Goal: Task Accomplishment & Management: Use online tool/utility

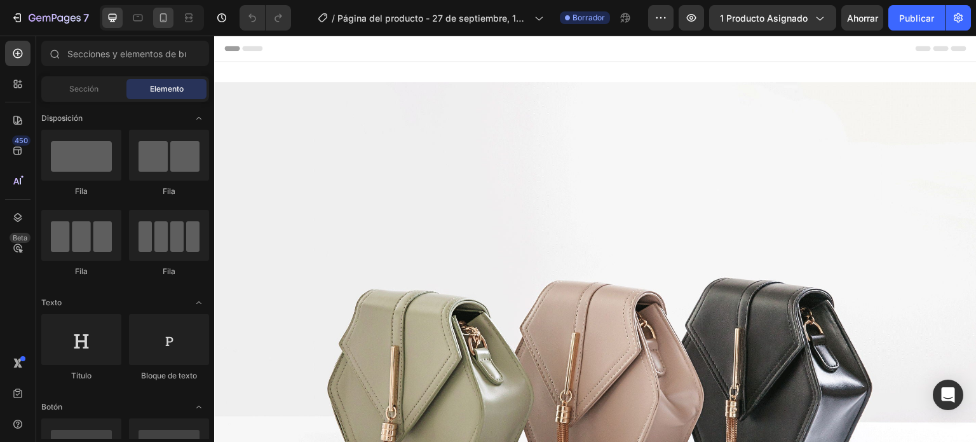
click at [160, 22] on icon at bounding box center [163, 17] width 13 height 13
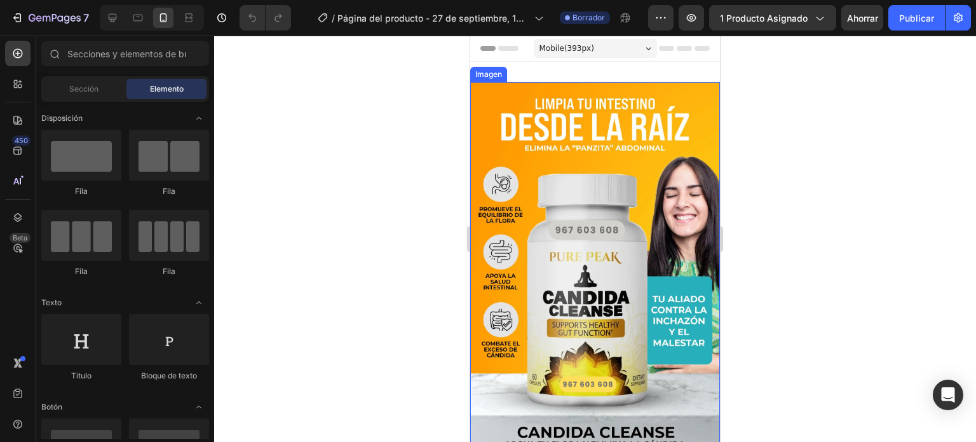
click at [615, 155] on img at bounding box center [595, 269] width 250 height 374
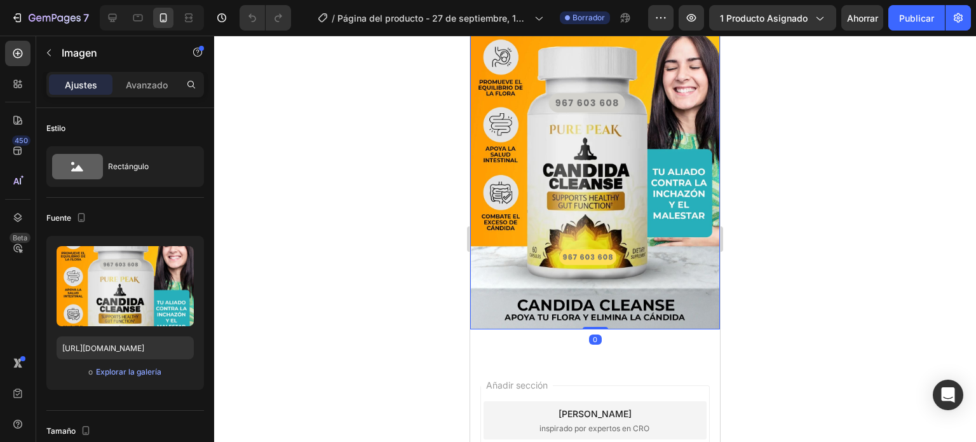
scroll to position [191, 0]
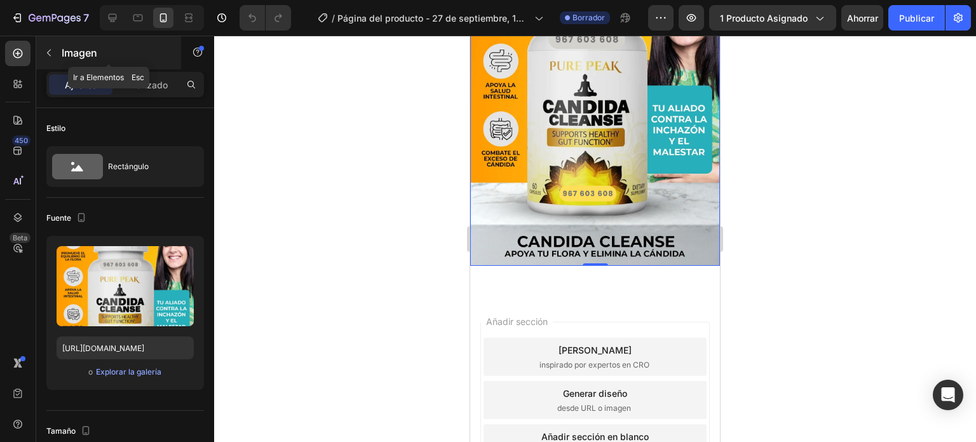
click at [53, 54] on icon "button" at bounding box center [49, 53] width 10 height 10
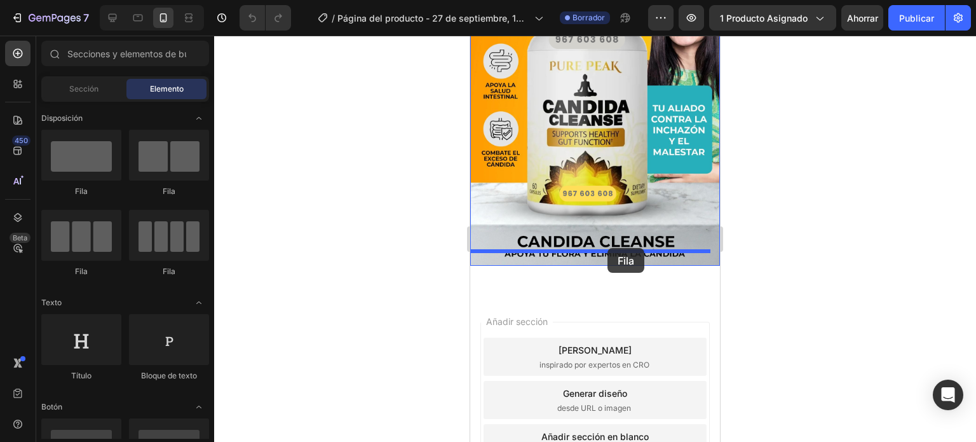
drag, startPoint x: 562, startPoint y: 200, endPoint x: 608, endPoint y: 248, distance: 66.5
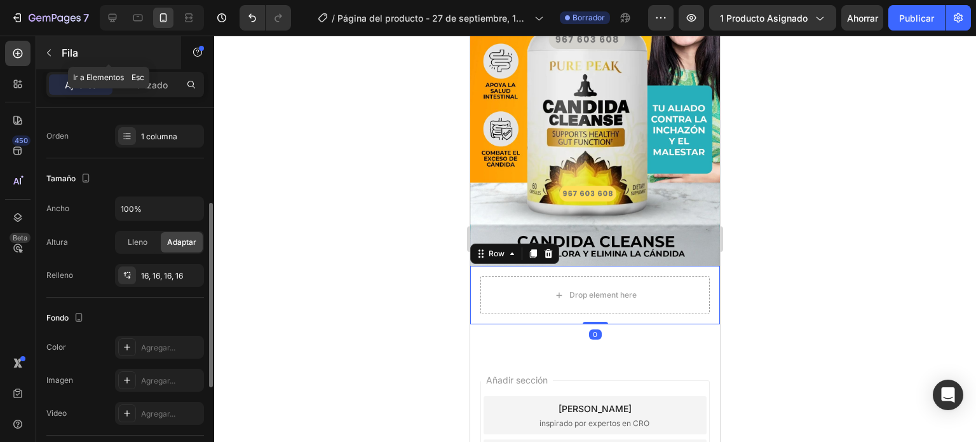
click at [56, 56] on button "button" at bounding box center [49, 53] width 20 height 20
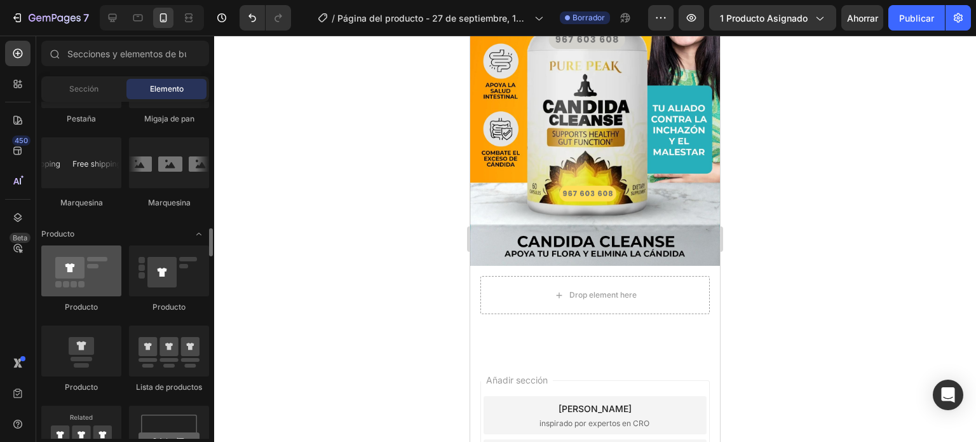
scroll to position [1589, 0]
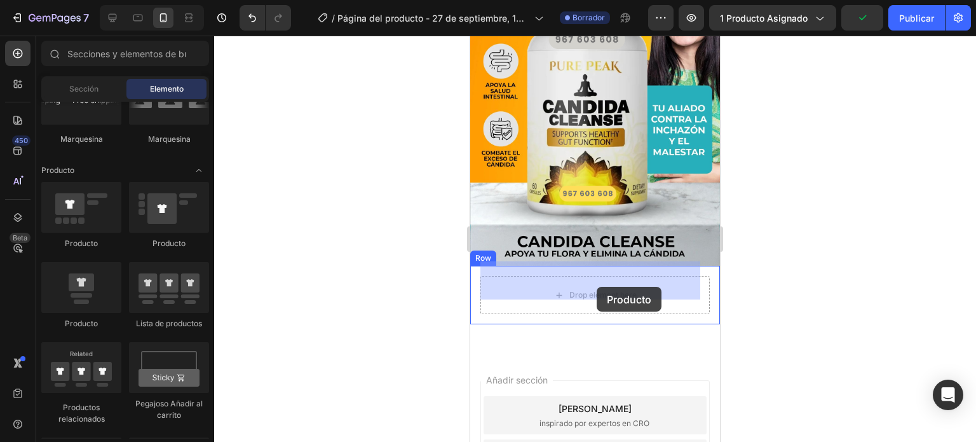
drag, startPoint x: 590, startPoint y: 325, endPoint x: 596, endPoint y: 287, distance: 38.6
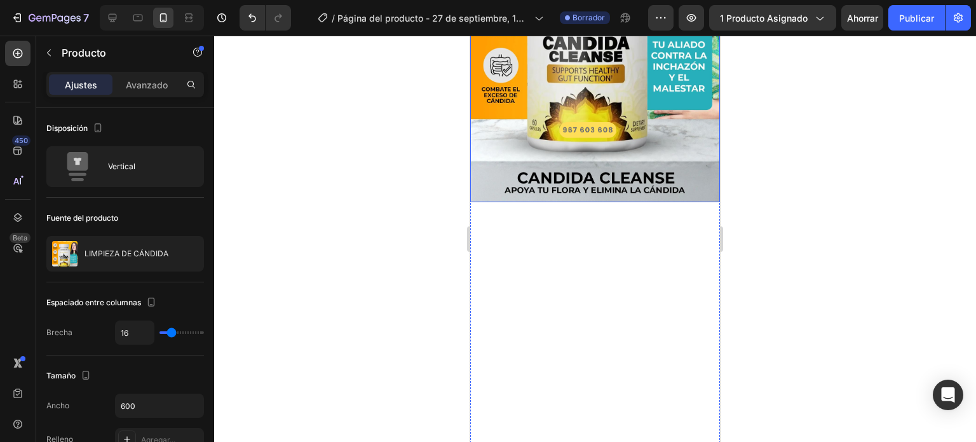
scroll to position [318, 0]
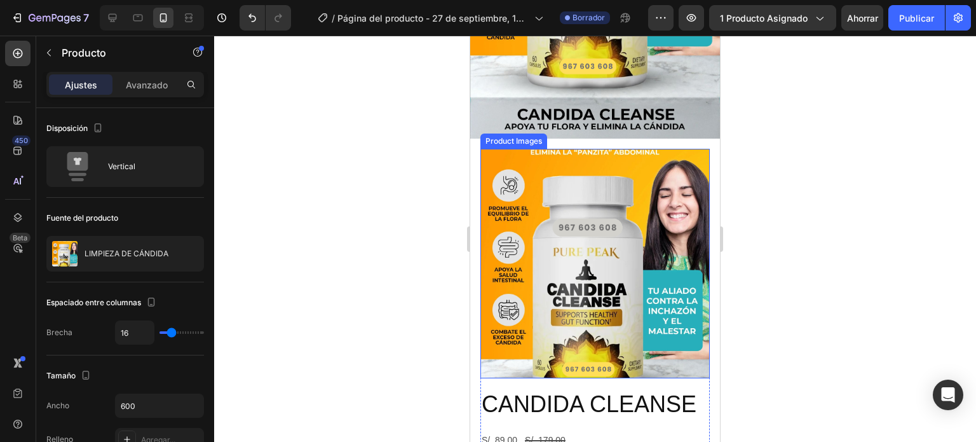
click at [571, 232] on img at bounding box center [594, 263] width 229 height 229
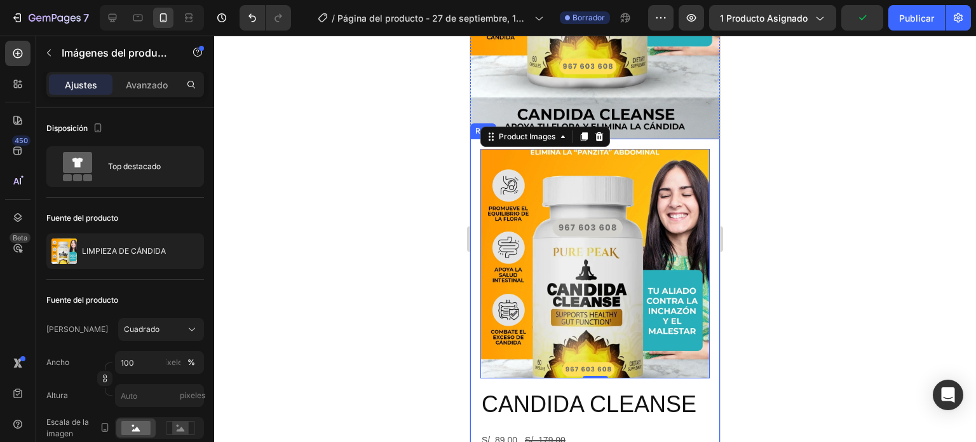
click at [470, 189] on div "Product Images 0 CANDIDA CLEANSE Product Title S/. 89.00 Product Price Product …" at bounding box center [595, 439] width 250 height 600
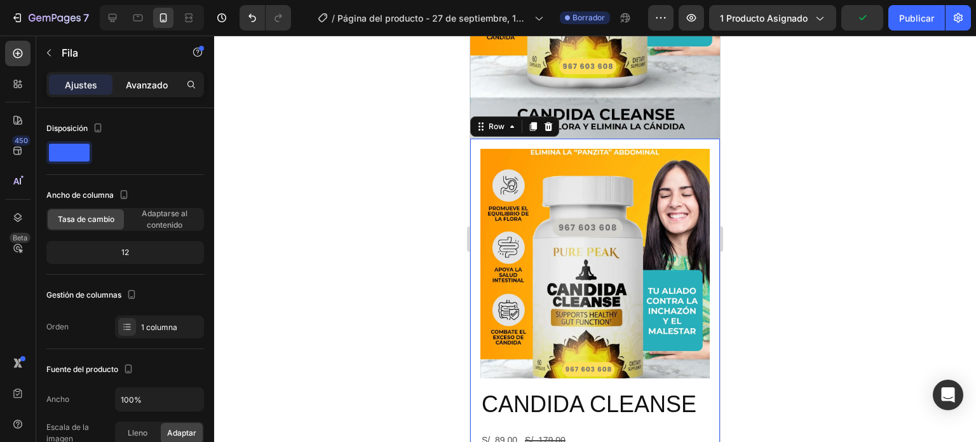
click at [145, 93] on div "Avanzado" at bounding box center [147, 84] width 64 height 20
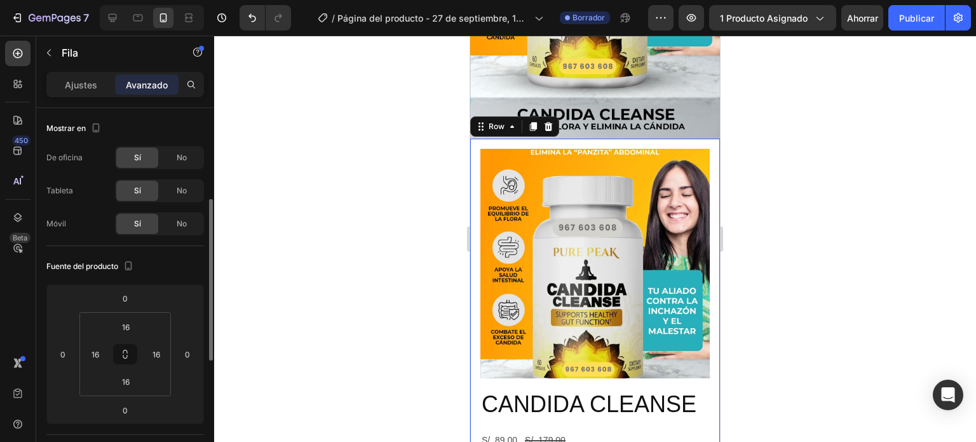
scroll to position [64, 0]
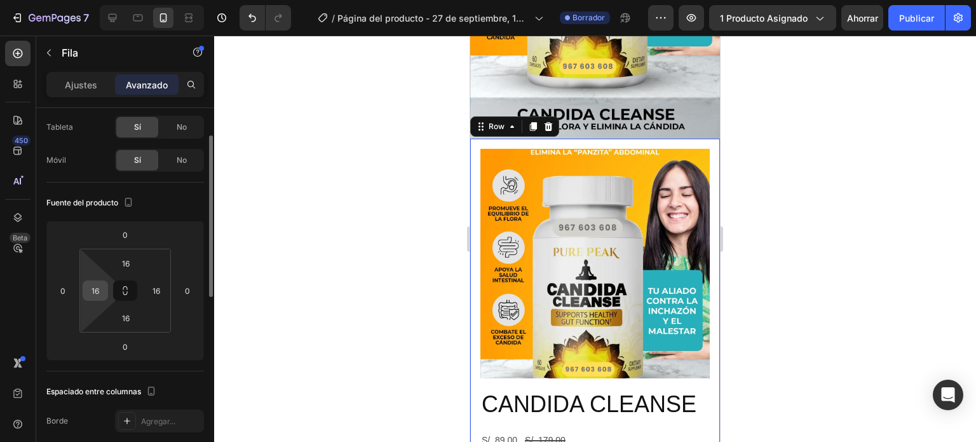
click at [105, 287] on div "16" at bounding box center [95, 290] width 25 height 20
type input "0"
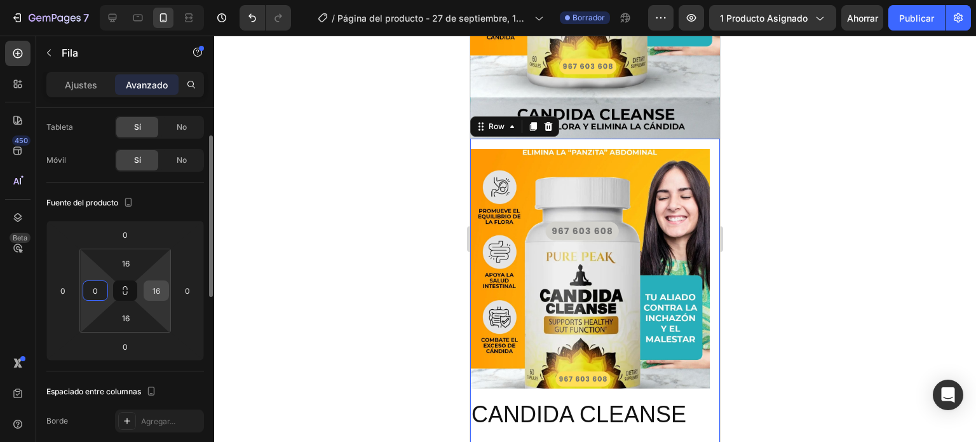
click at [156, 287] on input "16" at bounding box center [156, 290] width 19 height 19
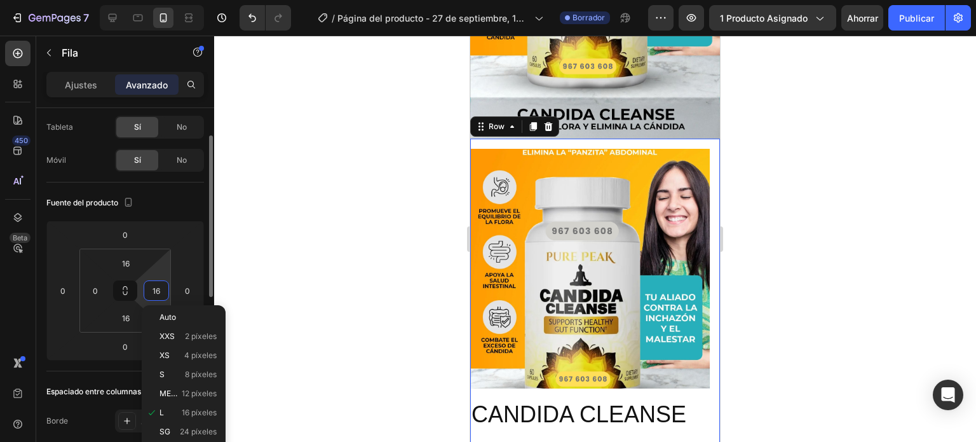
click at [156, 287] on input "16" at bounding box center [156, 290] width 19 height 19
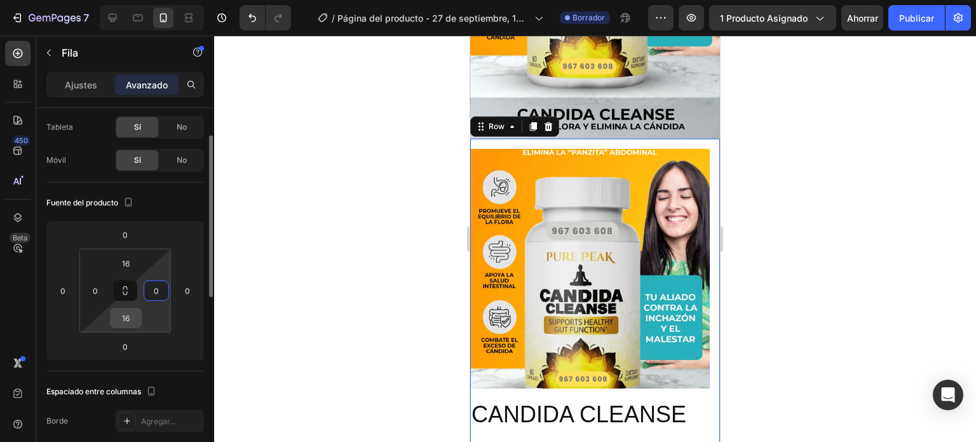
type input "0"
click at [135, 312] on input "16" at bounding box center [125, 317] width 25 height 19
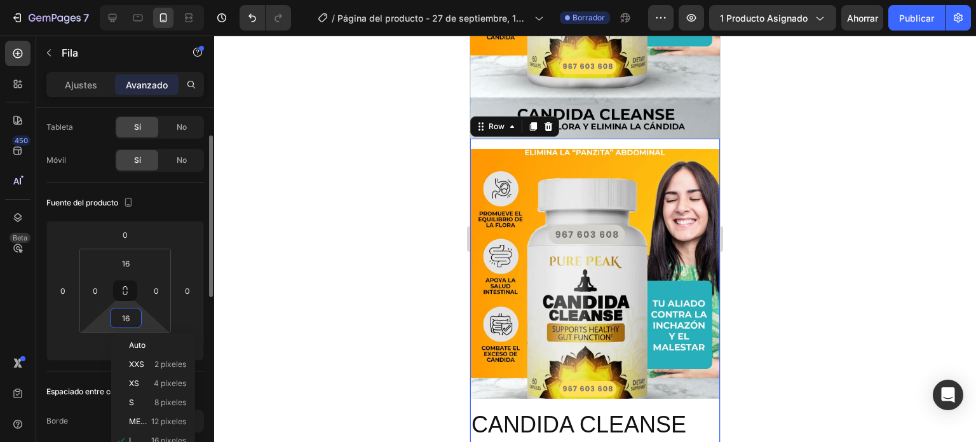
click at [133, 312] on input "16" at bounding box center [125, 317] width 25 height 19
drag, startPoint x: 132, startPoint y: 312, endPoint x: 102, endPoint y: 316, distance: 30.8
click at [102, 316] on div "16 0 16 0" at bounding box center [125, 290] width 92 height 84
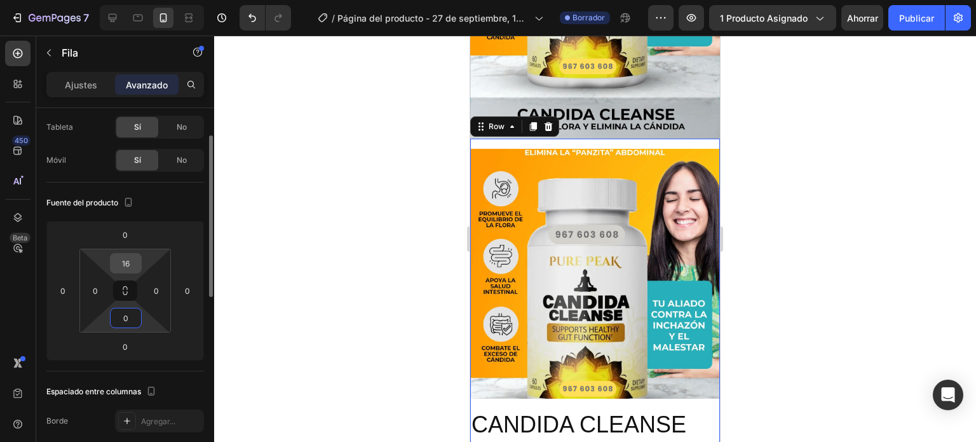
type input "0"
click at [130, 264] on input "16" at bounding box center [125, 263] width 25 height 19
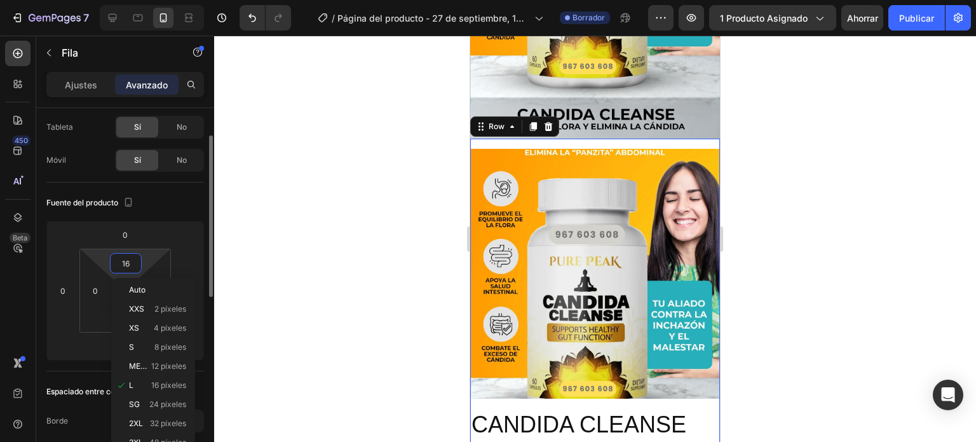
click at [130, 264] on input "16" at bounding box center [125, 263] width 25 height 19
type input "0"
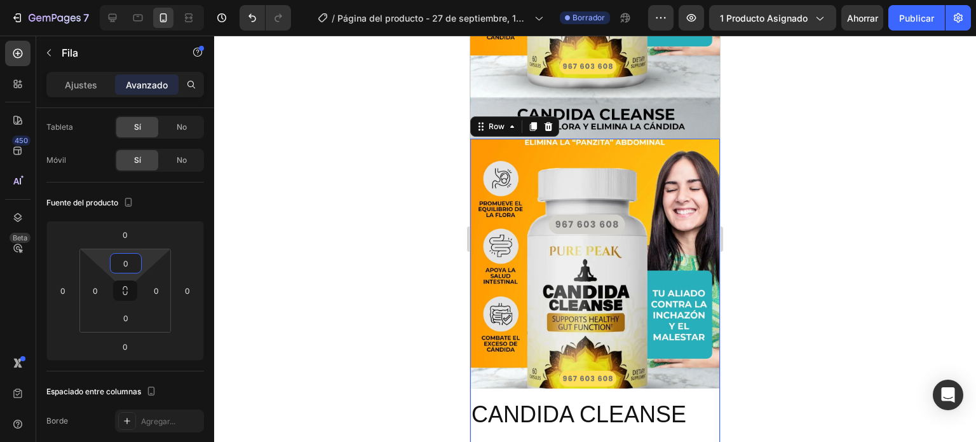
click at [291, 238] on div at bounding box center [595, 239] width 762 height 406
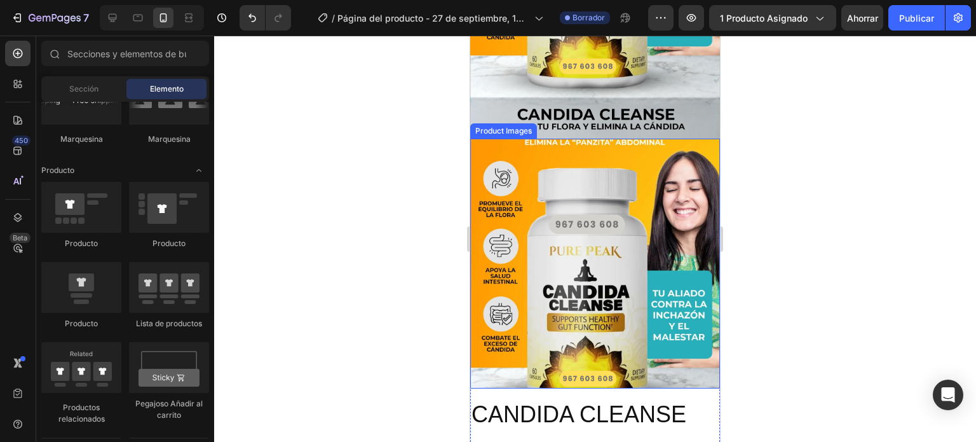
scroll to position [254, 0]
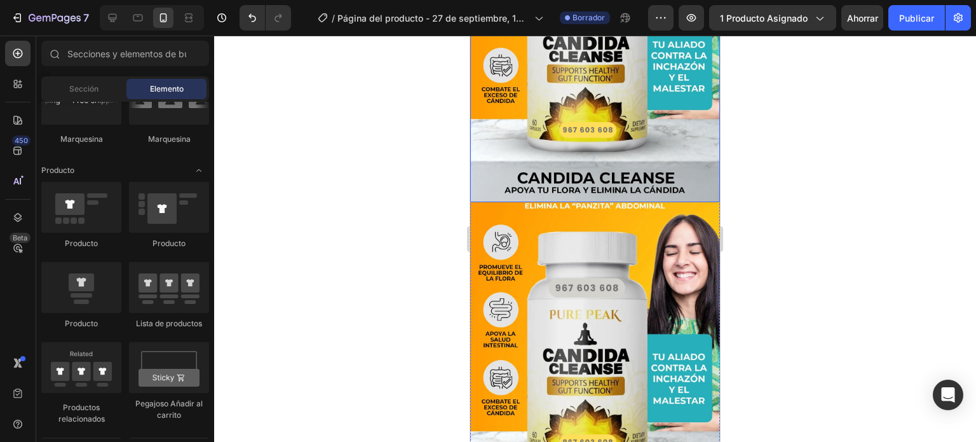
click at [605, 125] on img at bounding box center [595, 15] width 250 height 374
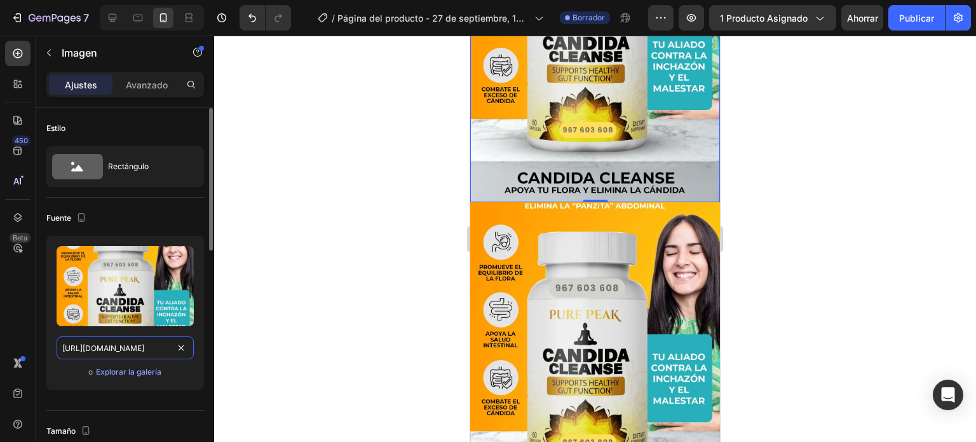
click at [120, 343] on input "https://i.ibb.co/RkPHxX1M/1.png" at bounding box center [125, 347] width 137 height 23
click at [369, 300] on div at bounding box center [595, 239] width 762 height 406
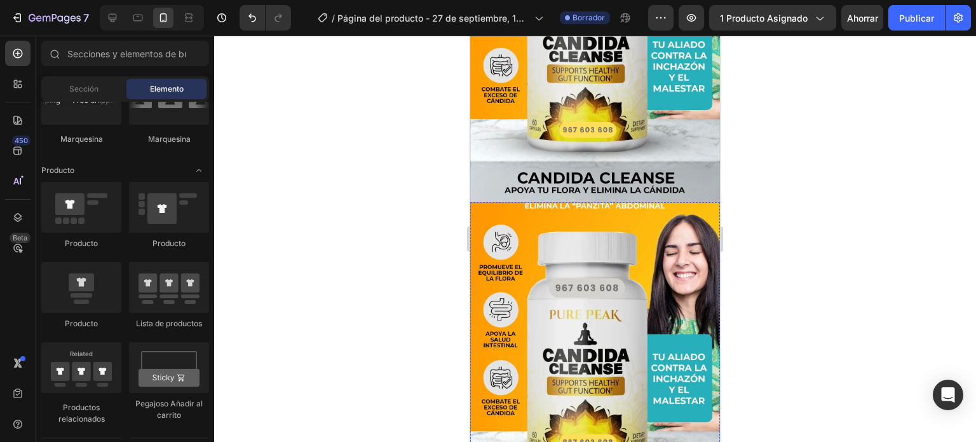
scroll to position [191, 0]
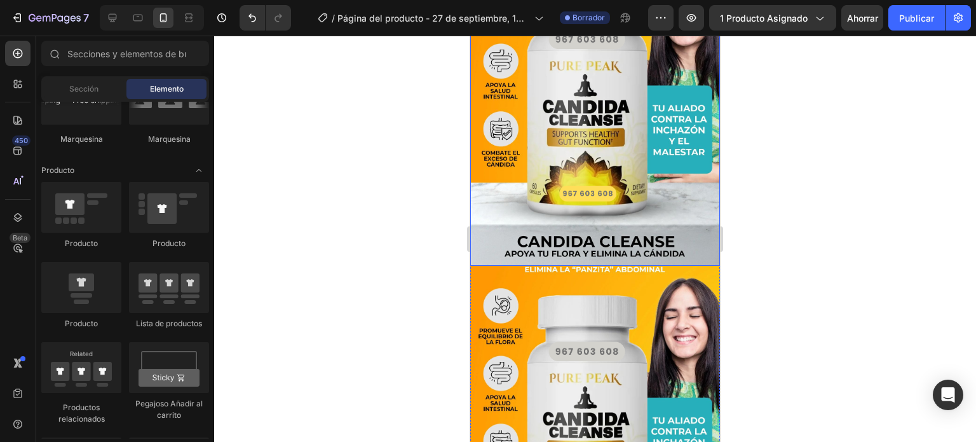
click at [583, 152] on img at bounding box center [595, 78] width 250 height 374
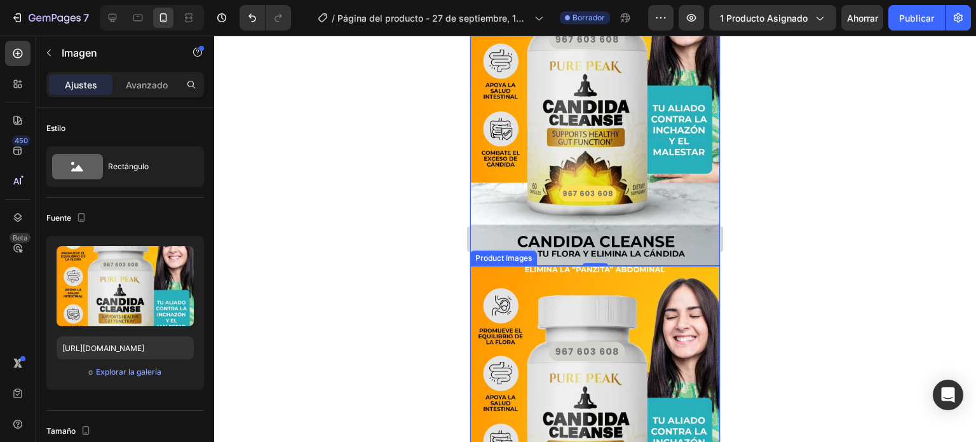
click at [559, 320] on img at bounding box center [595, 391] width 250 height 250
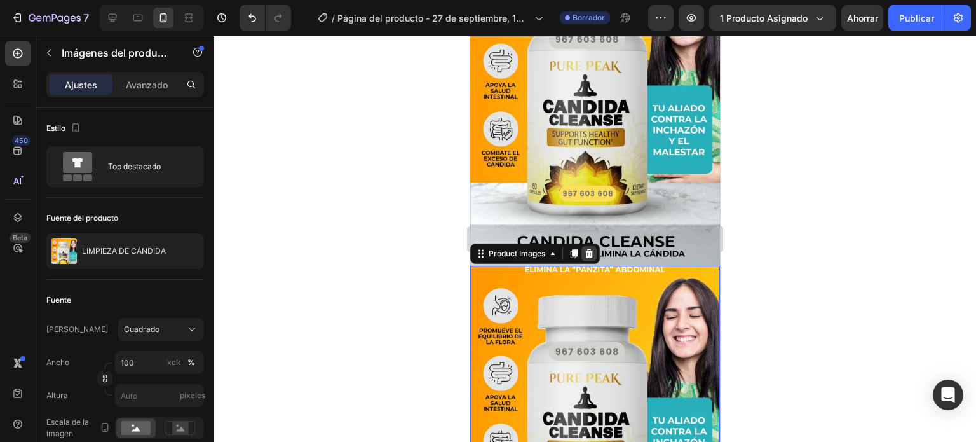
click at [587, 249] on icon at bounding box center [589, 253] width 8 height 9
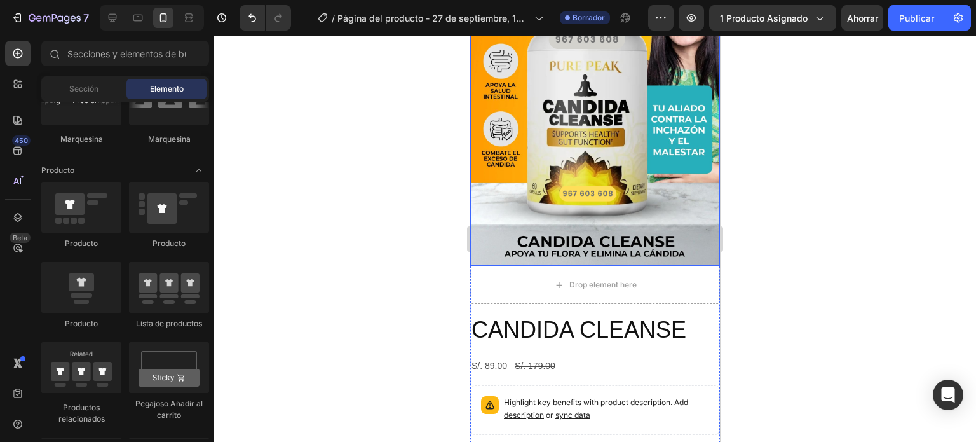
scroll to position [318, 0]
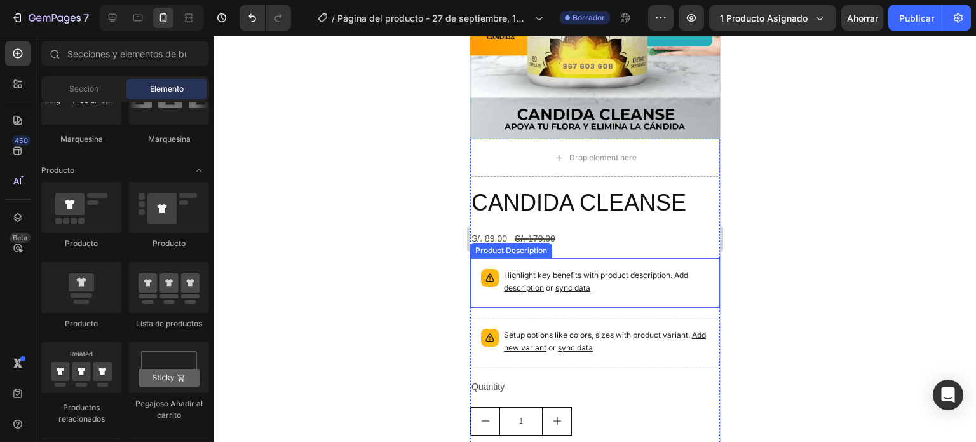
click at [598, 323] on div "Setup options like colors, sizes with product variant. Add new variant or sync …" at bounding box center [595, 342] width 238 height 38
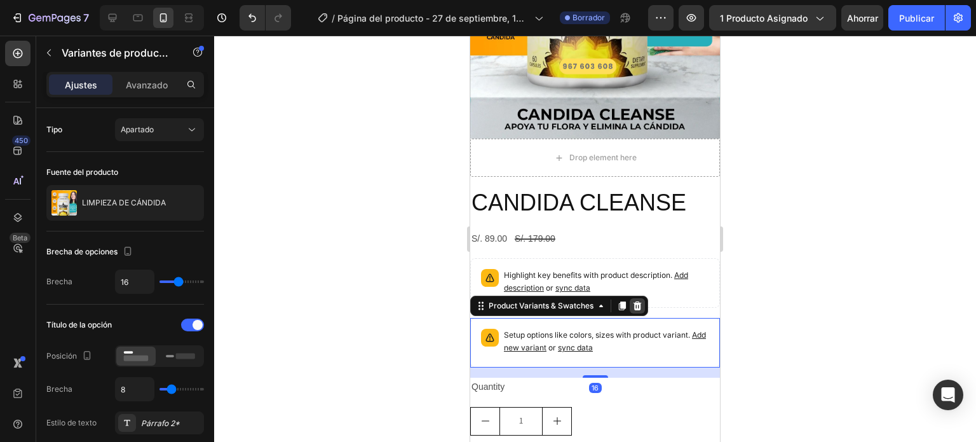
click at [637, 301] on icon at bounding box center [638, 305] width 8 height 9
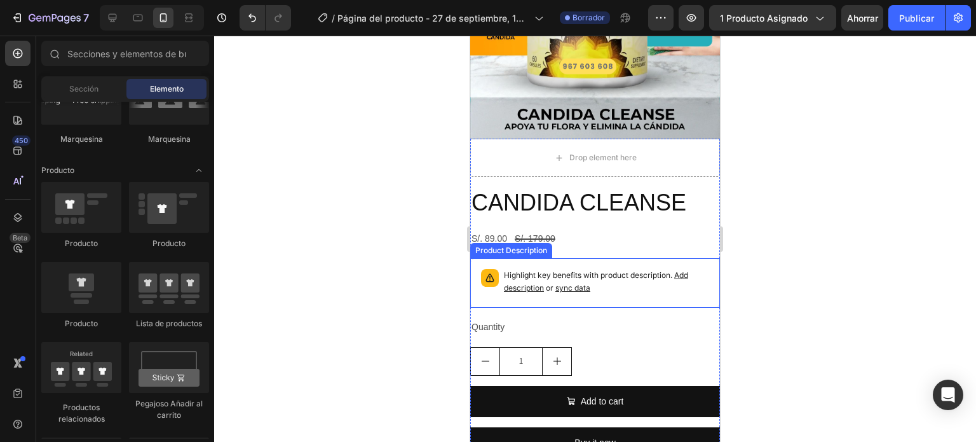
click at [633, 269] on p "Highlight key benefits with product description. Add description or sync data" at bounding box center [606, 281] width 205 height 25
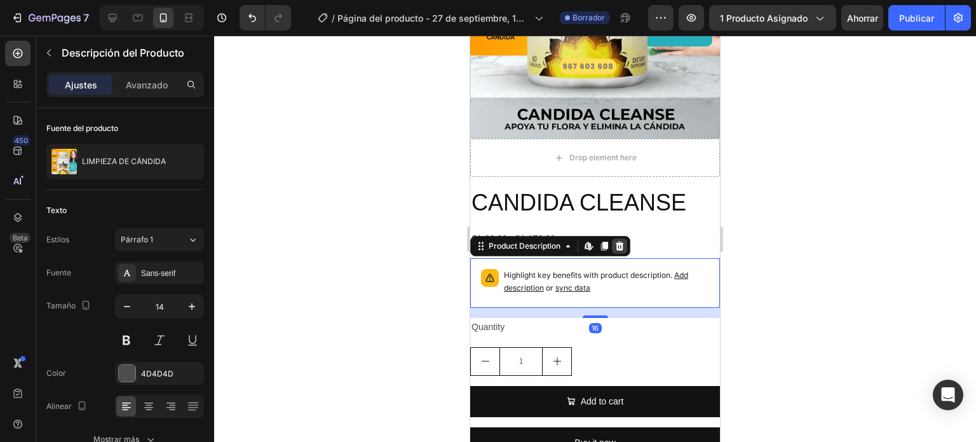
click at [626, 238] on div at bounding box center [619, 245] width 15 height 15
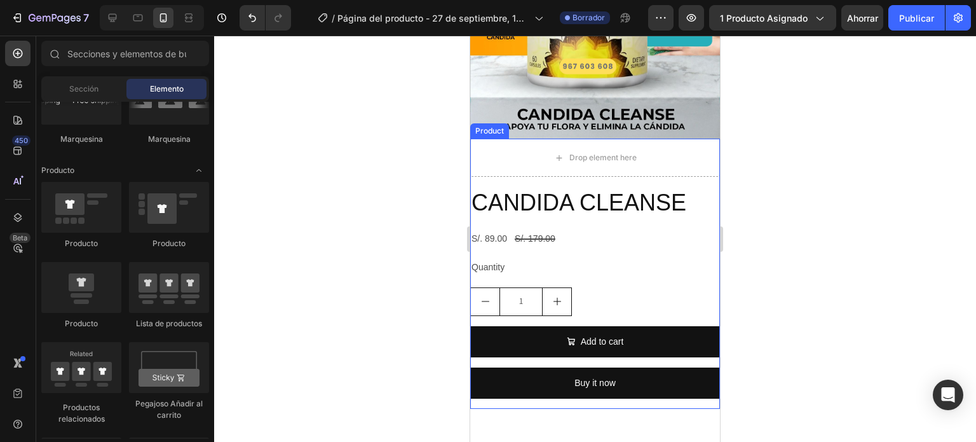
click at [626, 207] on div "CANDIDA CLEANSE Product Title S/. 89.00 Product Price Product Price S/. 179.00 …" at bounding box center [595, 298] width 250 height 222
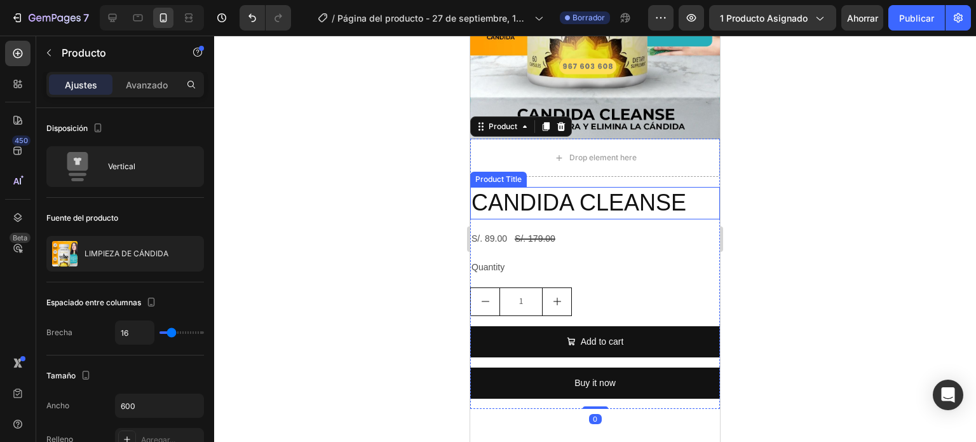
click at [623, 193] on h2 "CANDIDA CLEANSE" at bounding box center [595, 203] width 250 height 32
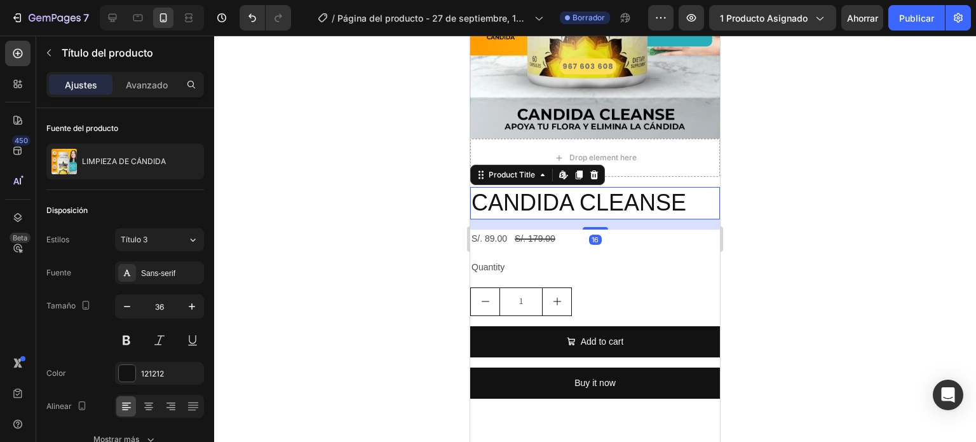
click at [587, 167] on div at bounding box center [594, 174] width 15 height 15
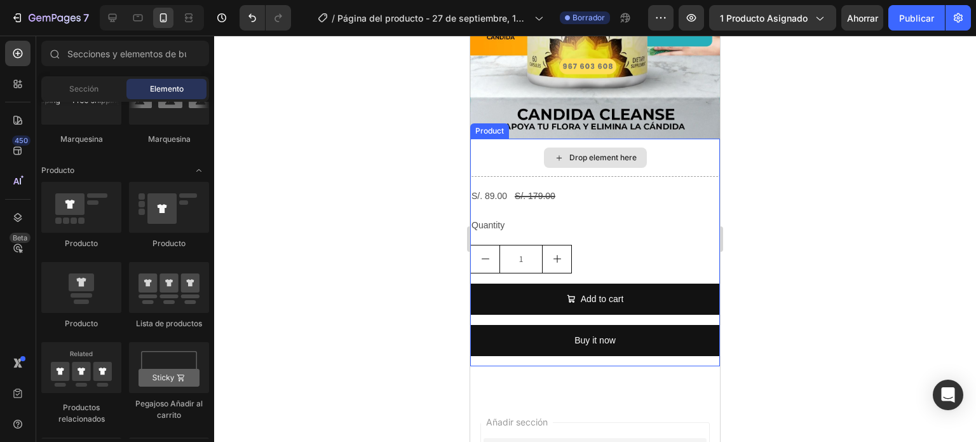
click at [601, 149] on div "Drop element here" at bounding box center [595, 157] width 103 height 20
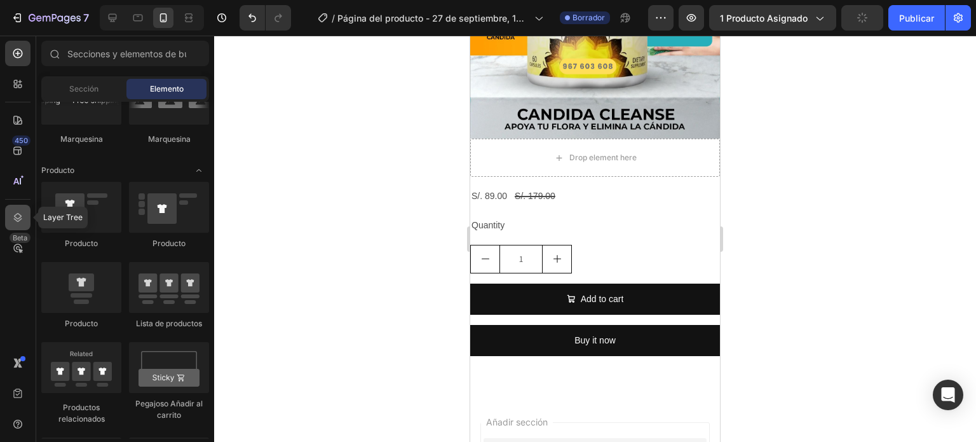
click at [21, 210] on div at bounding box center [17, 217] width 25 height 25
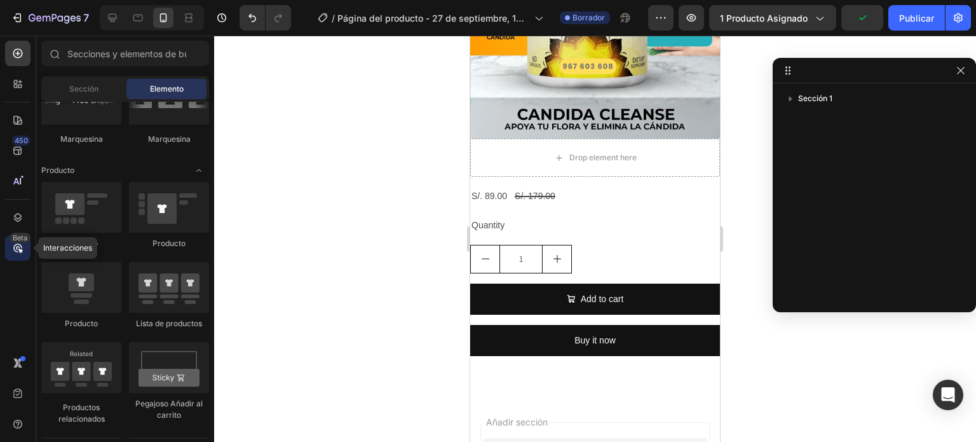
click at [20, 249] on icon at bounding box center [20, 250] width 4 height 4
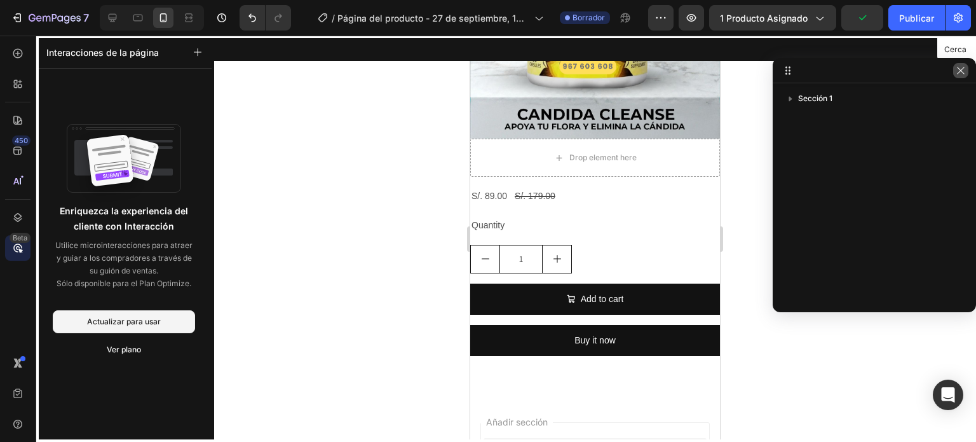
click at [965, 69] on icon "button" at bounding box center [961, 70] width 10 height 10
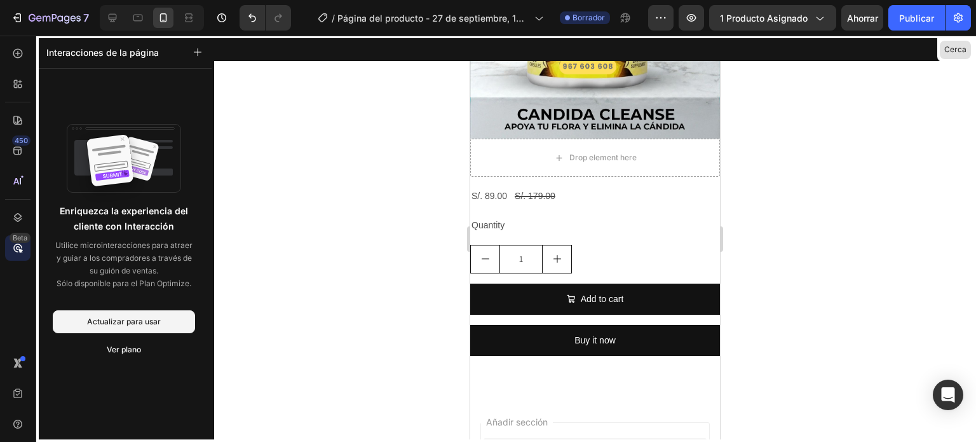
click at [944, 52] on font "Cerca" at bounding box center [955, 49] width 22 height 10
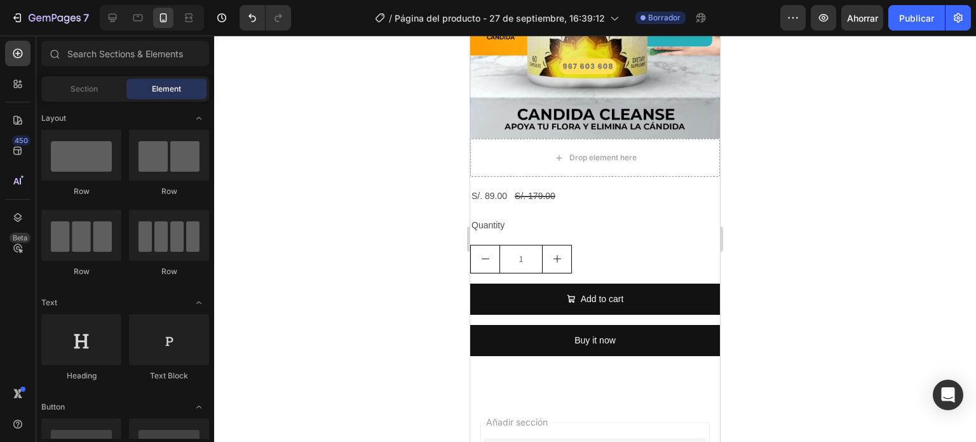
scroll to position [1589, 0]
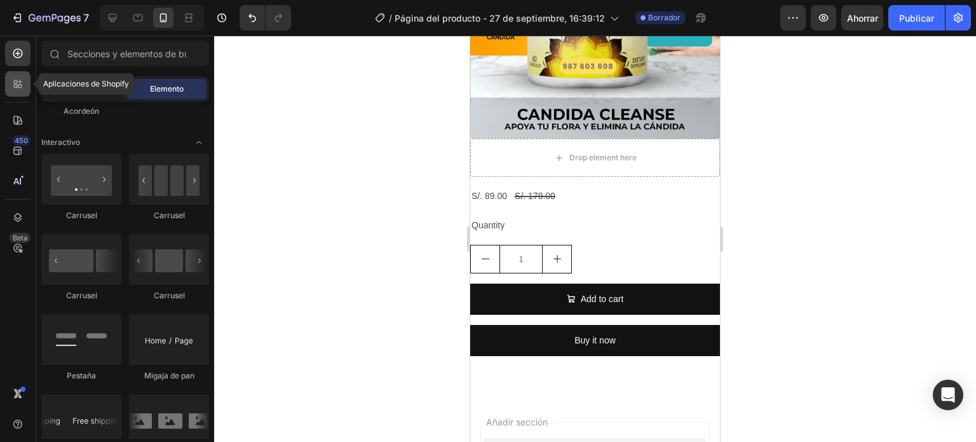
click at [20, 83] on icon at bounding box center [20, 82] width 4 height 4
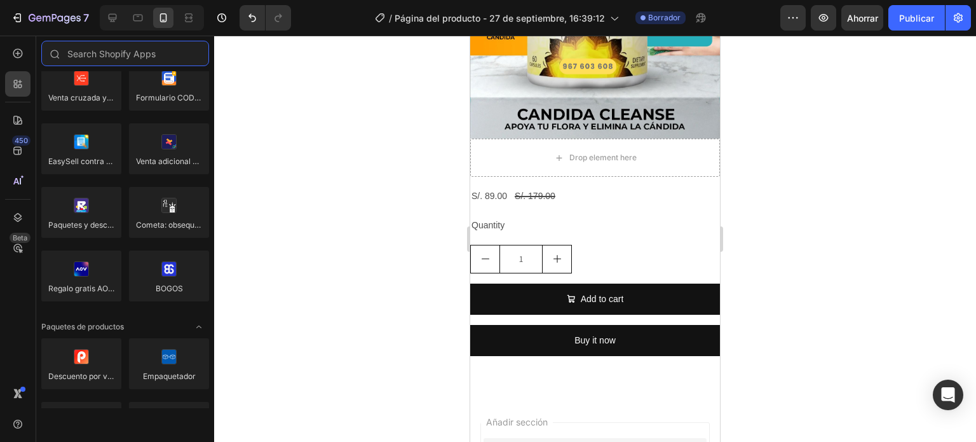
scroll to position [572, 0]
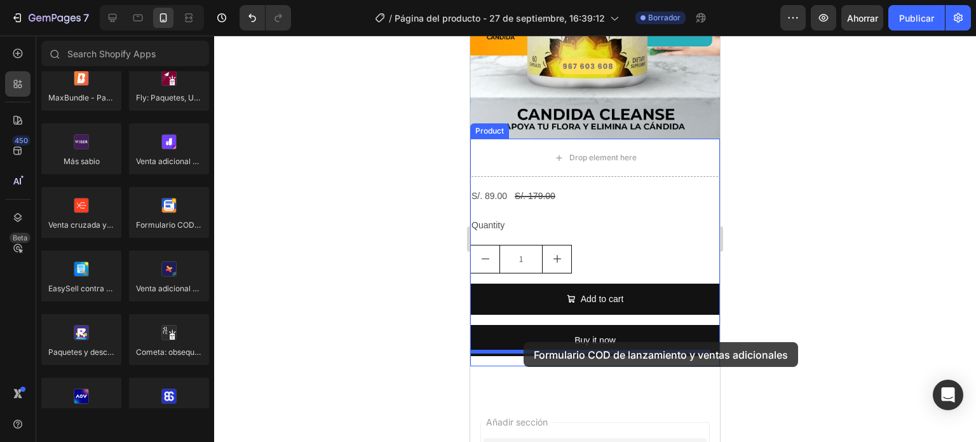
drag, startPoint x: 668, startPoint y: 261, endPoint x: 524, endPoint y: 342, distance: 165.6
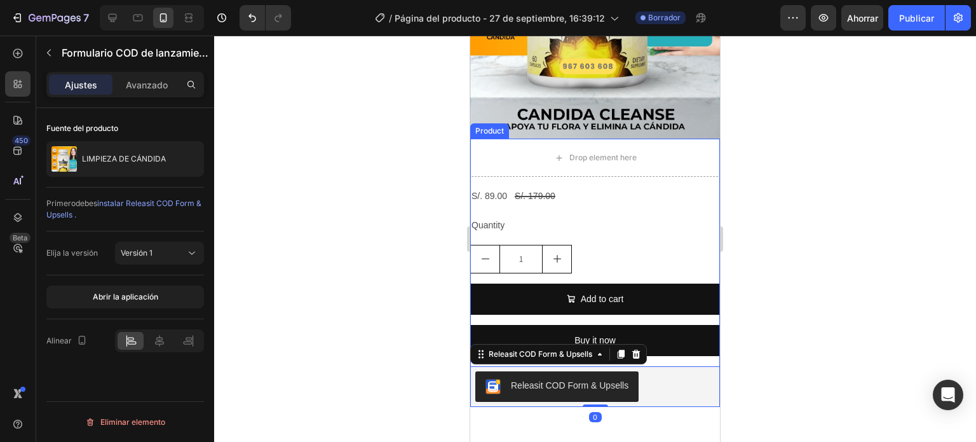
click at [674, 304] on div "Add to cart Add to Cart" at bounding box center [595, 303] width 250 height 41
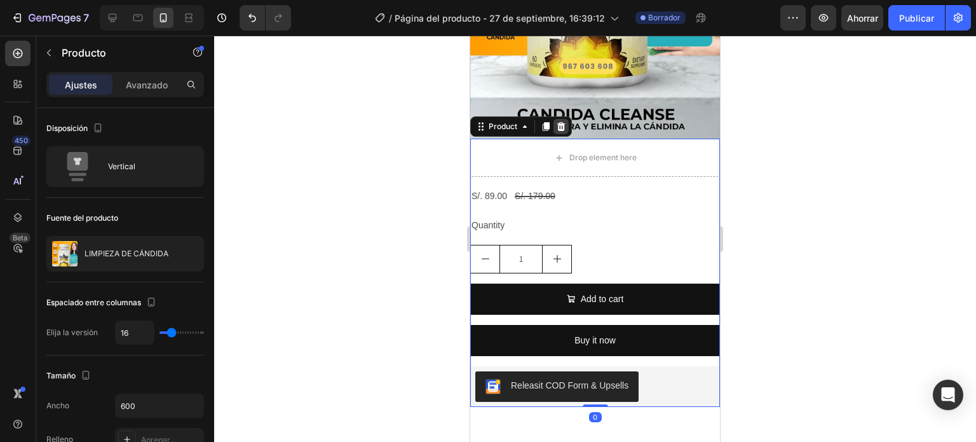
click at [562, 122] on icon at bounding box center [561, 126] width 8 height 9
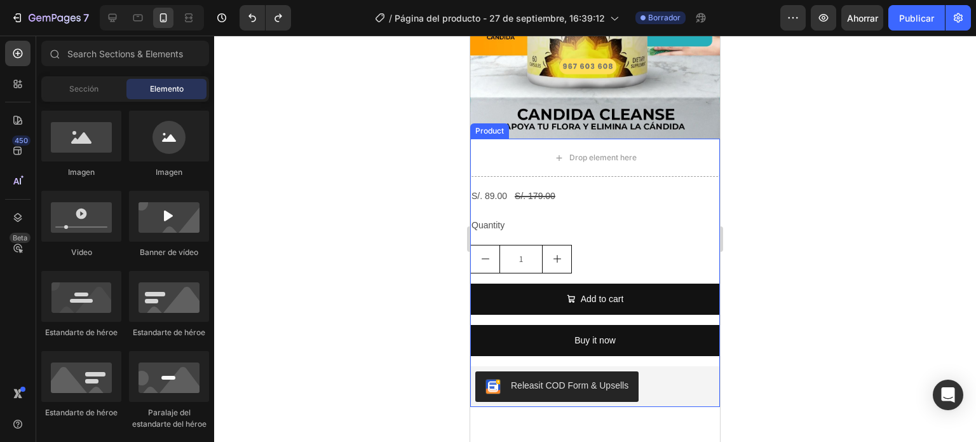
click at [587, 187] on div "S/. 89.00 Product Price Product Price S/. 179.00 Product Price Product Price Row" at bounding box center [595, 196] width 250 height 18
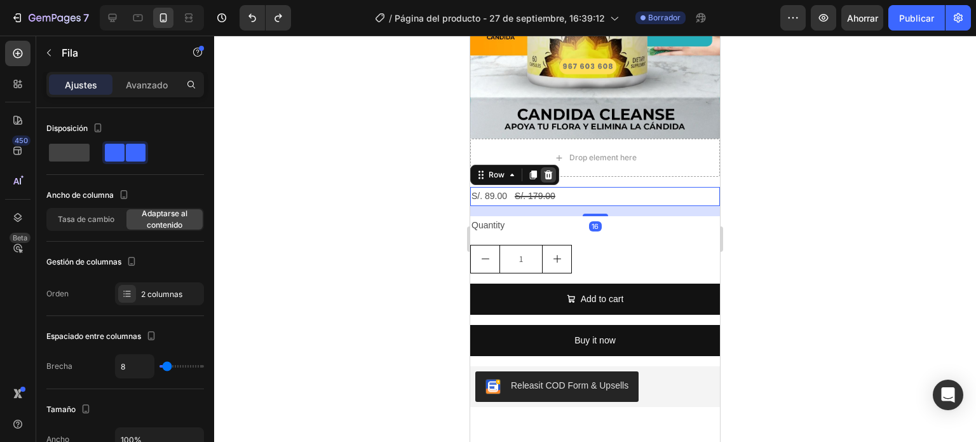
click at [548, 170] on icon at bounding box center [549, 174] width 8 height 9
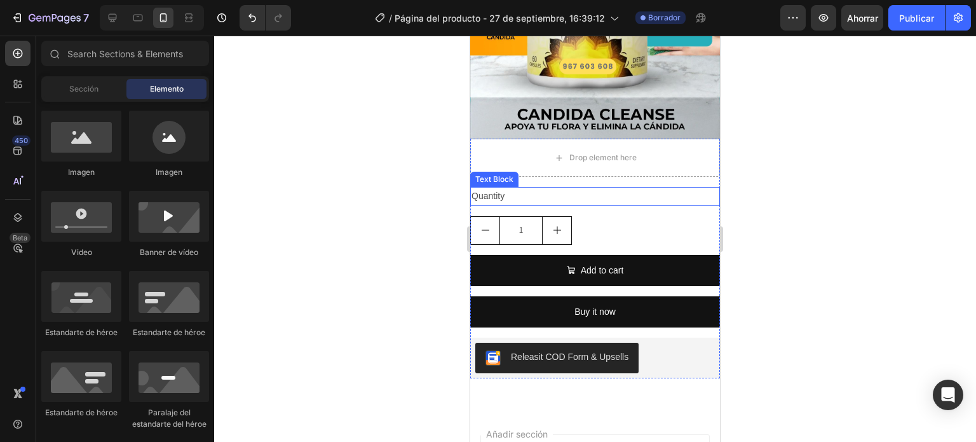
click at [541, 187] on div "Quantity" at bounding box center [595, 196] width 250 height 18
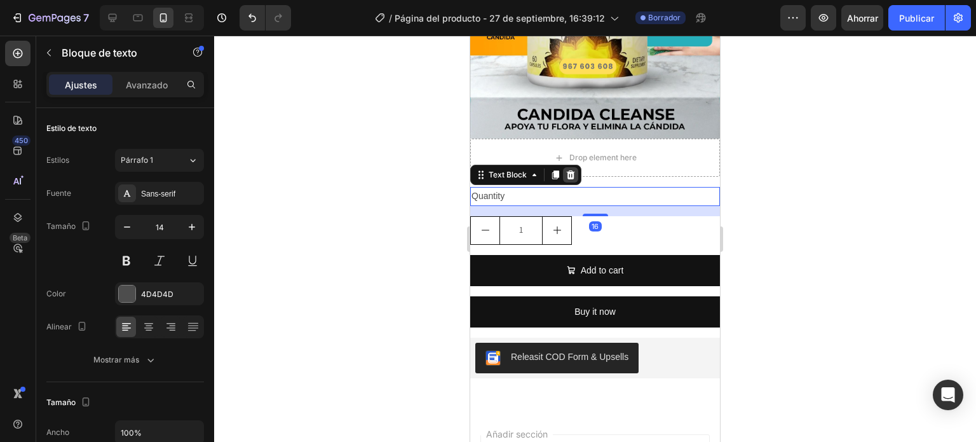
click at [574, 170] on icon at bounding box center [571, 175] width 10 height 10
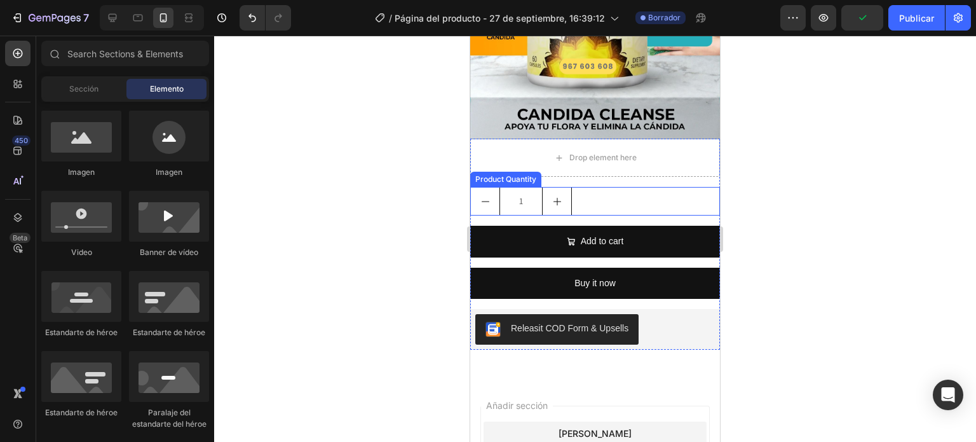
click at [595, 187] on div "1" at bounding box center [595, 201] width 250 height 29
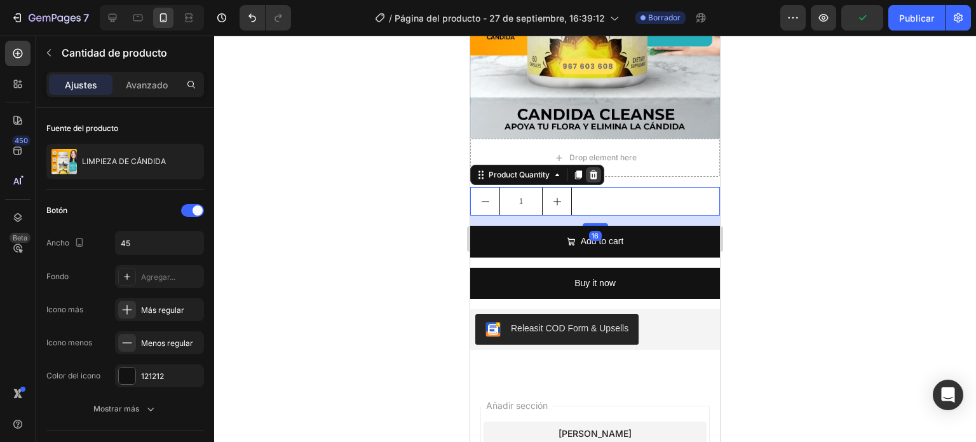
click at [598, 170] on icon at bounding box center [593, 175] width 10 height 10
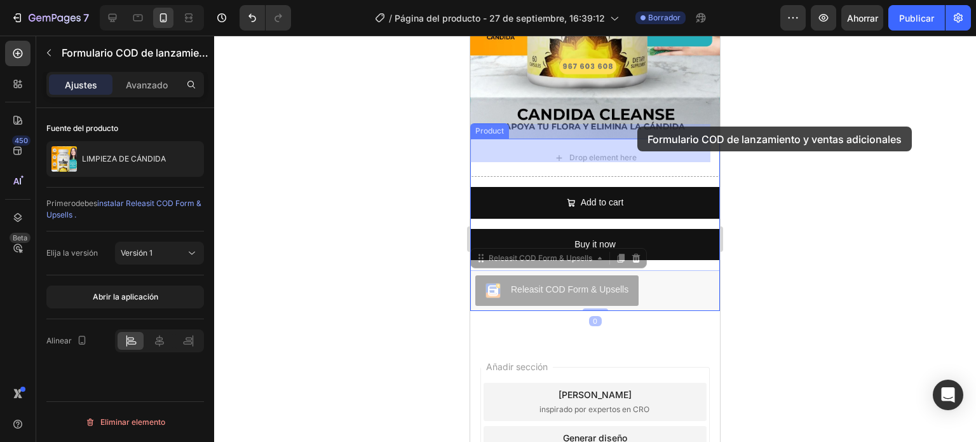
drag, startPoint x: 642, startPoint y: 271, endPoint x: 637, endPoint y: 126, distance: 144.3
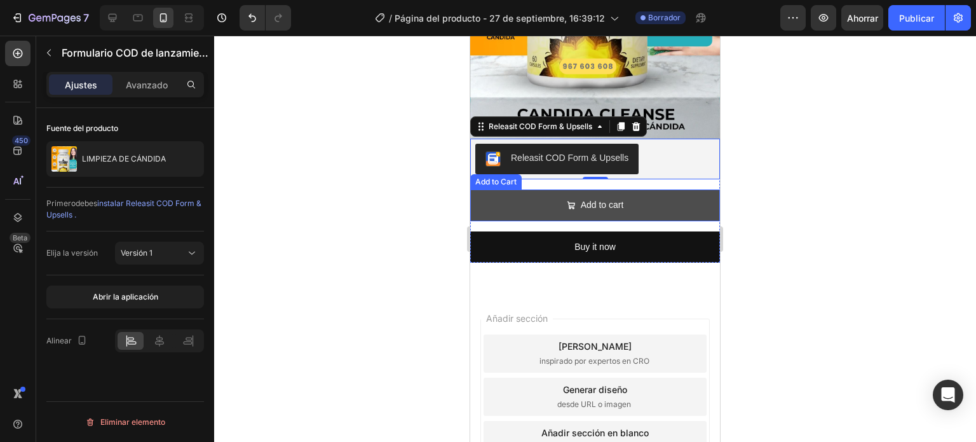
click at [652, 198] on button "Add to cart" at bounding box center [595, 204] width 250 height 31
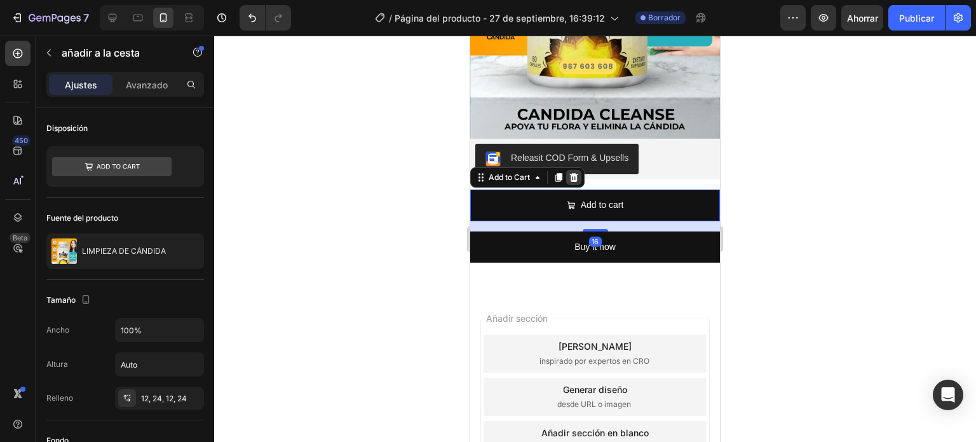
click at [576, 173] on icon at bounding box center [574, 177] width 8 height 9
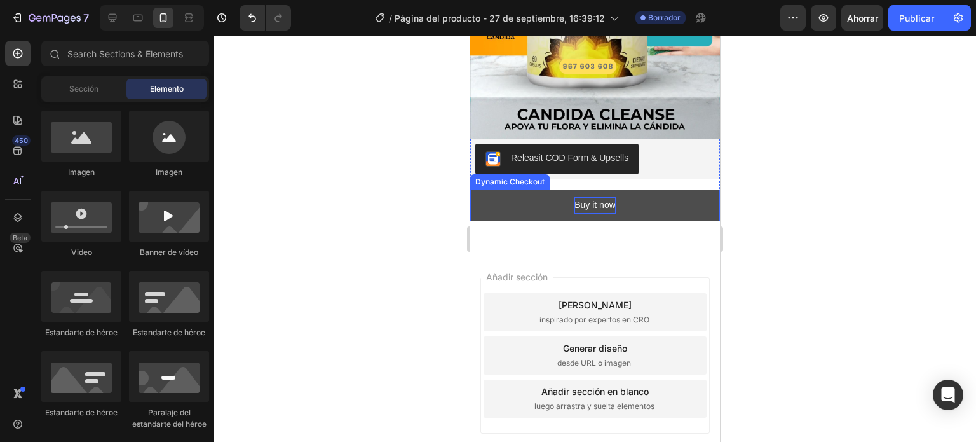
click at [581, 197] on div "Buy it now" at bounding box center [595, 205] width 41 height 16
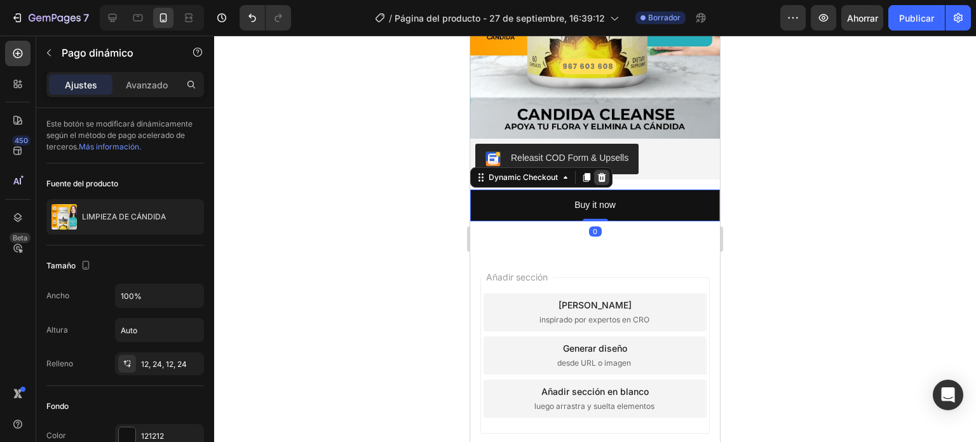
click at [600, 172] on icon at bounding box center [602, 177] width 10 height 10
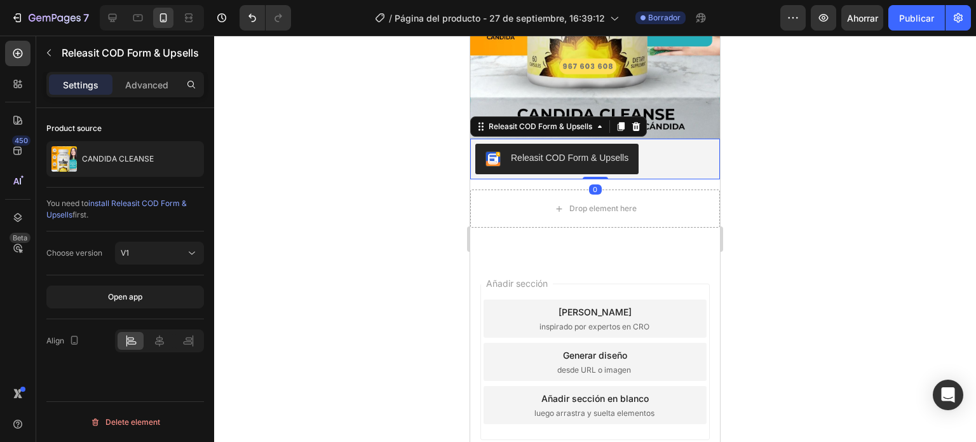
click at [646, 161] on div "Releasit COD Form & Upsells" at bounding box center [595, 159] width 250 height 41
click at [672, 144] on div "Releasit COD Form & Upsells" at bounding box center [595, 159] width 240 height 31
click at [678, 144] on div "Releasit COD Form & Upsells" at bounding box center [595, 159] width 240 height 31
click at [167, 255] on div "Versión 1" at bounding box center [153, 252] width 65 height 11
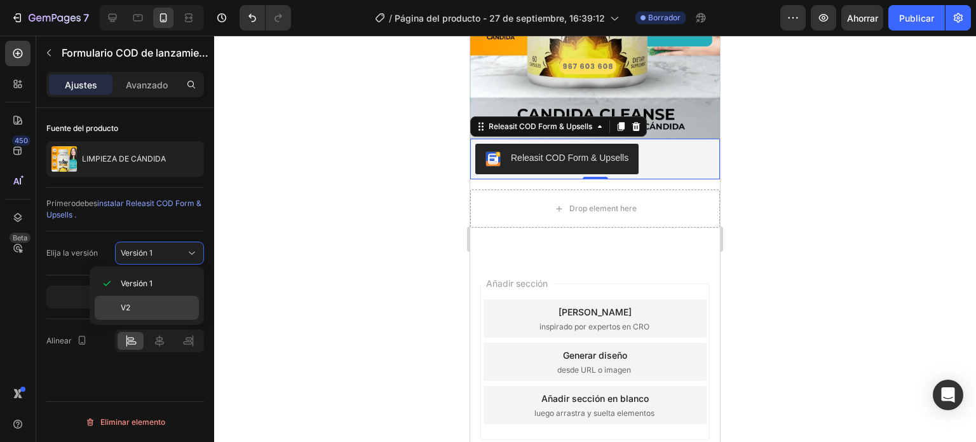
click at [158, 299] on div "V2" at bounding box center [147, 308] width 104 height 24
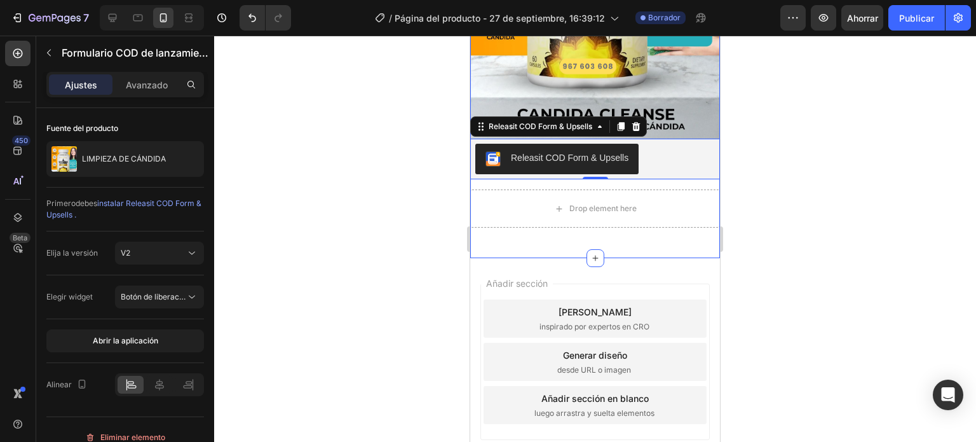
click at [394, 198] on div at bounding box center [595, 239] width 762 height 406
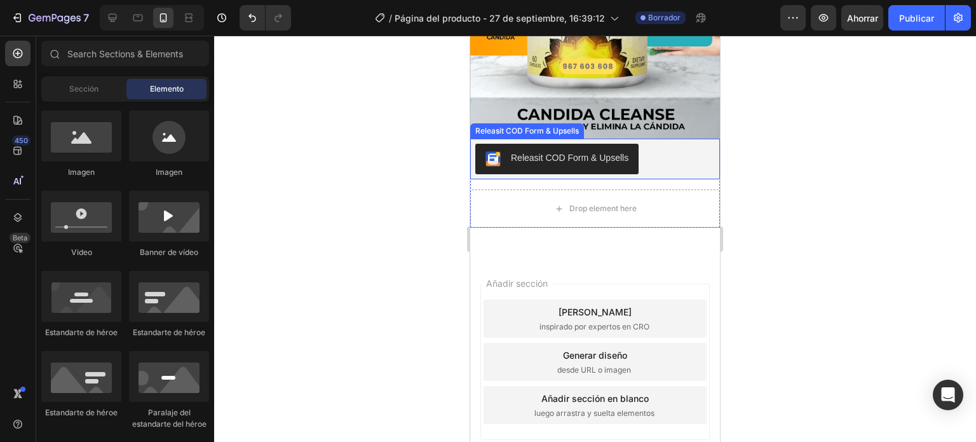
click at [568, 151] on div "Releasit COD Form & Upsells" at bounding box center [570, 157] width 118 height 13
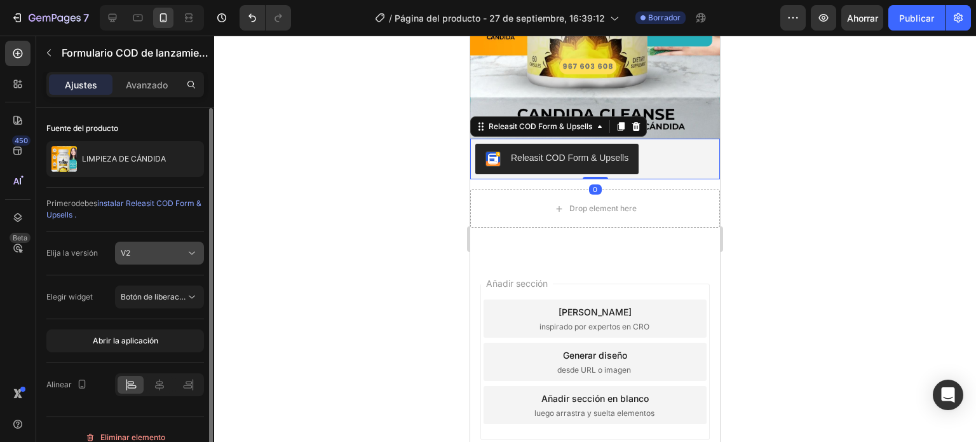
click at [177, 252] on div "V2" at bounding box center [153, 252] width 65 height 11
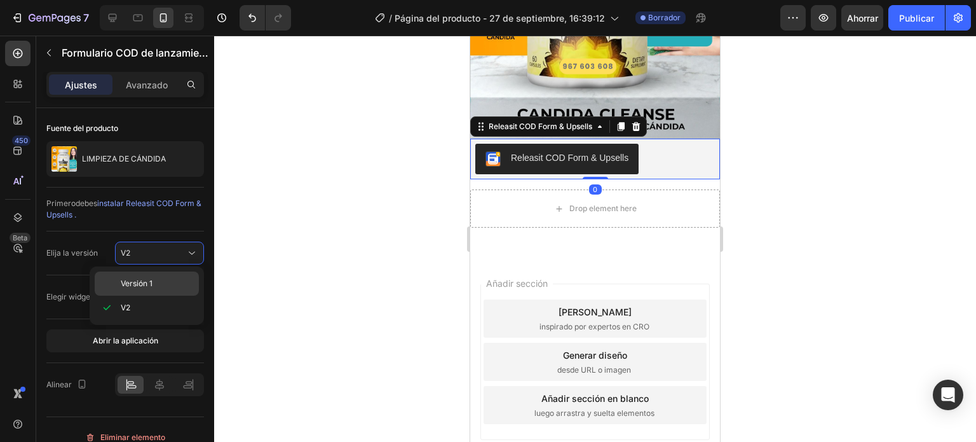
click at [159, 285] on p "Versión 1" at bounding box center [157, 283] width 72 height 11
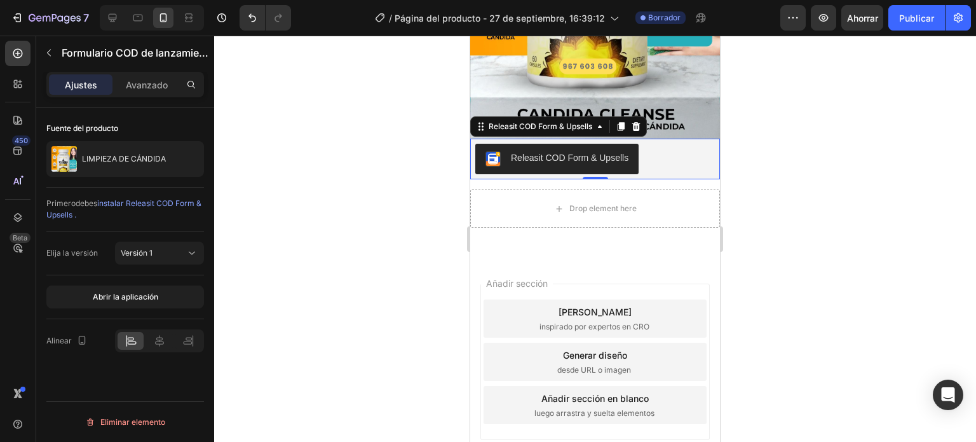
click at [144, 101] on div "Ajustes Avanzado" at bounding box center [125, 90] width 178 height 36
click at [144, 90] on p "Avanzado" at bounding box center [147, 84] width 42 height 13
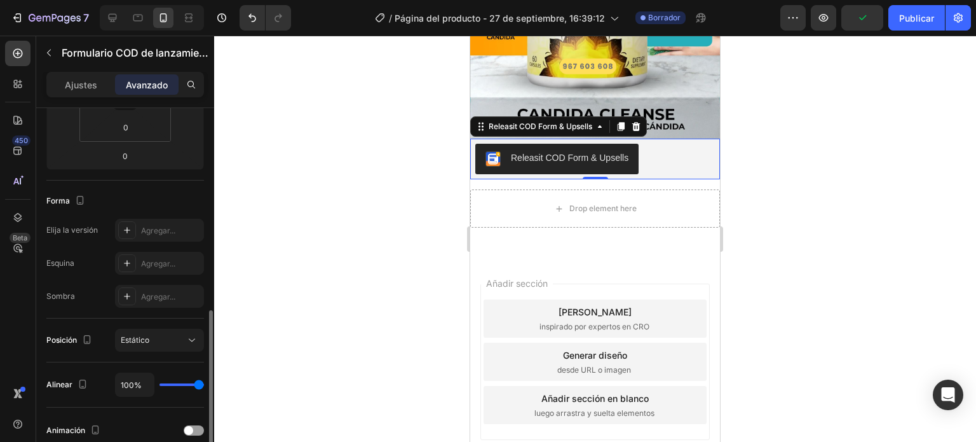
scroll to position [381, 0]
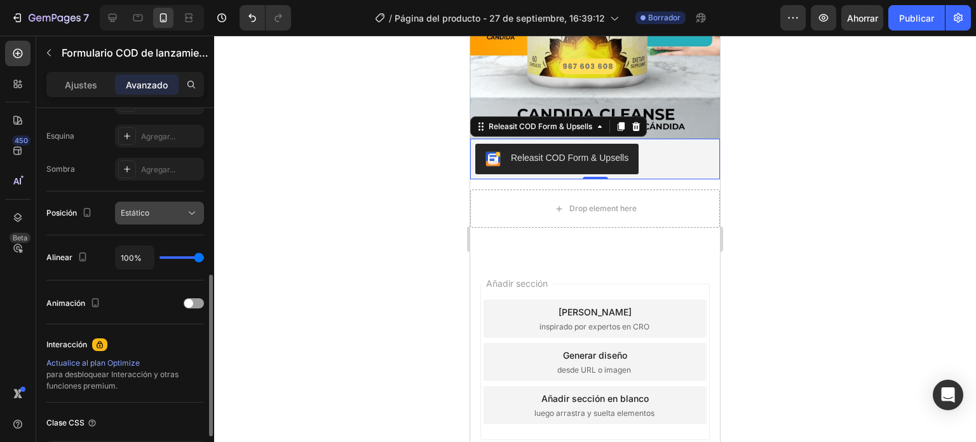
click at [175, 212] on div "Estático" at bounding box center [153, 212] width 65 height 11
click at [92, 85] on font "Ajustes" at bounding box center [81, 84] width 32 height 11
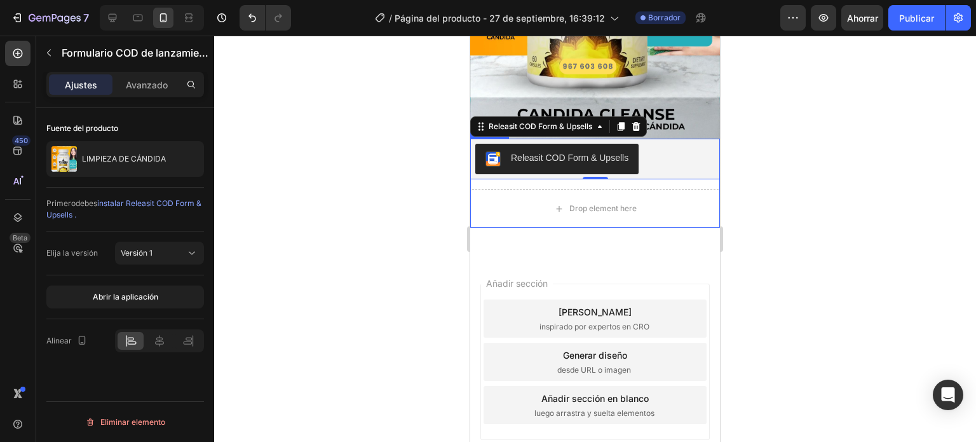
click at [411, 202] on div at bounding box center [595, 239] width 762 height 406
click at [691, 139] on div "Releasit COD Form & Upsells" at bounding box center [595, 159] width 250 height 41
click at [514, 119] on div "Releasit COD Form & Upsells" at bounding box center [540, 126] width 134 height 15
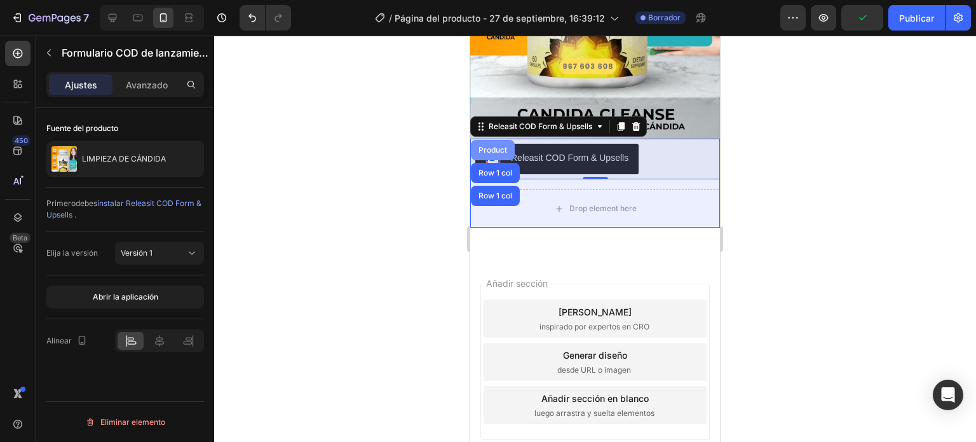
click at [498, 146] on div "Product" at bounding box center [493, 150] width 34 height 8
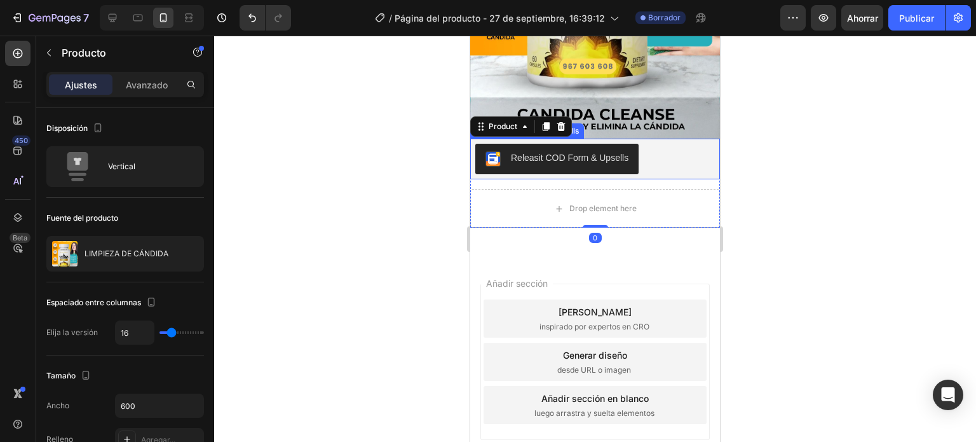
click at [353, 161] on div at bounding box center [595, 239] width 762 height 406
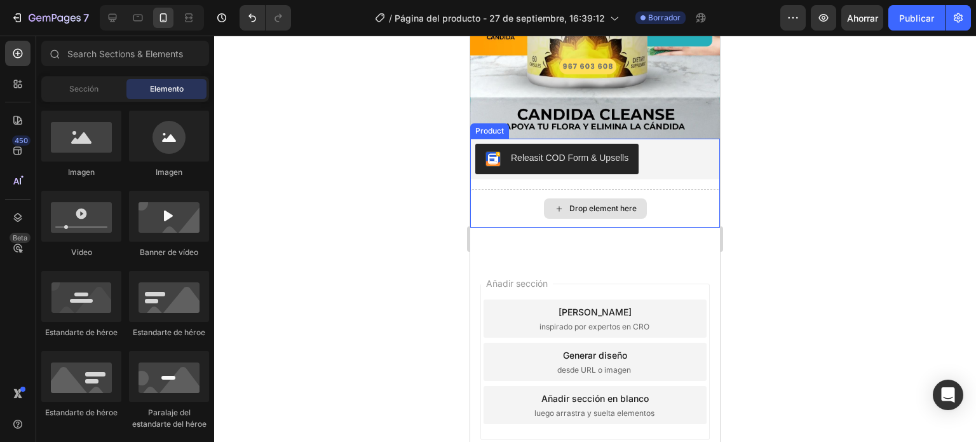
click at [610, 203] on div "Drop element here" at bounding box center [602, 208] width 67 height 10
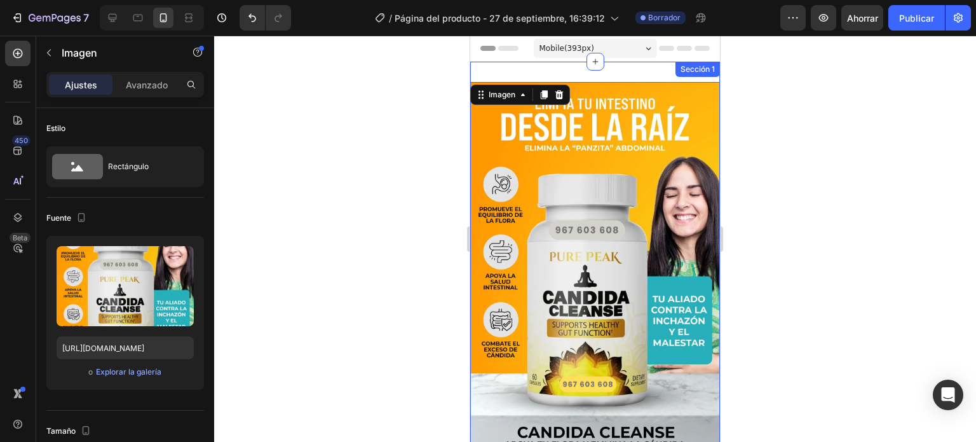
click at [606, 71] on div "Imagen 0 Releasit COD Form & Upsells Releasit COD Form & Upsells Drop element h…" at bounding box center [595, 319] width 250 height 514
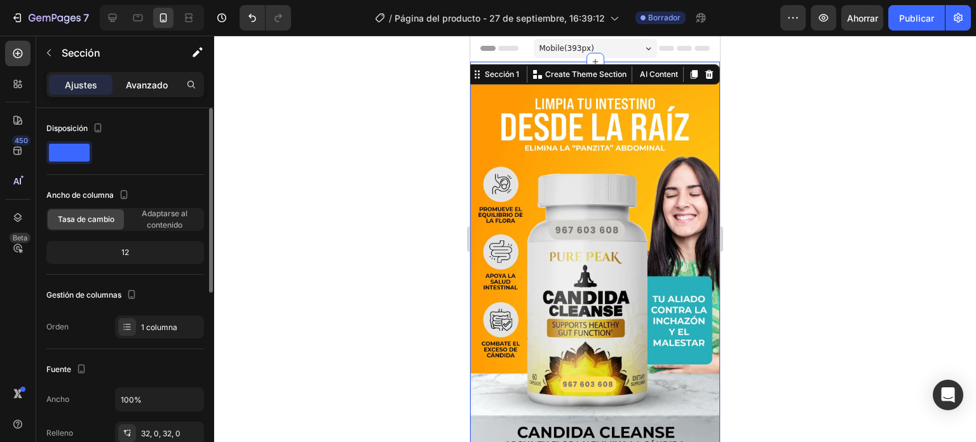
click at [147, 83] on font "Avanzado" at bounding box center [147, 84] width 42 height 11
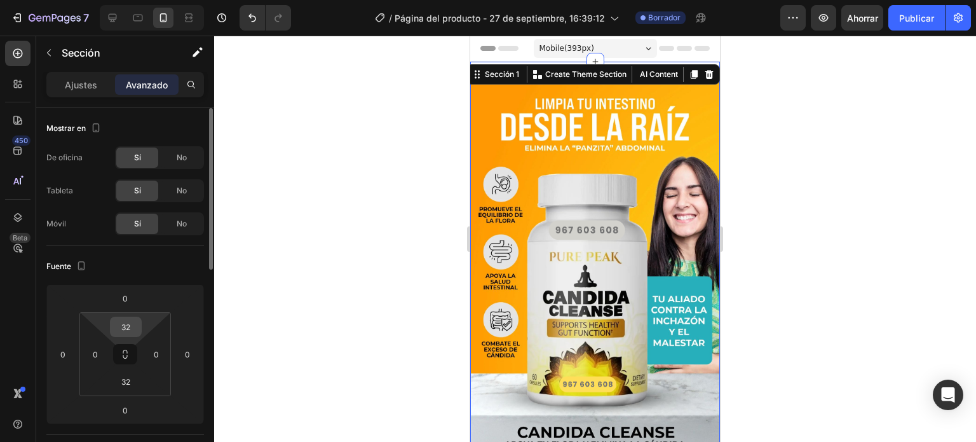
click at [133, 328] on input "32" at bounding box center [125, 326] width 25 height 19
click at [132, 327] on input "32" at bounding box center [125, 326] width 25 height 19
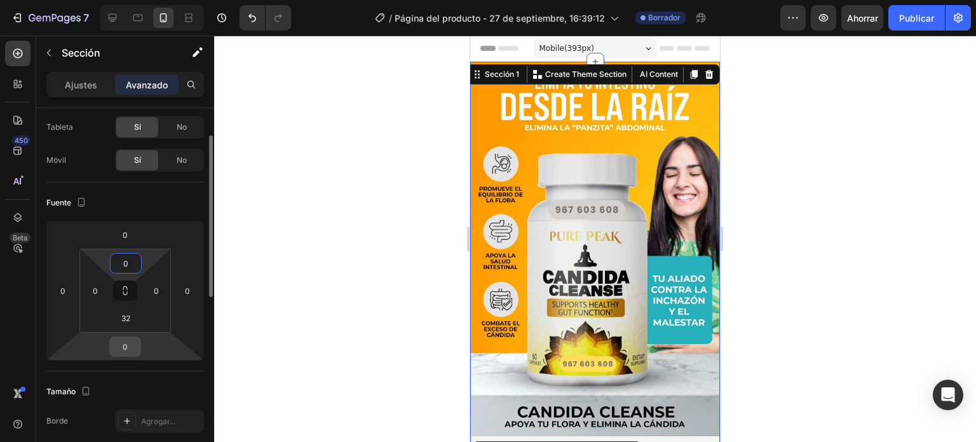
scroll to position [64, 0]
type input "0"
click at [128, 320] on input "32" at bounding box center [125, 317] width 25 height 19
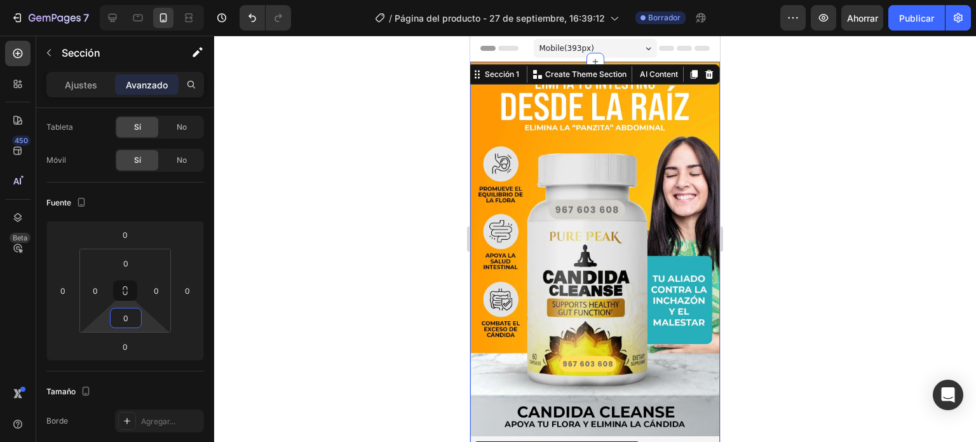
type input "0"
click at [297, 266] on div at bounding box center [595, 239] width 762 height 406
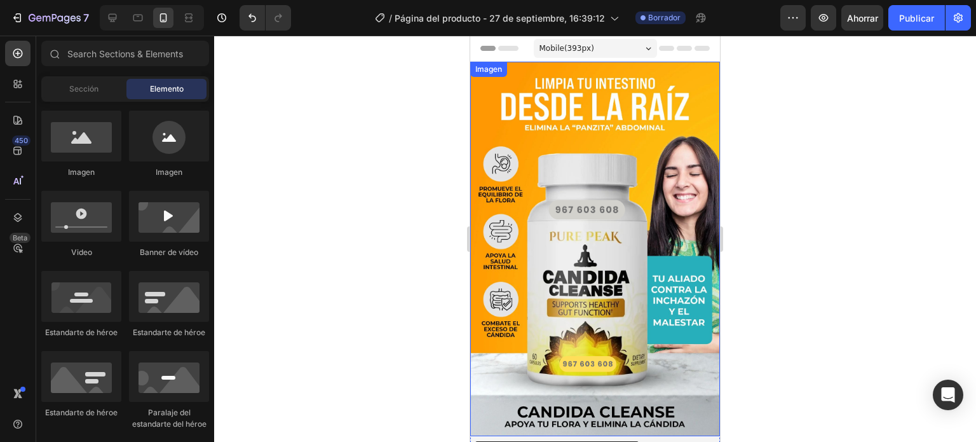
scroll to position [127, 0]
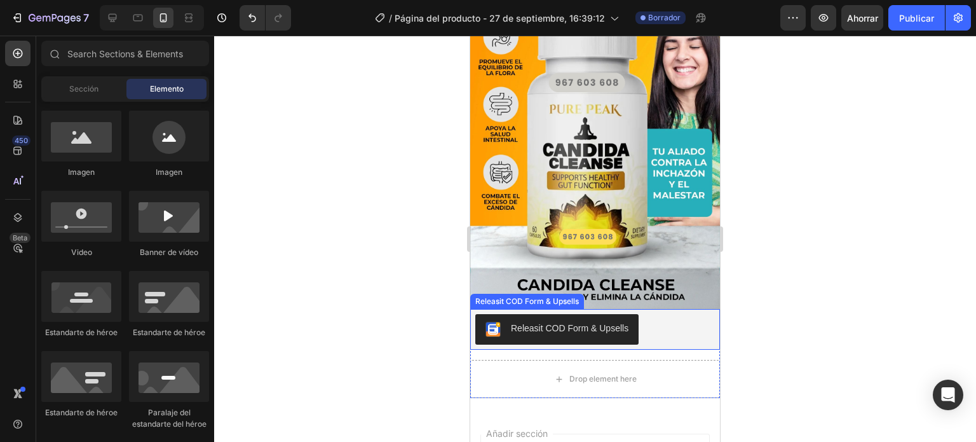
click at [679, 325] on div "Releasit COD Form & Upsells" at bounding box center [595, 329] width 240 height 31
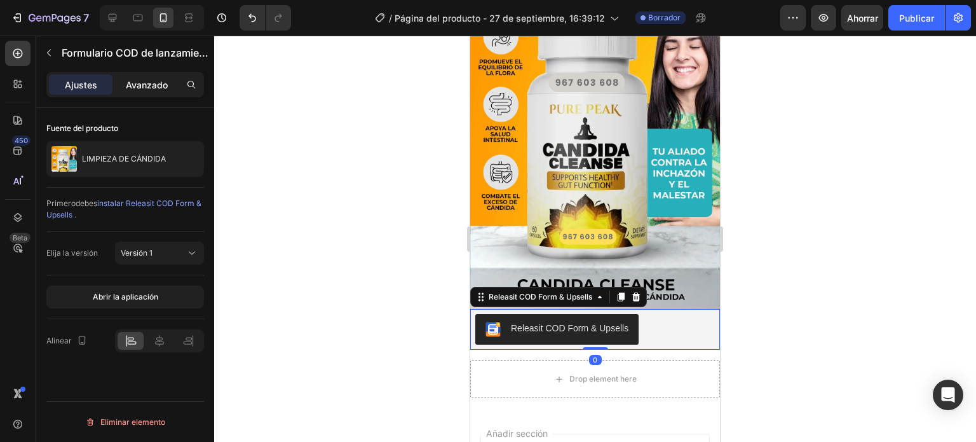
click at [157, 88] on font "Avanzado" at bounding box center [147, 84] width 42 height 11
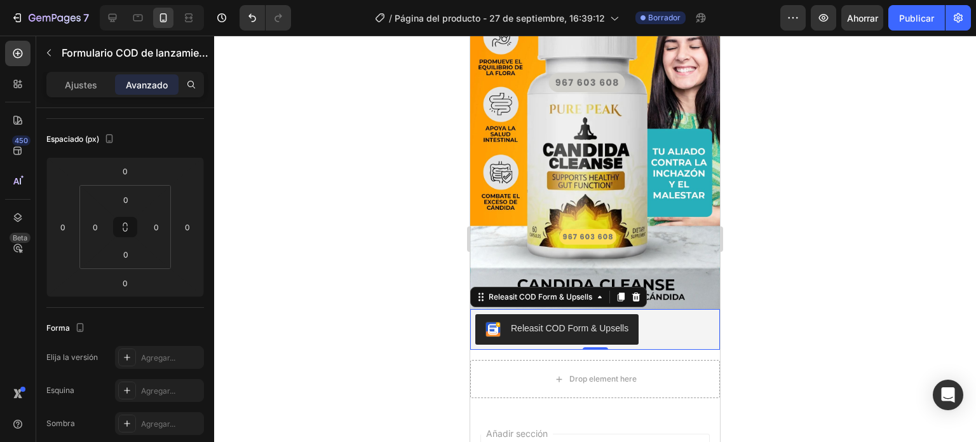
click at [613, 322] on div "Releasit COD Form & Upsells" at bounding box center [570, 328] width 118 height 13
click at [491, 330] on button "Releasit COD Form & Upsells" at bounding box center [556, 329] width 163 height 31
click at [565, 327] on button "Releasit COD Form & Upsells" at bounding box center [556, 329] width 163 height 31
click at [788, 317] on div at bounding box center [595, 239] width 762 height 406
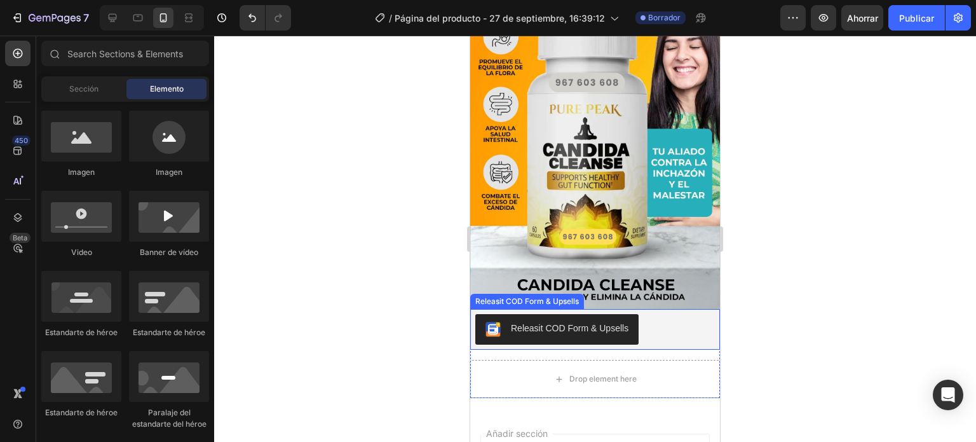
click at [606, 314] on button "Releasit COD Form & Upsells" at bounding box center [556, 329] width 163 height 31
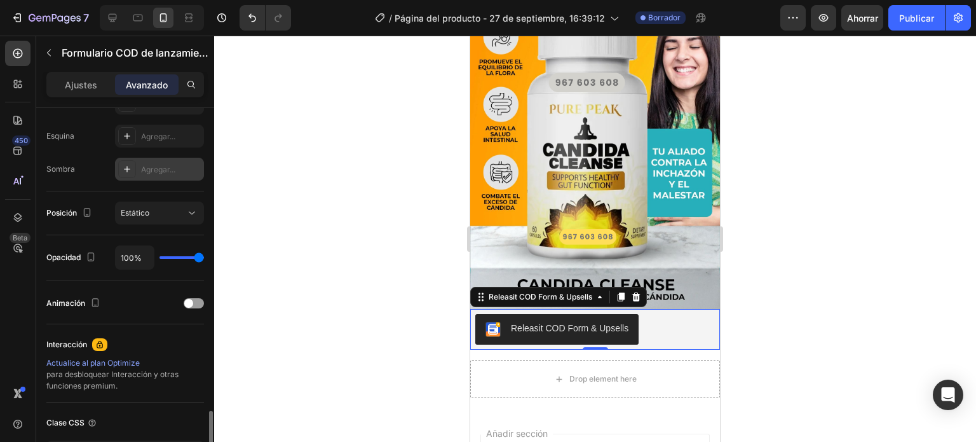
scroll to position [476, 0]
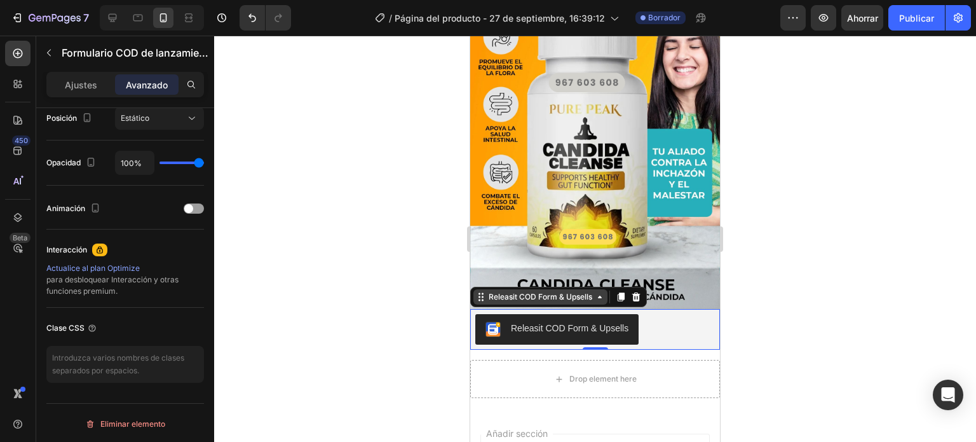
click at [595, 292] on icon at bounding box center [600, 297] width 10 height 10
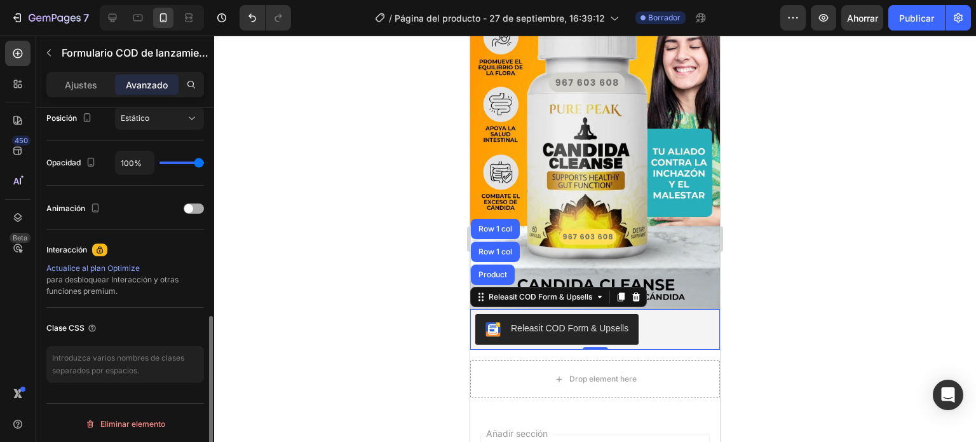
drag, startPoint x: 193, startPoint y: 219, endPoint x: 194, endPoint y: 210, distance: 8.4
click at [194, 215] on div "Animación" at bounding box center [125, 208] width 158 height 44
click at [194, 210] on div at bounding box center [194, 208] width 20 height 10
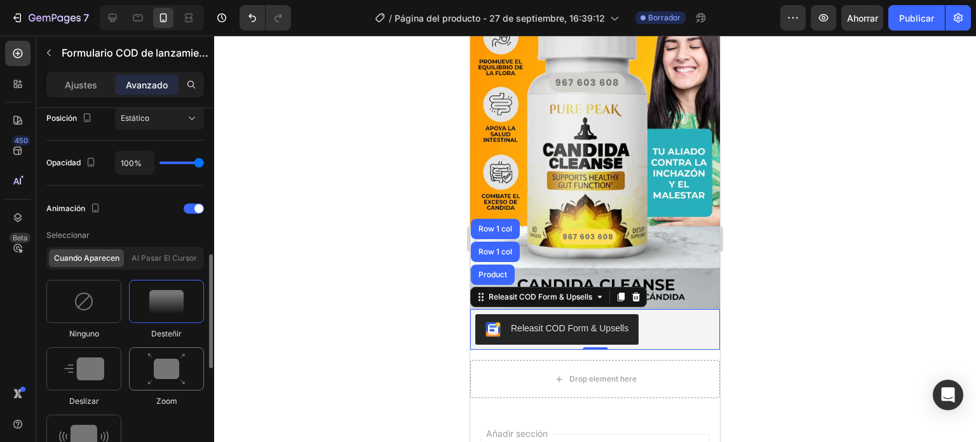
scroll to position [603, 0]
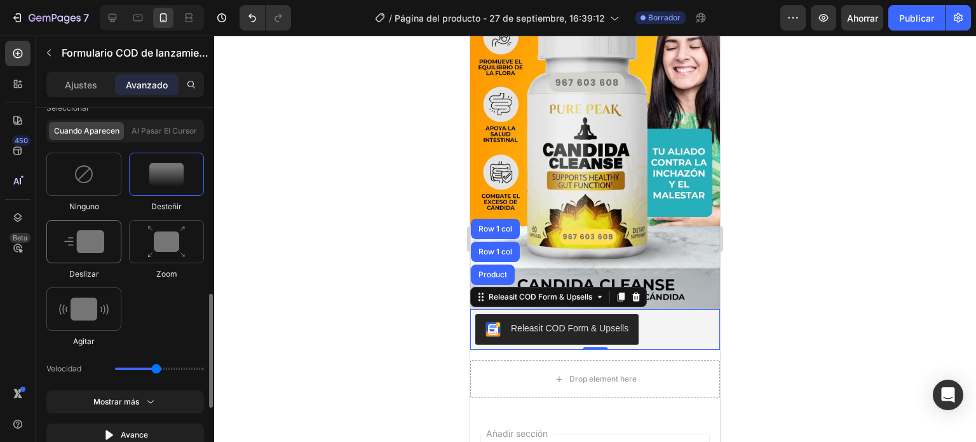
click at [97, 235] on img at bounding box center [84, 241] width 40 height 23
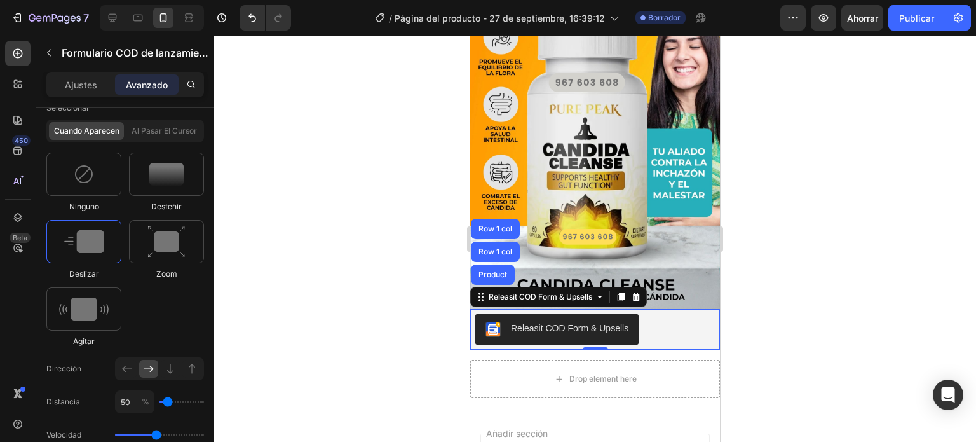
click at [330, 226] on div at bounding box center [595, 239] width 762 height 406
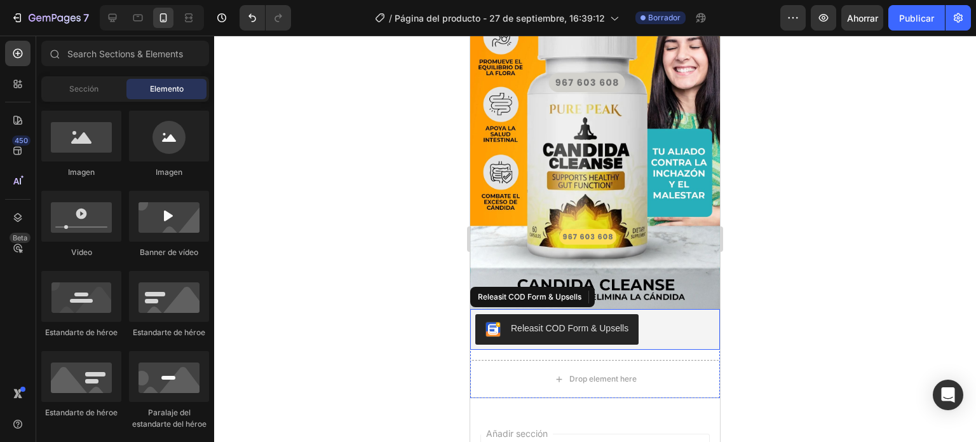
click at [517, 322] on div "Releasit COD Form & Upsells" at bounding box center [570, 328] width 118 height 13
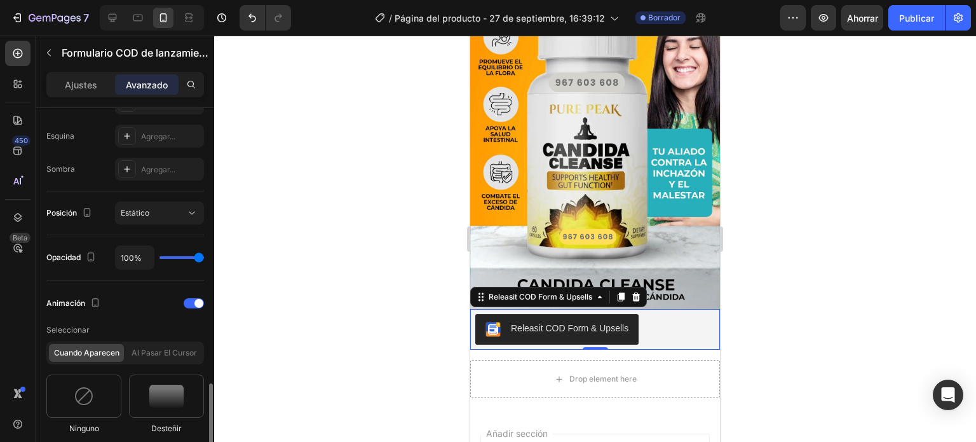
scroll to position [508, 0]
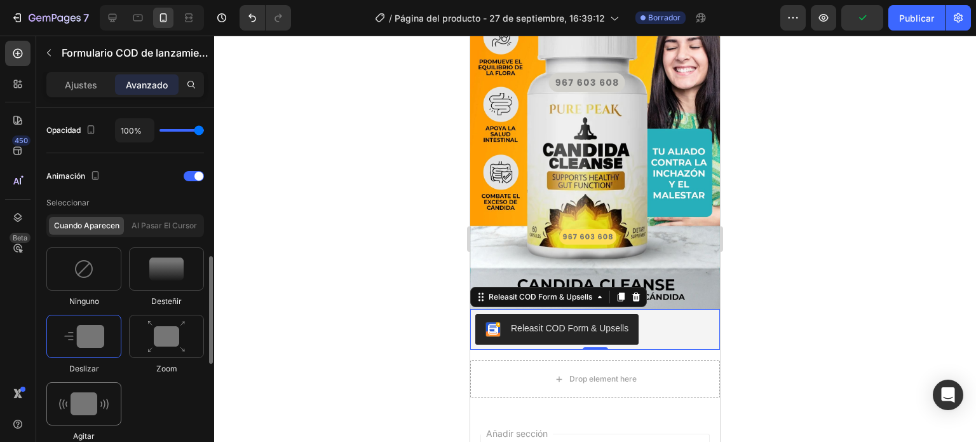
click at [86, 394] on img at bounding box center [84, 403] width 50 height 23
type input "0.7"
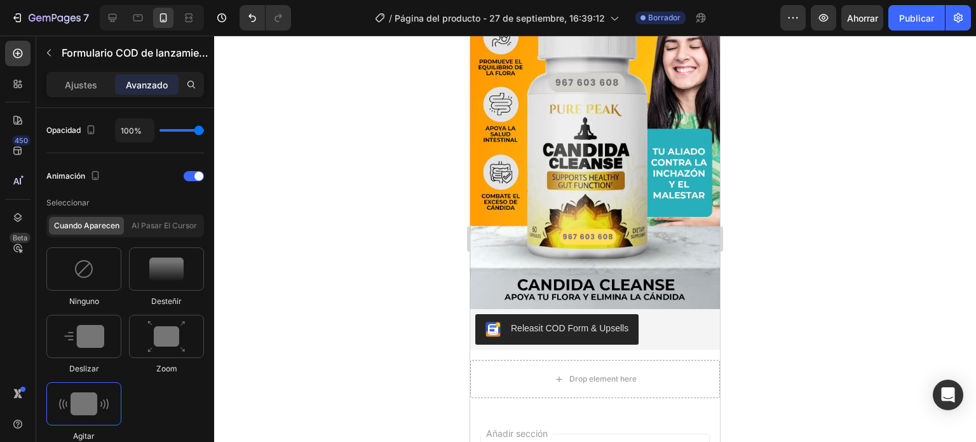
click at [323, 274] on div at bounding box center [595, 239] width 762 height 406
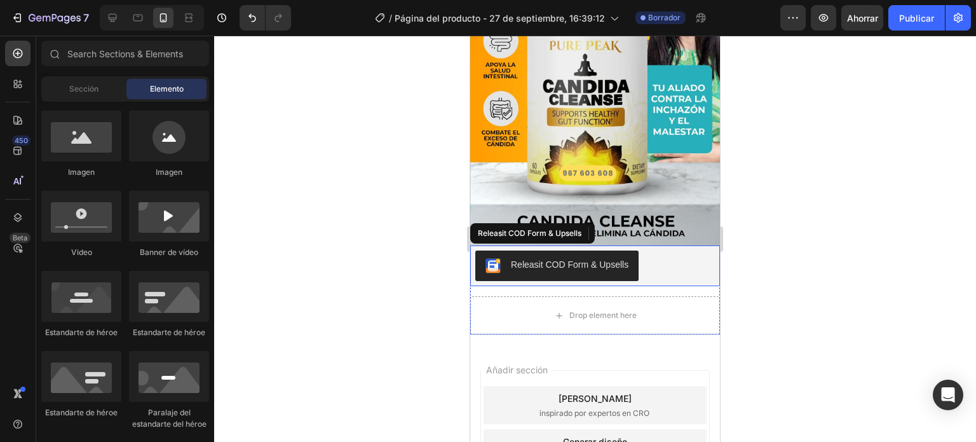
scroll to position [254, 0]
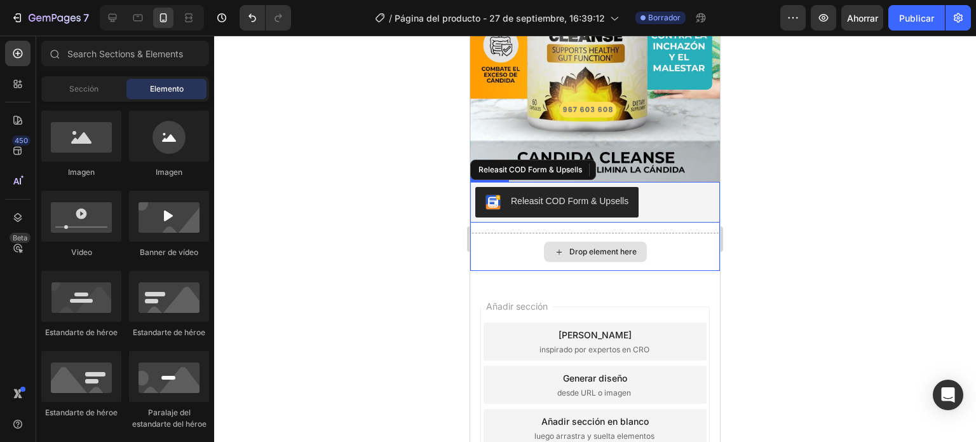
click at [530, 233] on div "Drop element here" at bounding box center [595, 252] width 250 height 38
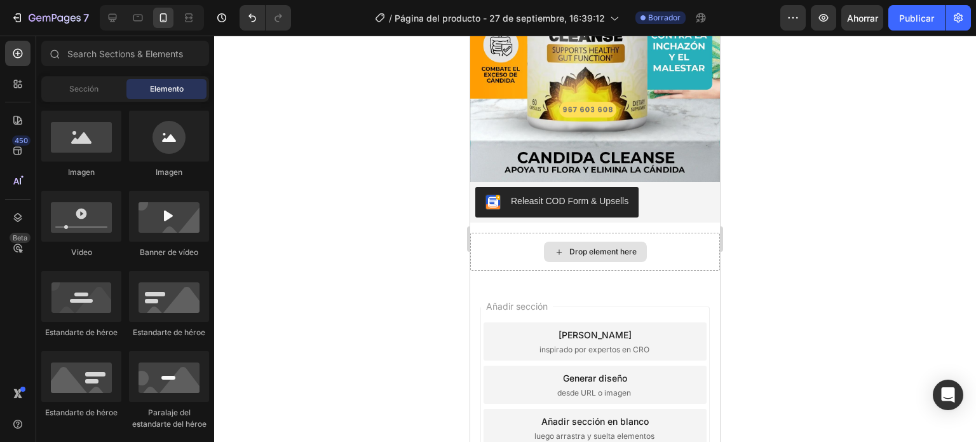
click at [604, 247] on div "Drop element here" at bounding box center [602, 252] width 67 height 10
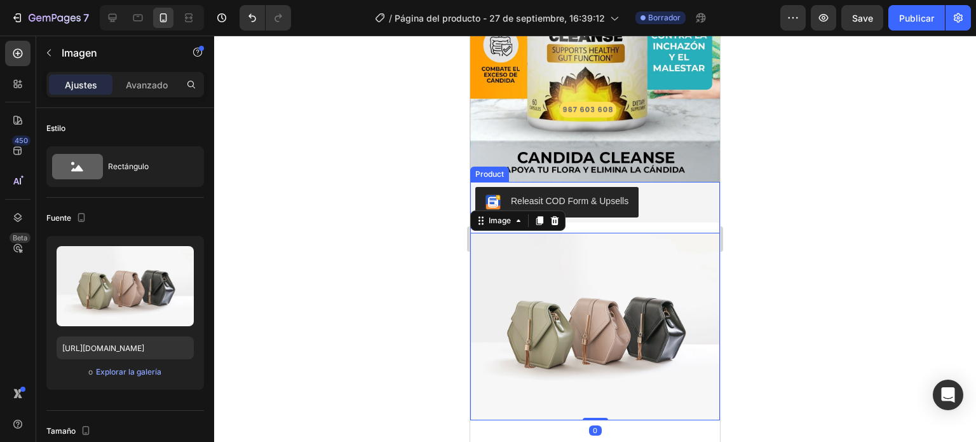
click at [609, 216] on div "Releasit COD Form & Upsells Releasit COD Form & Upsells Image 0 Product" at bounding box center [595, 301] width 250 height 238
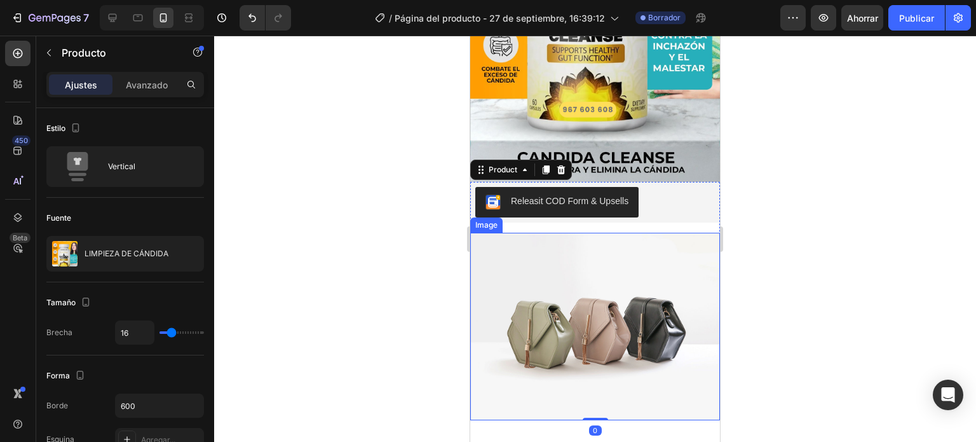
click at [666, 242] on img at bounding box center [595, 326] width 250 height 187
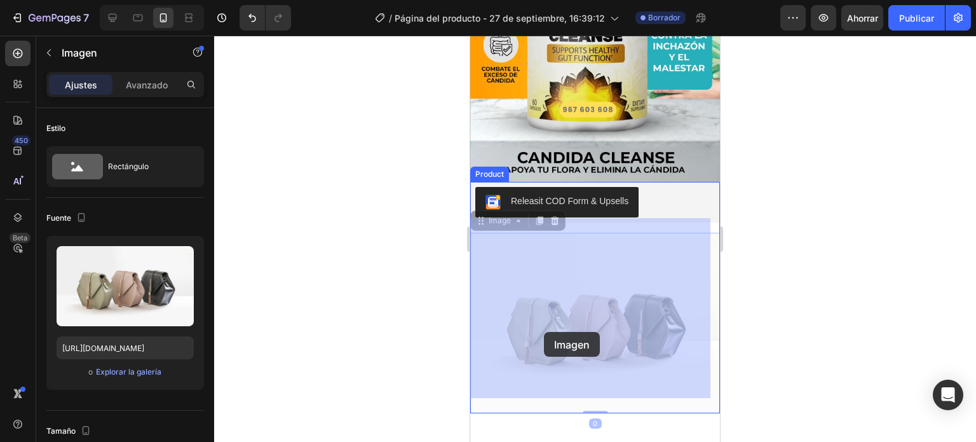
drag, startPoint x: 604, startPoint y: 227, endPoint x: 544, endPoint y: 332, distance: 121.0
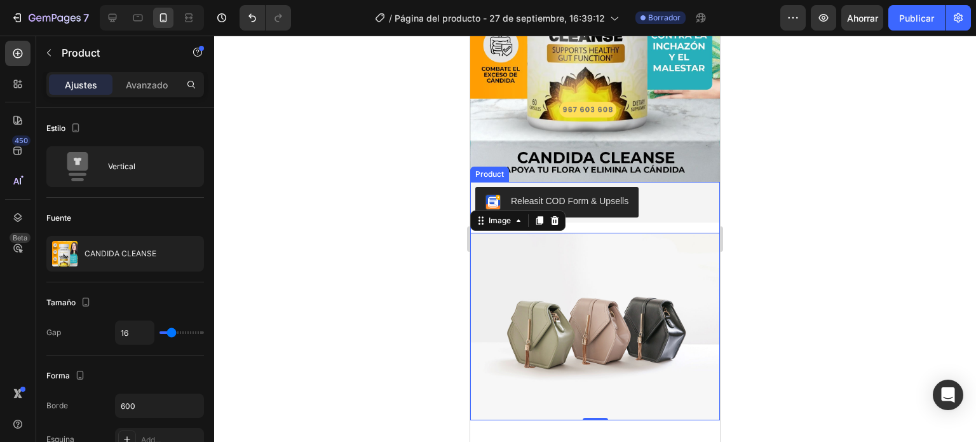
click at [649, 208] on div "Releasit COD Form & Upsells Releasit COD Form & Upsells Image 0 Product" at bounding box center [595, 301] width 250 height 238
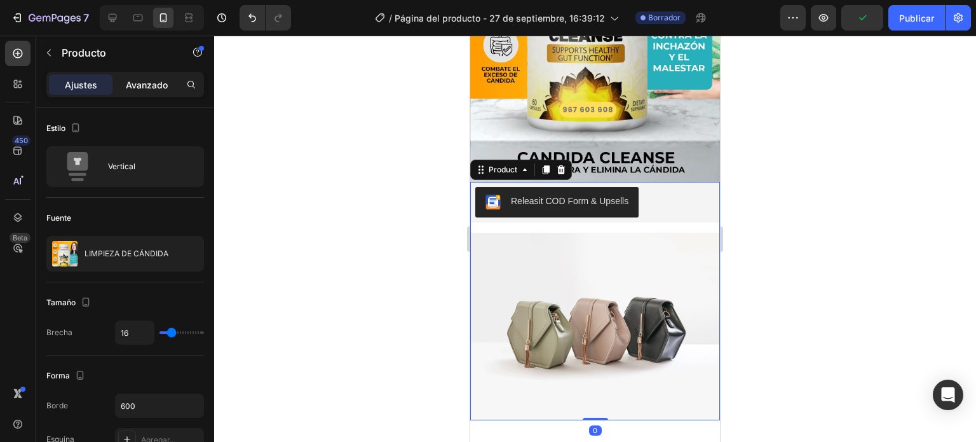
click at [142, 74] on div "Avanzado" at bounding box center [147, 84] width 64 height 20
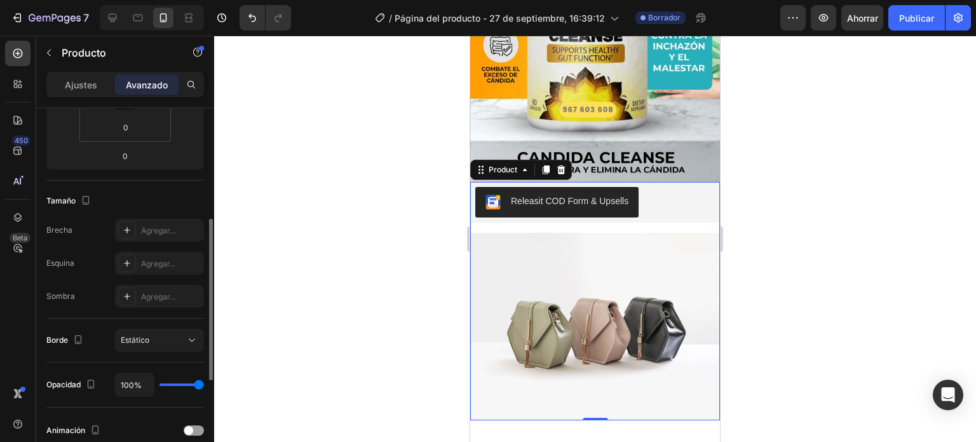
scroll to position [64, 0]
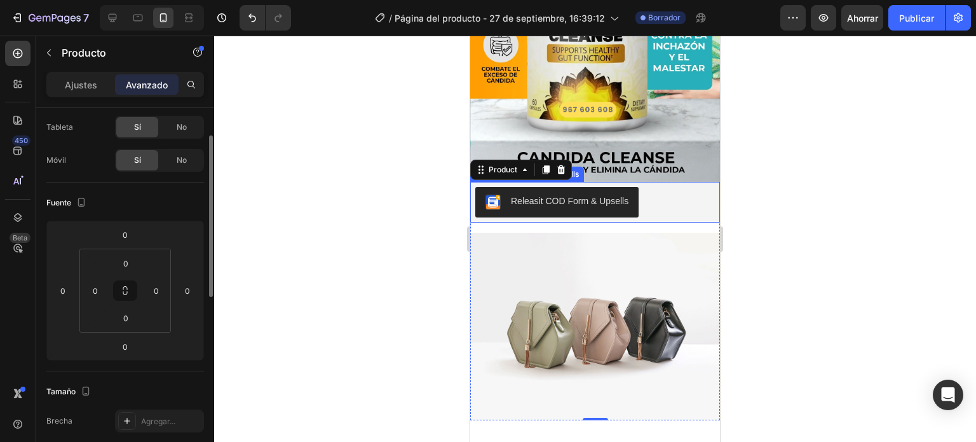
click at [680, 196] on div "Releasit COD Form & Upsells" at bounding box center [595, 202] width 240 height 31
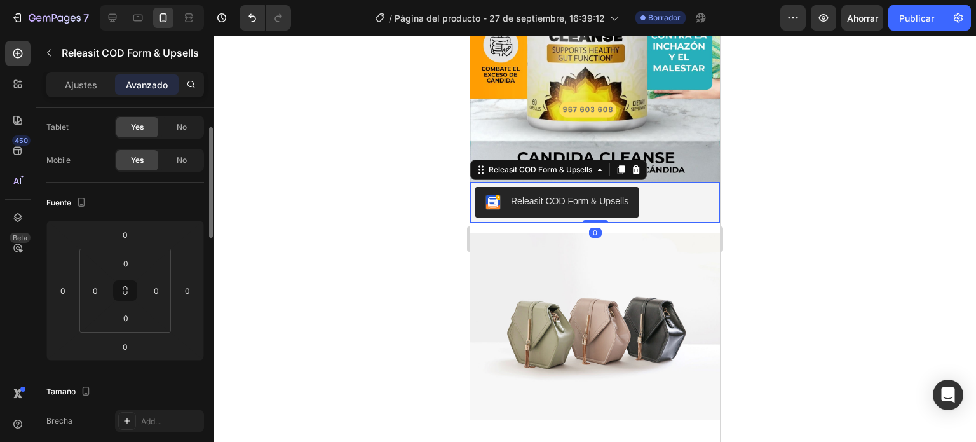
scroll to position [0, 0]
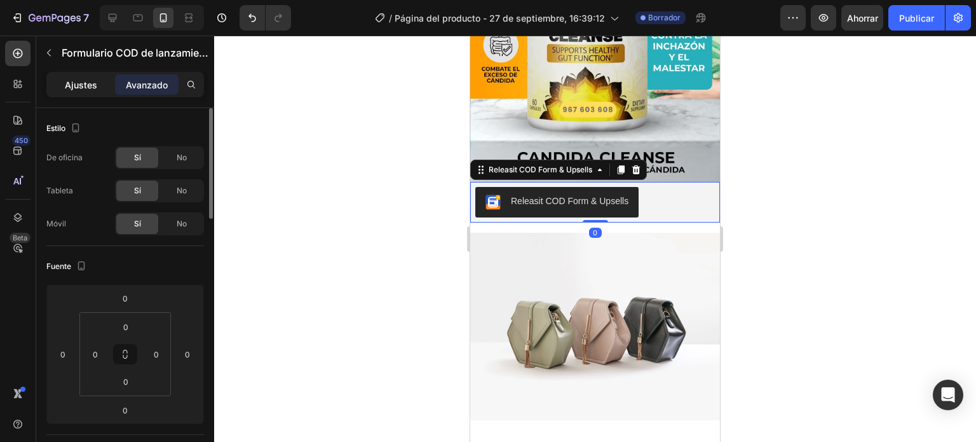
click at [105, 93] on div "Ajustes" at bounding box center [81, 84] width 64 height 20
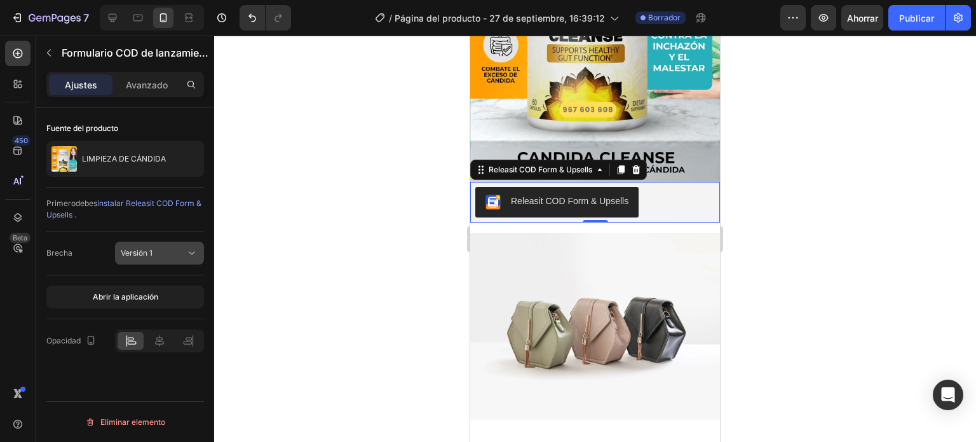
click at [192, 255] on icon at bounding box center [192, 253] width 13 height 13
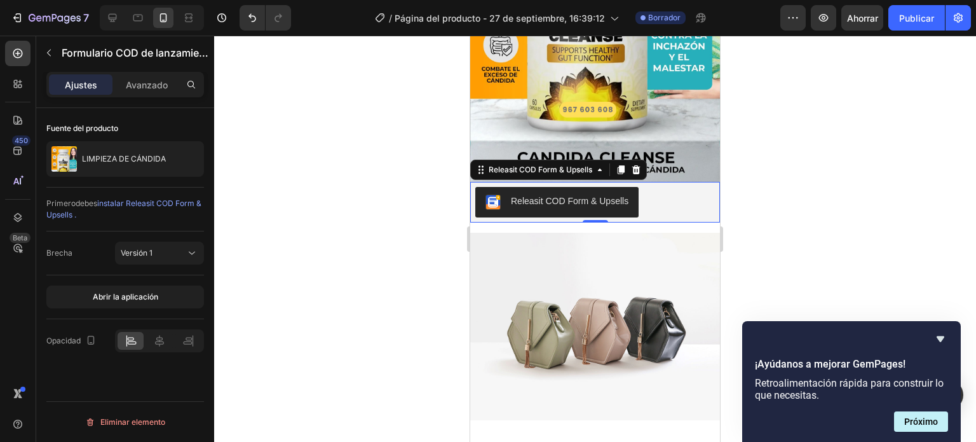
click at [847, 250] on div at bounding box center [595, 239] width 762 height 406
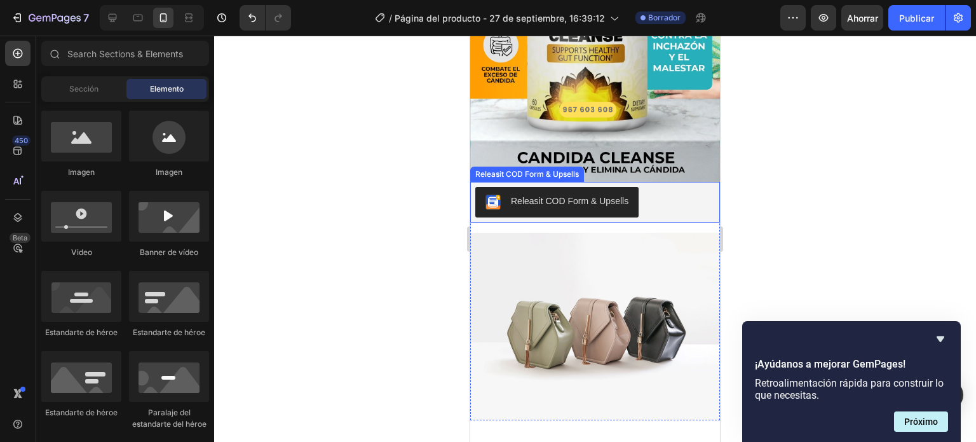
click at [650, 187] on div "Releasit COD Form & Upsells" at bounding box center [595, 202] width 240 height 31
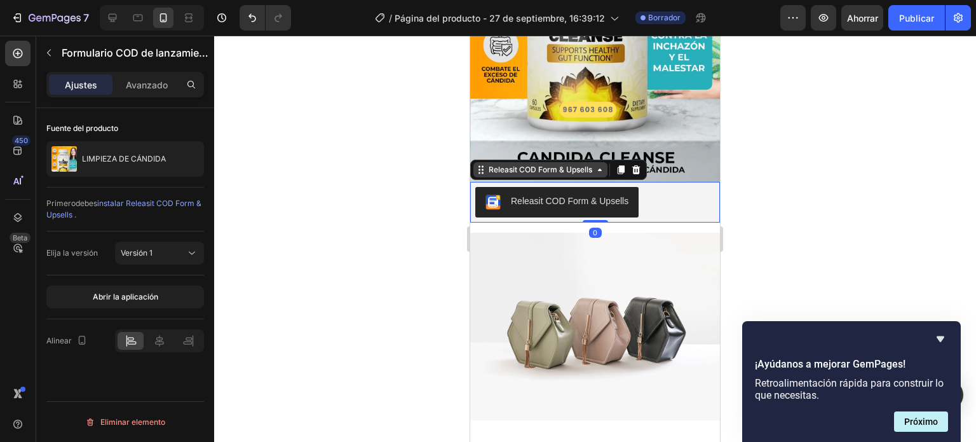
click at [604, 165] on icon at bounding box center [600, 170] width 10 height 10
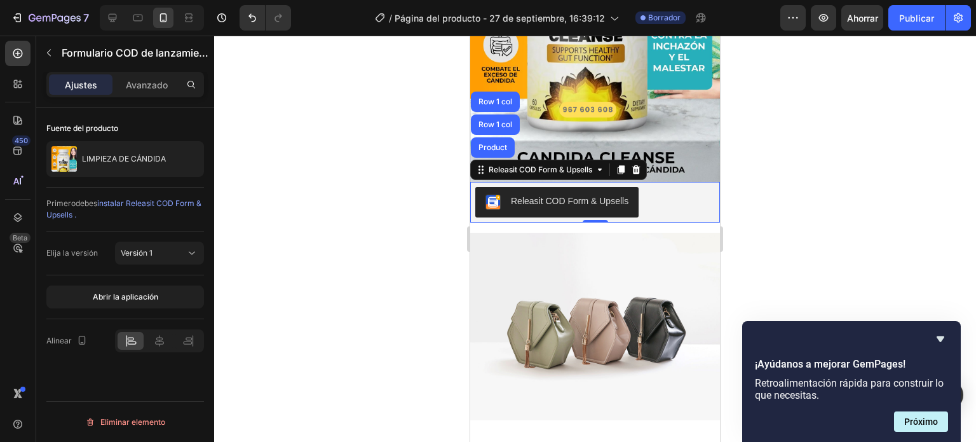
click at [653, 187] on div "Releasit COD Form & Upsells" at bounding box center [595, 202] width 240 height 31
click at [798, 217] on div at bounding box center [595, 239] width 762 height 406
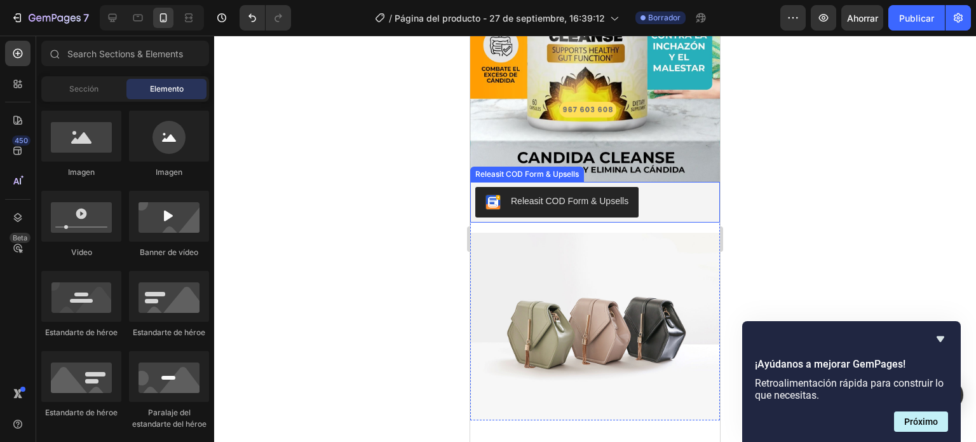
click at [678, 194] on div "Releasit COD Form & Upsells" at bounding box center [595, 202] width 240 height 31
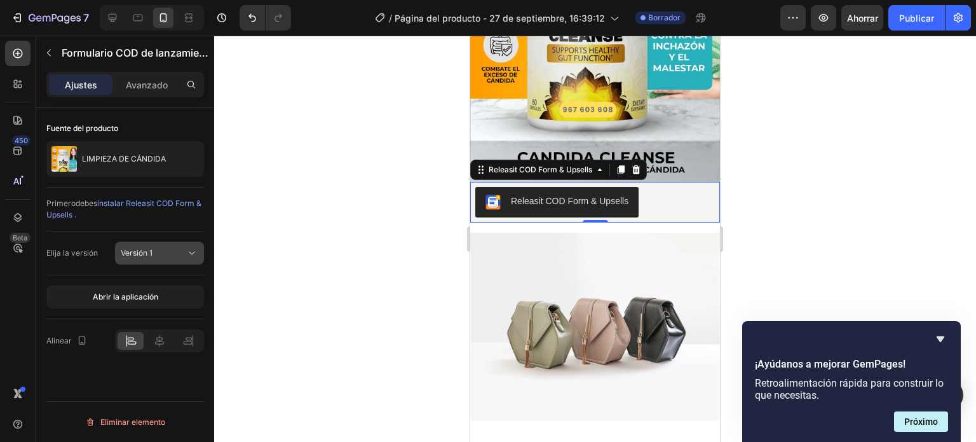
click at [163, 250] on div "Versión 1" at bounding box center [153, 252] width 65 height 11
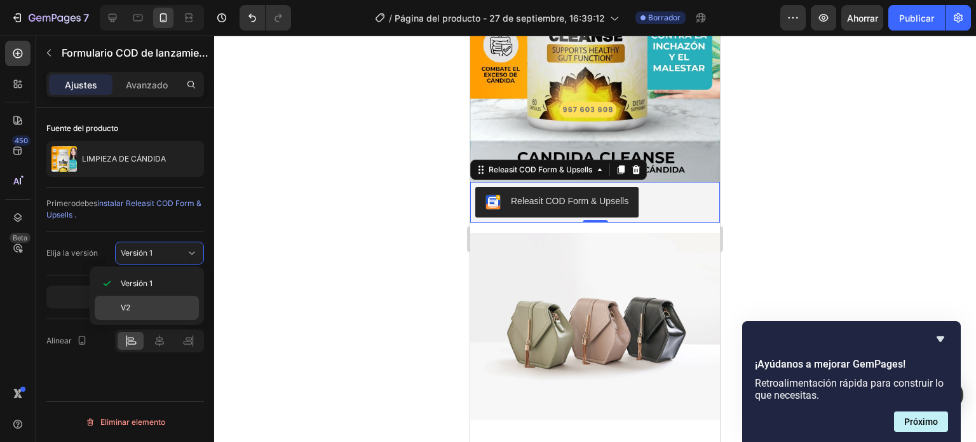
click at [154, 306] on p "V2" at bounding box center [157, 307] width 72 height 11
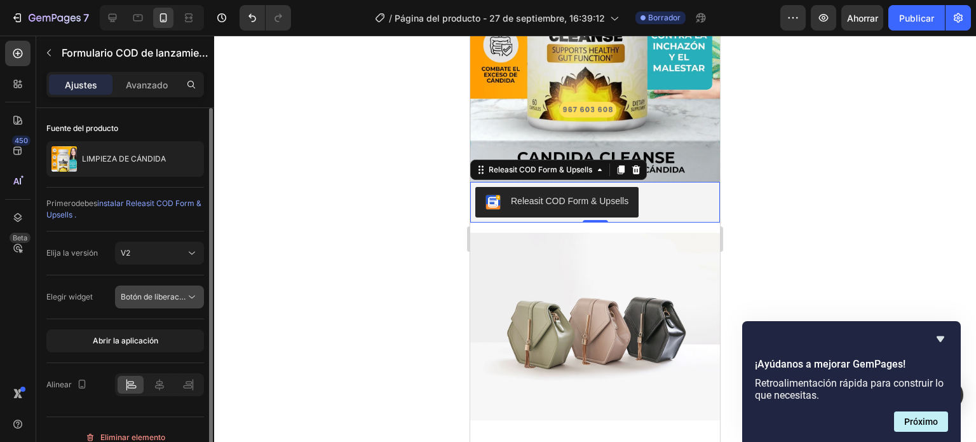
click at [167, 299] on font "Botón de liberación" at bounding box center [155, 297] width 69 height 10
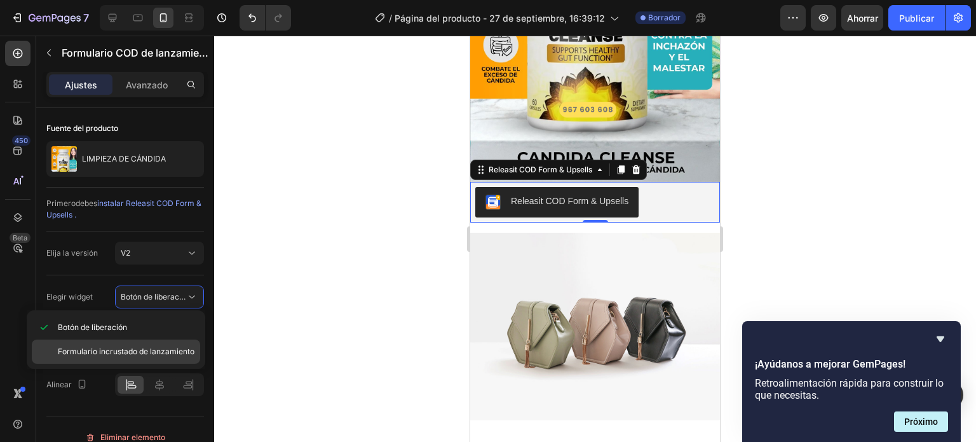
click at [158, 354] on font "Formulario incrustado de lanzamiento" at bounding box center [126, 351] width 137 height 10
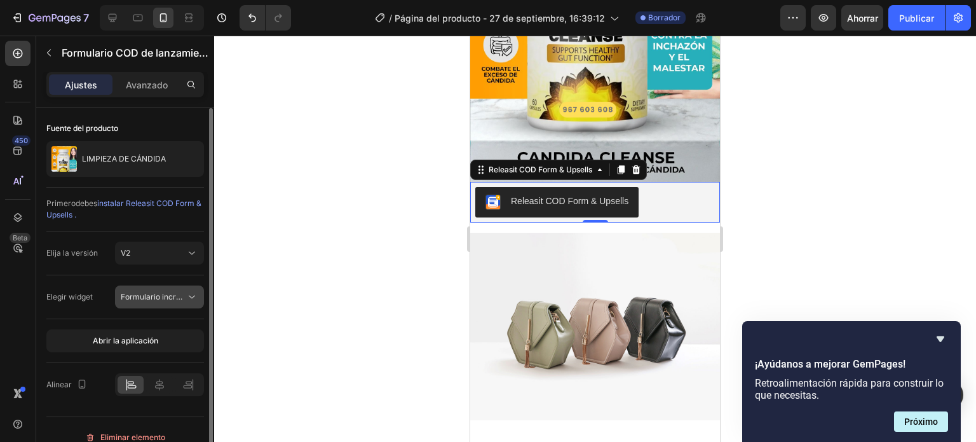
click at [168, 294] on font "Formulario incrustado de lanzamiento" at bounding box center [189, 297] width 137 height 10
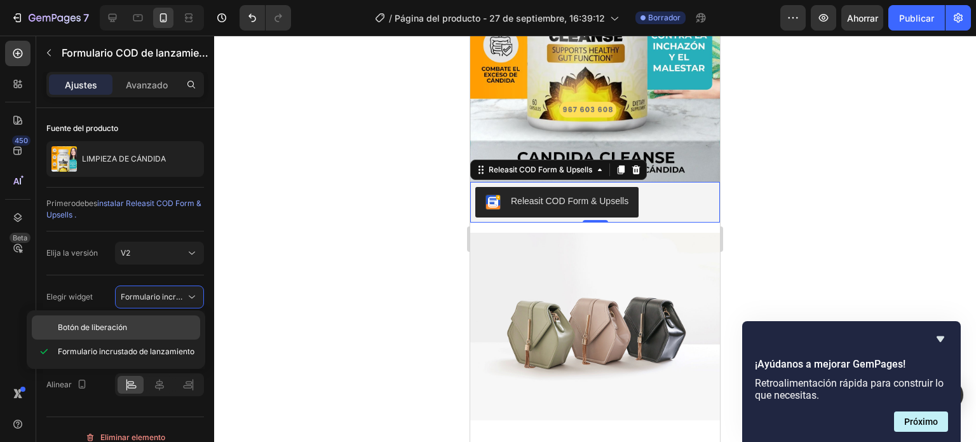
click at [157, 323] on p "Botón de liberación" at bounding box center [126, 327] width 137 height 11
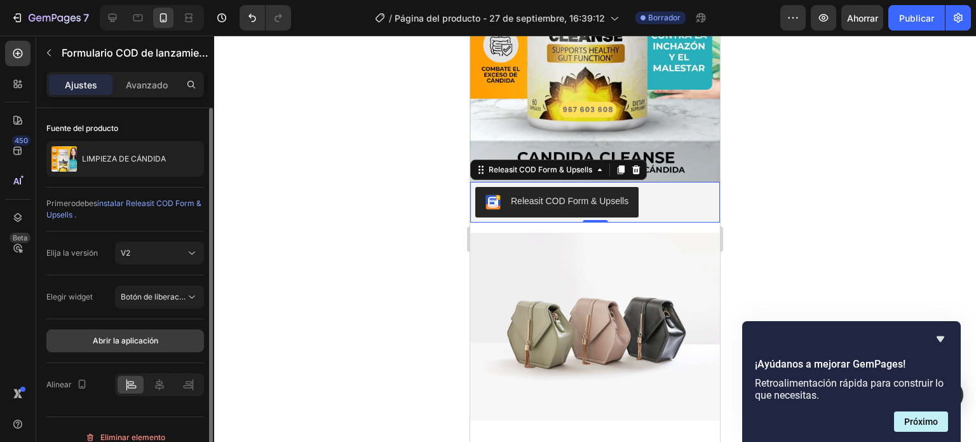
click at [136, 340] on font "Abrir la aplicación" at bounding box center [125, 341] width 65 height 10
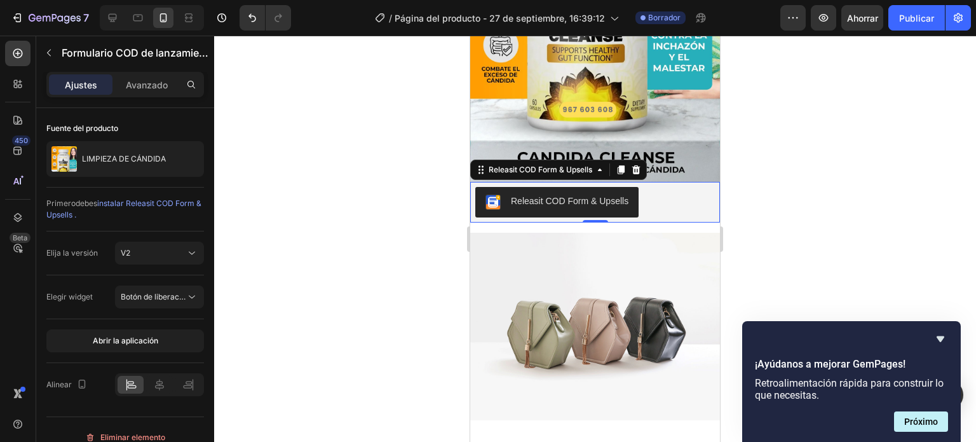
drag, startPoint x: 779, startPoint y: 158, endPoint x: 772, endPoint y: 161, distance: 8.3
click at [778, 160] on div at bounding box center [595, 239] width 762 height 406
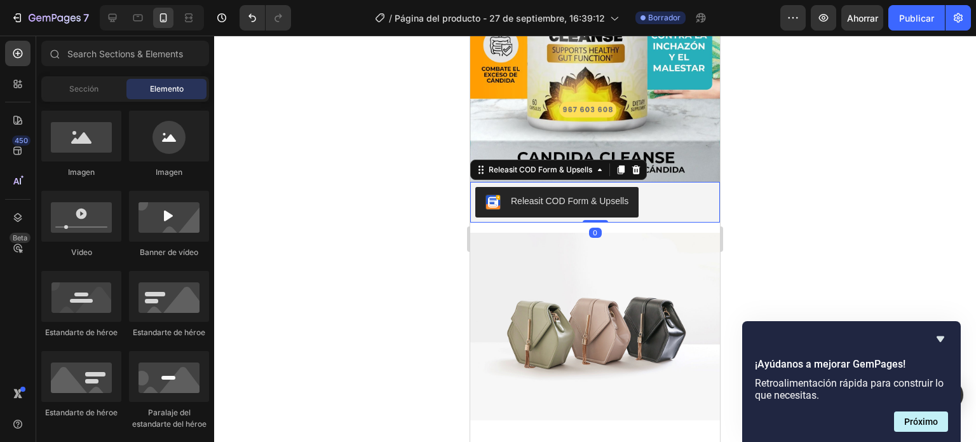
click at [653, 187] on div "Releasit COD Form & Upsells" at bounding box center [595, 202] width 240 height 31
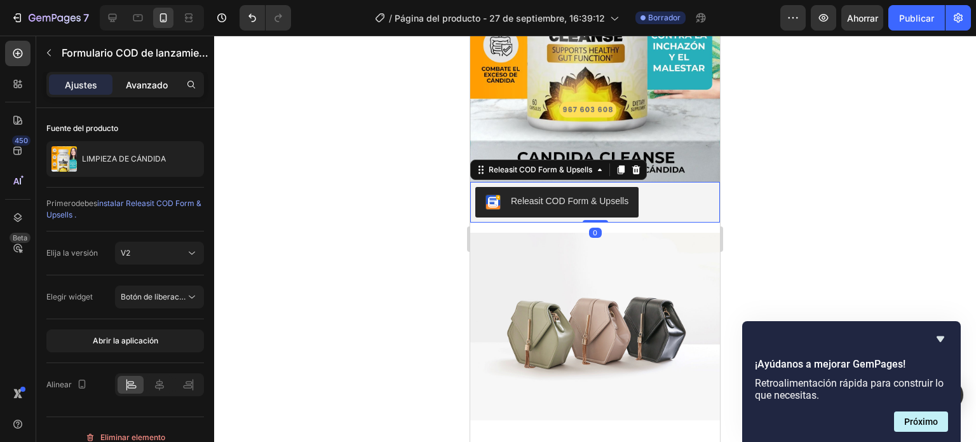
click at [148, 79] on font "Avanzado" at bounding box center [147, 84] width 42 height 11
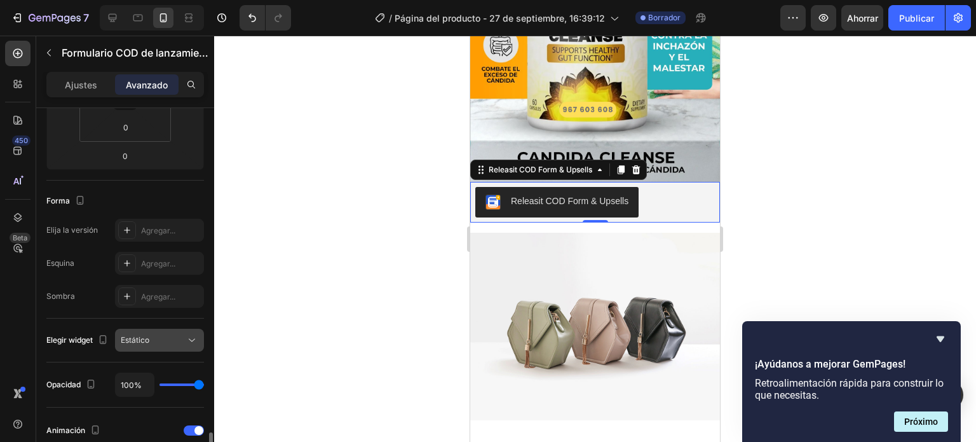
scroll to position [445, 0]
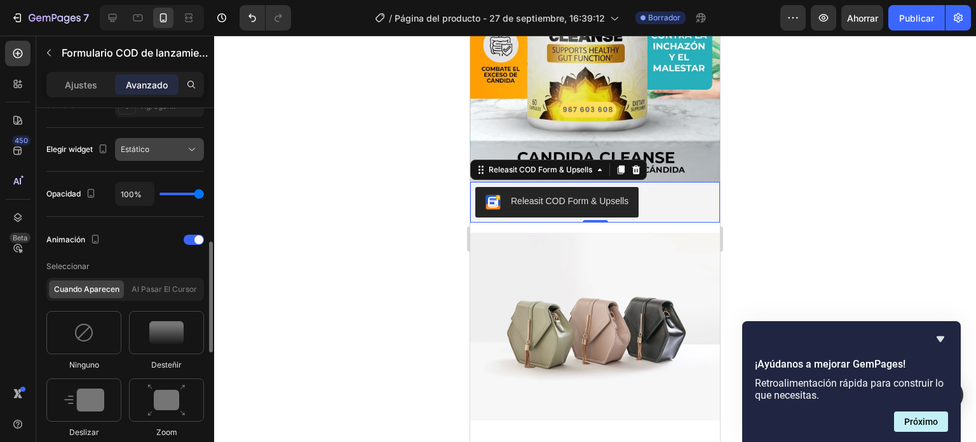
click at [182, 153] on div "Estático" at bounding box center [153, 149] width 65 height 11
click at [294, 170] on div at bounding box center [595, 239] width 762 height 406
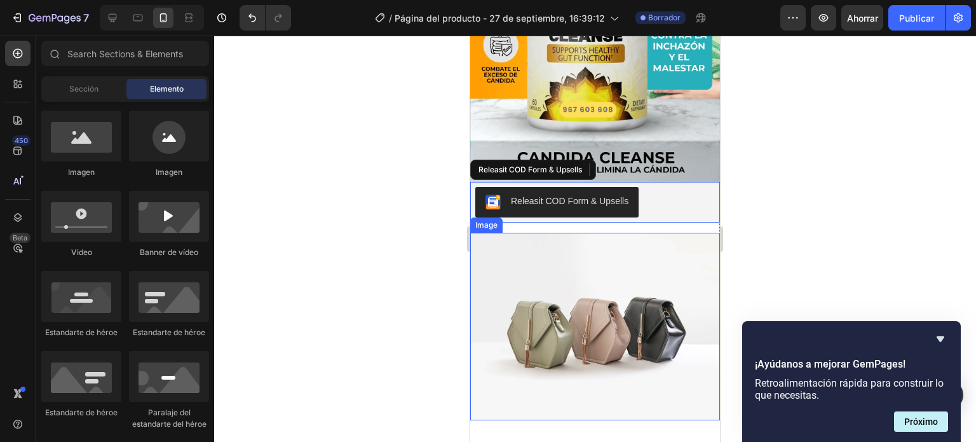
click at [585, 265] on img at bounding box center [595, 326] width 250 height 187
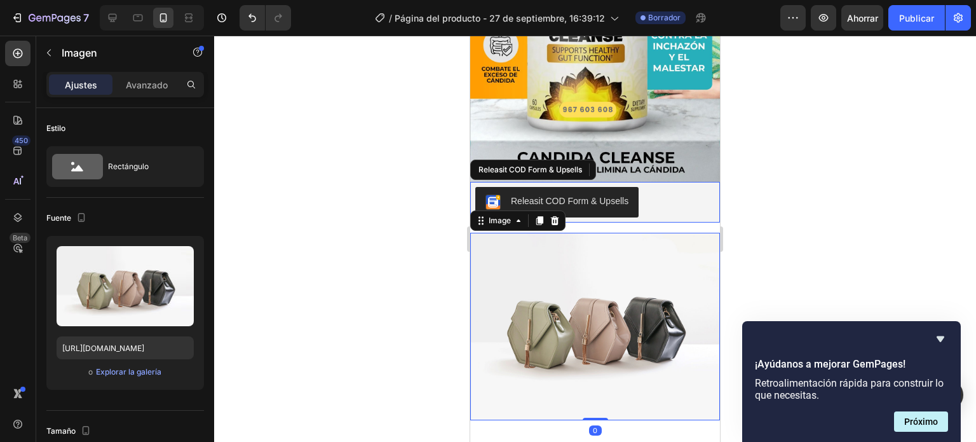
click at [608, 206] on div "Releasit COD Form & Upsells" at bounding box center [595, 202] width 250 height 41
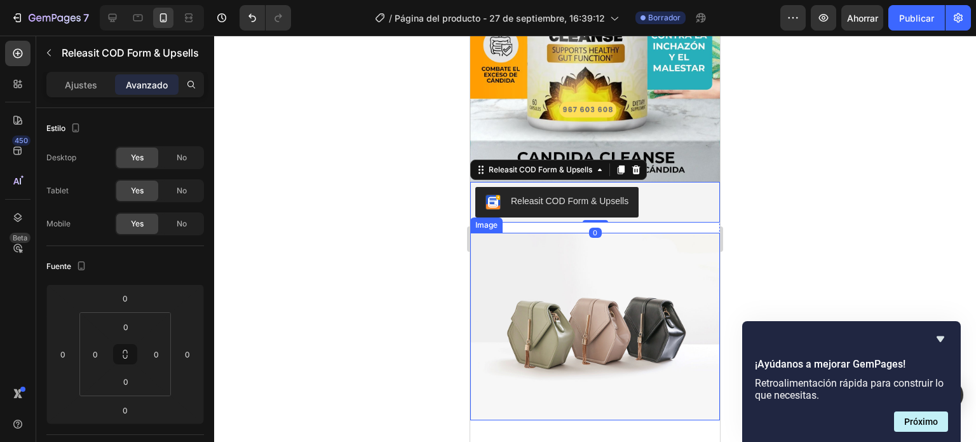
click at [608, 240] on img at bounding box center [595, 326] width 250 height 187
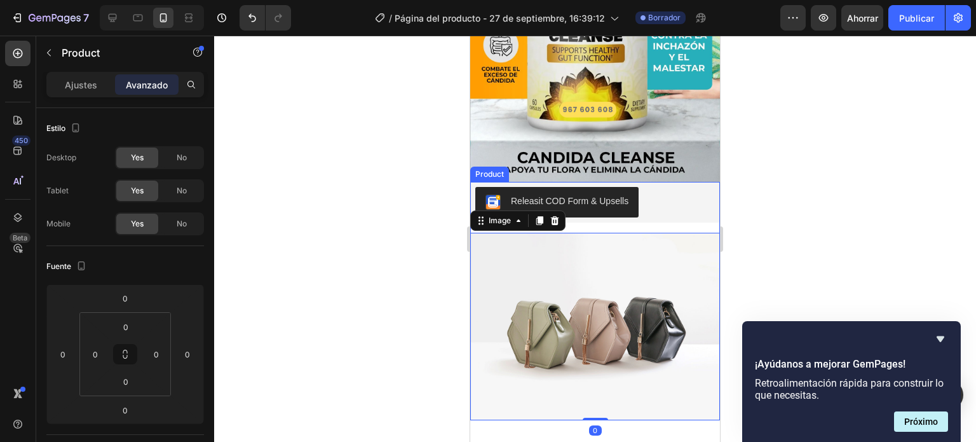
click at [611, 214] on div "Releasit COD Form & Upsells Releasit COD Form & Upsells Image 0 Product" at bounding box center [595, 301] width 250 height 238
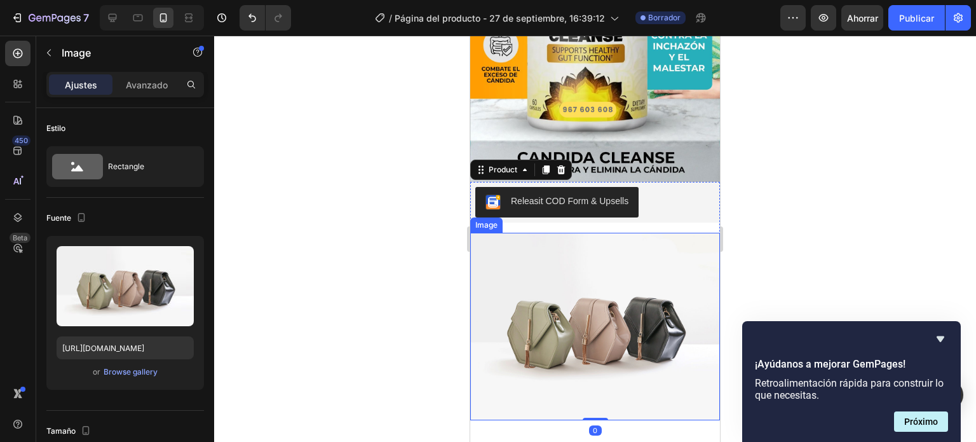
click at [615, 233] on img at bounding box center [595, 326] width 250 height 187
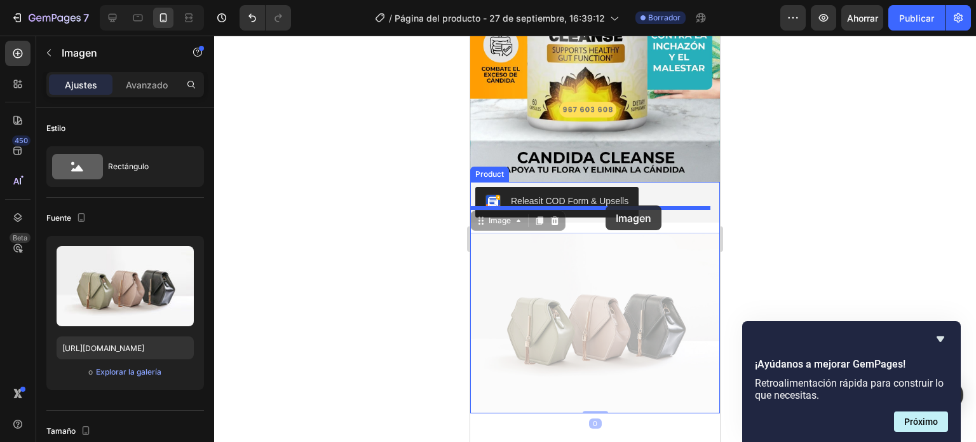
drag, startPoint x: 609, startPoint y: 228, endPoint x: 606, endPoint y: 205, distance: 22.5
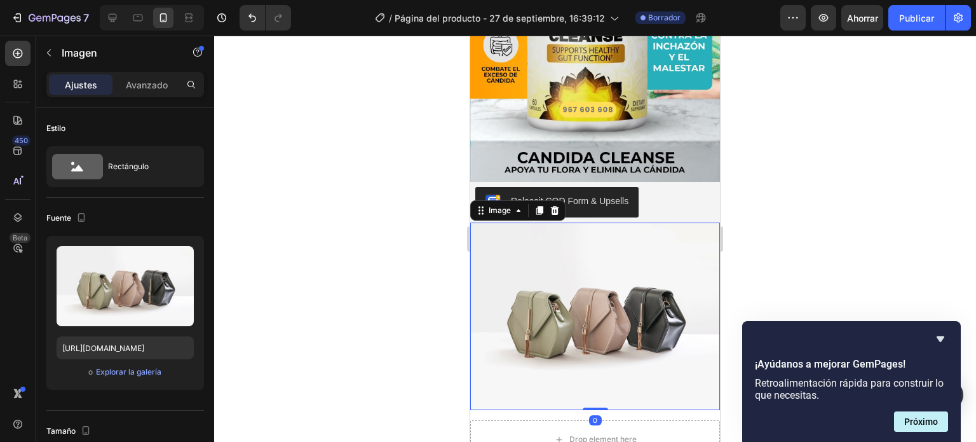
click at [783, 217] on div at bounding box center [595, 239] width 762 height 406
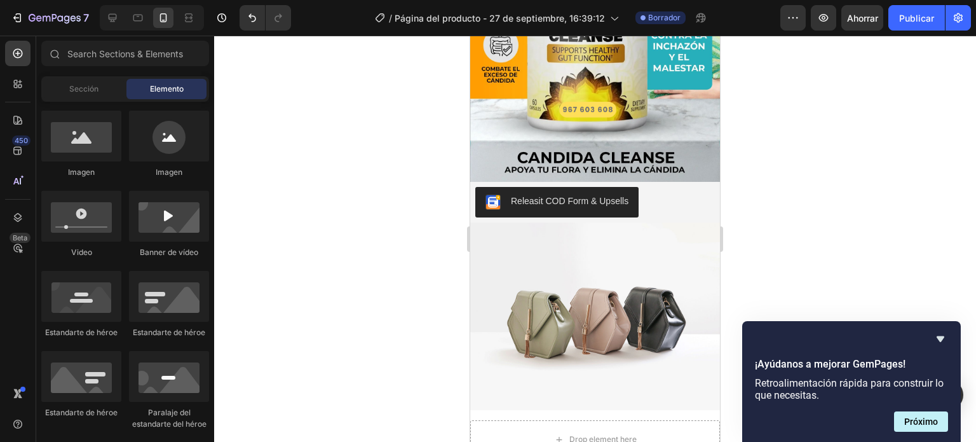
click at [778, 207] on div at bounding box center [595, 239] width 762 height 406
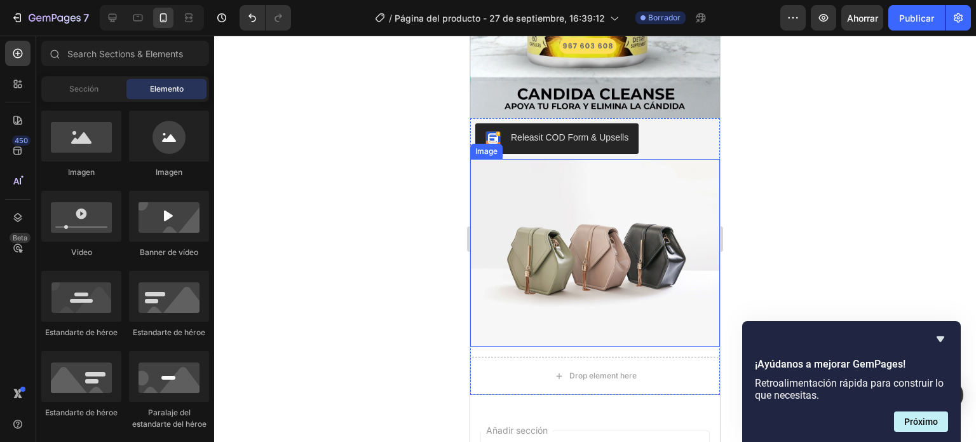
click at [557, 261] on img at bounding box center [595, 252] width 250 height 187
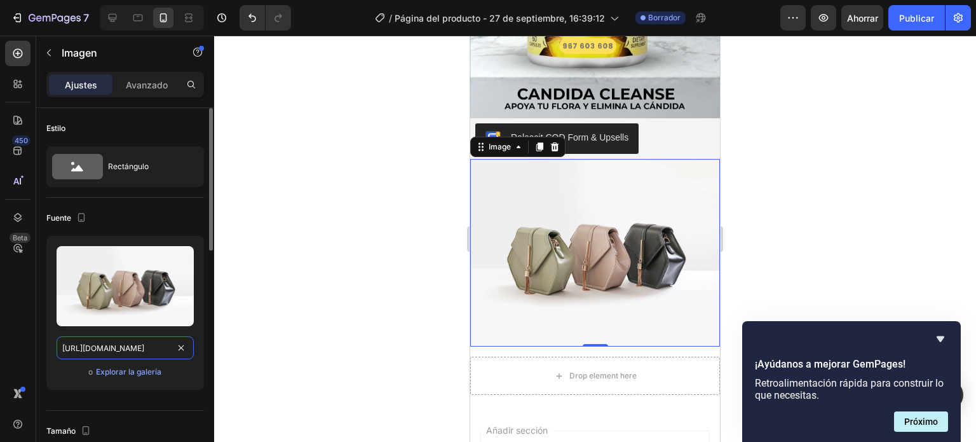
click at [160, 350] on input "https://cdn.shopify.com/s/files/1/2005/9307/files/image_demo.jpg" at bounding box center [125, 347] width 137 height 23
paste input "i.ibb.co/XrdSWqVy/2.pn"
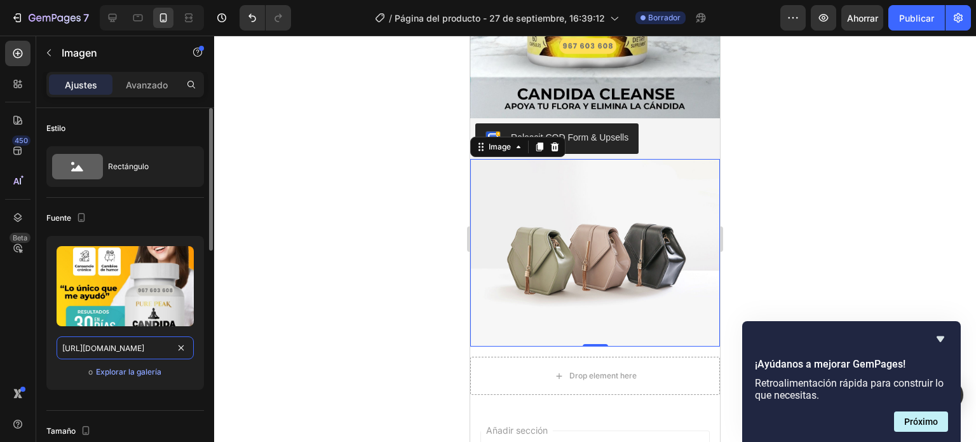
scroll to position [0, 11]
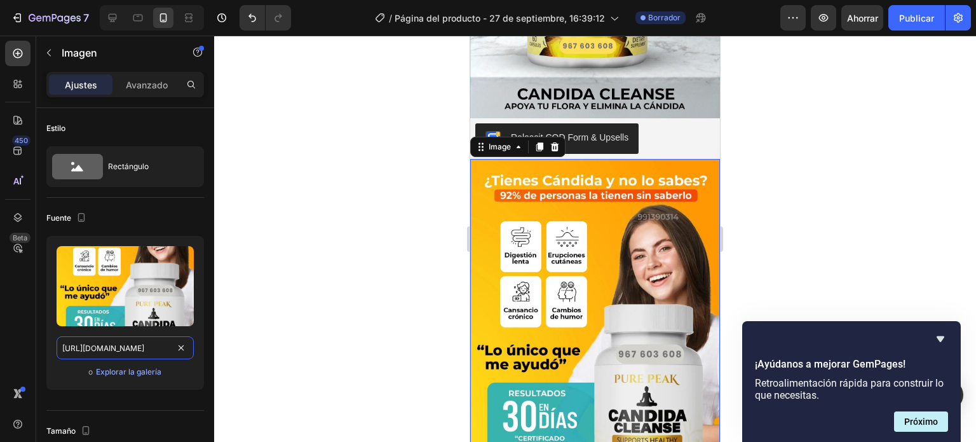
type input "https://i.ibb.co/XrdSWqVy/2.png"
click at [419, 220] on div at bounding box center [595, 239] width 762 height 406
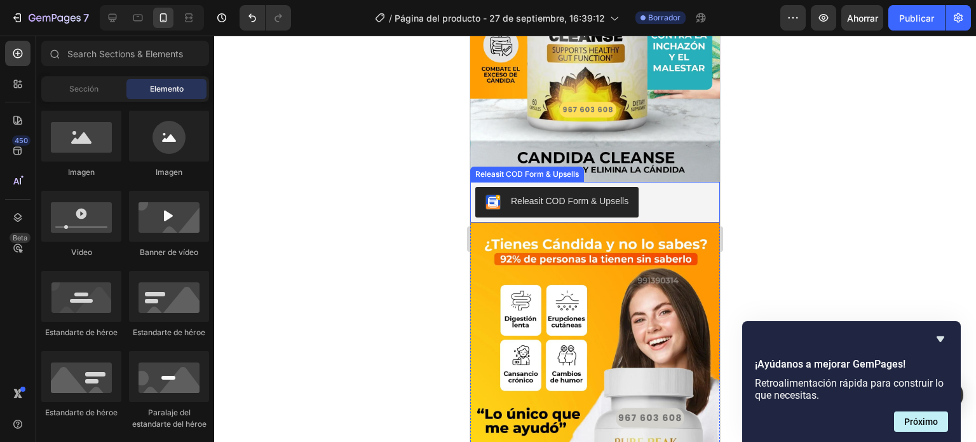
scroll to position [191, 0]
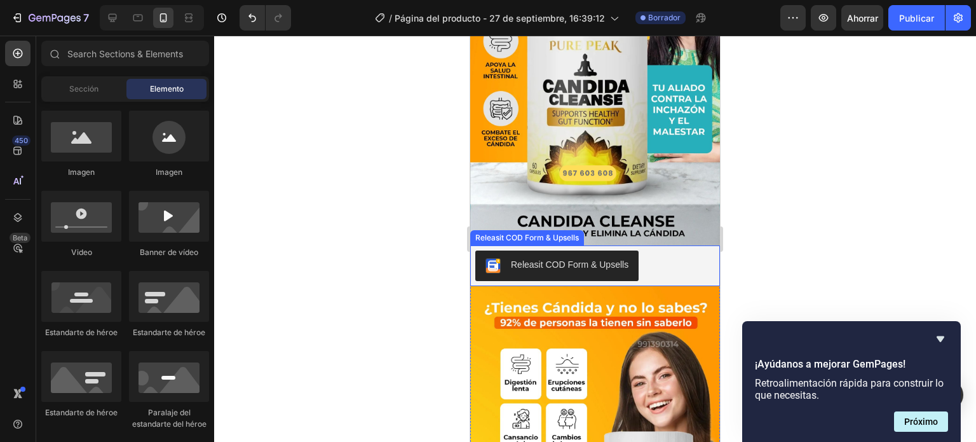
click at [648, 264] on div "Releasit COD Form & Upsells" at bounding box center [595, 265] width 240 height 31
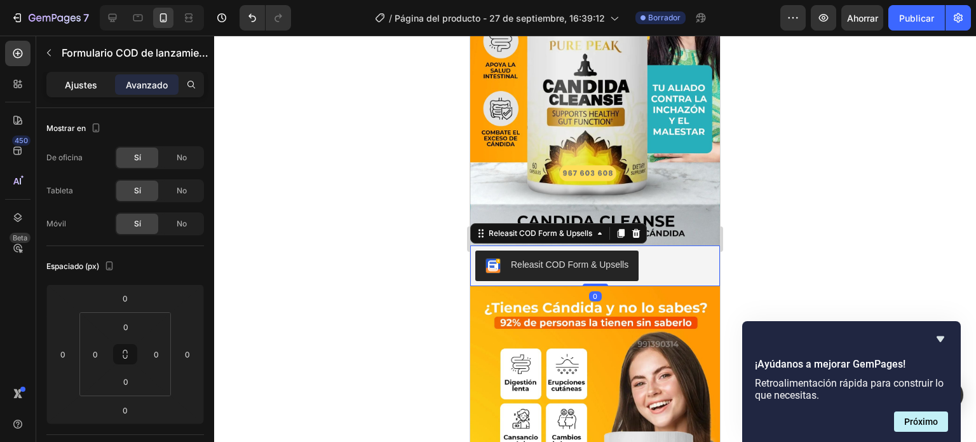
click at [104, 89] on div "Ajustes" at bounding box center [81, 84] width 64 height 20
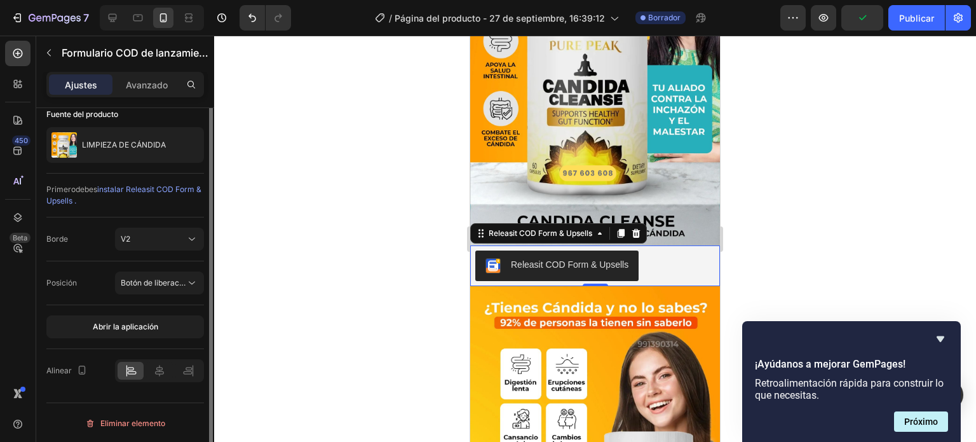
scroll to position [0, 0]
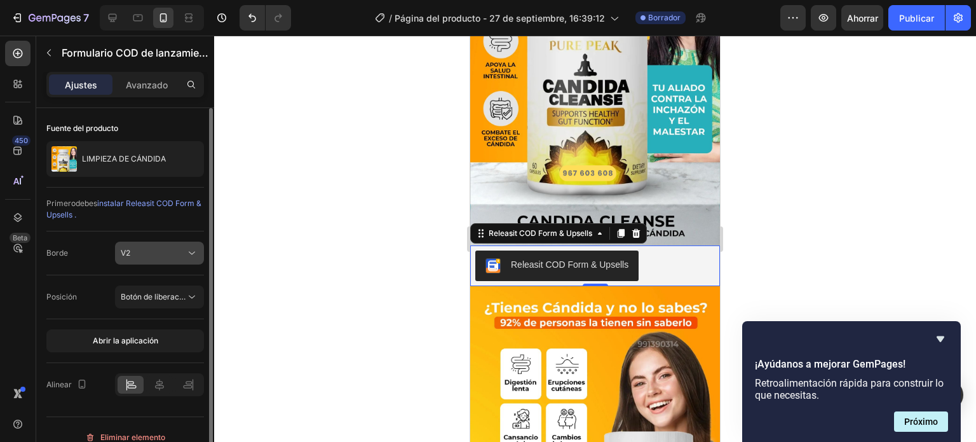
click at [167, 249] on div "V2" at bounding box center [153, 252] width 65 height 11
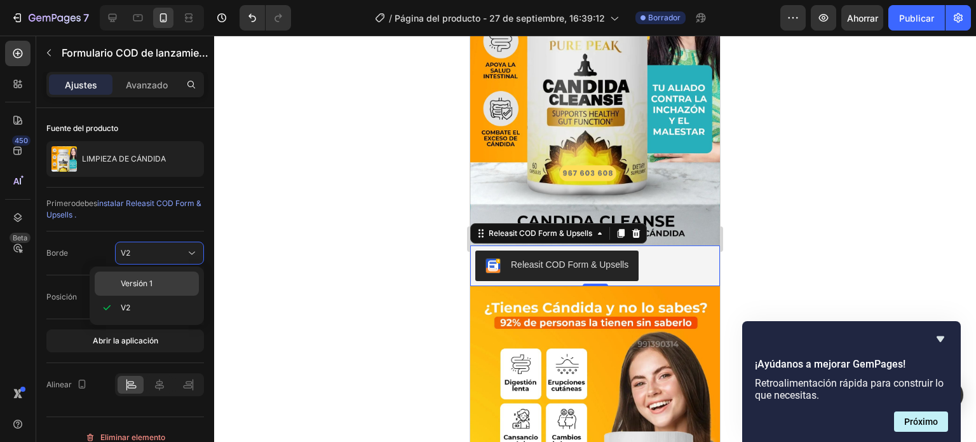
click at [141, 282] on font "Versión 1" at bounding box center [137, 283] width 32 height 10
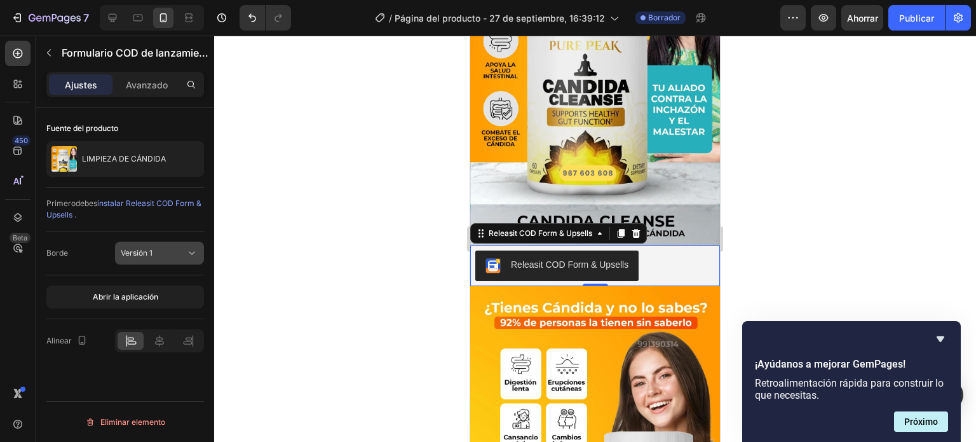
click at [180, 250] on div "Versión 1" at bounding box center [153, 252] width 65 height 11
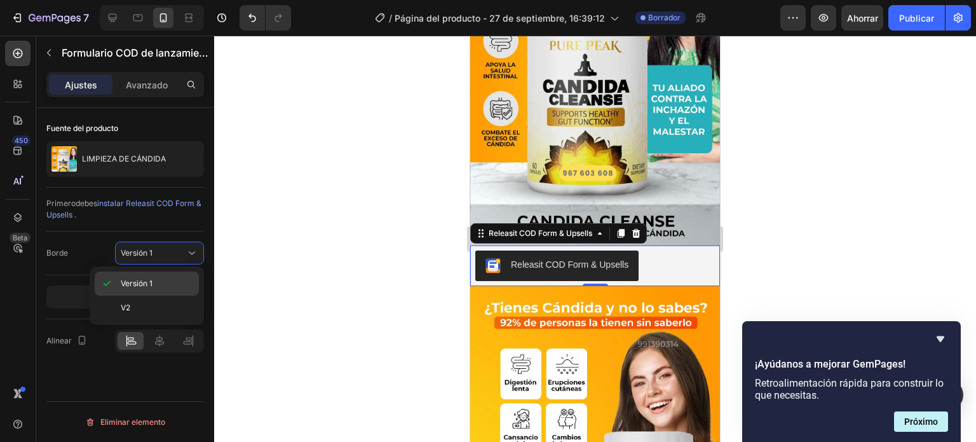
click at [154, 285] on p "Versión 1" at bounding box center [157, 283] width 72 height 11
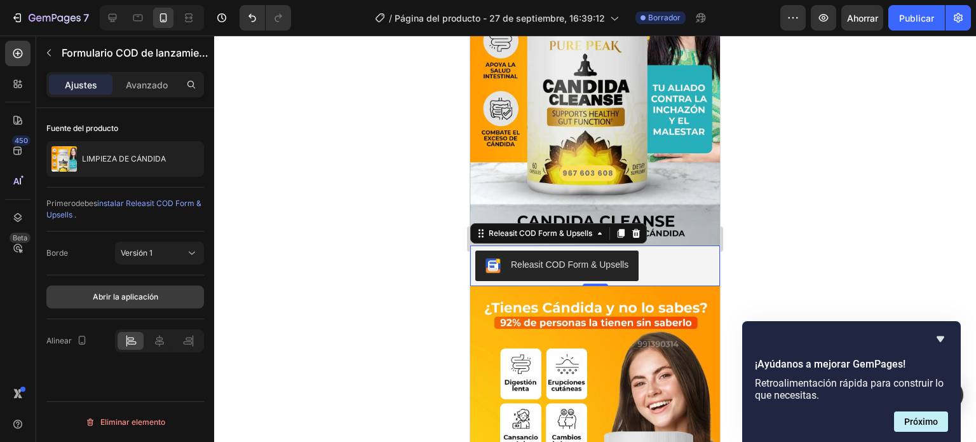
click at [143, 304] on button "Abrir la aplicación" at bounding box center [125, 296] width 158 height 23
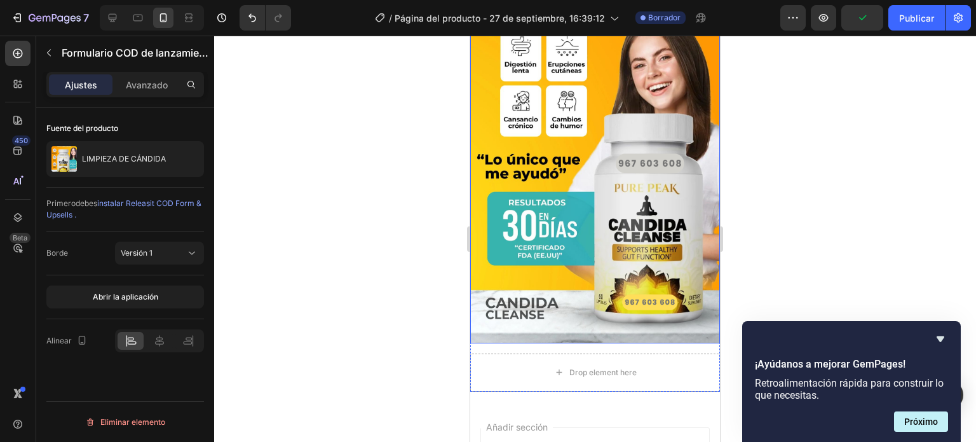
scroll to position [572, 0]
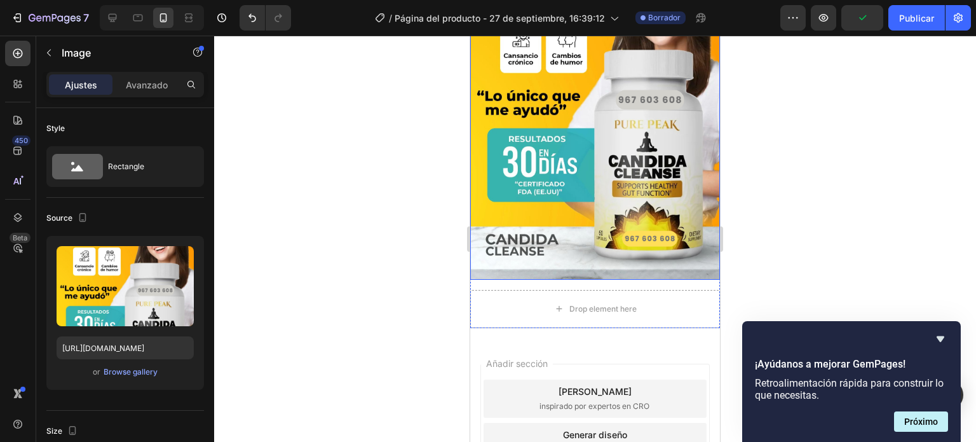
click at [608, 196] on img at bounding box center [595, 92] width 250 height 374
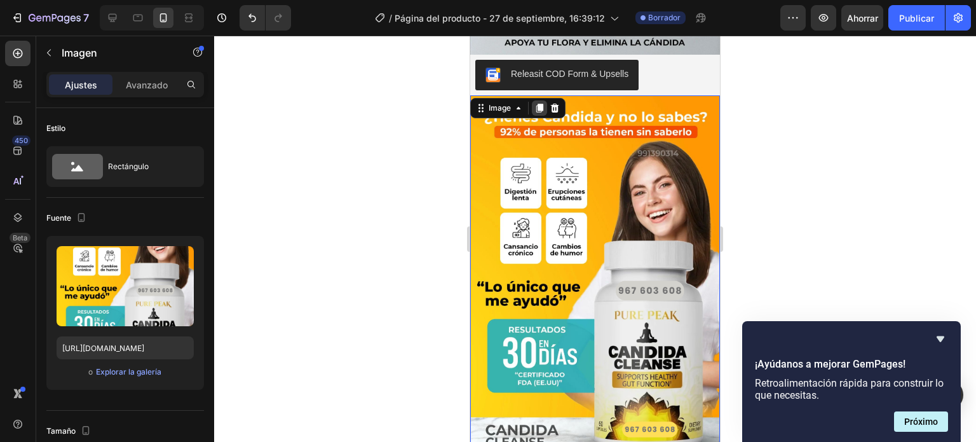
click at [537, 103] on icon at bounding box center [539, 108] width 10 height 10
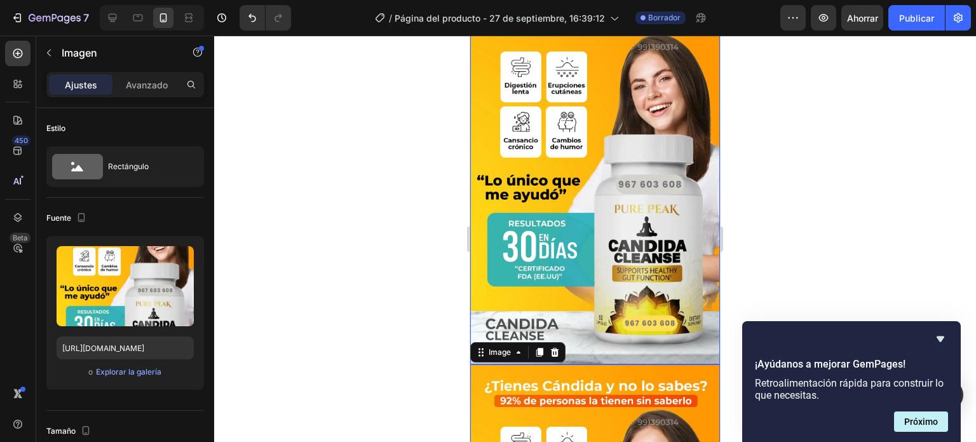
scroll to position [678, 0]
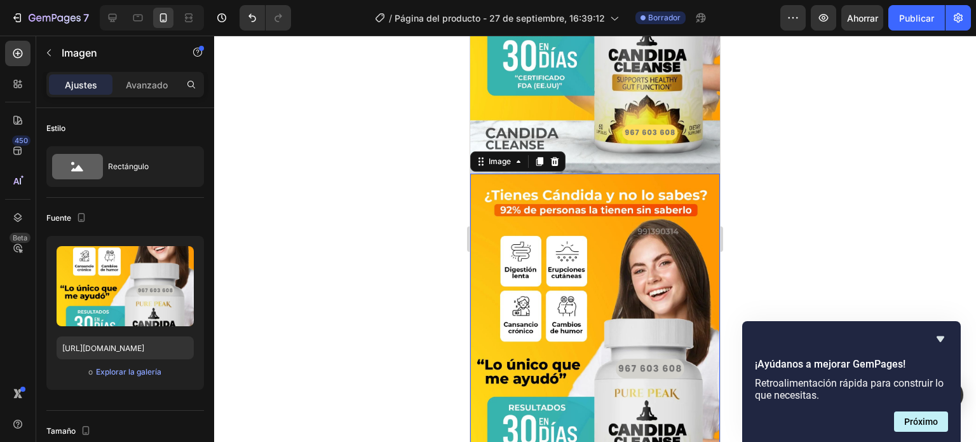
click at [544, 261] on img at bounding box center [595, 360] width 250 height 374
click at [154, 353] on input "https://i.ibb.co/XrdSWqVy/2.png" at bounding box center [125, 347] width 137 height 23
paste input "Zzs9TBjh/3"
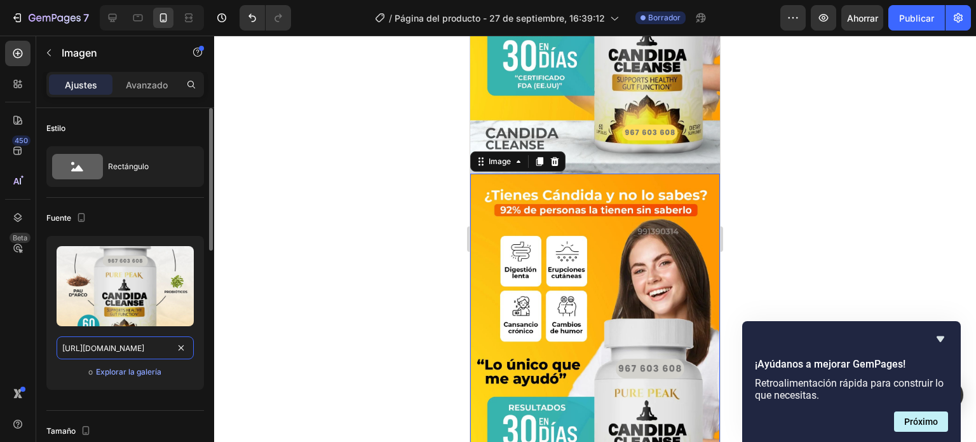
scroll to position [0, 6]
type input "https://i.ibb.co/Zzs9TBjh/3.png"
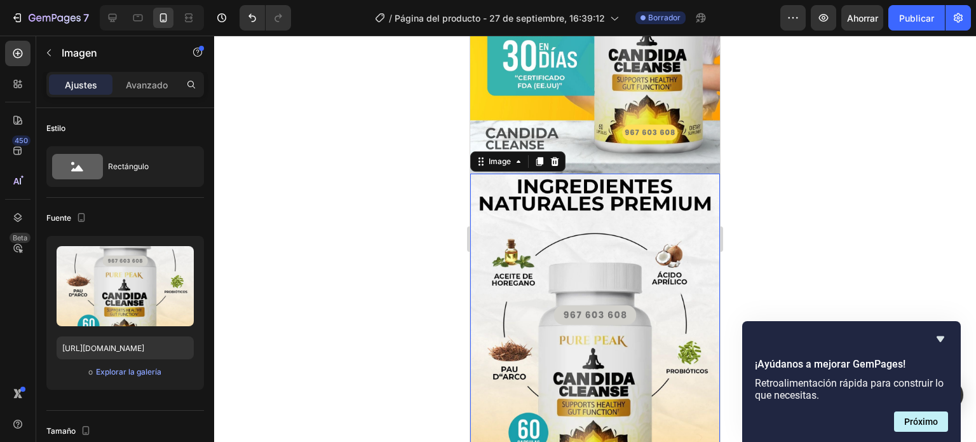
scroll to position [0, 0]
click at [300, 306] on div at bounding box center [595, 239] width 762 height 406
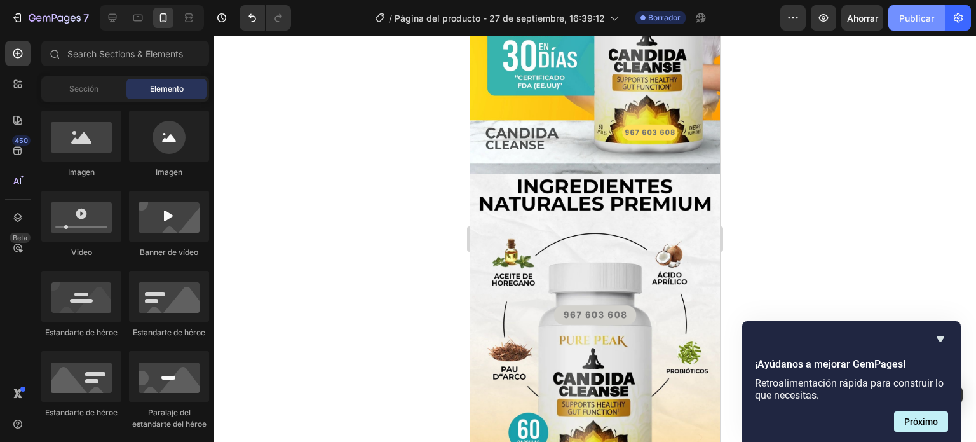
click at [905, 18] on font "Publicar" at bounding box center [916, 18] width 35 height 11
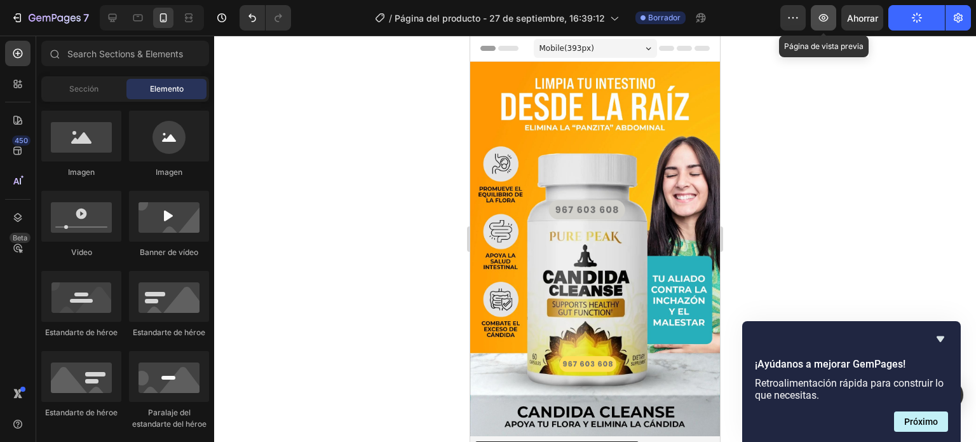
click at [823, 15] on icon "button" at bounding box center [823, 17] width 13 height 13
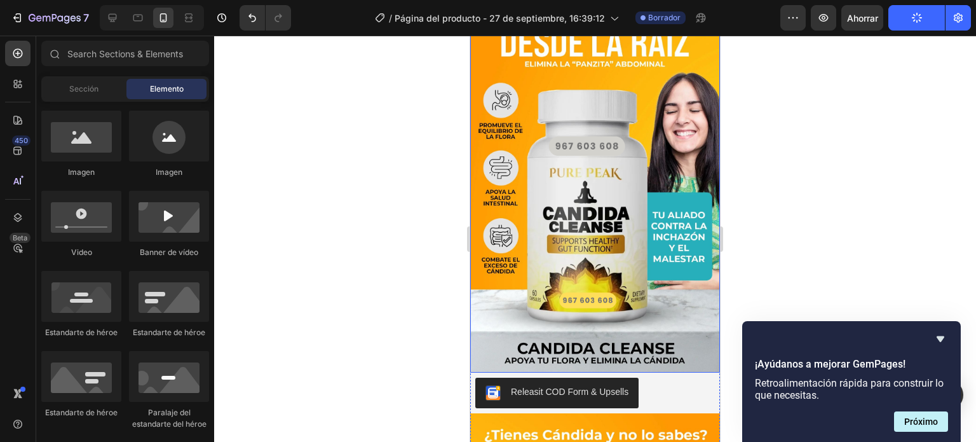
scroll to position [254, 0]
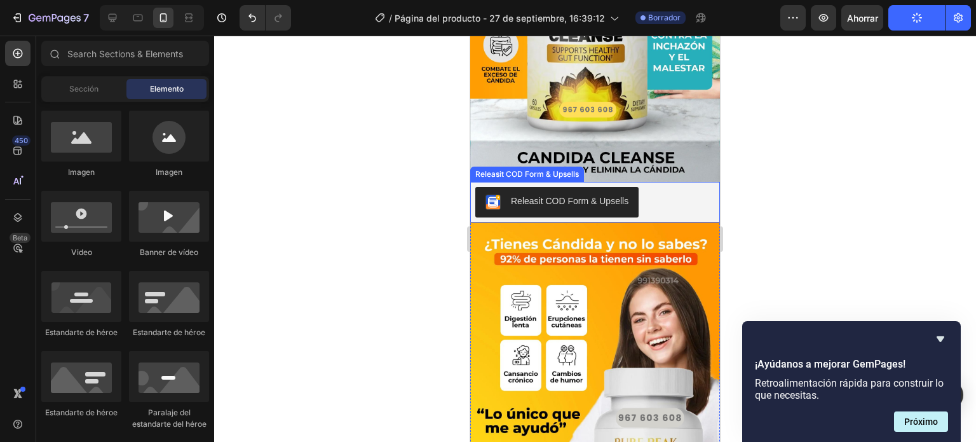
click at [605, 206] on div "Releasit COD Form & Upsells" at bounding box center [595, 202] width 250 height 41
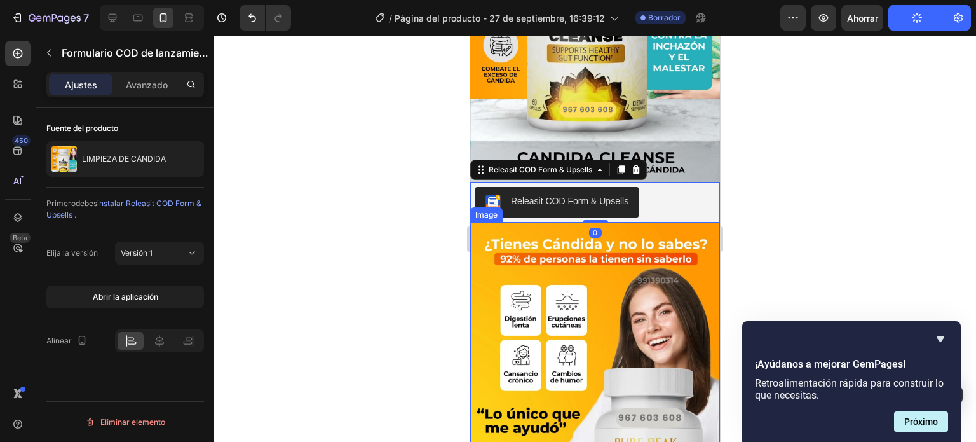
click at [604, 222] on img at bounding box center [595, 409] width 250 height 374
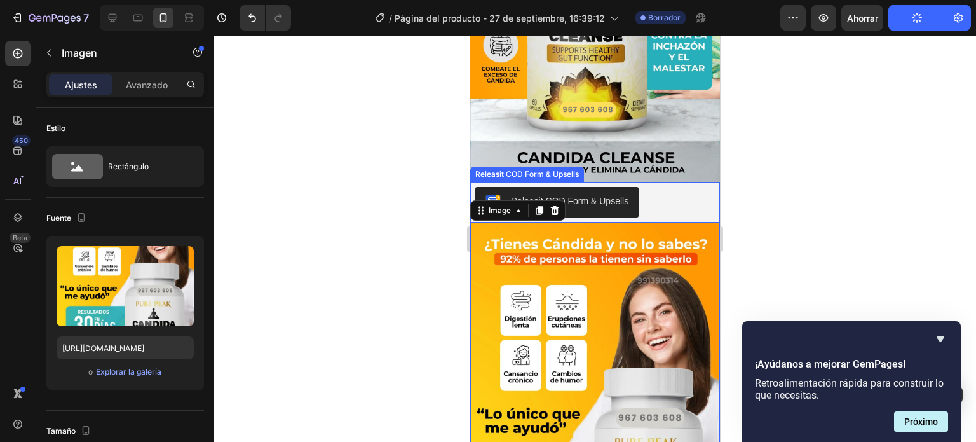
click at [599, 205] on div "Releasit COD Form & Upsells Releasit COD Form & Upsells" at bounding box center [595, 202] width 250 height 41
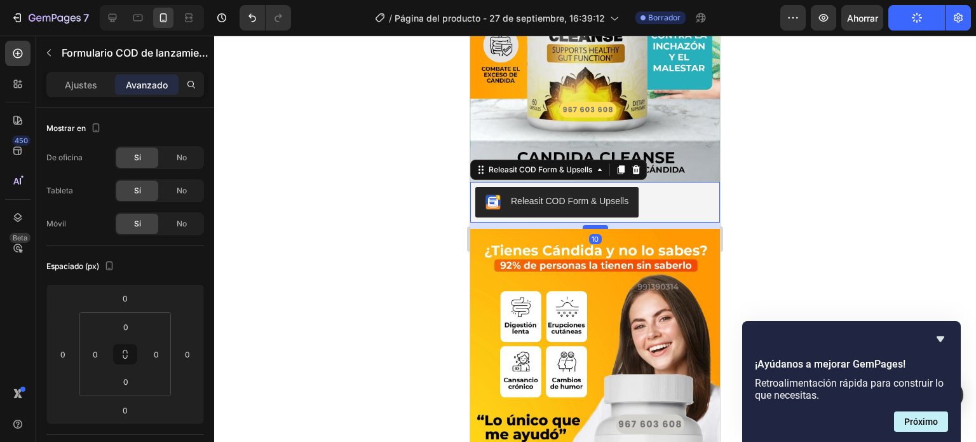
drag, startPoint x: 594, startPoint y: 206, endPoint x: 594, endPoint y: 212, distance: 6.4
click at [594, 225] on div at bounding box center [595, 227] width 25 height 4
type input "10"
click at [775, 153] on div at bounding box center [595, 239] width 762 height 406
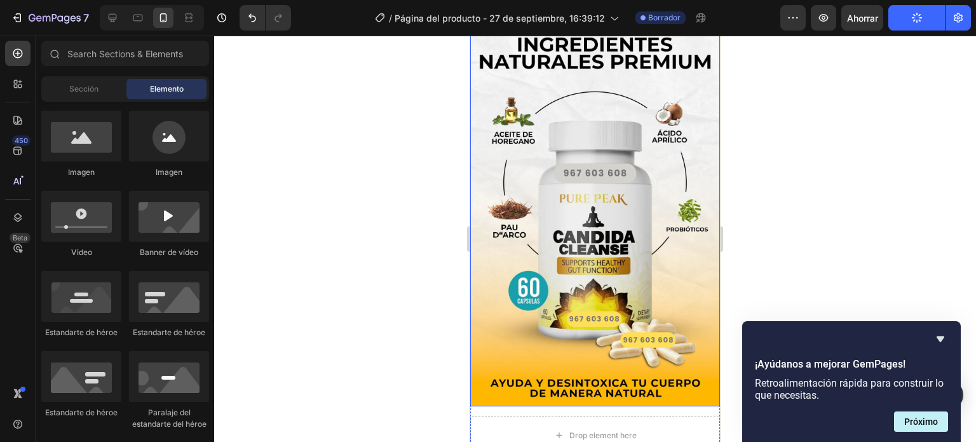
scroll to position [890, 0]
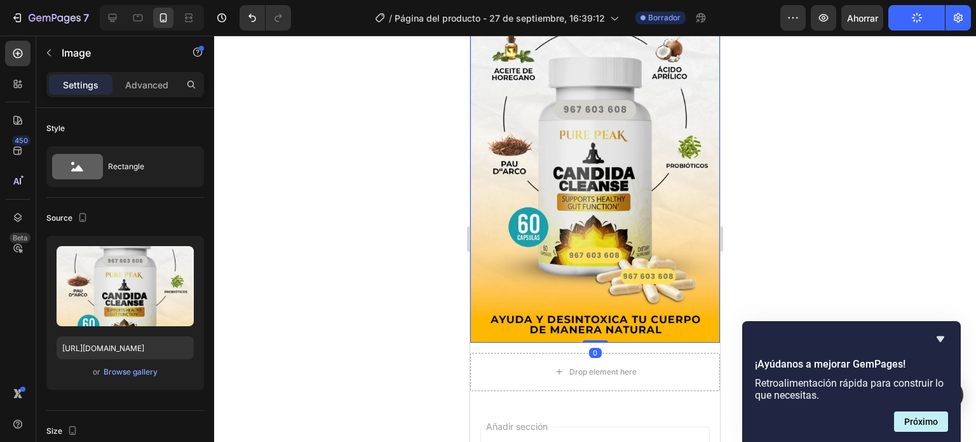
click at [589, 236] on img at bounding box center [595, 155] width 250 height 374
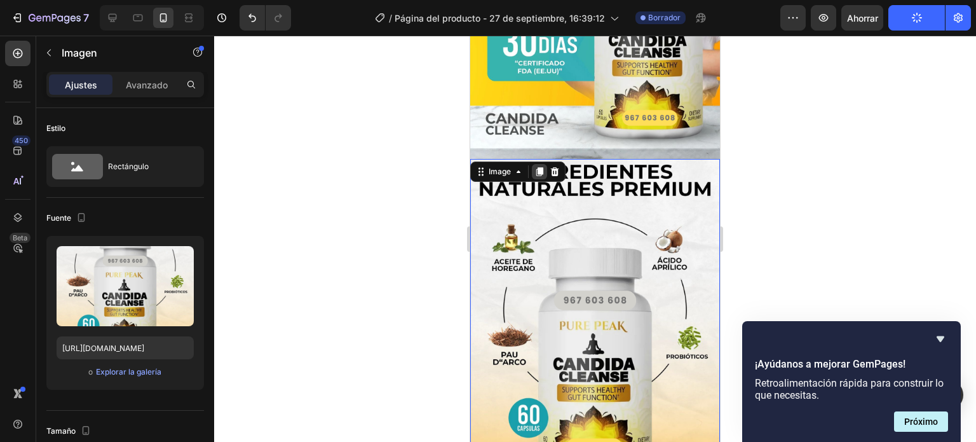
click at [535, 164] on div at bounding box center [539, 171] width 15 height 15
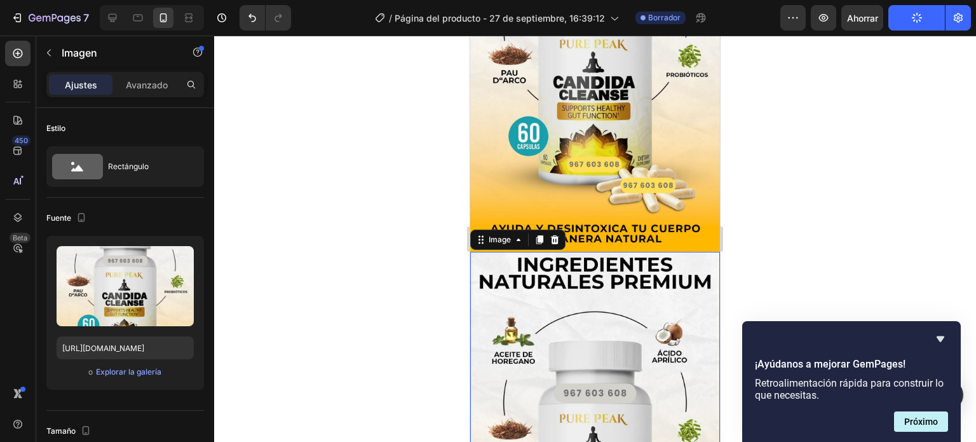
scroll to position [1108, 0]
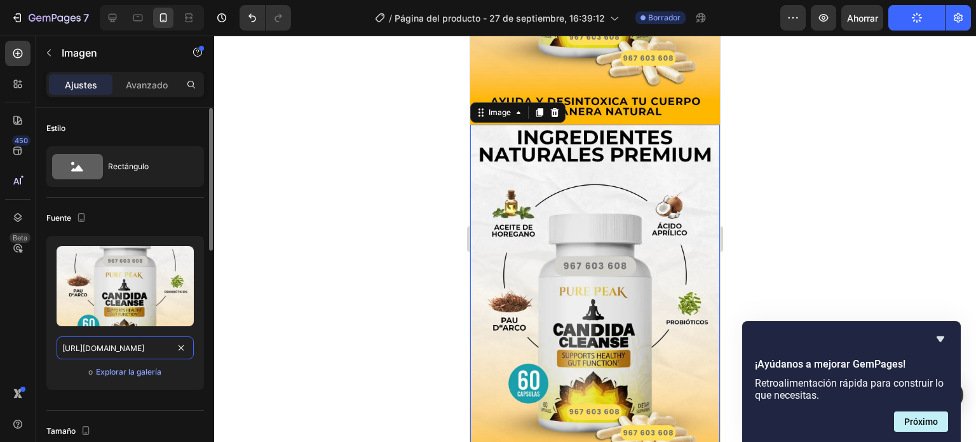
click at [147, 340] on input "https://i.ibb.co/Zzs9TBjh/3.png" at bounding box center [125, 347] width 137 height 23
paste input "NqdfGmY/4"
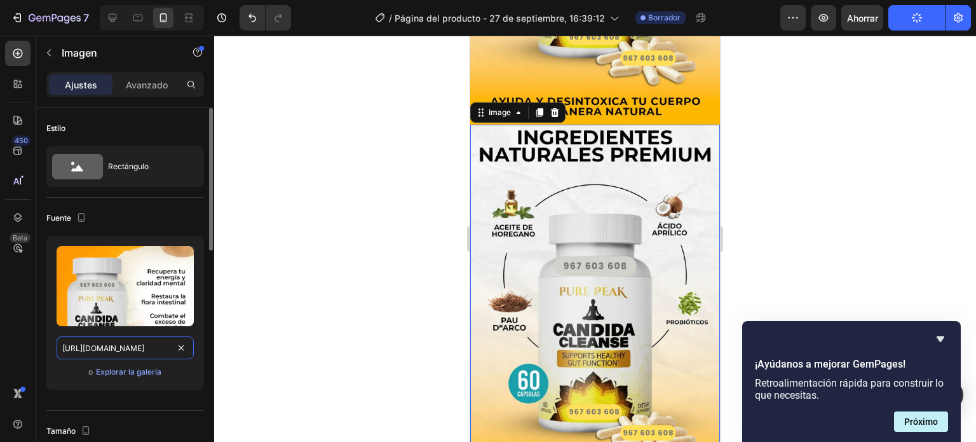
scroll to position [0, 8]
type input "https://i.ibb.co/NqdfGmY/4.png"
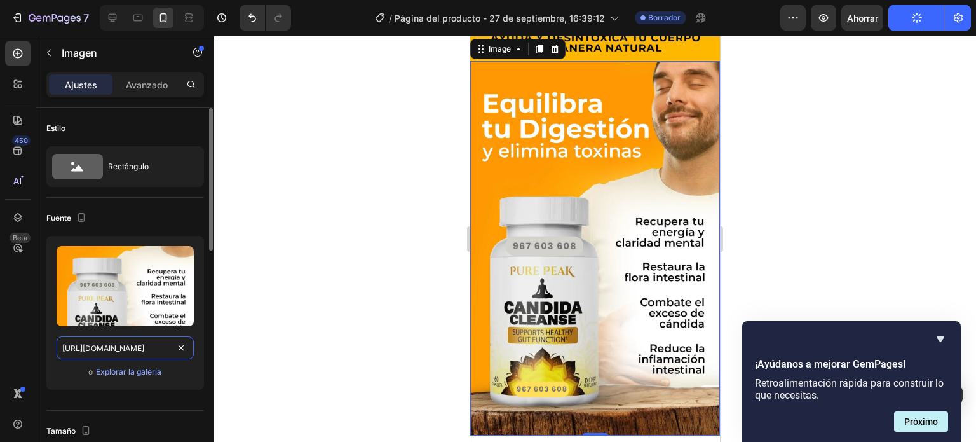
scroll to position [1298, 0]
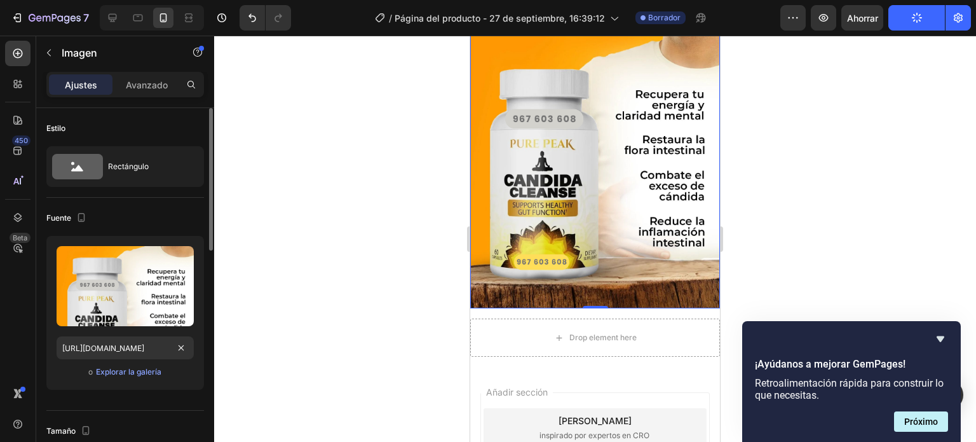
click at [603, 165] on img at bounding box center [595, 121] width 250 height 374
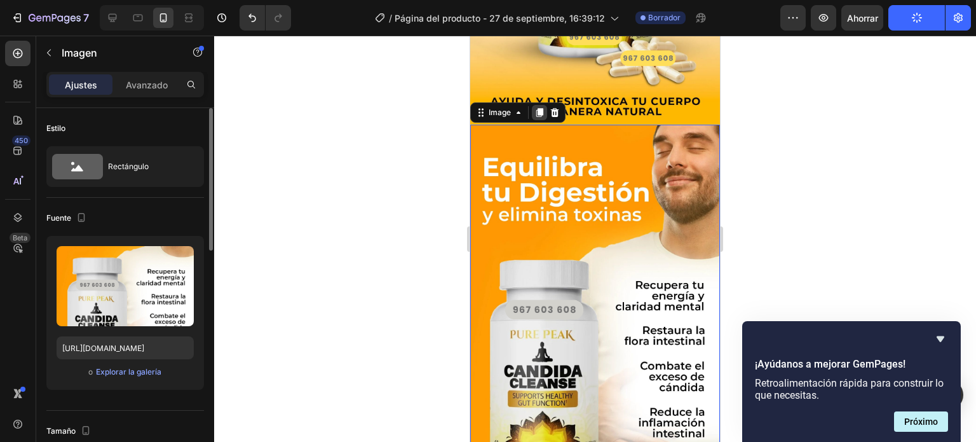
click at [539, 107] on icon at bounding box center [539, 112] width 10 height 10
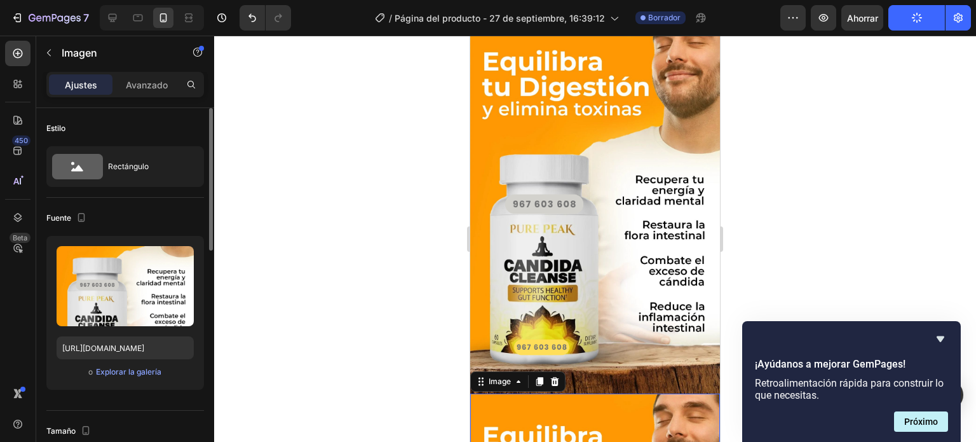
scroll to position [1340, 0]
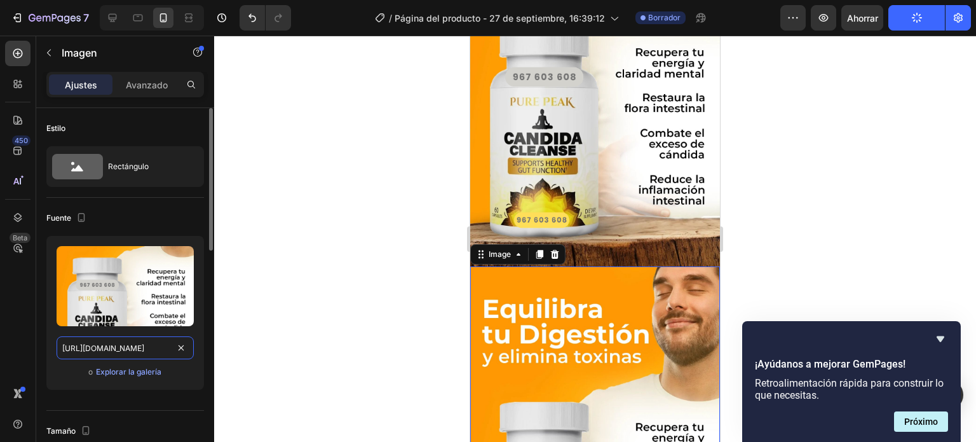
click at [138, 343] on input "https://i.ibb.co/NqdfGmY/4.png" at bounding box center [125, 347] width 137 height 23
paste input "SXGZmxpr/5"
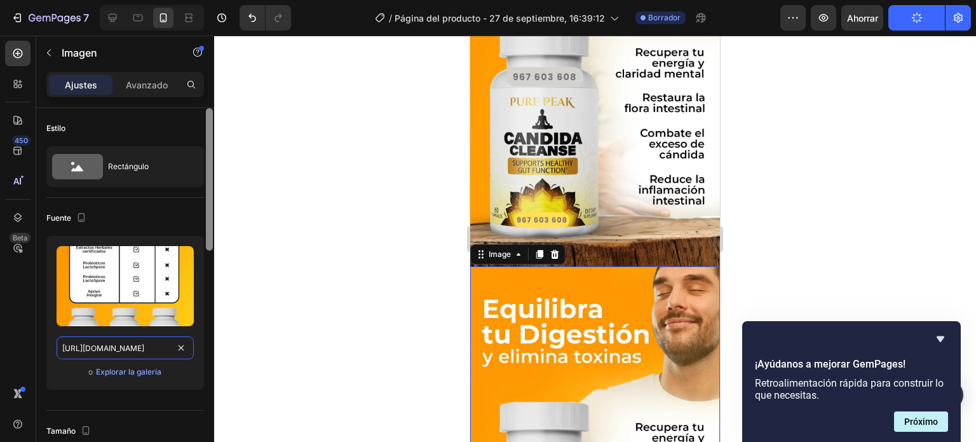
type input "https://i.ibb.co/SXGZmxpr/5.png"
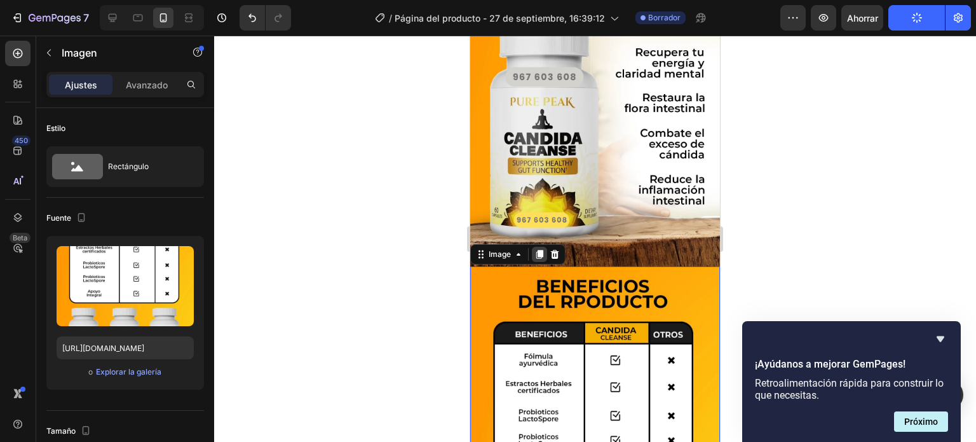
click at [541, 250] on icon at bounding box center [539, 254] width 7 height 9
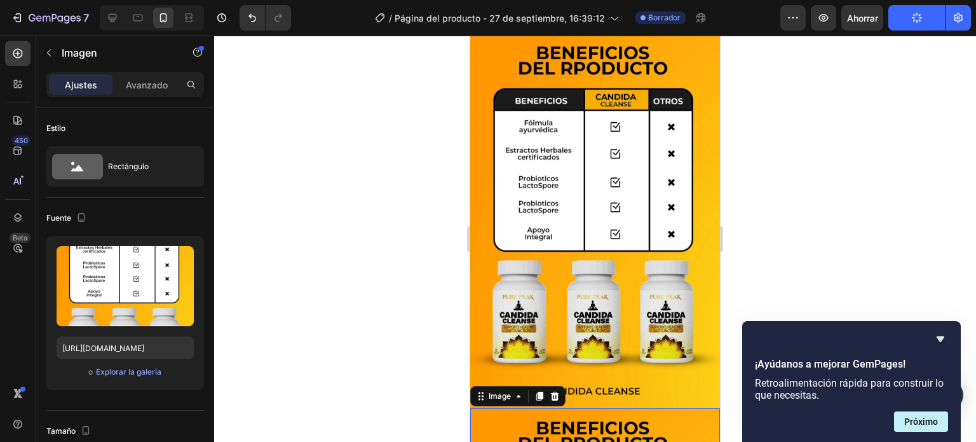
scroll to position [1637, 0]
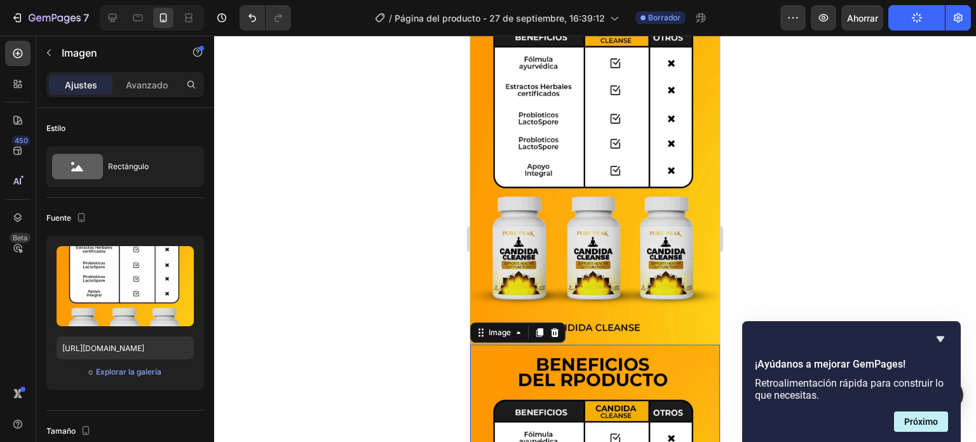
click at [145, 354] on input "https://i.ibb.co/SXGZmxpr/5.png" at bounding box center [125, 347] width 137 height 23
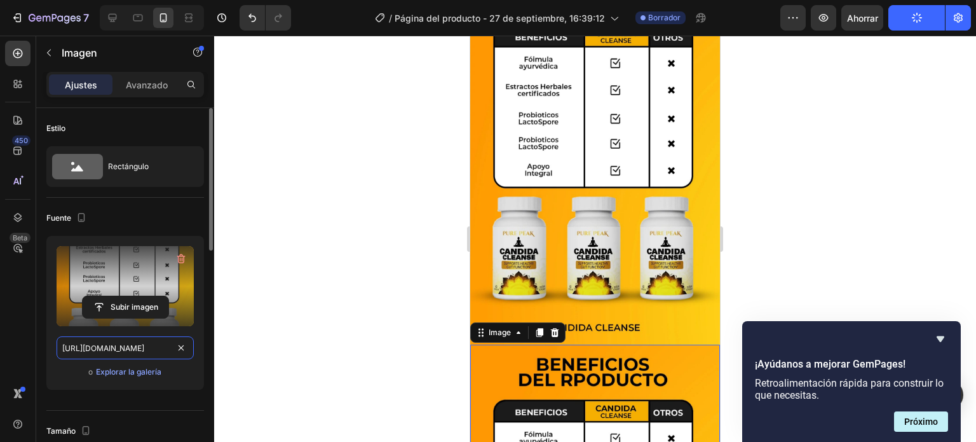
paste input "67dnTY7h/6"
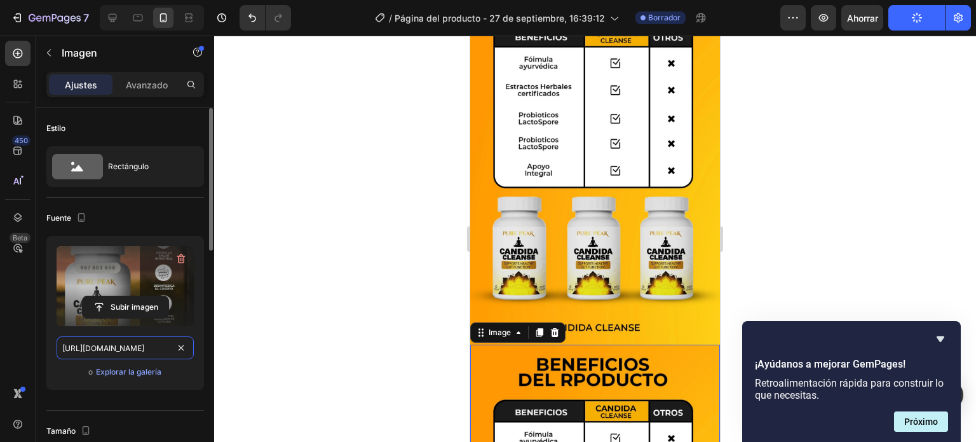
scroll to position [0, 9]
type input "https://i.ibb.co/67dnTY7h/6.png"
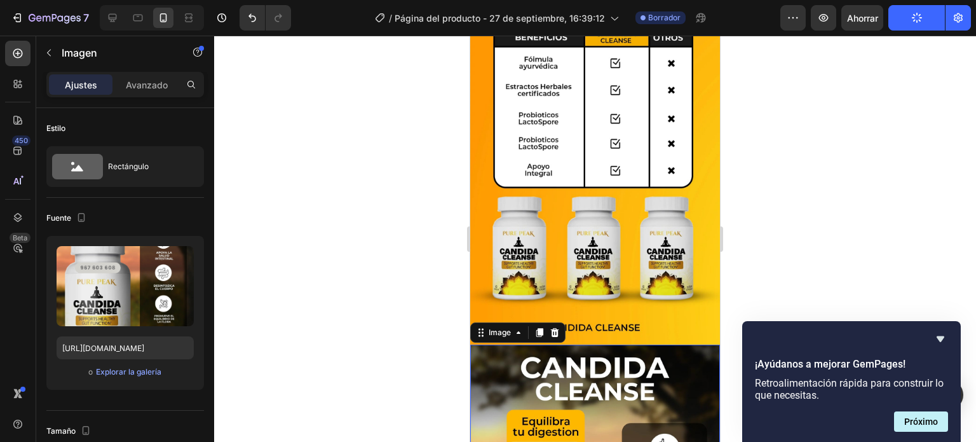
click at [447, 283] on div at bounding box center [595, 239] width 762 height 406
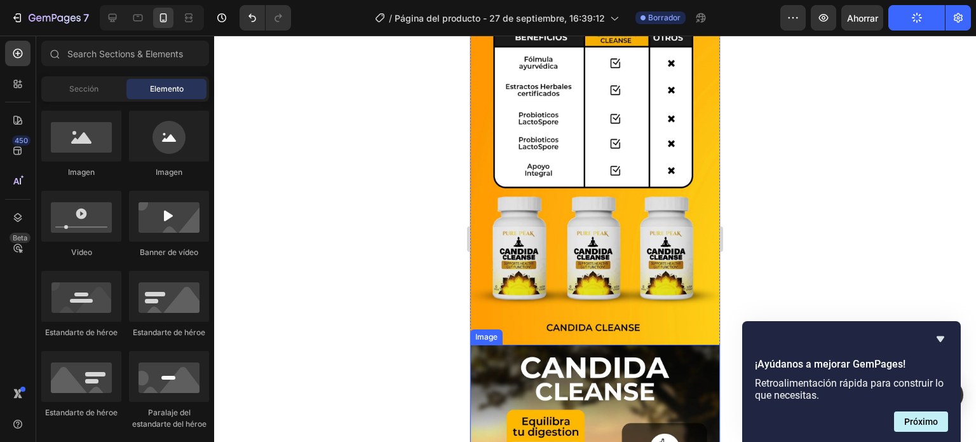
scroll to position [1828, 0]
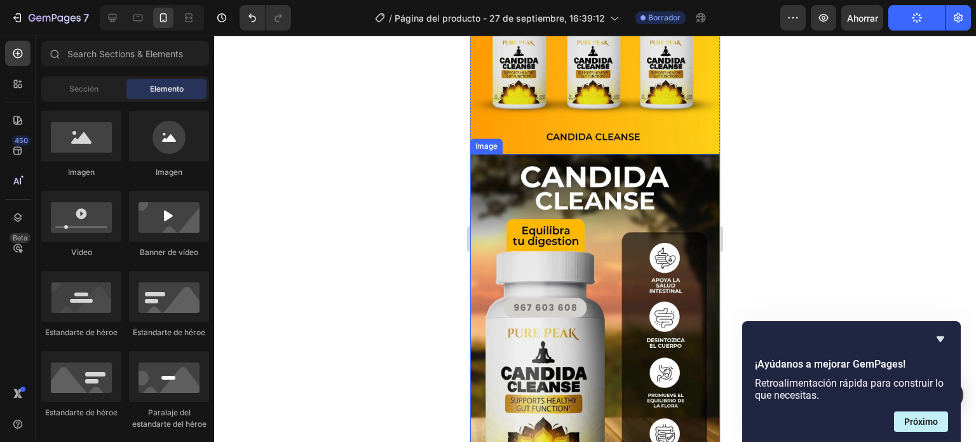
click at [542, 276] on img at bounding box center [595, 341] width 250 height 374
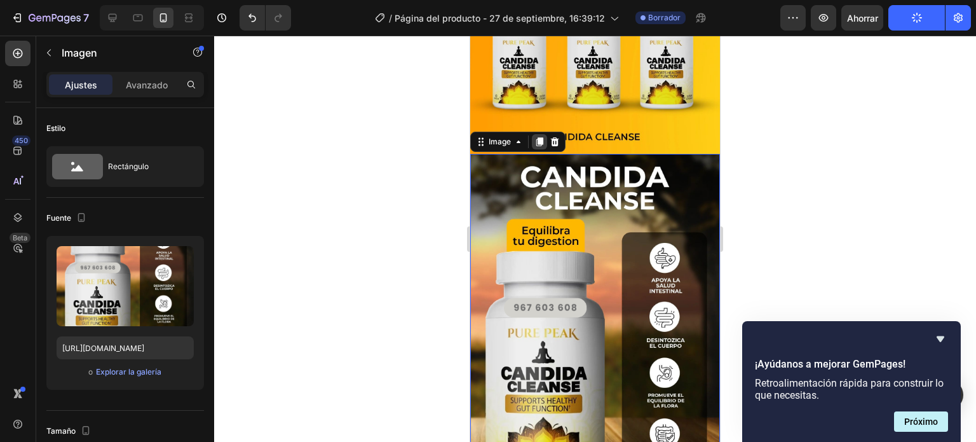
click at [538, 137] on icon at bounding box center [539, 141] width 7 height 9
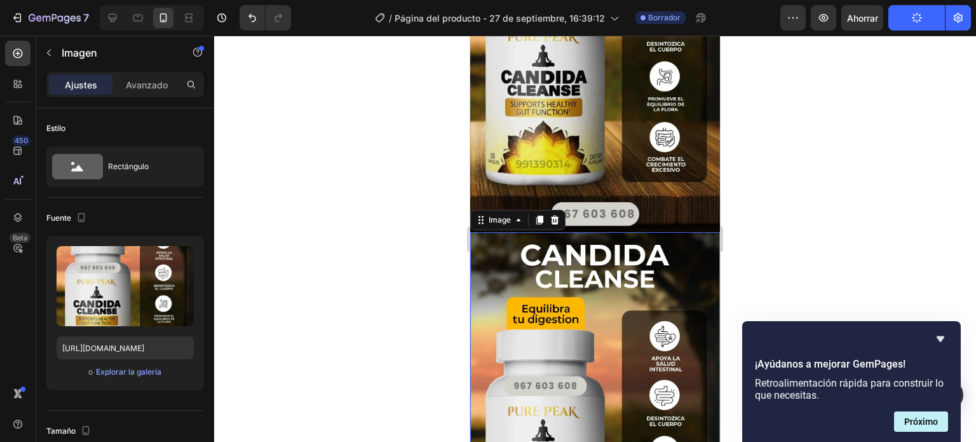
scroll to position [1933, 0]
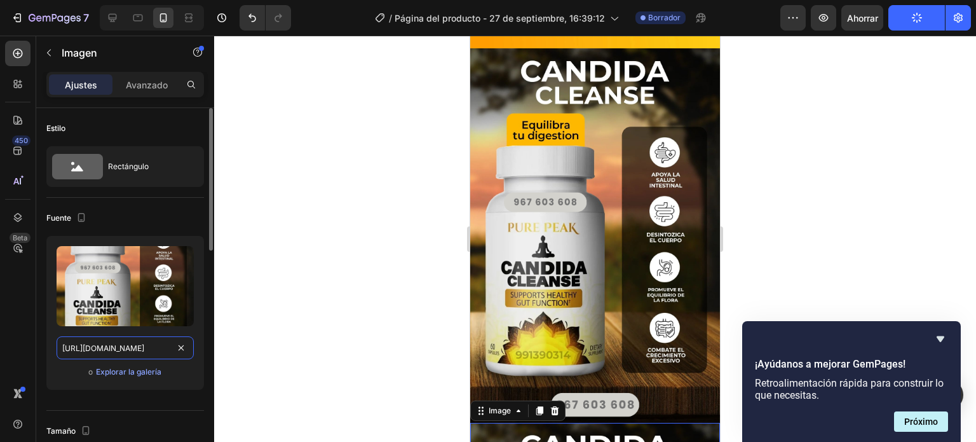
click at [130, 353] on input "https://i.ibb.co/67dnTY7h/6.png" at bounding box center [125, 347] width 137 height 23
paste input "hJX6v4dG/7"
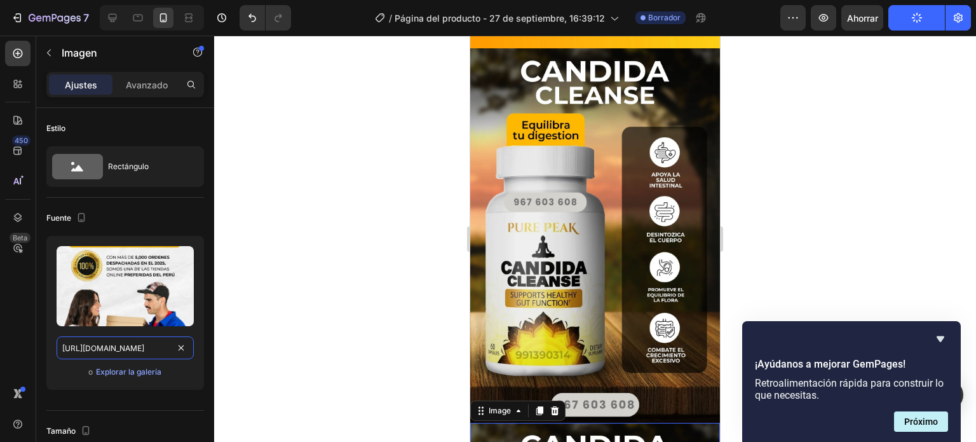
type input "https://i.ibb.co/hJX6v4dG/7.png"
click at [354, 304] on div at bounding box center [595, 239] width 762 height 406
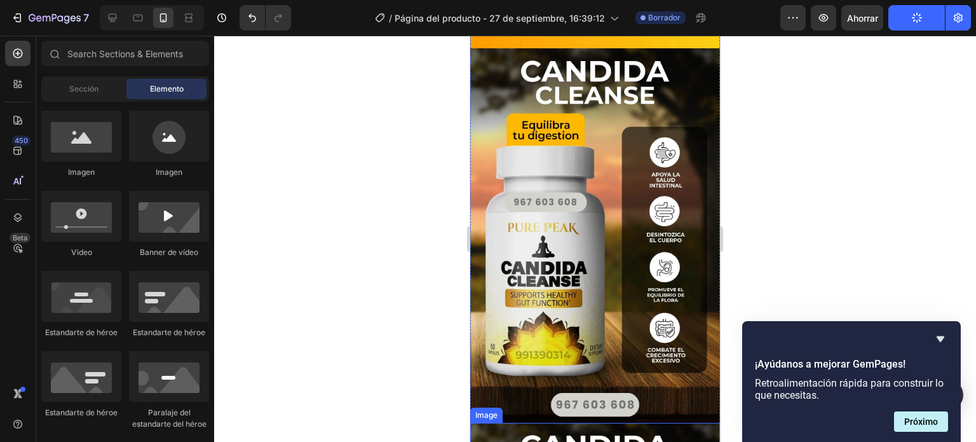
scroll to position [2060, 0]
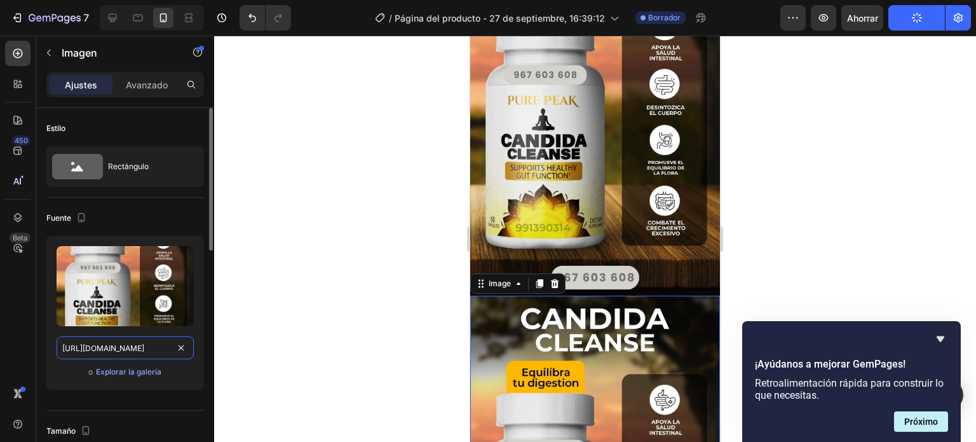
click at [125, 348] on input "https://i.ibb.co/67dnTY7h/6.png" at bounding box center [125, 347] width 137 height 23
paste input "hJX6v4dG/7"
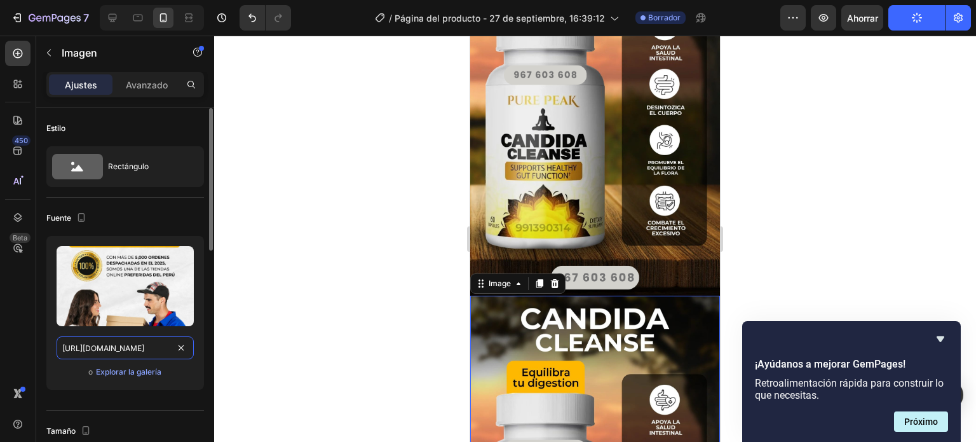
scroll to position [0, 10]
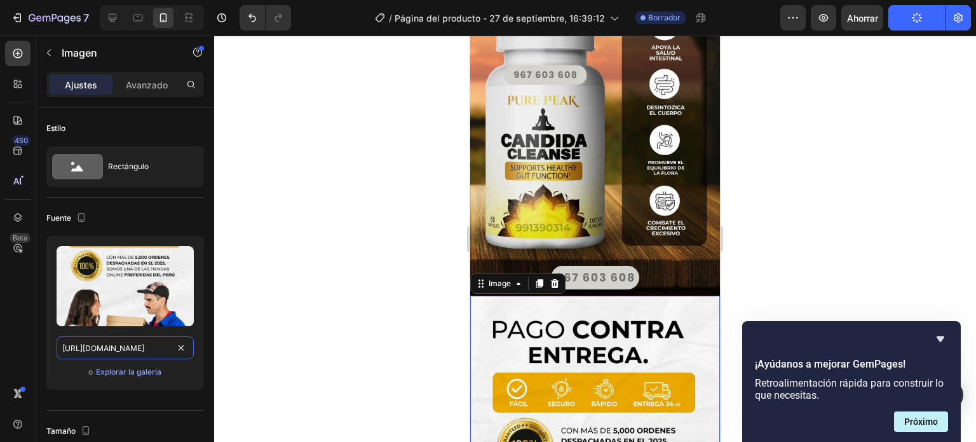
type input "https://i.ibb.co/hJX6v4dG/7.png"
click at [323, 300] on div at bounding box center [595, 239] width 762 height 406
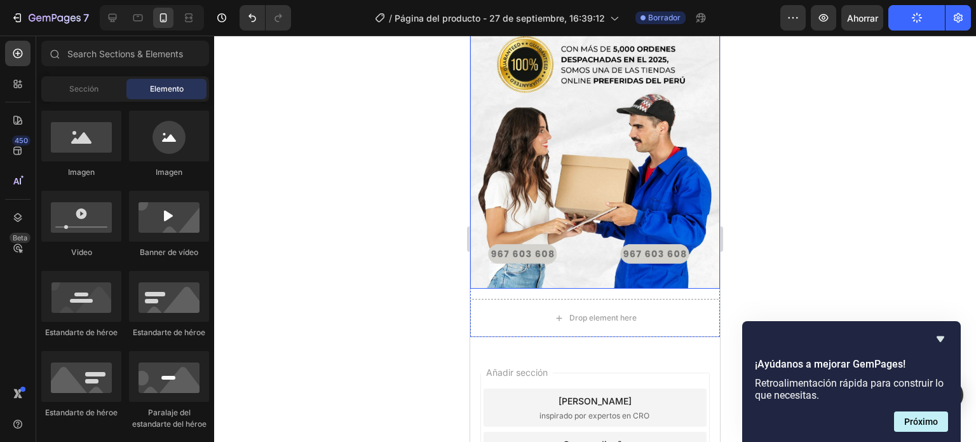
scroll to position [2378, 0]
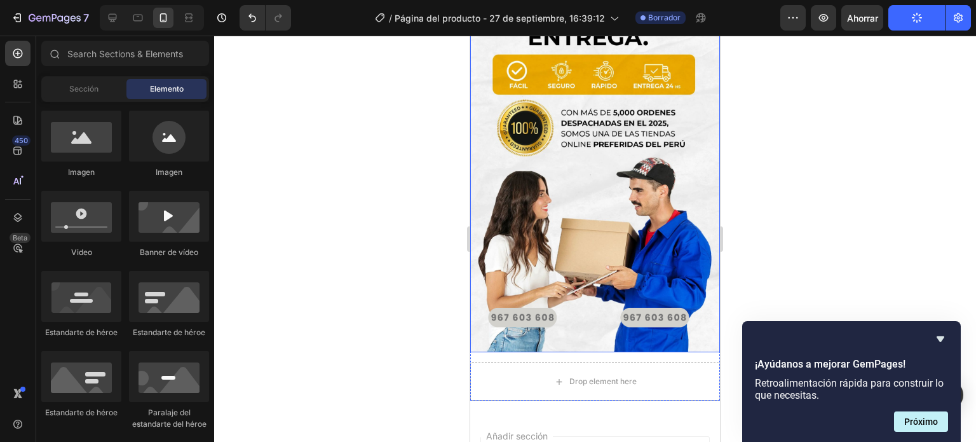
click at [589, 194] on img at bounding box center [595, 165] width 250 height 374
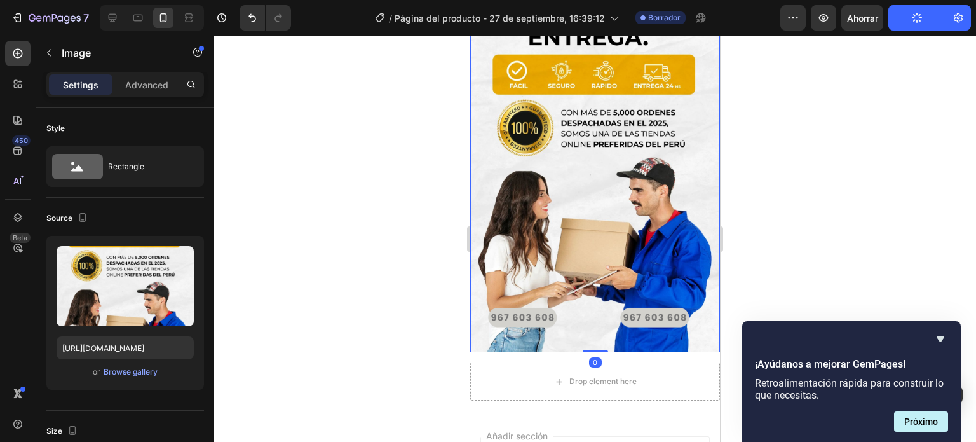
scroll to position [2187, 0]
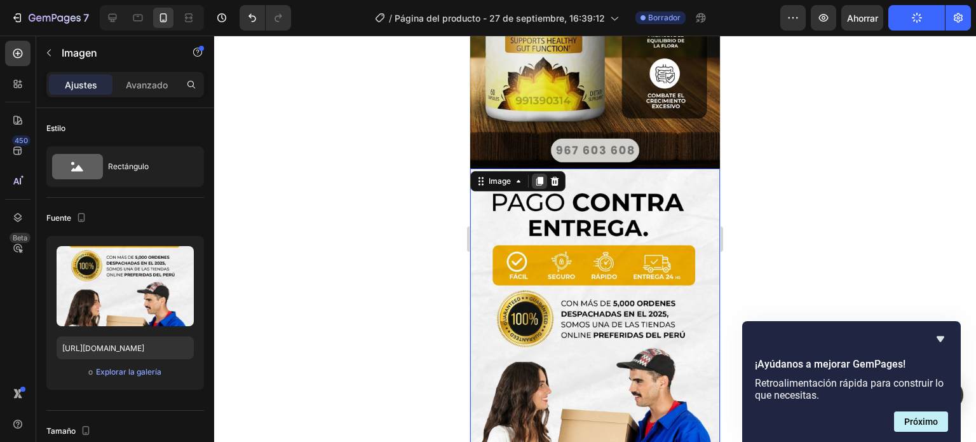
click at [540, 177] on icon at bounding box center [539, 181] width 7 height 9
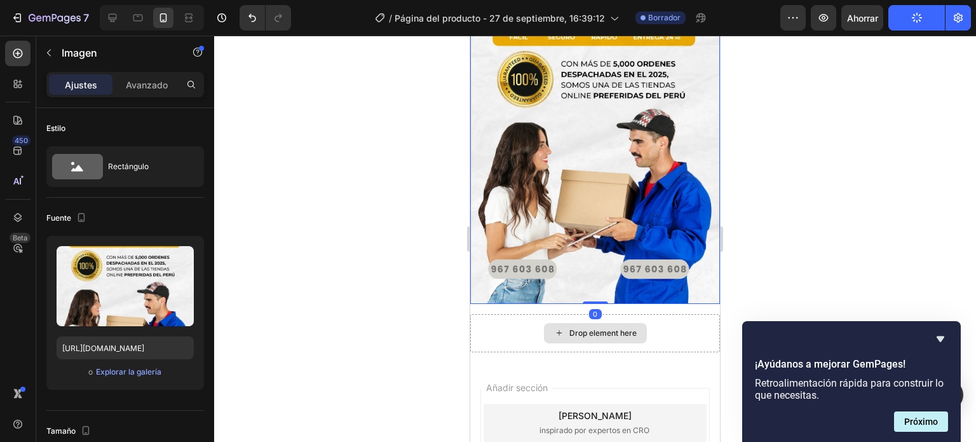
scroll to position [2611, 0]
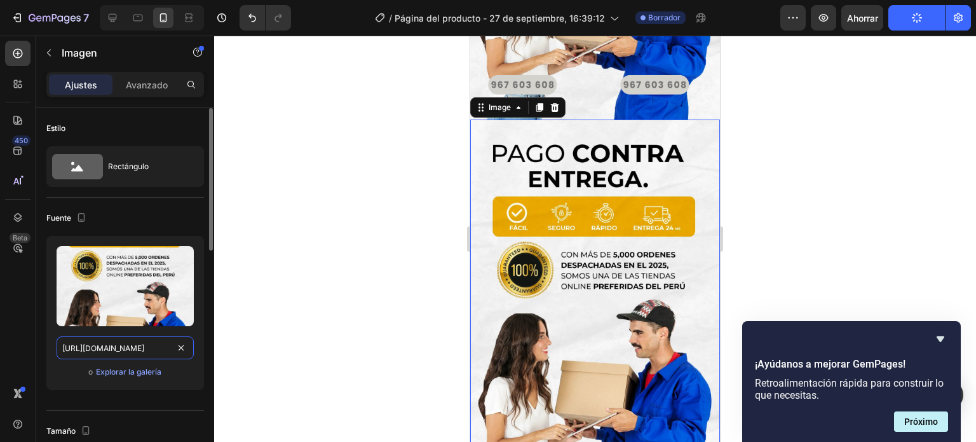
click at [131, 349] on input "https://i.ibb.co/hJX6v4dG/7.png" at bounding box center [125, 347] width 137 height 23
paste input "CKG9bY9w/967603608"
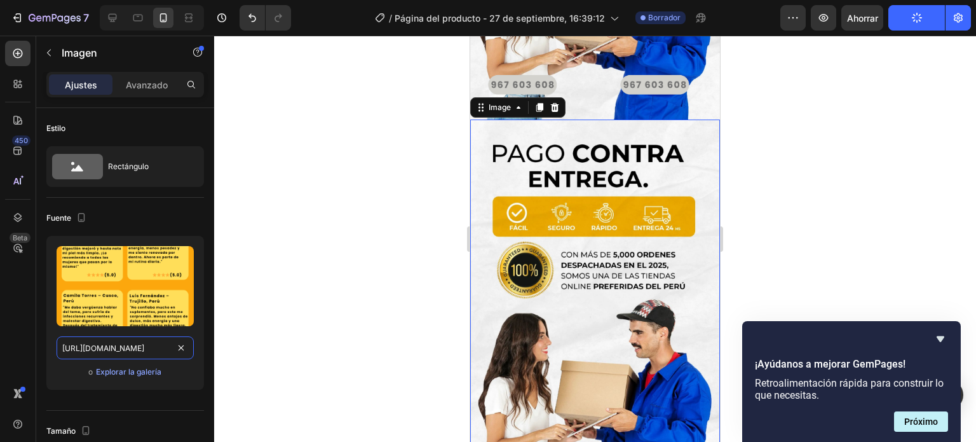
type input "https://i.ibb.co/CKG9bY9w/967603608.png"
click at [324, 304] on div at bounding box center [595, 239] width 762 height 406
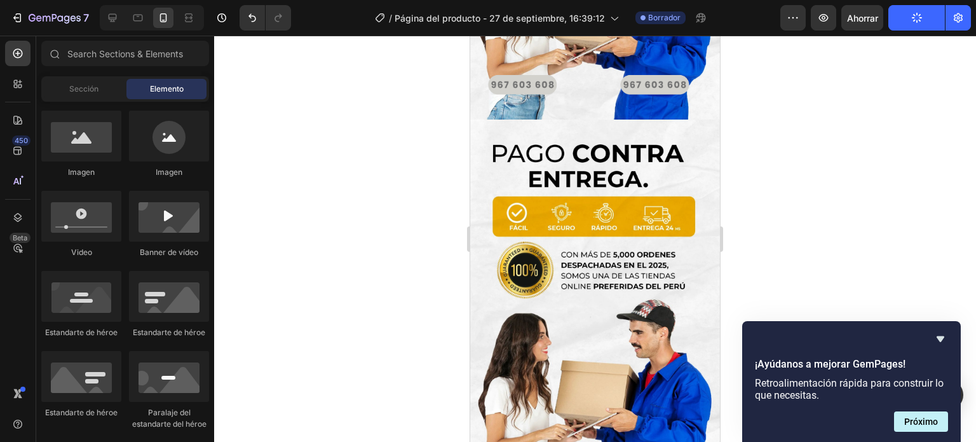
click at [536, 276] on img at bounding box center [595, 306] width 250 height 374
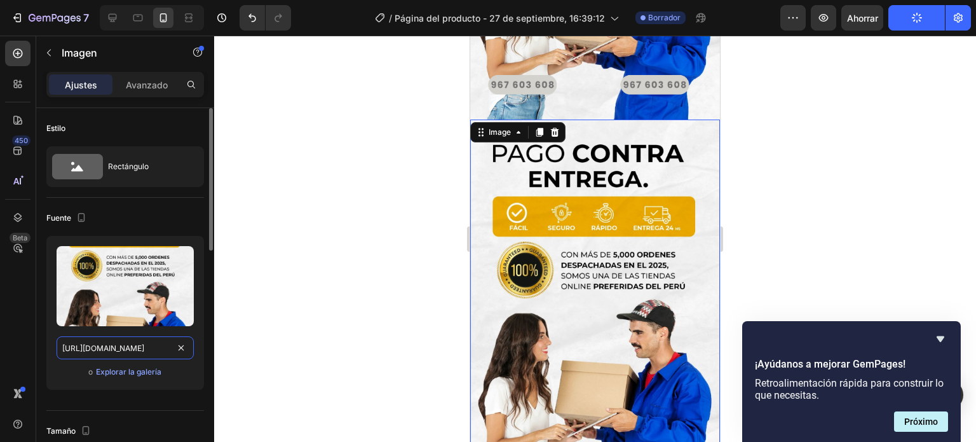
click at [150, 343] on input "https://i.ibb.co/hJX6v4dG/7.png" at bounding box center [125, 347] width 137 height 23
paste input "CKG9bY9w/967603608"
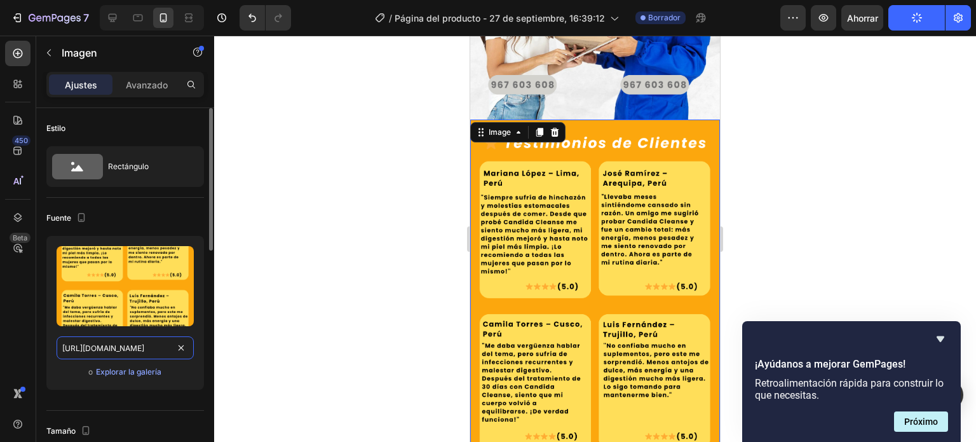
scroll to position [0, 51]
type input "https://i.ibb.co/CKG9bY9w/967603608.png"
click at [254, 268] on div at bounding box center [595, 239] width 762 height 406
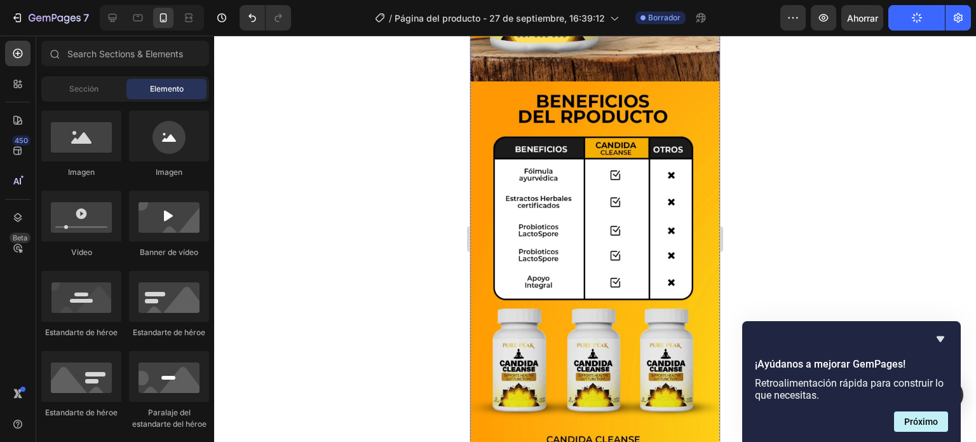
scroll to position [1652, 0]
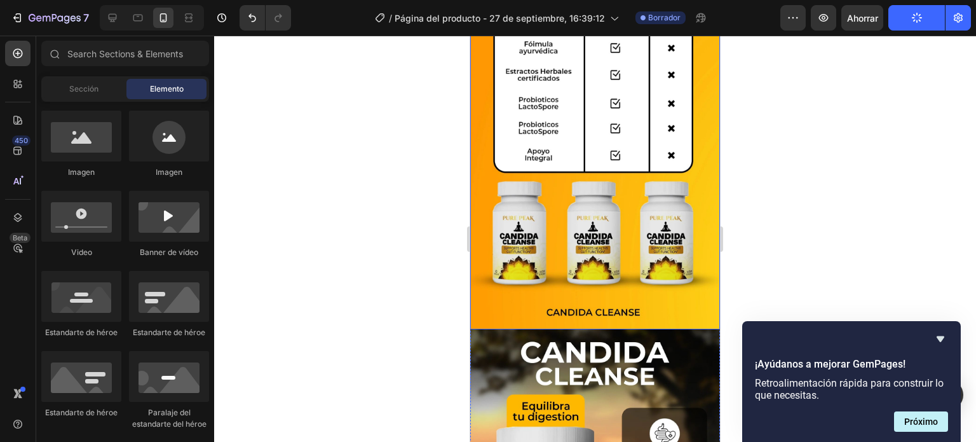
click at [580, 233] on img at bounding box center [595, 141] width 250 height 374
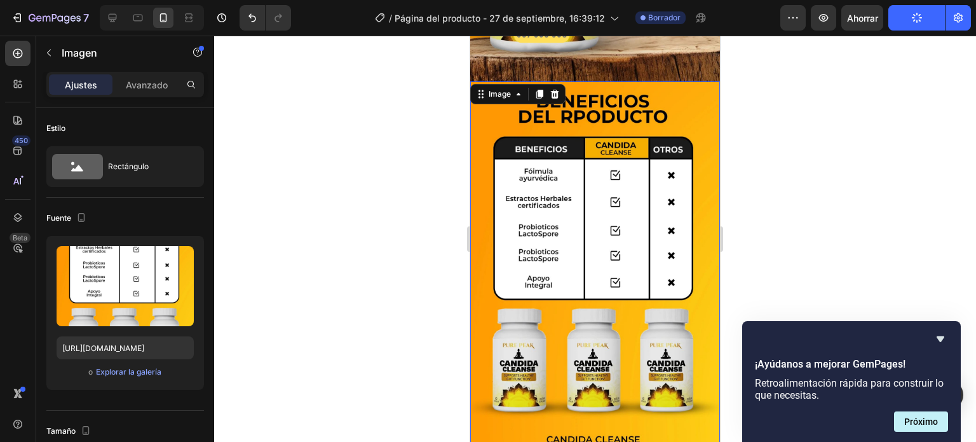
scroll to position [1589, 0]
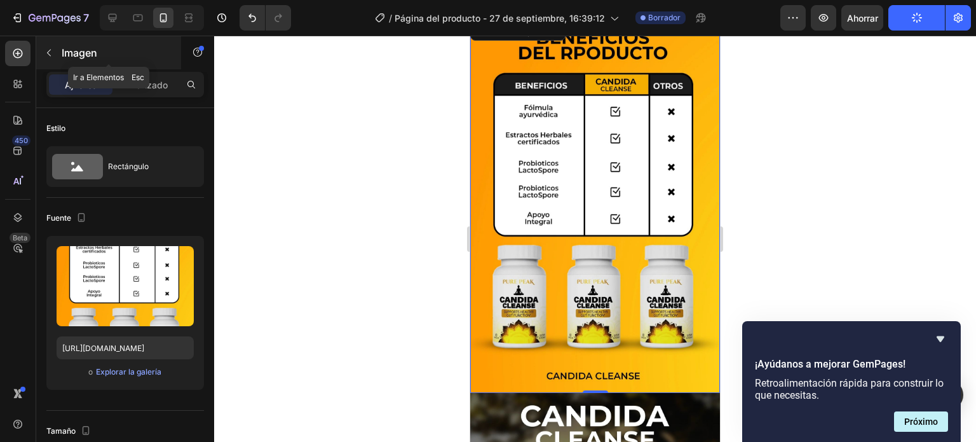
click at [57, 53] on button "button" at bounding box center [49, 53] width 20 height 20
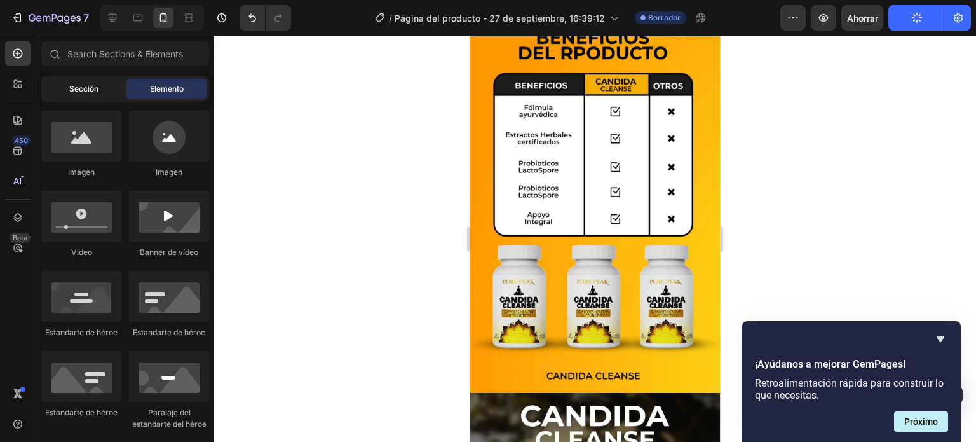
click at [102, 96] on div "Sección" at bounding box center [84, 89] width 80 height 20
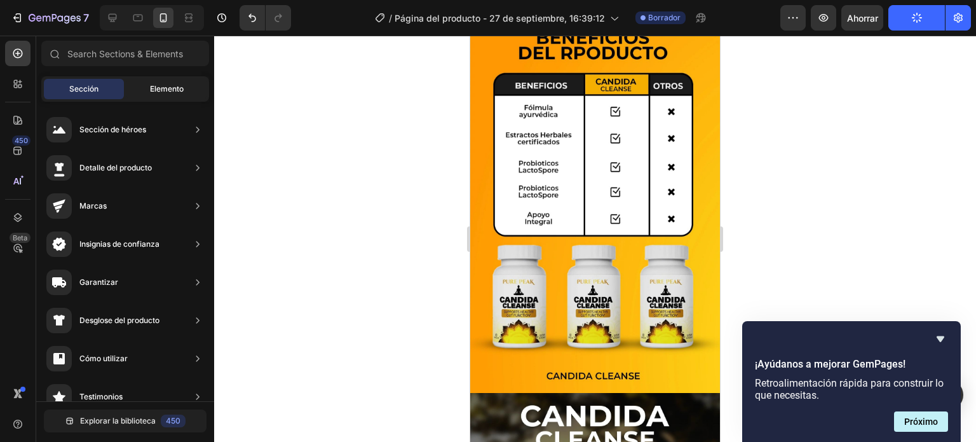
click at [140, 93] on div "Elemento" at bounding box center [166, 89] width 80 height 20
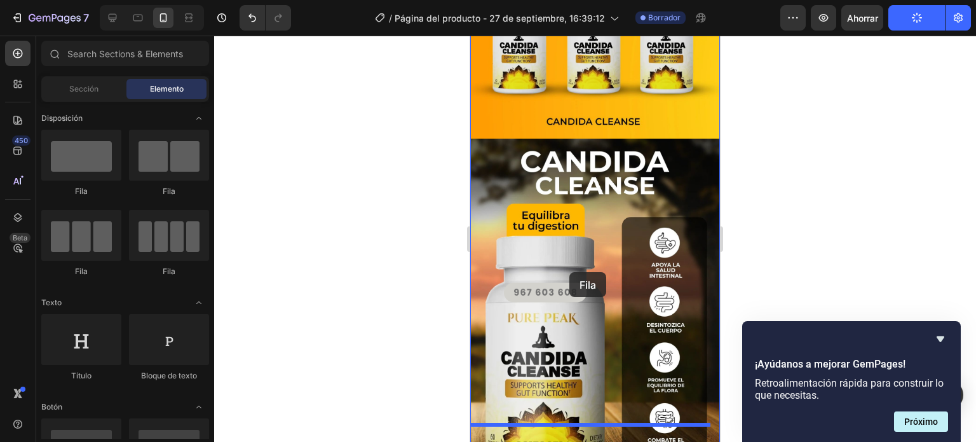
scroll to position [1779, 0]
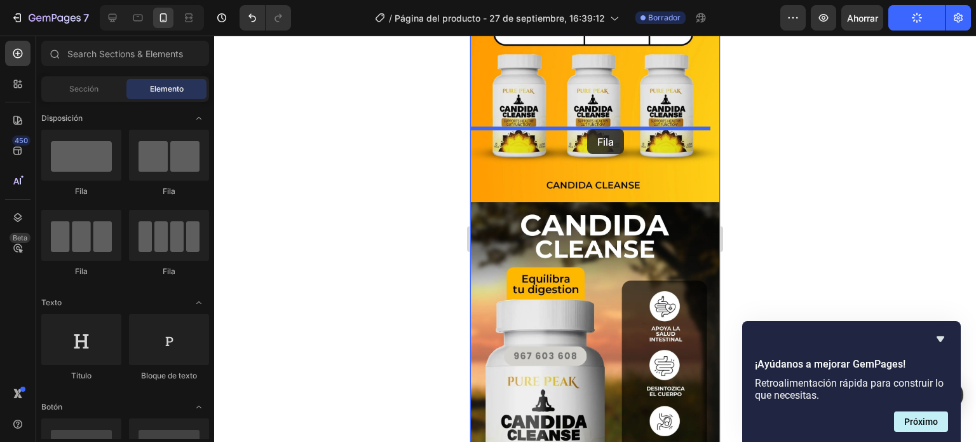
drag, startPoint x: 570, startPoint y: 200, endPoint x: 587, endPoint y: 129, distance: 72.6
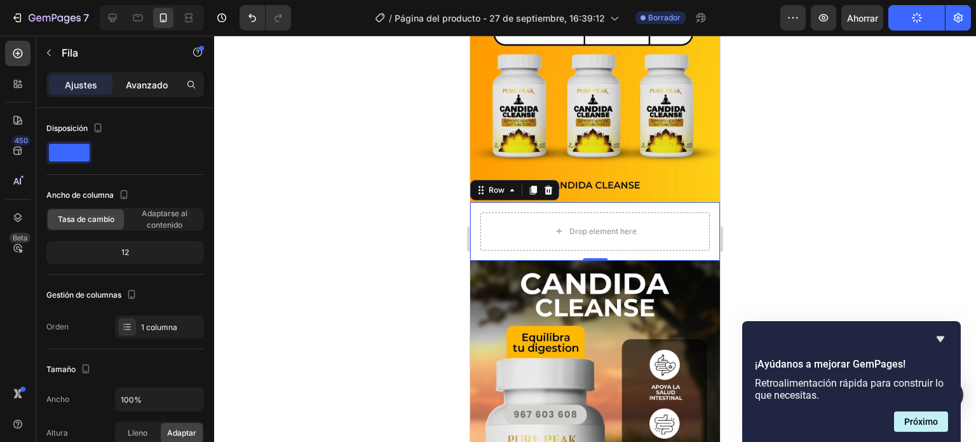
click at [137, 80] on font "Avanzado" at bounding box center [147, 84] width 42 height 11
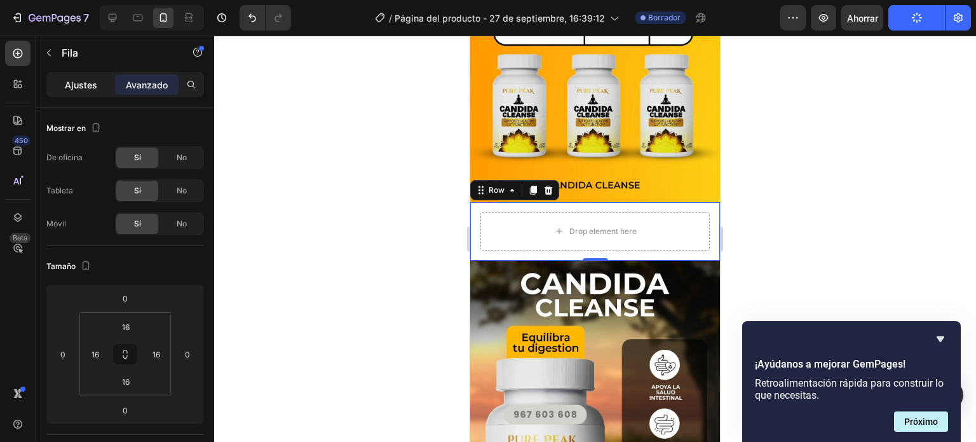
click at [104, 79] on div "Ajustes" at bounding box center [81, 84] width 64 height 20
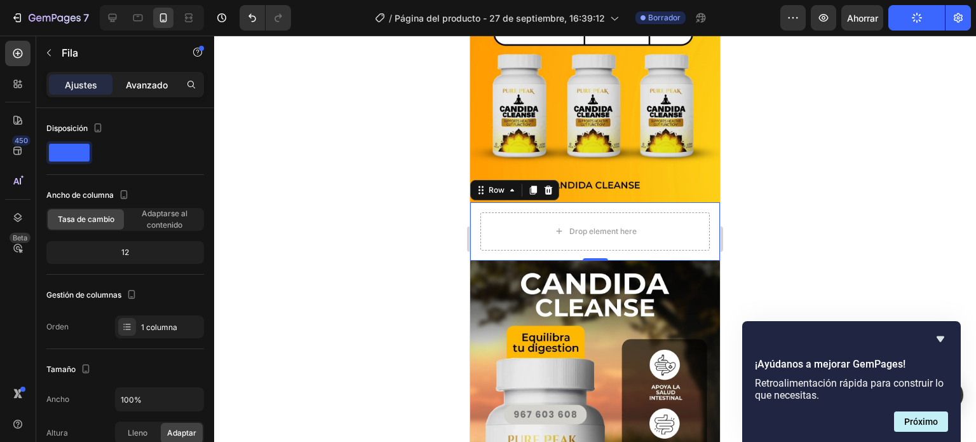
click at [136, 81] on font "Avanzado" at bounding box center [147, 84] width 42 height 11
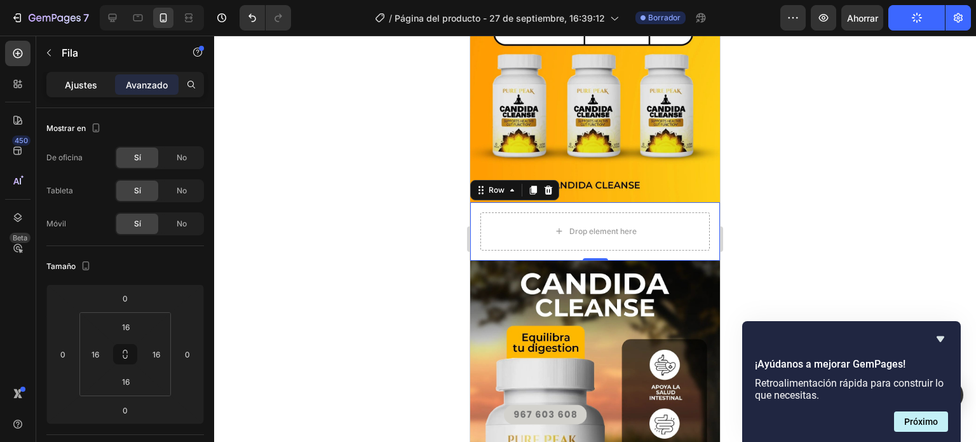
click at [95, 81] on font "Ajustes" at bounding box center [81, 84] width 32 height 11
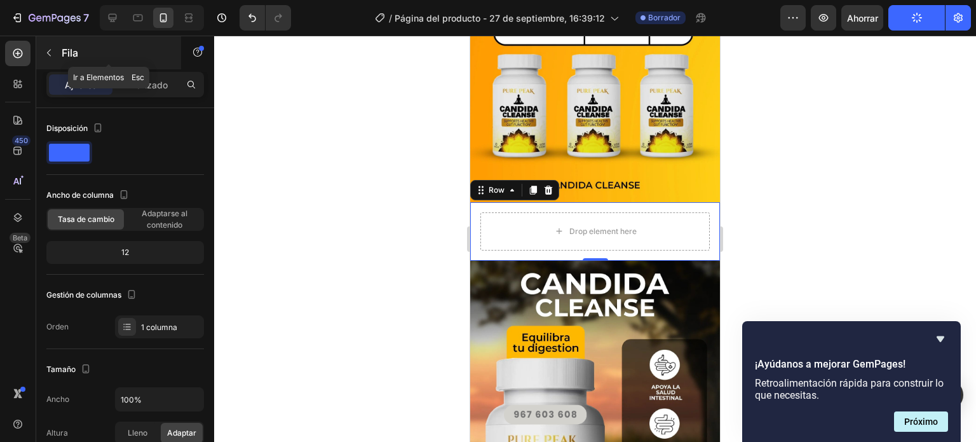
click at [58, 40] on div "Fila" at bounding box center [108, 52] width 145 height 33
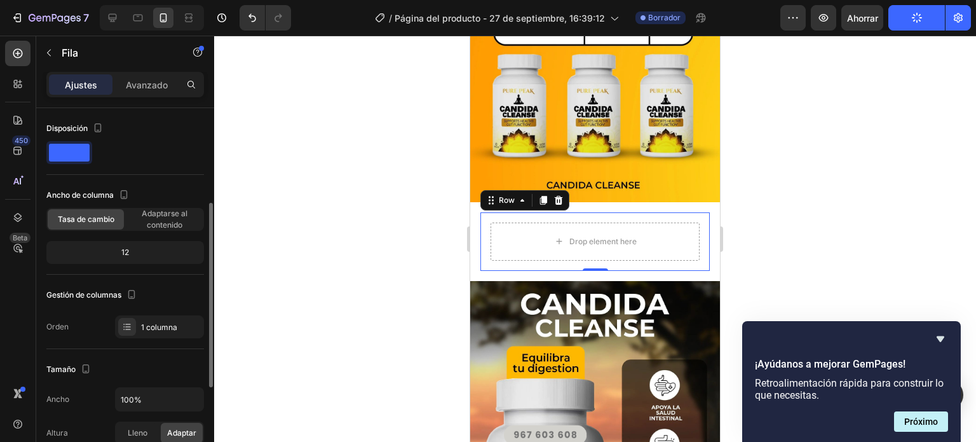
scroll to position [64, 0]
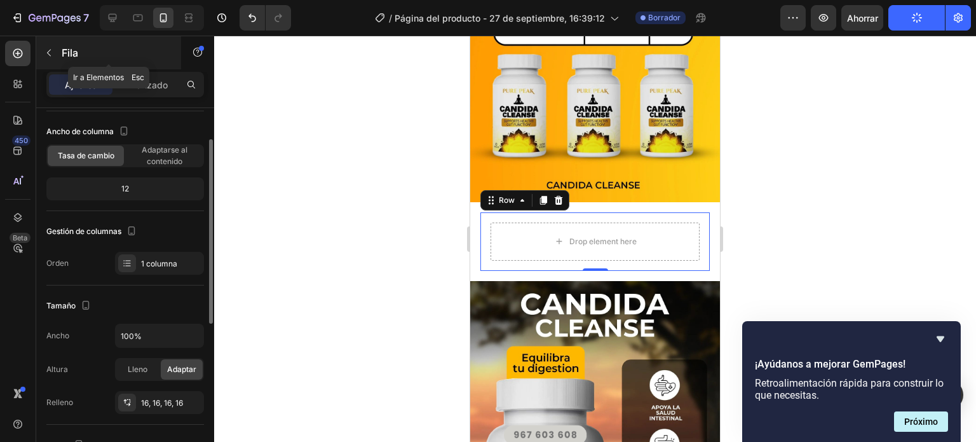
click at [54, 45] on button "button" at bounding box center [49, 53] width 20 height 20
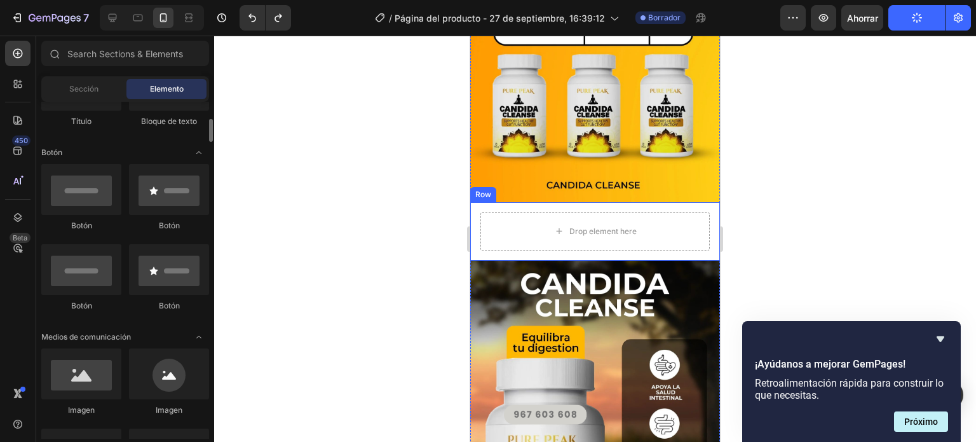
scroll to position [318, 0]
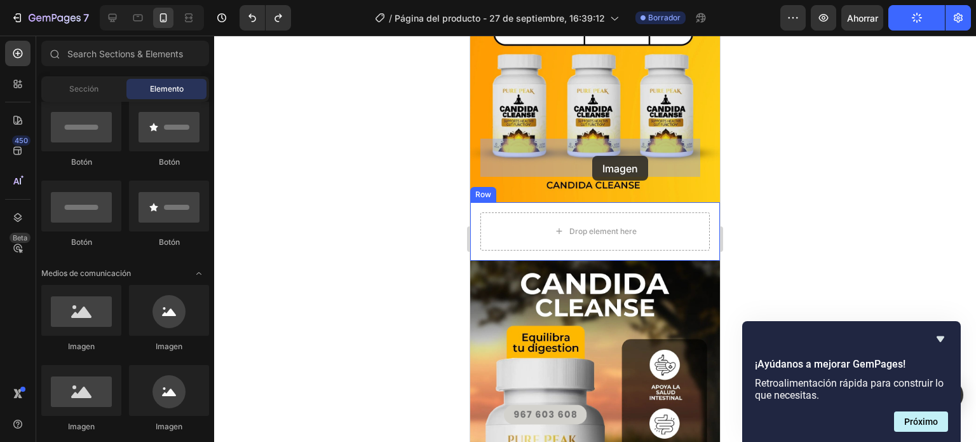
drag, startPoint x: 594, startPoint y: 333, endPoint x: 592, endPoint y: 156, distance: 176.7
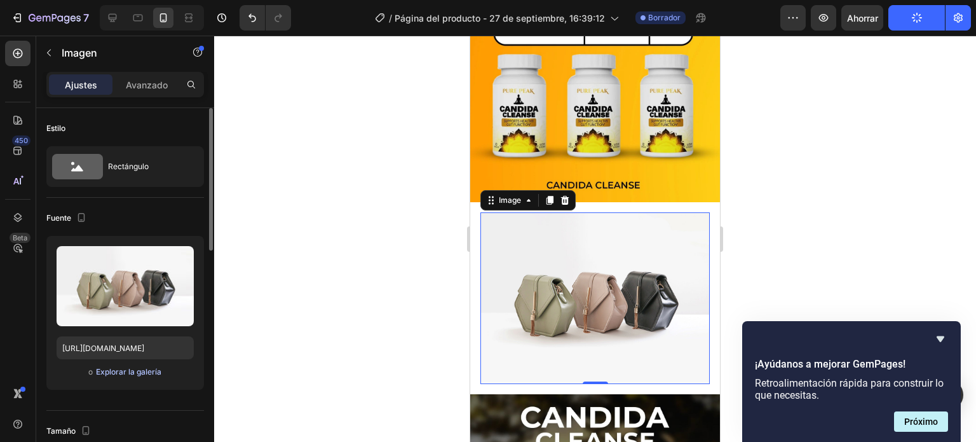
click at [147, 371] on font "Explorar la galería" at bounding box center [128, 372] width 65 height 10
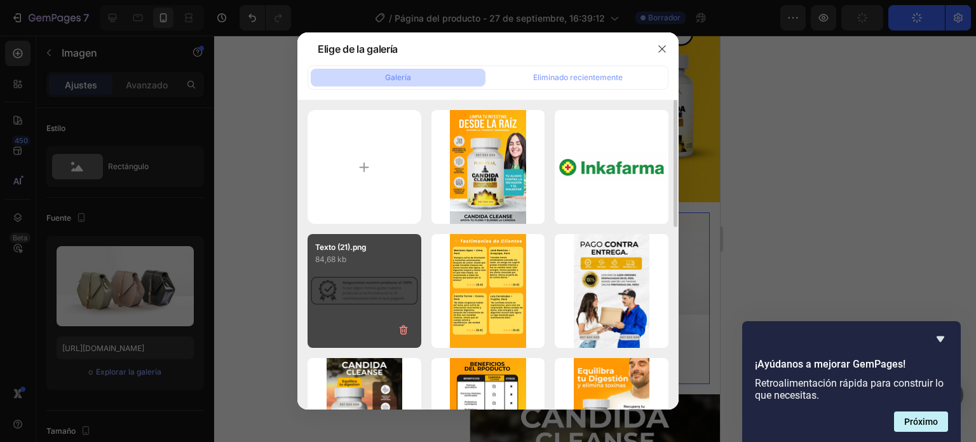
click at [399, 273] on div "Texto (21).png 84,68 kb" at bounding box center [365, 291] width 114 height 114
type input "https://cdn.shopify.com/s/files/1/0728/4775/3395/files/gempages_584011982072447…"
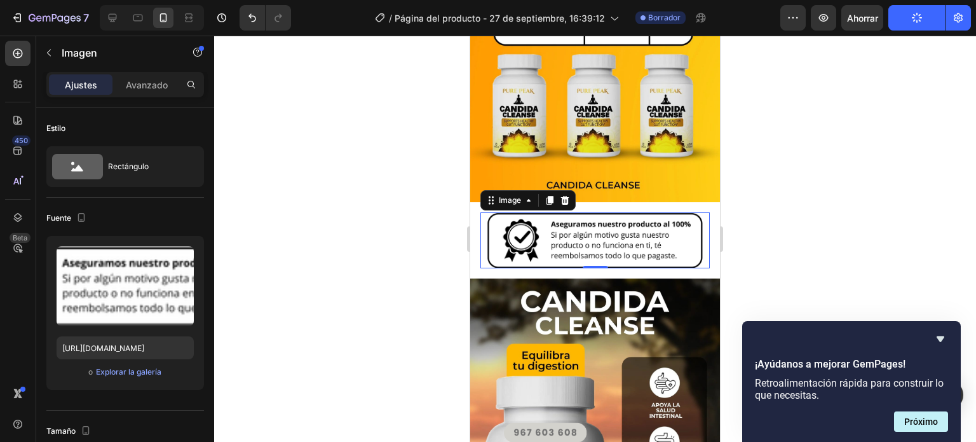
click at [596, 273] on div "0" at bounding box center [595, 278] width 13 height 10
click at [599, 202] on div "Image 0 Row" at bounding box center [595, 240] width 250 height 77
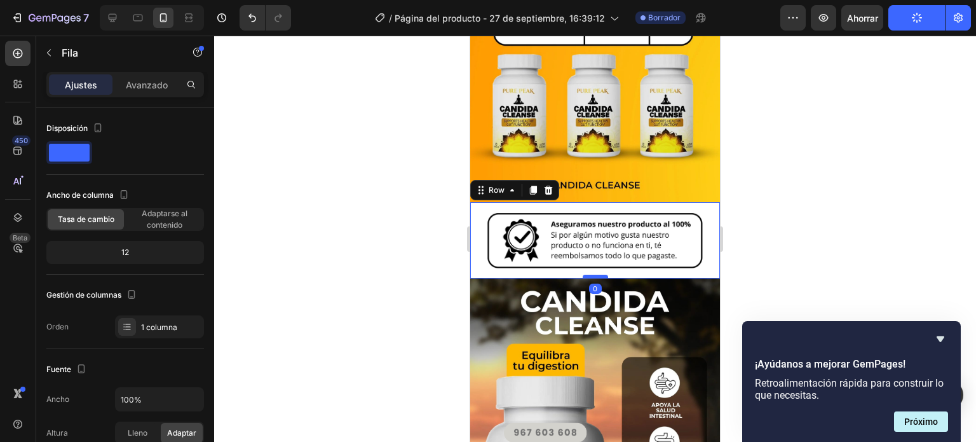
click at [600, 202] on div "Image Row 0" at bounding box center [595, 240] width 250 height 77
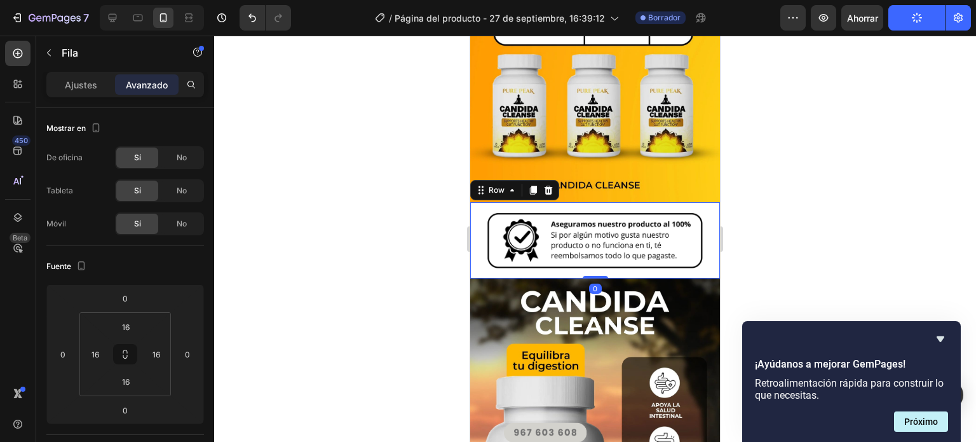
click at [598, 202] on div "Image Row 0" at bounding box center [595, 240] width 250 height 77
click at [623, 202] on div "Image Row 0" at bounding box center [595, 240] width 250 height 77
click at [872, 167] on div at bounding box center [595, 239] width 762 height 406
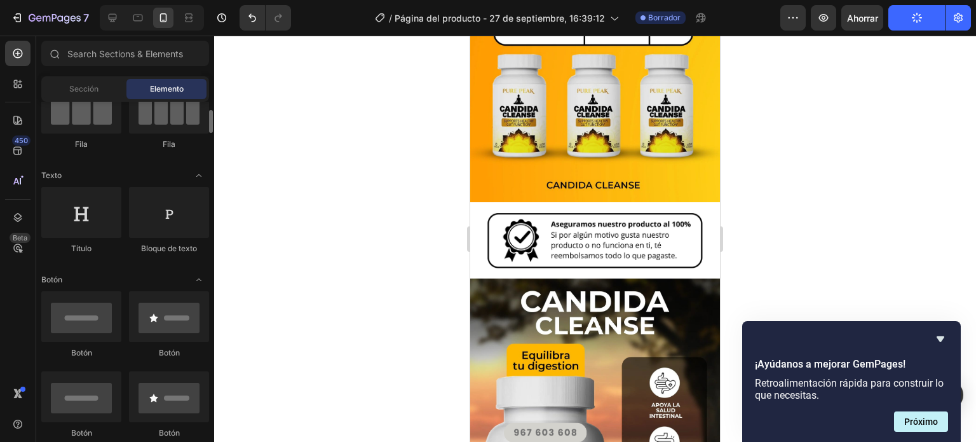
scroll to position [191, 0]
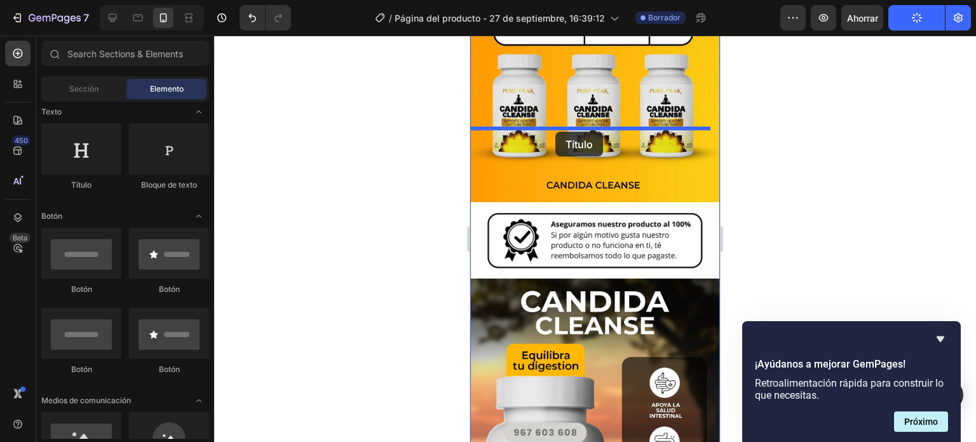
drag, startPoint x: 614, startPoint y: 196, endPoint x: 555, endPoint y: 132, distance: 86.8
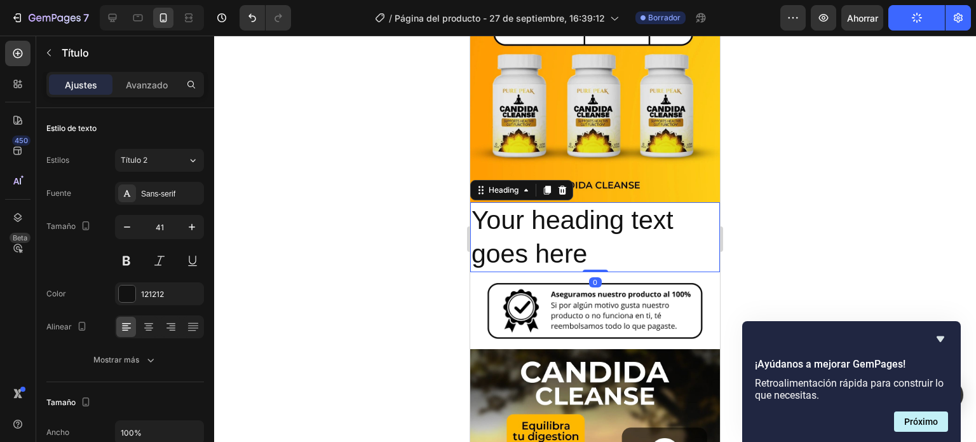
click at [604, 202] on h2 "Your heading text goes here" at bounding box center [595, 237] width 250 height 71
click at [604, 203] on p "Your heading text goes here" at bounding box center [595, 237] width 247 height 68
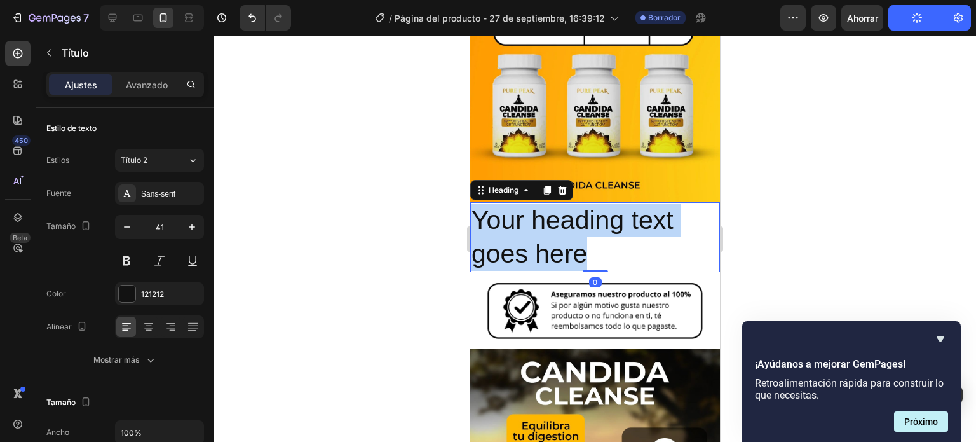
click at [604, 203] on p "Your heading text goes here" at bounding box center [595, 237] width 247 height 68
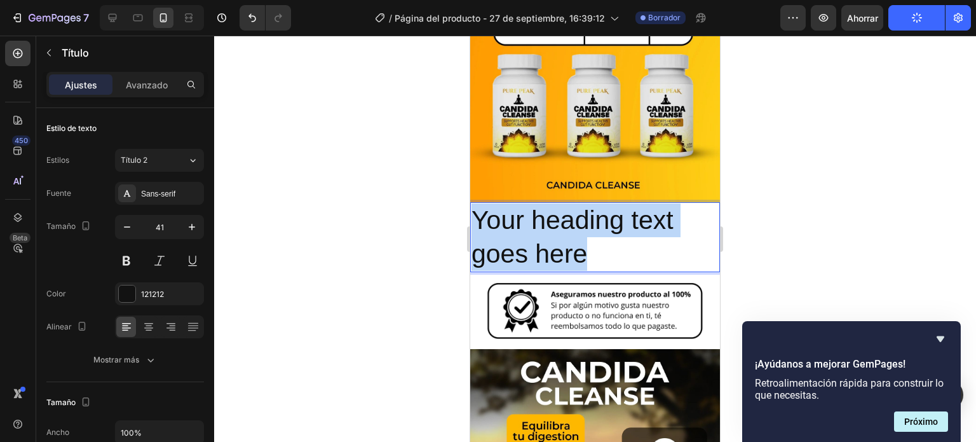
click at [604, 203] on p "Your heading text goes here" at bounding box center [595, 237] width 247 height 68
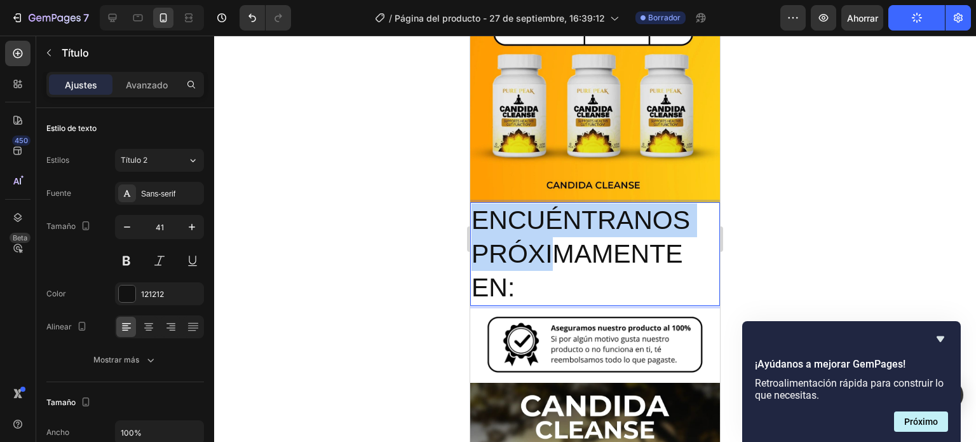
drag, startPoint x: 511, startPoint y: 185, endPoint x: 447, endPoint y: 143, distance: 76.1
click at [470, 143] on html "Mobile ( 393 px) iPhone 13 Mini iPhone 13 Pro iPhone 11 Pro Max iPhone 15 Pro M…" at bounding box center [595, 45] width 250 height 3578
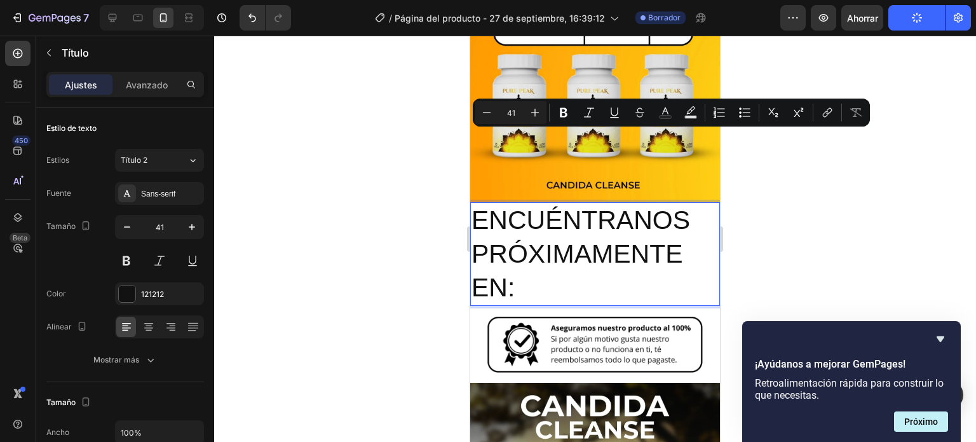
click at [562, 210] on p "ENCUÉNTRANOS PRÓXIMAMENTE EN:" at bounding box center [595, 254] width 247 height 102
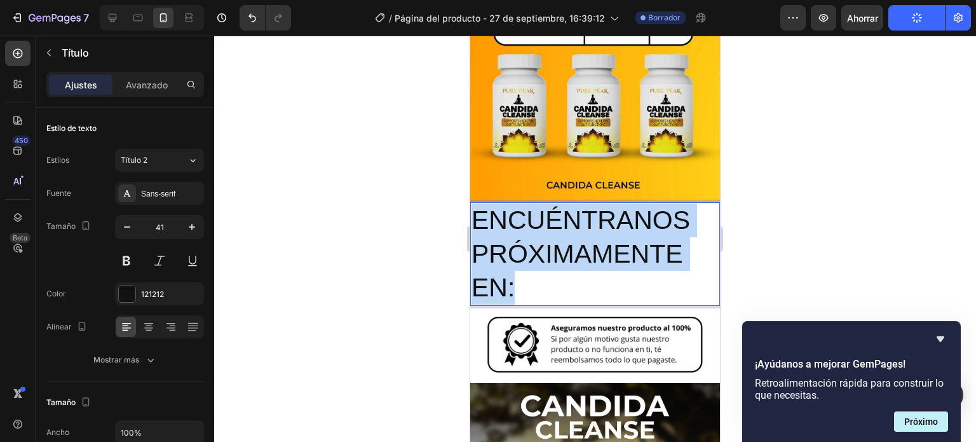
drag, startPoint x: 536, startPoint y: 210, endPoint x: 460, endPoint y: 134, distance: 107.9
click at [470, 134] on html "Mobile ( 393 px) iPhone 13 Mini iPhone 13 Pro iPhone 11 Pro Max iPhone 15 Pro M…" at bounding box center [595, 45] width 250 height 3578
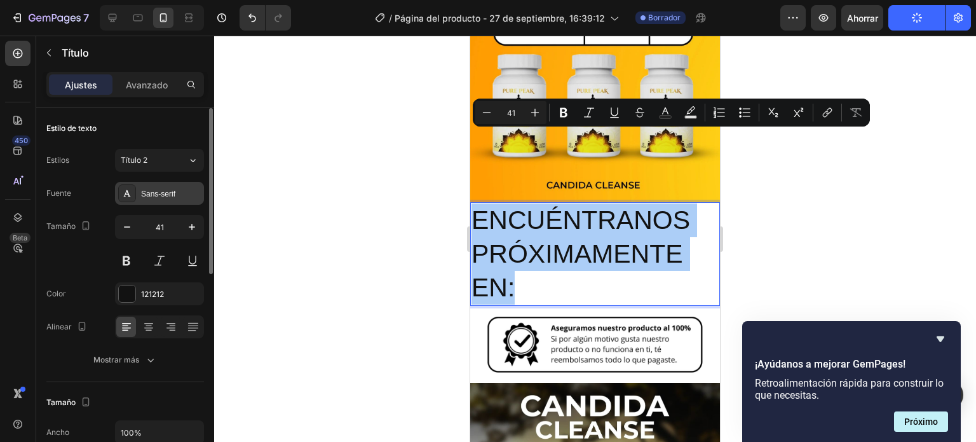
click at [179, 190] on div "Sans-serif" at bounding box center [171, 193] width 60 height 11
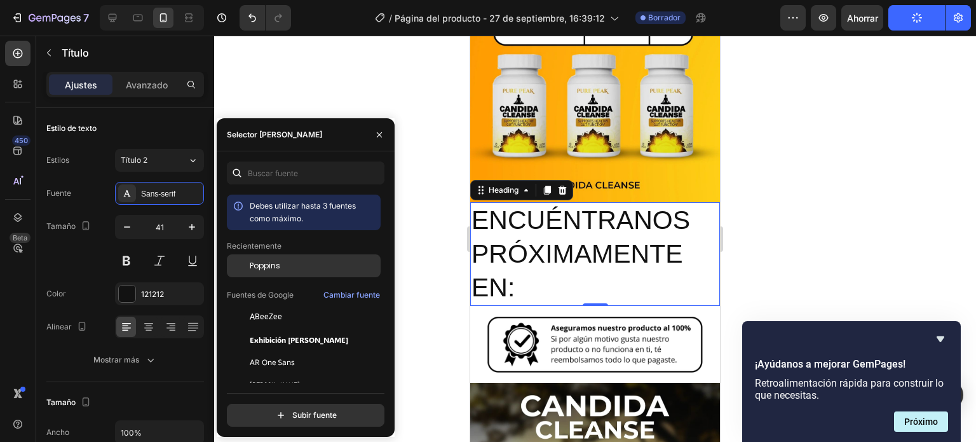
click at [285, 259] on div "Poppins" at bounding box center [304, 265] width 154 height 23
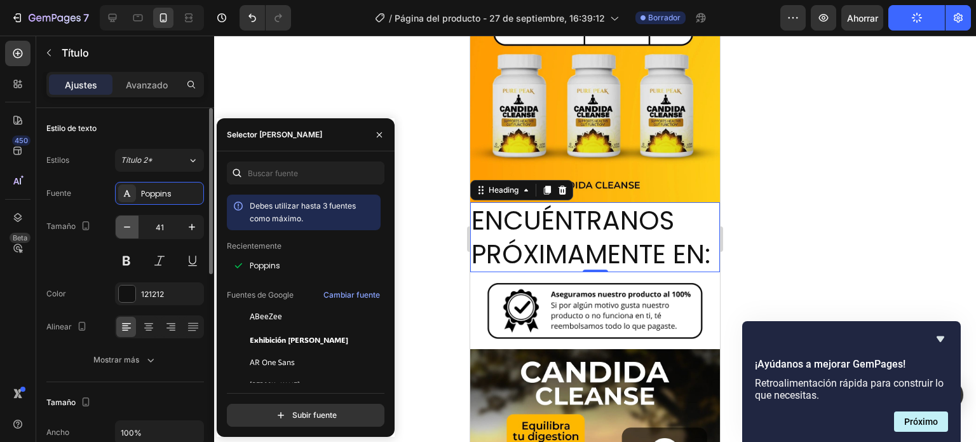
click at [125, 224] on icon "button" at bounding box center [127, 227] width 13 height 13
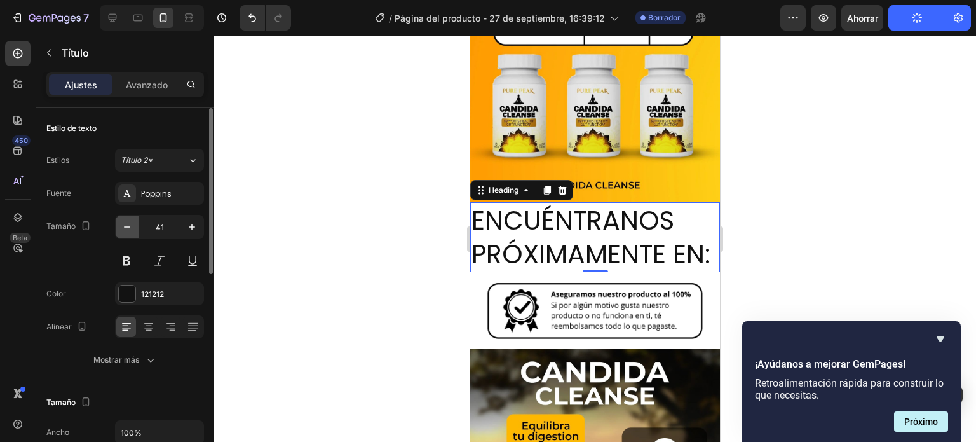
click at [125, 224] on icon "button" at bounding box center [127, 227] width 13 height 13
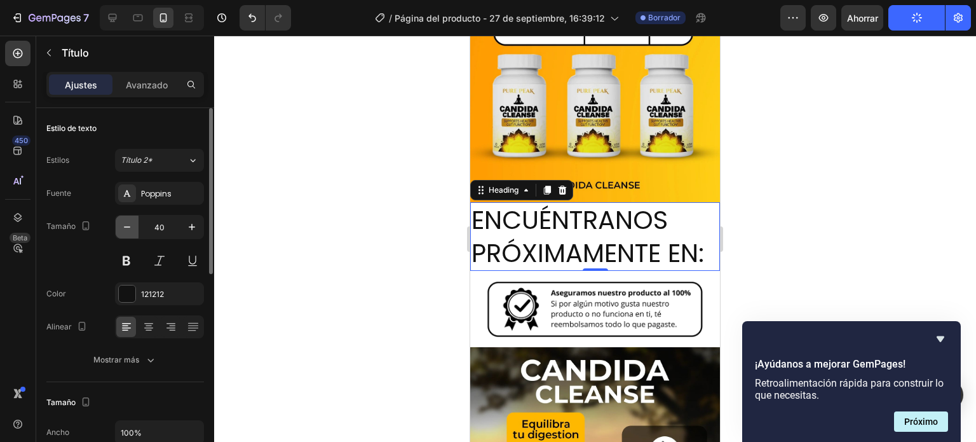
click at [125, 224] on icon "button" at bounding box center [127, 227] width 13 height 13
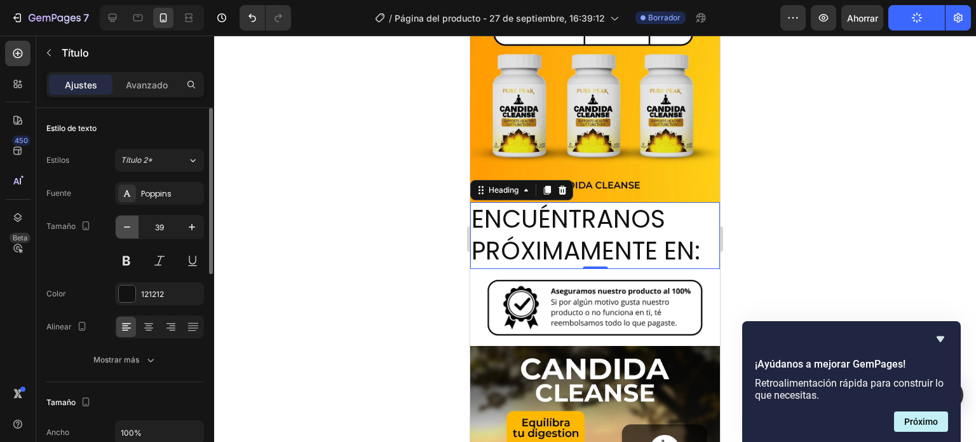
click at [125, 224] on icon "button" at bounding box center [127, 227] width 13 height 13
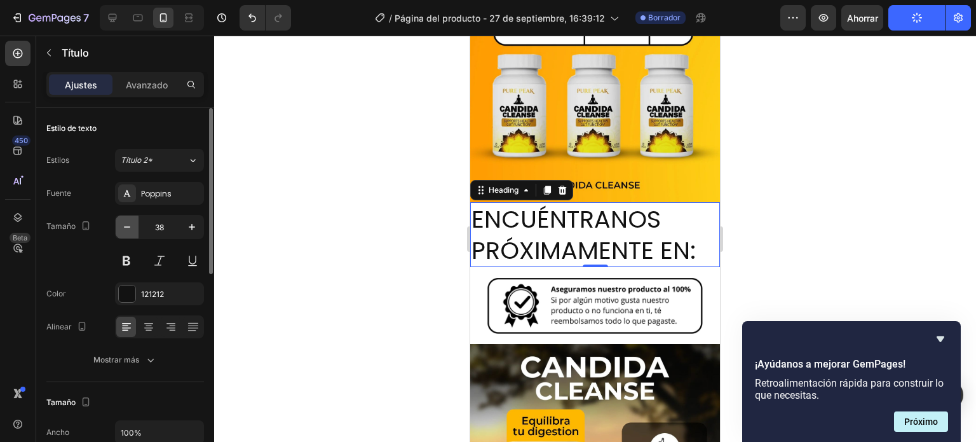
click at [125, 224] on icon "button" at bounding box center [127, 227] width 13 height 13
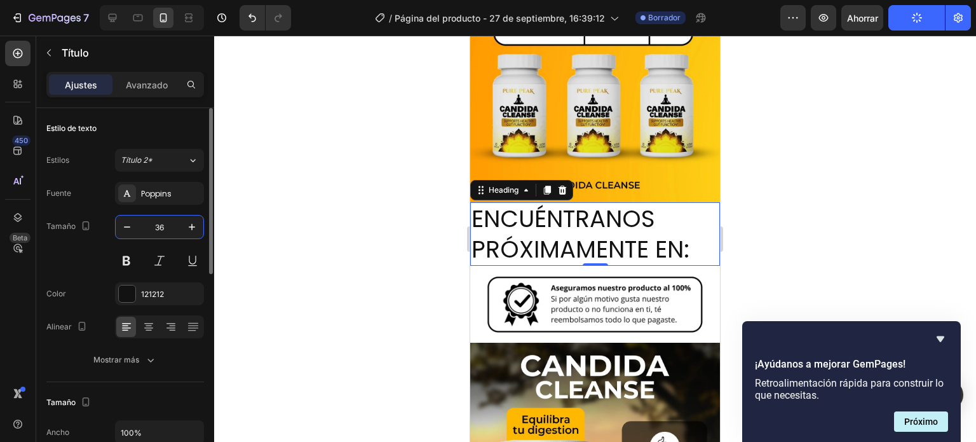
click at [164, 223] on input "36" at bounding box center [160, 226] width 42 height 23
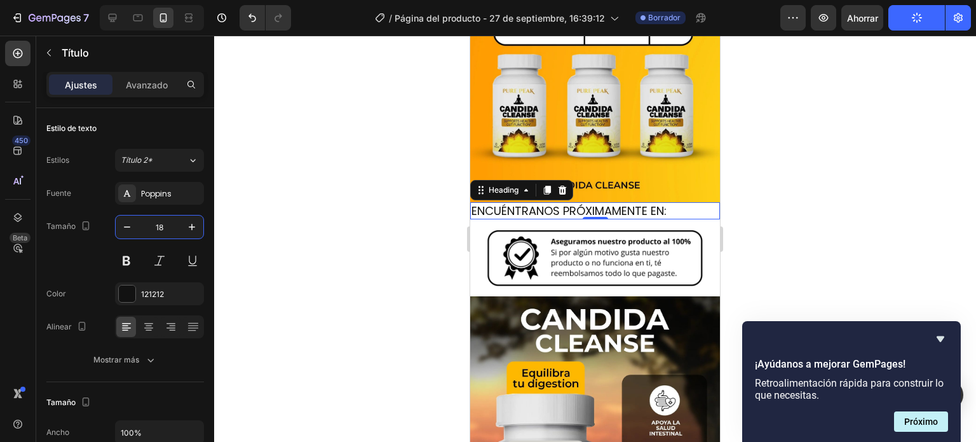
type input "18"
click at [272, 175] on div at bounding box center [595, 239] width 762 height 406
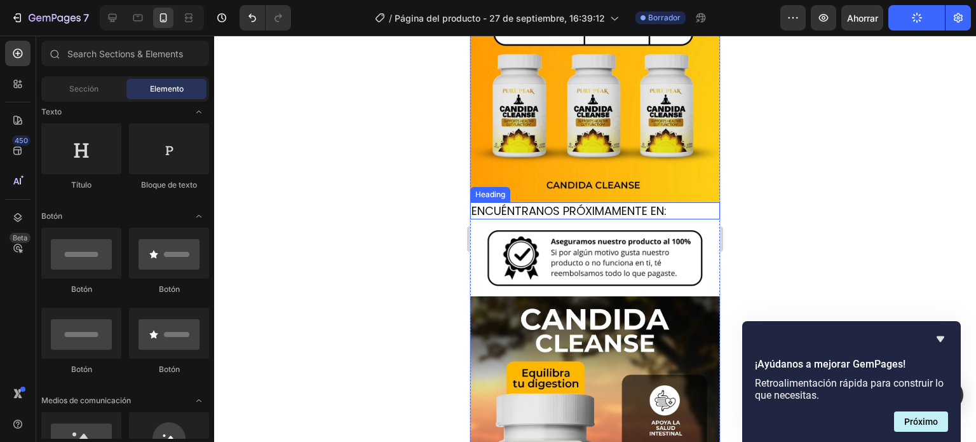
click at [630, 203] on p "ENCUÉNTRANOS PRÓXIMAMENTE EN:" at bounding box center [595, 210] width 247 height 15
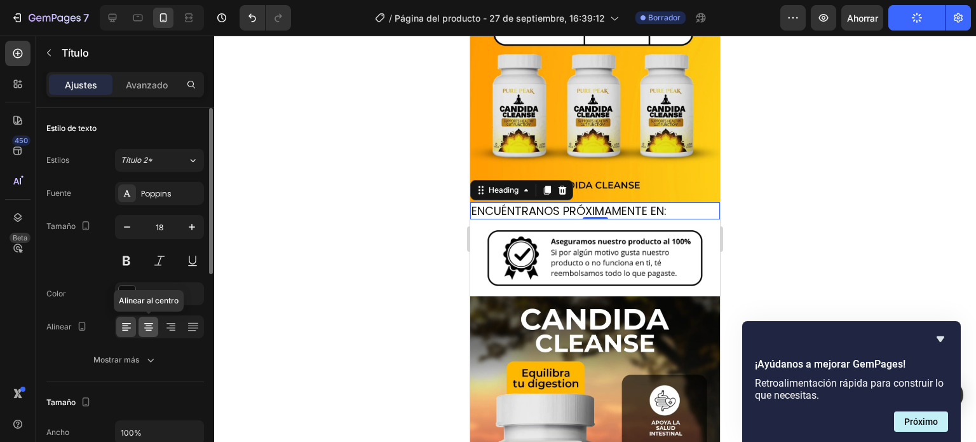
click at [155, 322] on div at bounding box center [149, 326] width 20 height 20
click at [360, 226] on div at bounding box center [595, 239] width 762 height 406
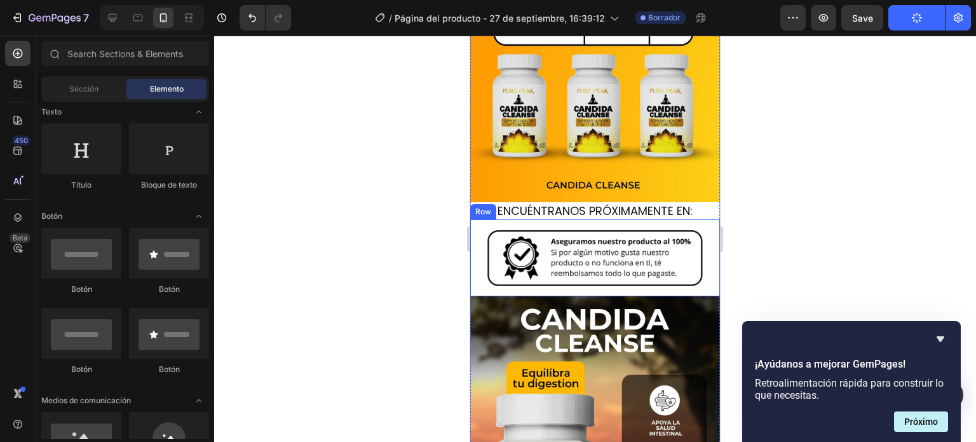
click at [542, 219] on div "Image Row" at bounding box center [595, 257] width 250 height 77
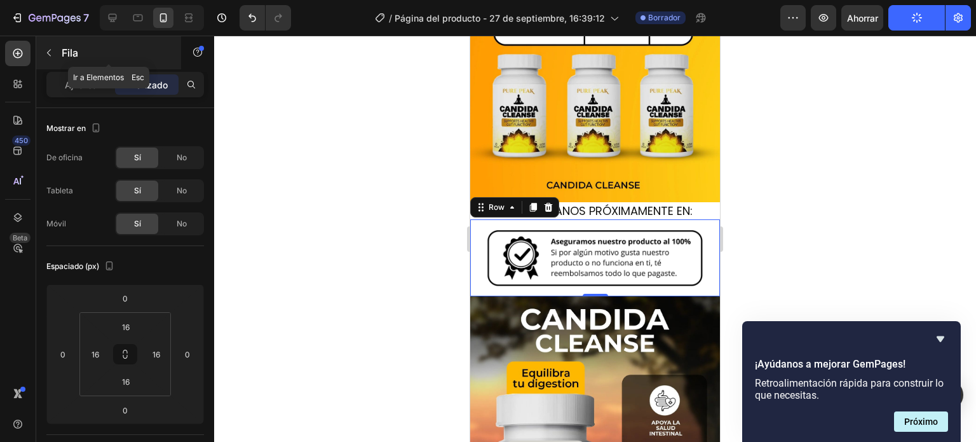
click at [67, 54] on font "Fila" at bounding box center [70, 52] width 17 height 13
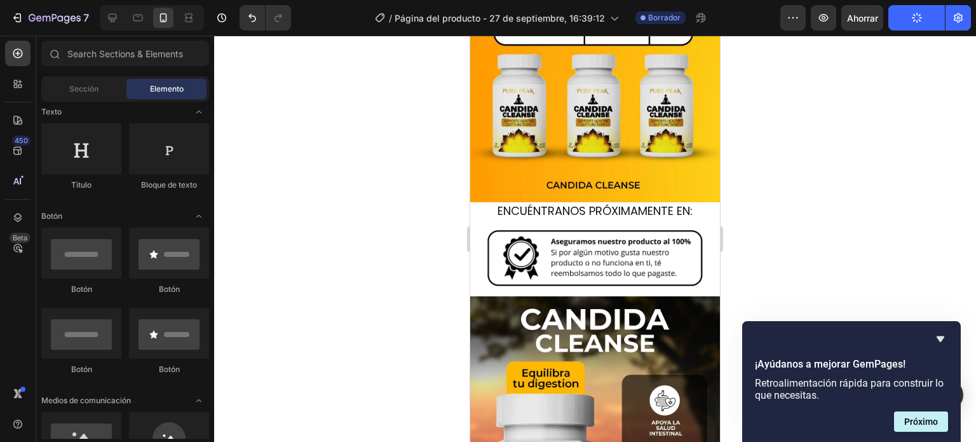
scroll to position [0, 0]
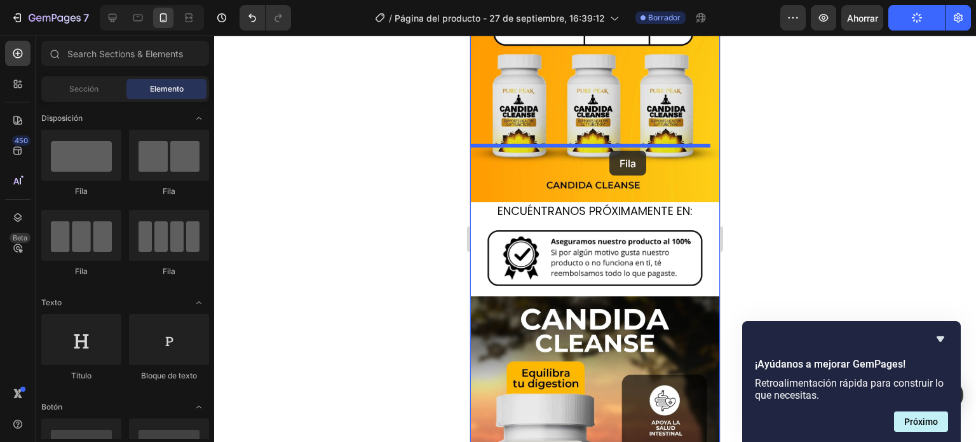
drag, startPoint x: 564, startPoint y: 210, endPoint x: 871, endPoint y: 233, distance: 307.8
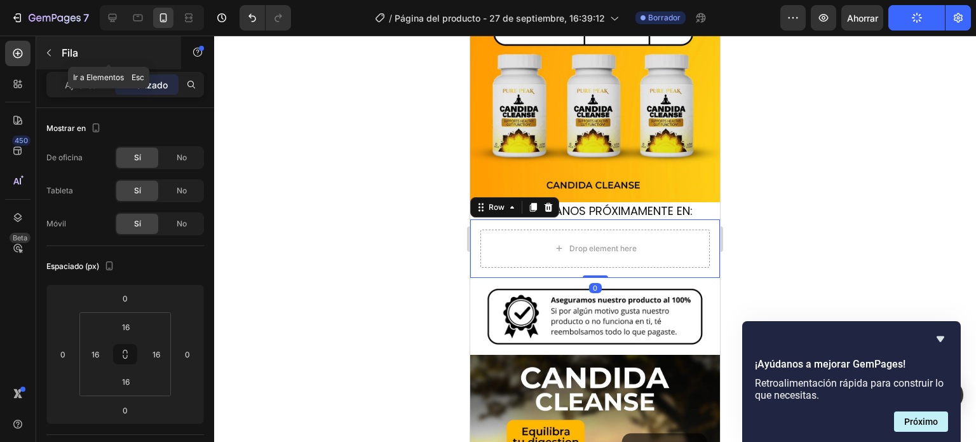
click at [49, 51] on icon "button" at bounding box center [49, 53] width 10 height 10
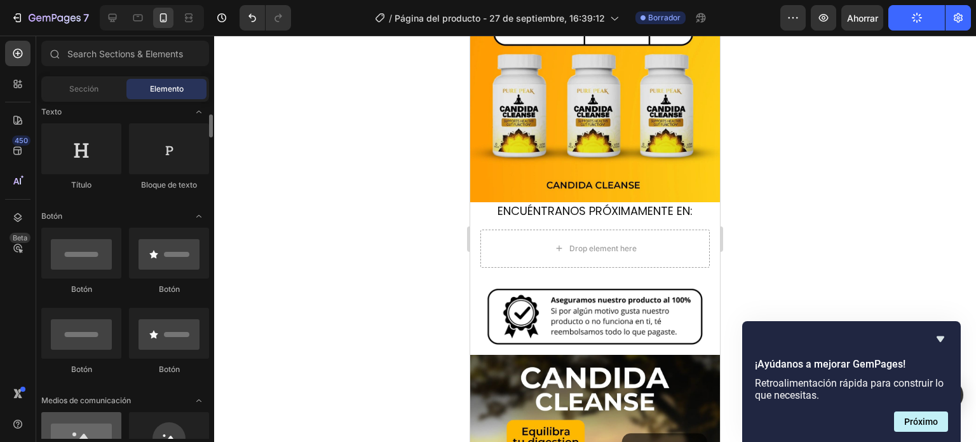
scroll to position [318, 0]
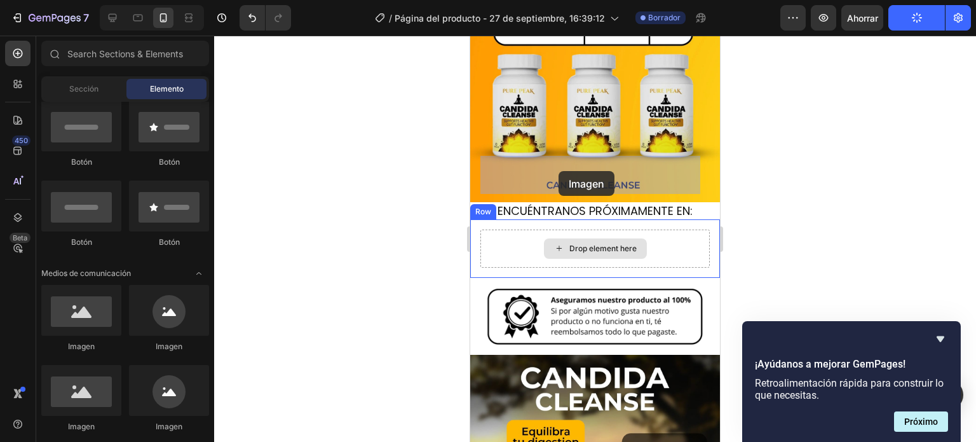
drag, startPoint x: 618, startPoint y: 337, endPoint x: 558, endPoint y: 171, distance: 177.1
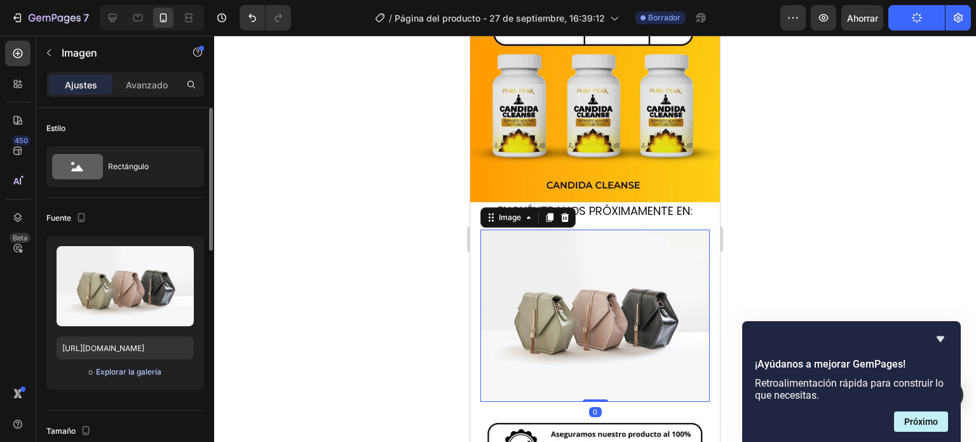
click at [144, 374] on font "Explorar la galería" at bounding box center [128, 372] width 65 height 10
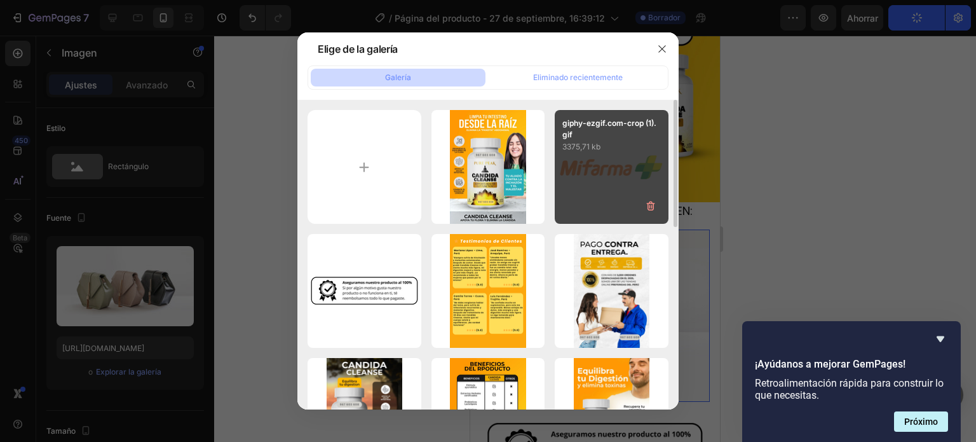
click at [614, 178] on div "giphy-ezgif.com-crop (1).gif 3375,71 kb" at bounding box center [612, 167] width 114 height 114
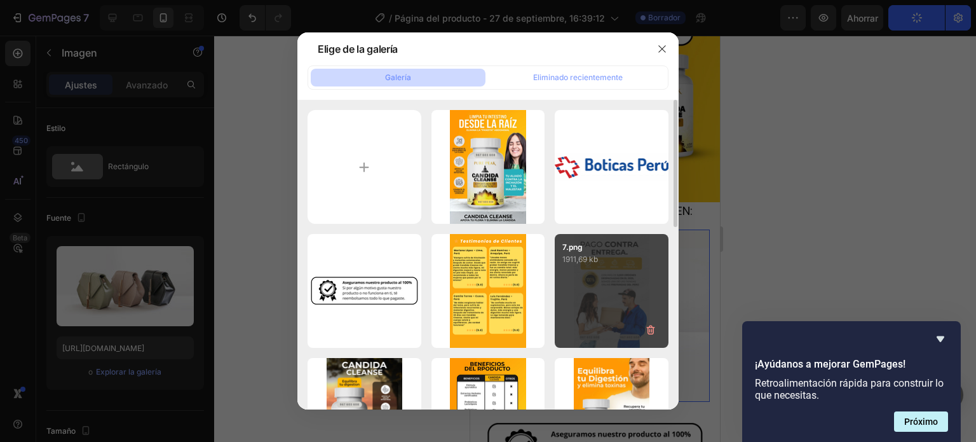
type input "https://cdn.shopify.com/s/files/1/0728/4775/3395/files/gempages_584011982072447…"
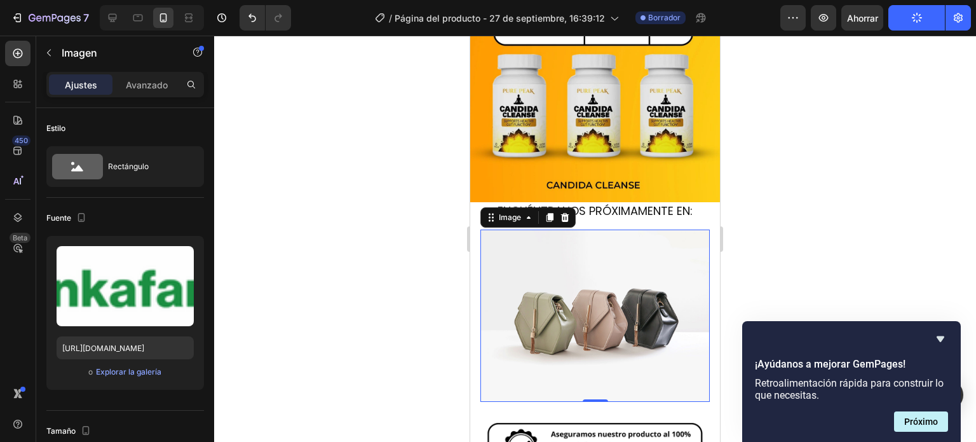
click at [589, 290] on div "0" at bounding box center [595, 295] width 13 height 10
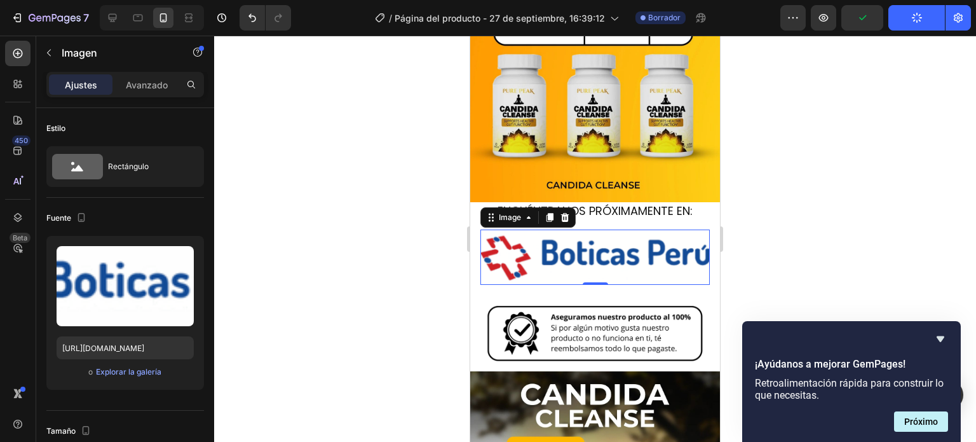
click at [707, 219] on div "Image 0 Row" at bounding box center [595, 257] width 250 height 76
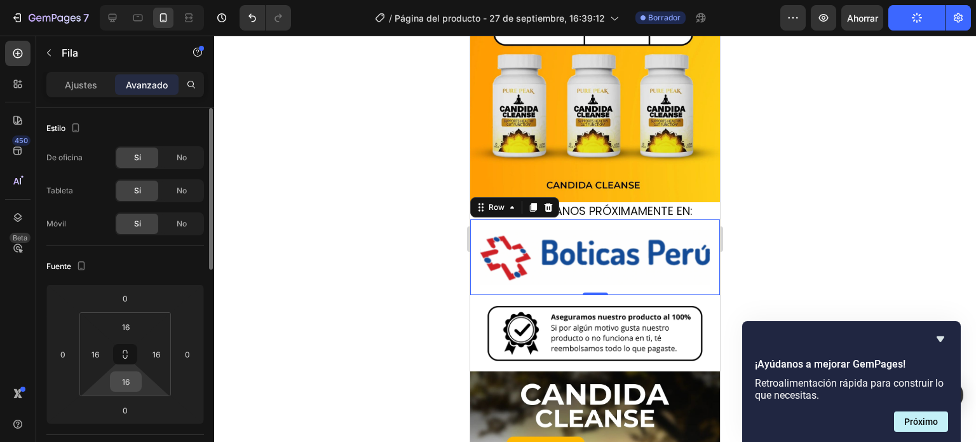
click at [128, 386] on input "16" at bounding box center [125, 381] width 25 height 19
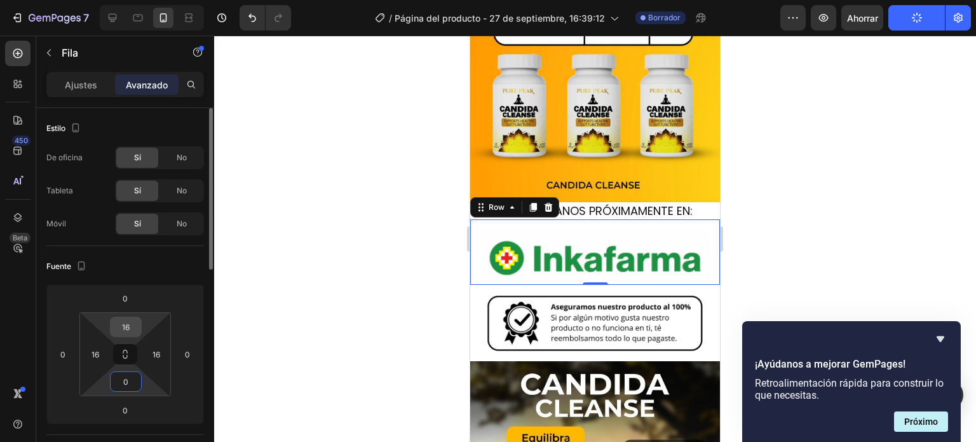
type input "0"
click at [130, 324] on input "16" at bounding box center [125, 326] width 25 height 19
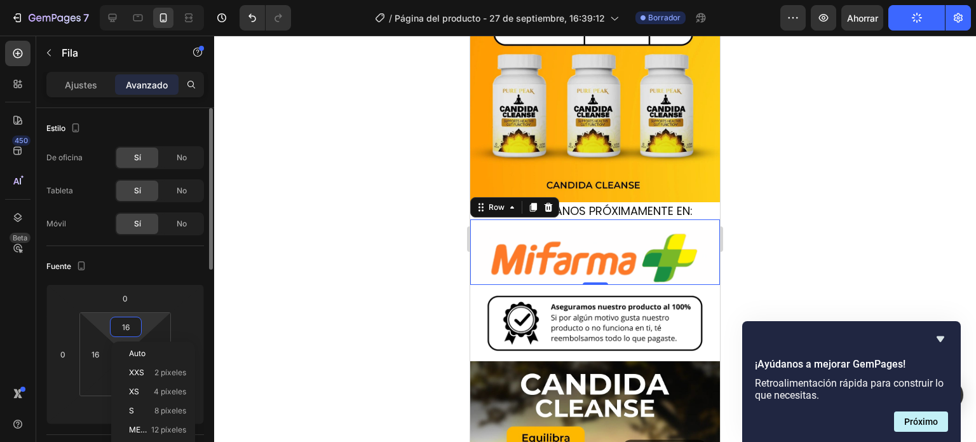
type input "0"
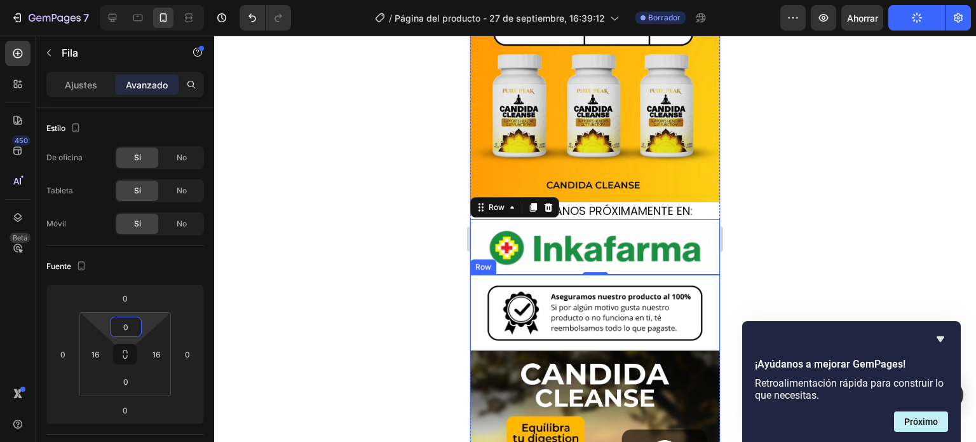
click at [604, 275] on div "Image Row" at bounding box center [595, 313] width 250 height 77
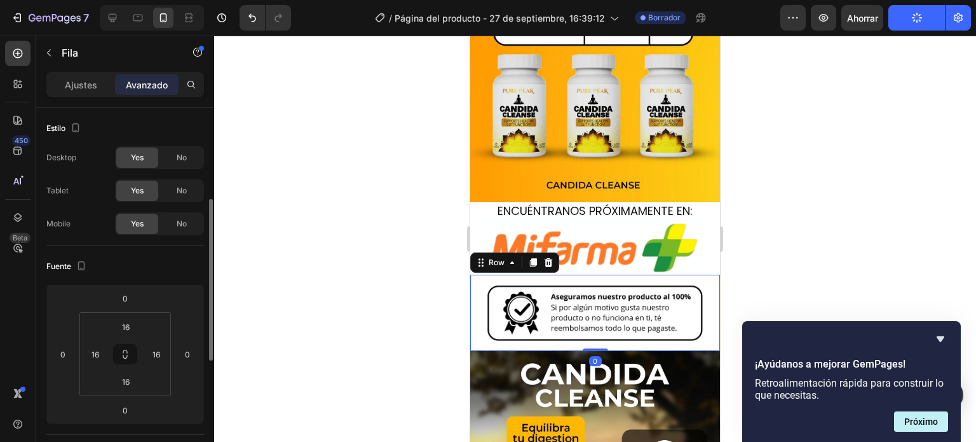
scroll to position [64, 0]
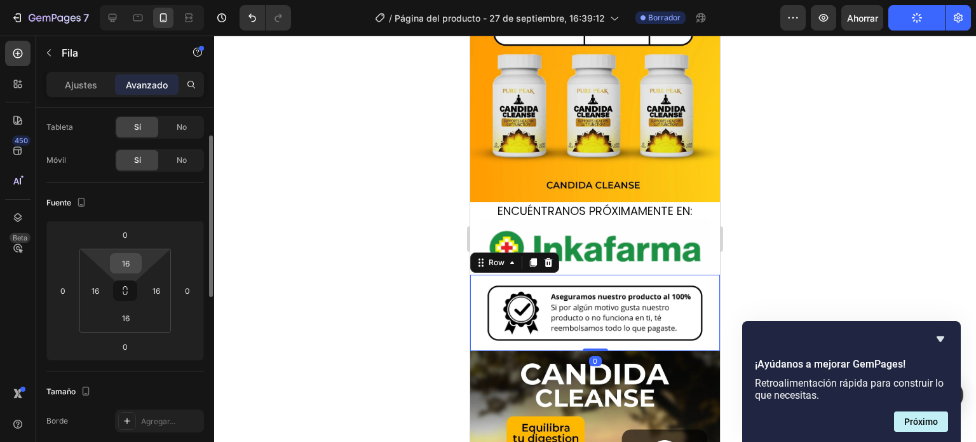
click at [130, 264] on input "16" at bounding box center [125, 263] width 25 height 19
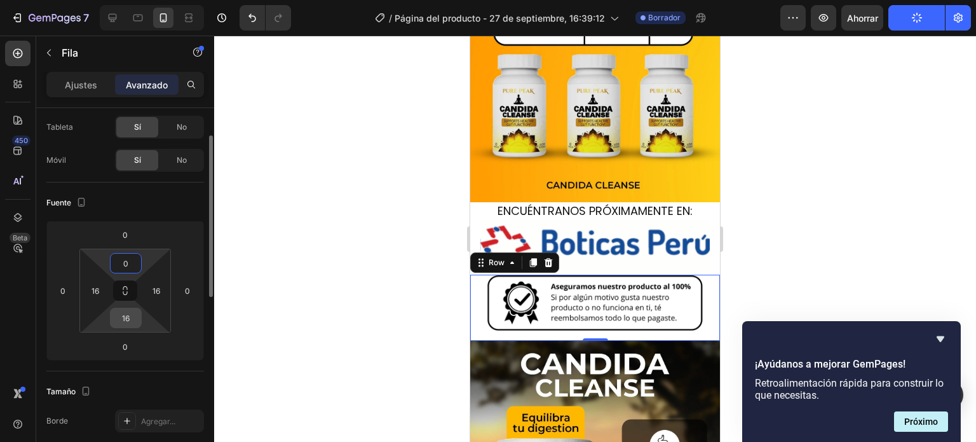
type input "0"
click at [131, 317] on input "16" at bounding box center [125, 317] width 25 height 19
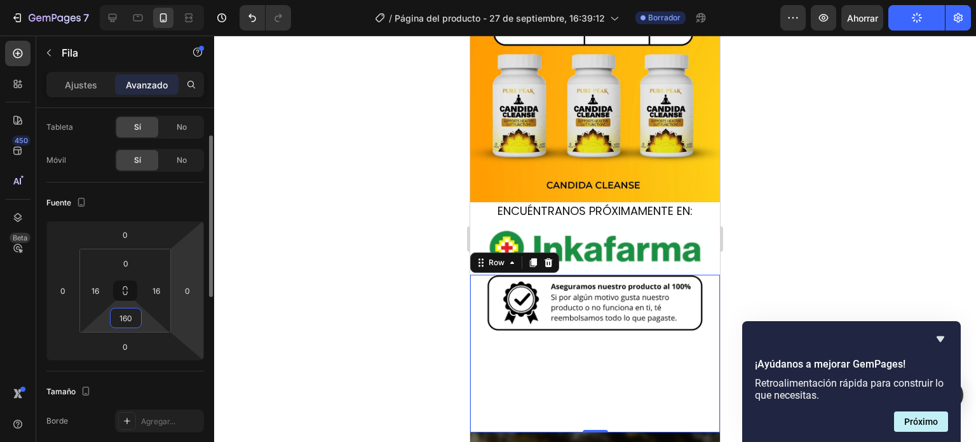
type input "0"
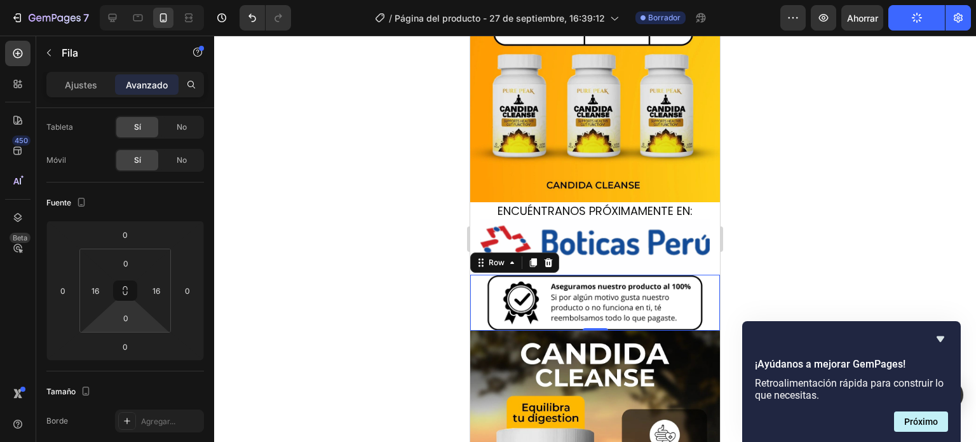
click at [397, 241] on div at bounding box center [595, 239] width 762 height 406
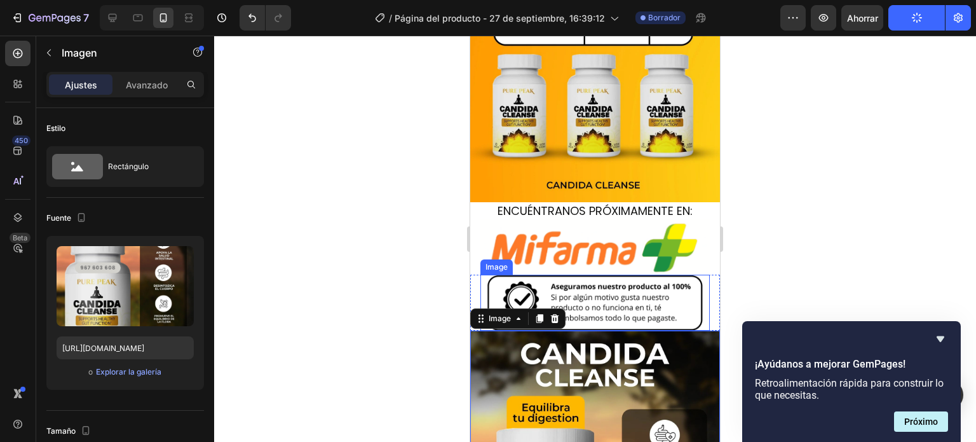
click at [582, 275] on img at bounding box center [594, 303] width 229 height 57
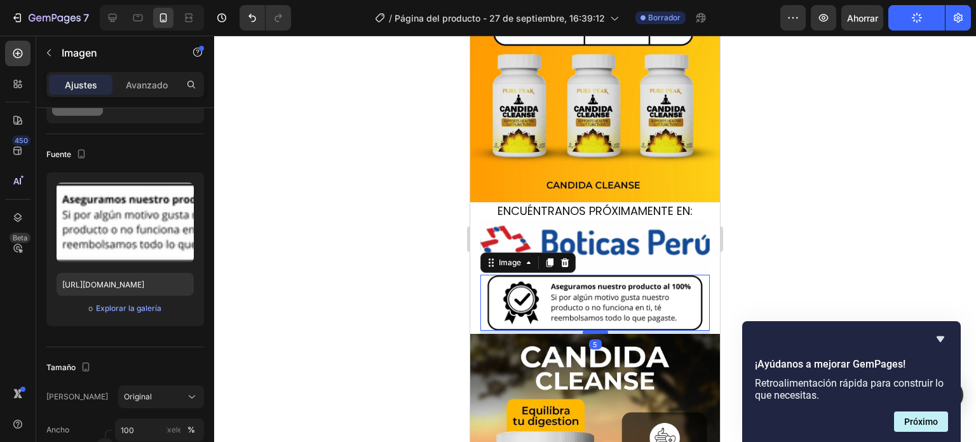
drag, startPoint x: 591, startPoint y: 250, endPoint x: 1246, endPoint y: 262, distance: 654.7
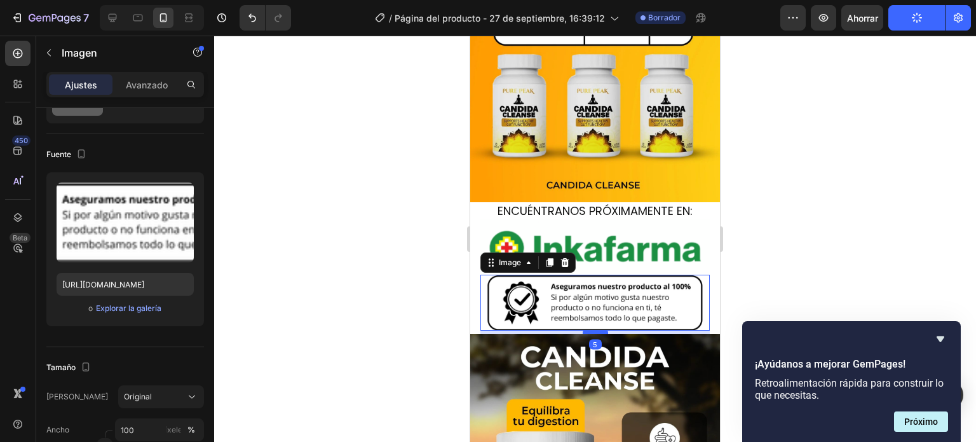
click at [596, 330] on div at bounding box center [595, 332] width 25 height 4
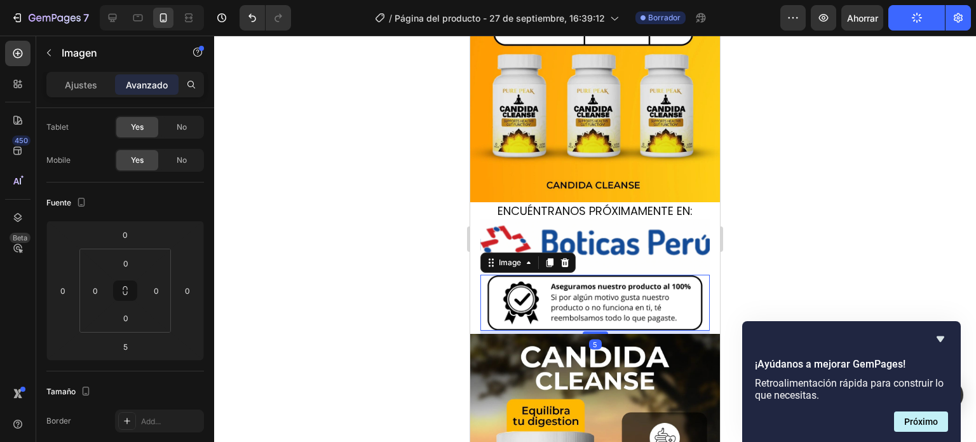
click at [801, 215] on div at bounding box center [595, 239] width 762 height 406
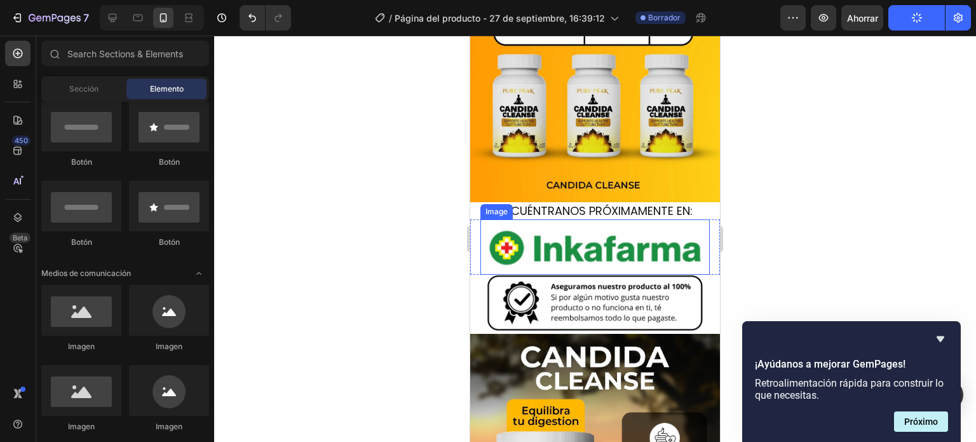
click at [562, 219] on img at bounding box center [594, 246] width 229 height 55
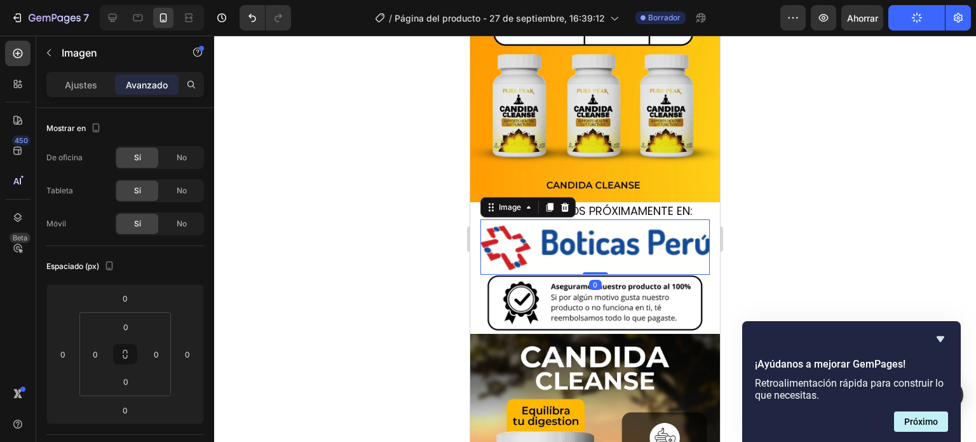
click at [787, 137] on div at bounding box center [595, 239] width 762 height 406
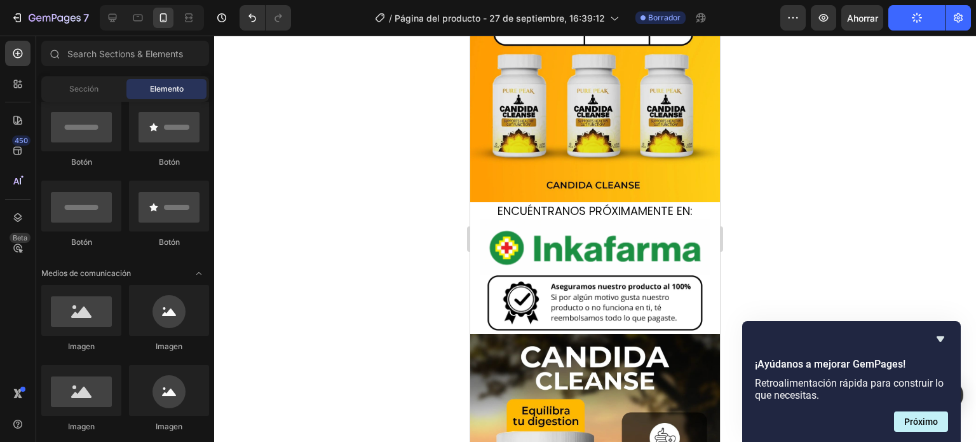
click at [833, 163] on div at bounding box center [595, 239] width 762 height 406
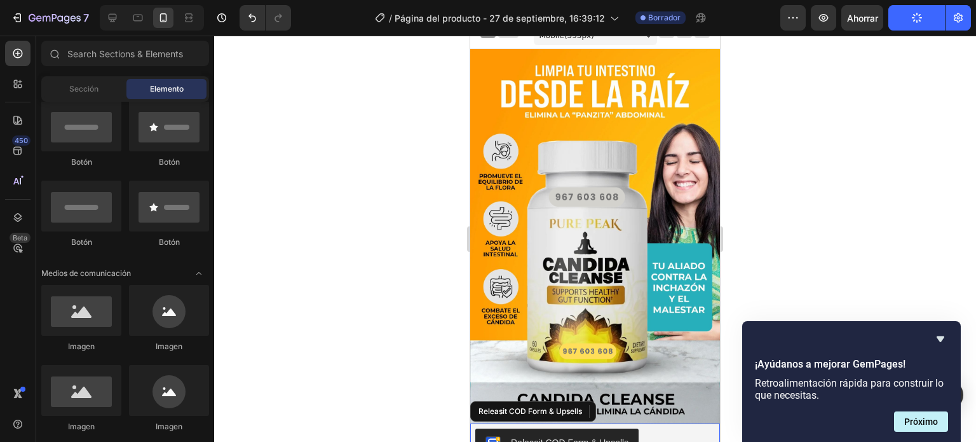
scroll to position [0, 0]
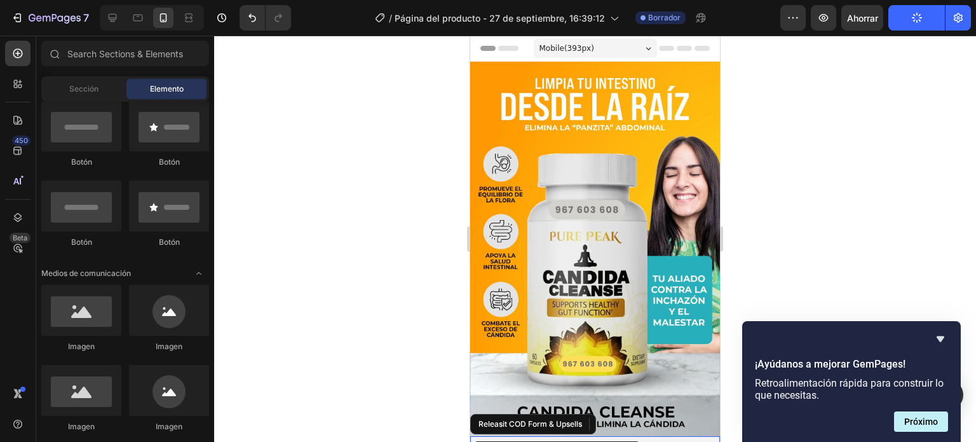
click at [904, 138] on div at bounding box center [595, 239] width 762 height 406
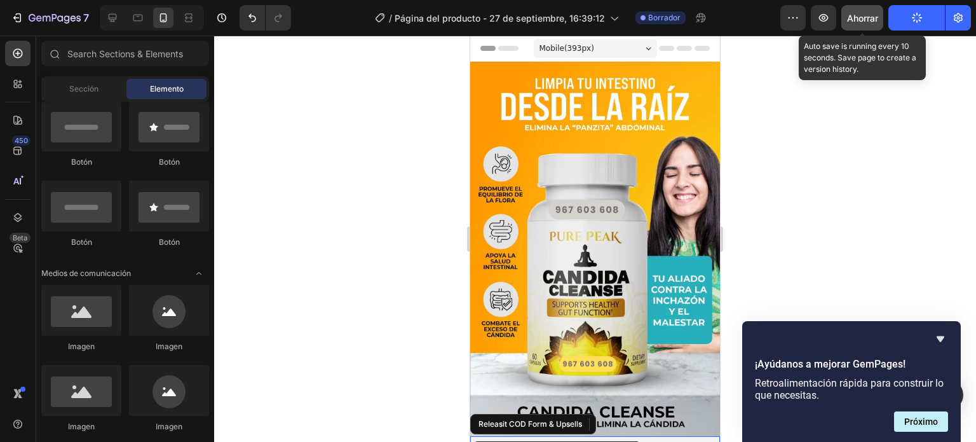
click at [865, 26] on button "Ahorrar" at bounding box center [862, 17] width 42 height 25
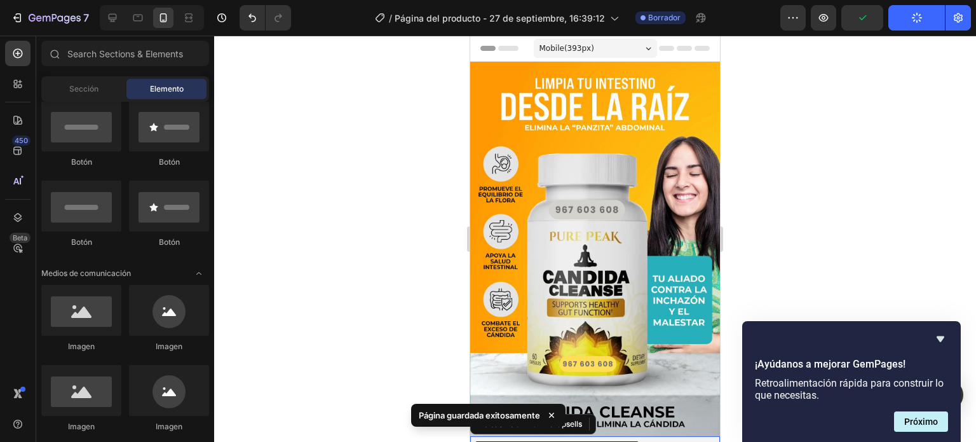
click at [867, 114] on div at bounding box center [595, 239] width 762 height 406
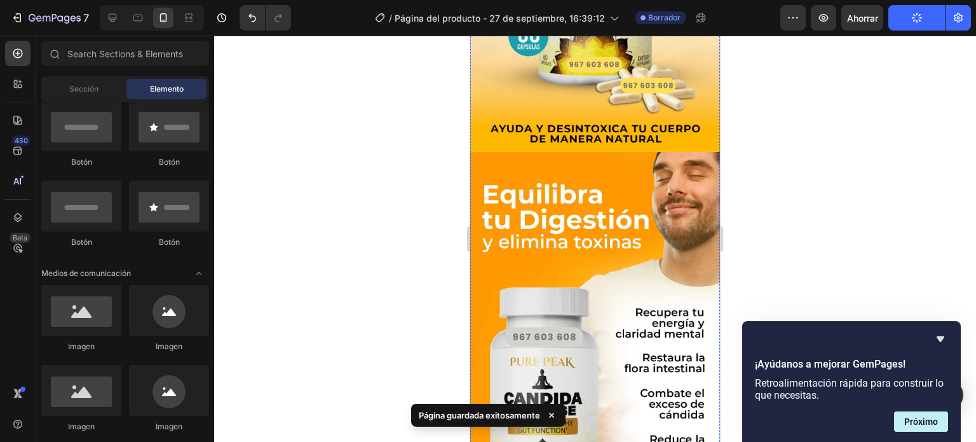
scroll to position [1398, 0]
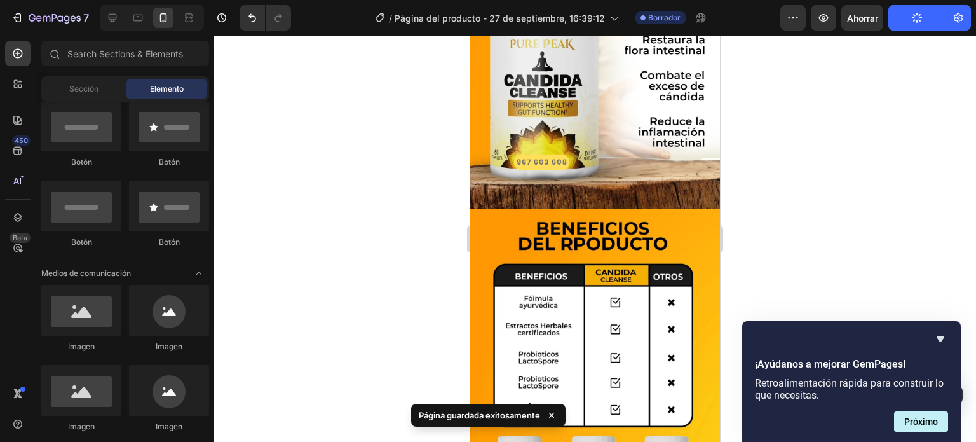
click at [918, 26] on button "Publicar" at bounding box center [916, 17] width 57 height 25
click at [920, 23] on button "Publicar" at bounding box center [916, 17] width 57 height 25
click at [922, 21] on button "Publicar" at bounding box center [916, 17] width 57 height 25
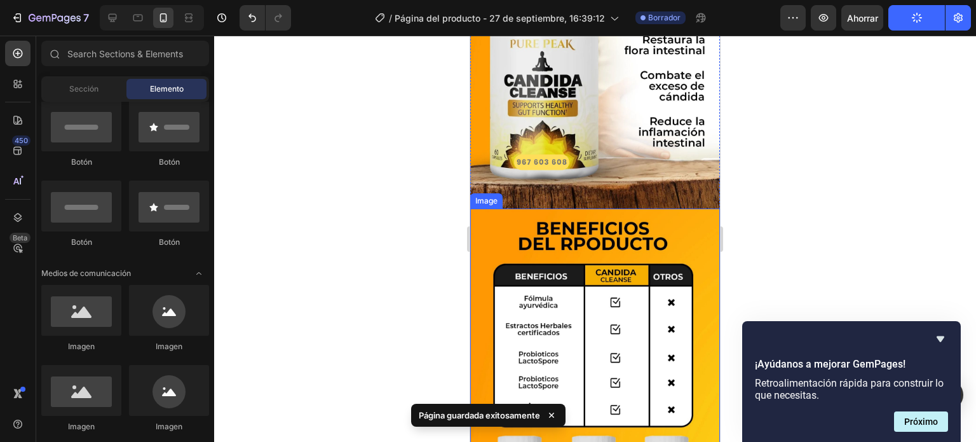
scroll to position [1716, 0]
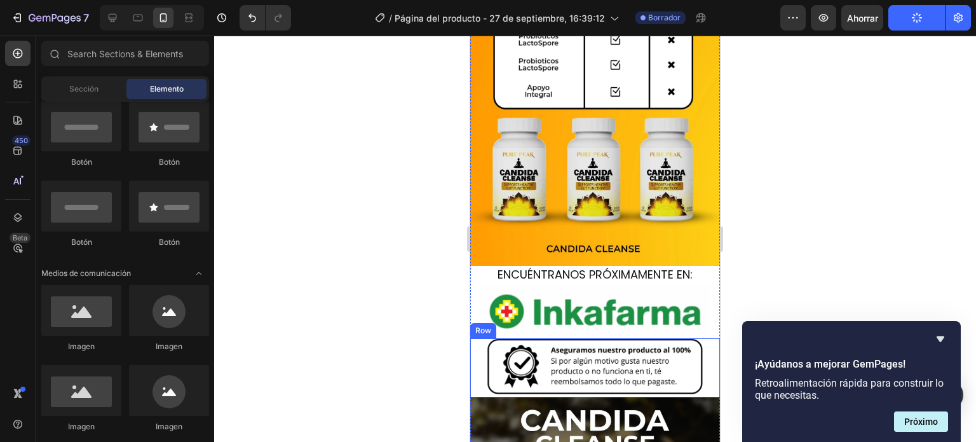
click at [882, 273] on div at bounding box center [595, 239] width 762 height 406
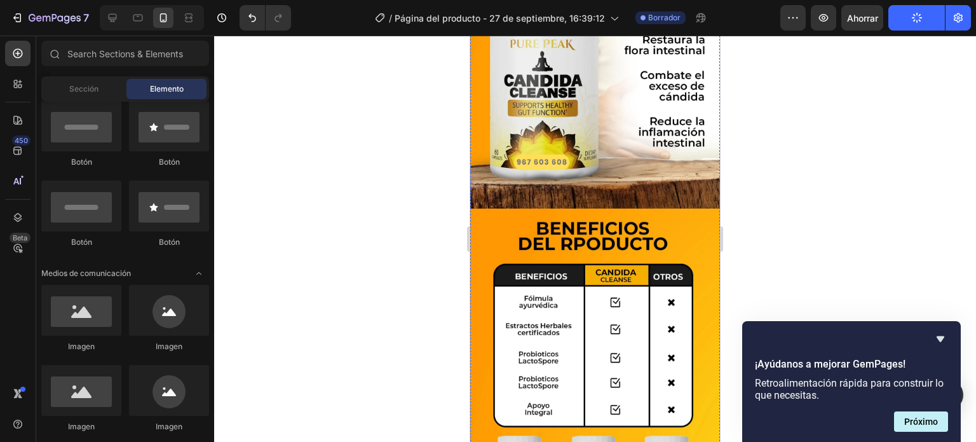
scroll to position [1525, 0]
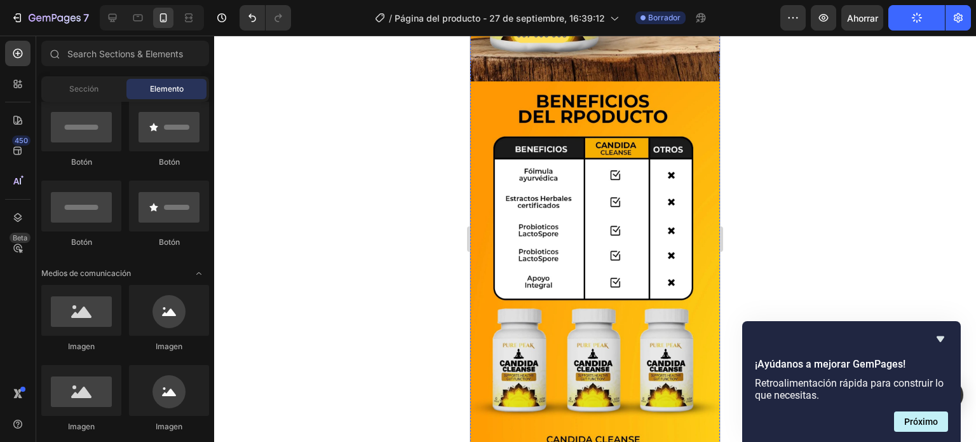
click at [636, 248] on img at bounding box center [595, 268] width 250 height 374
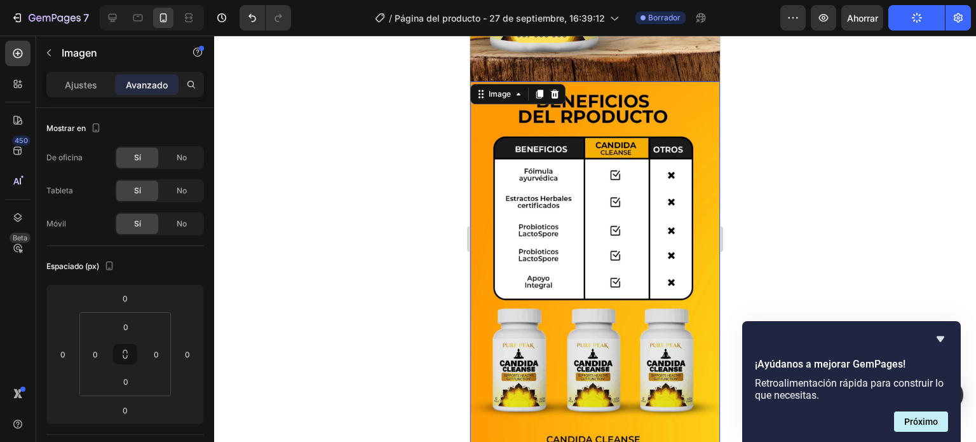
scroll to position [1589, 0]
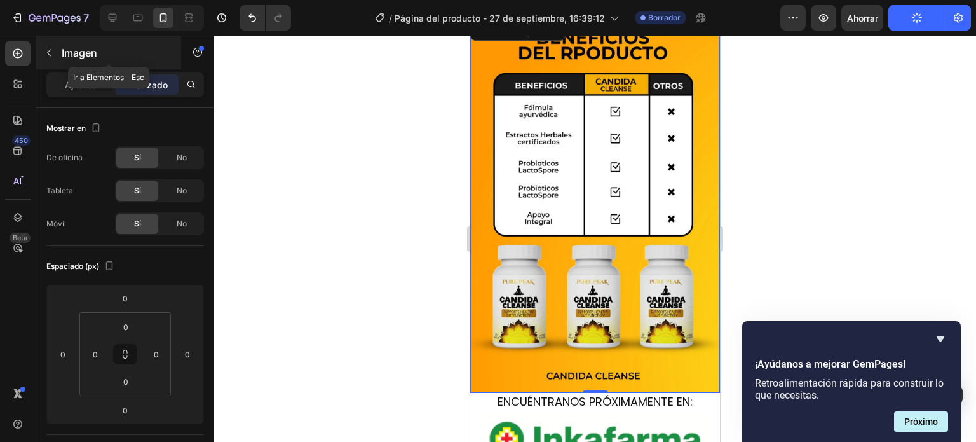
click at [51, 61] on button "button" at bounding box center [49, 53] width 20 height 20
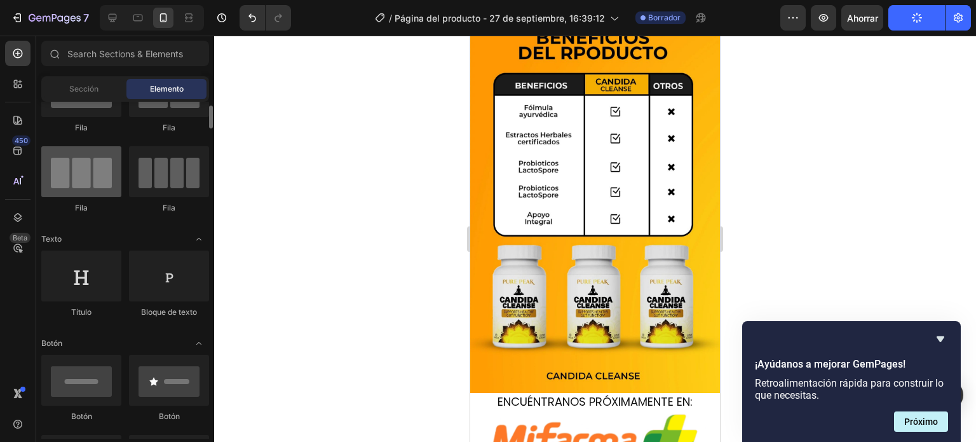
scroll to position [0, 0]
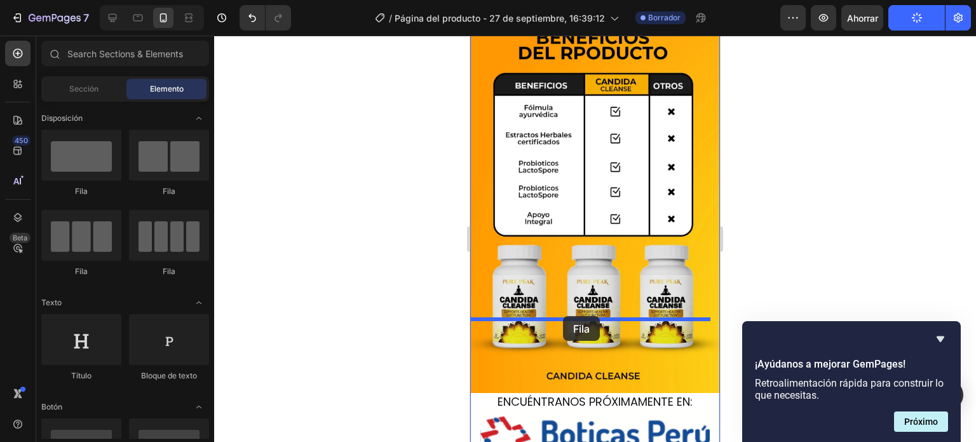
drag, startPoint x: 558, startPoint y: 212, endPoint x: 563, endPoint y: 316, distance: 104.3
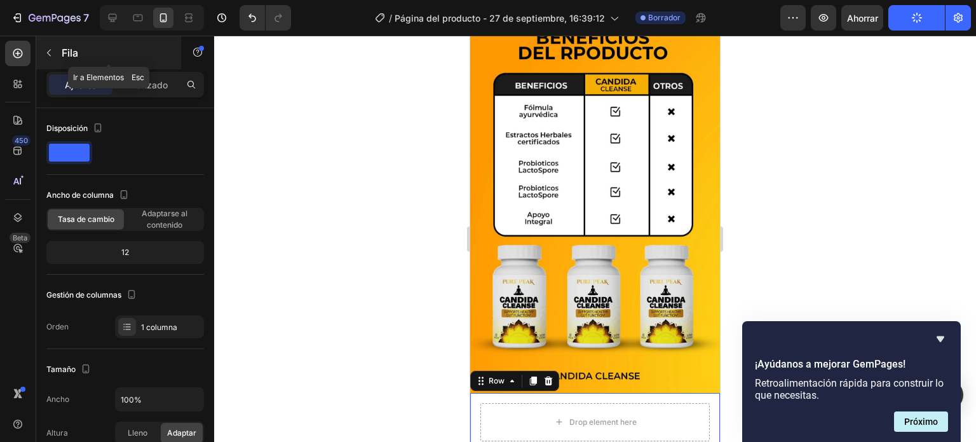
click at [59, 54] on div "Fila" at bounding box center [108, 52] width 145 height 33
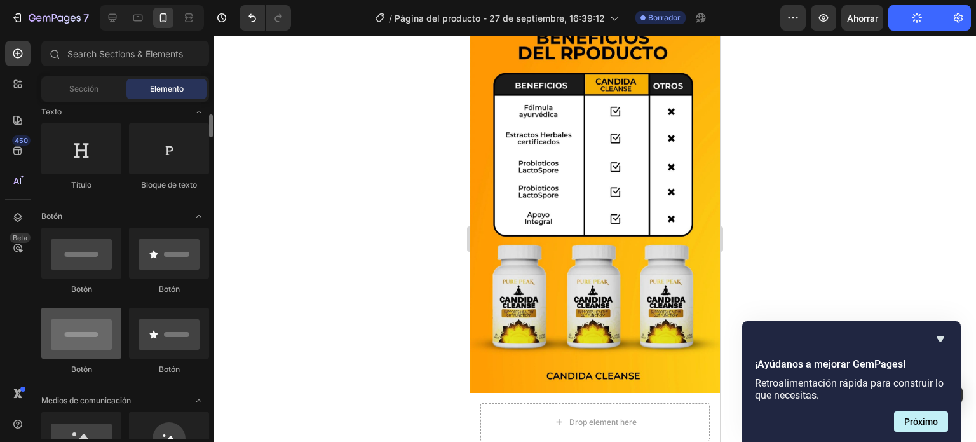
scroll to position [318, 0]
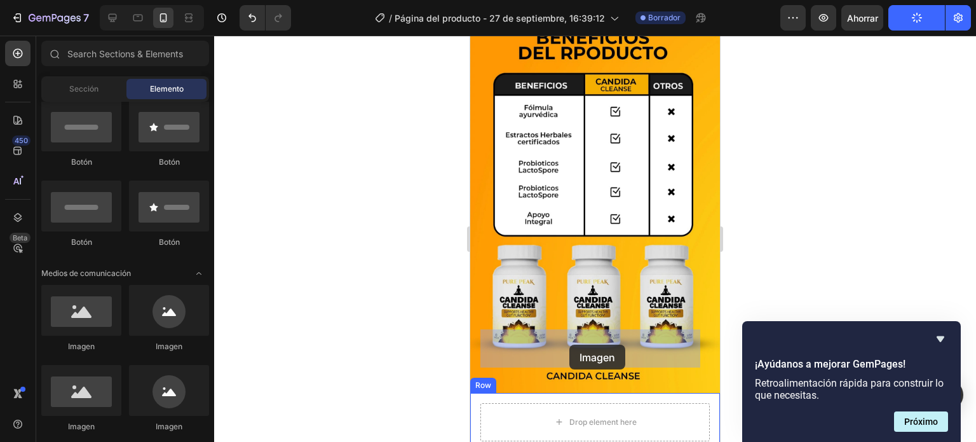
drag, startPoint x: 590, startPoint y: 353, endPoint x: 559, endPoint y: 345, distance: 31.6
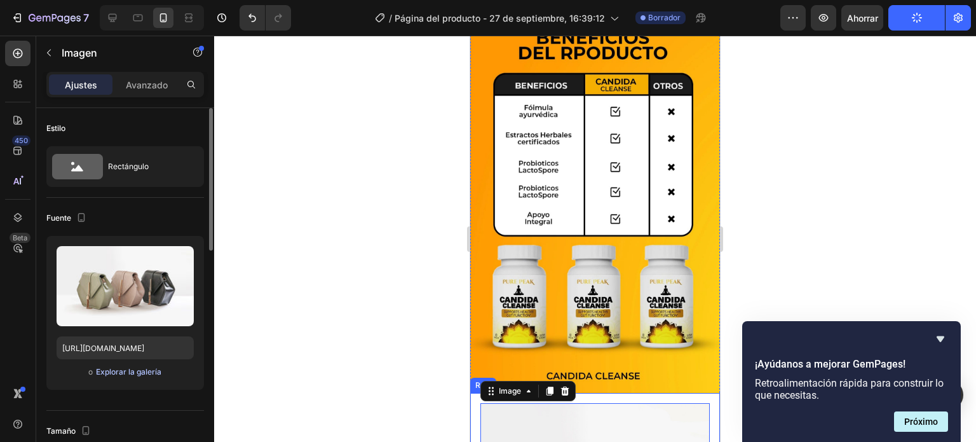
click at [124, 371] on font "Explorar la galería" at bounding box center [128, 372] width 65 height 10
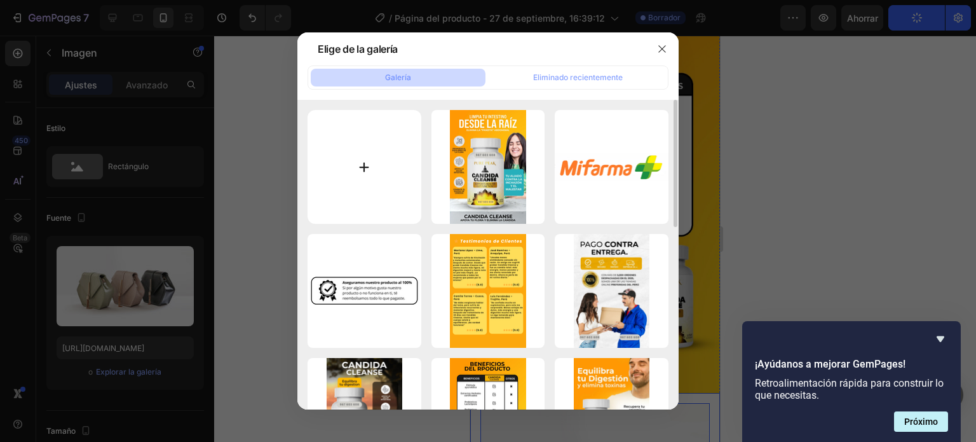
click at [396, 177] on input "file" at bounding box center [365, 167] width 114 height 114
click at [652, 51] on button "button" at bounding box center [662, 49] width 20 height 20
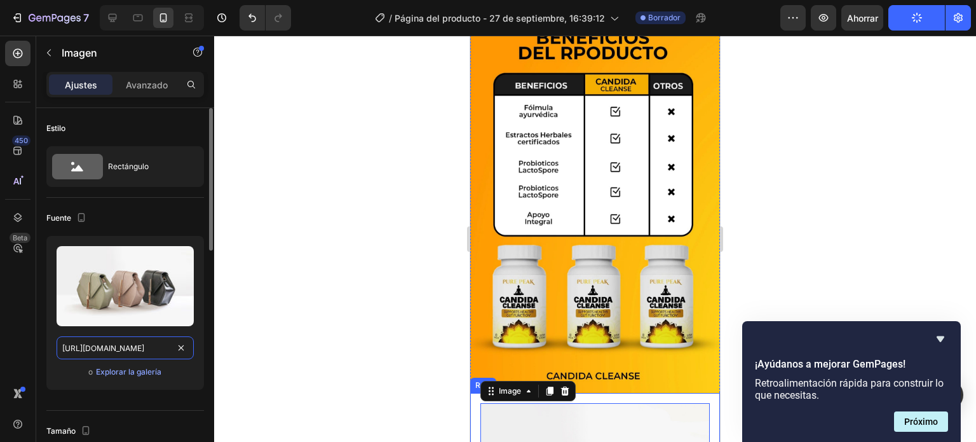
click at [155, 350] on input "https://cdn.shopify.com/s/files/1/2005/9307/files/image_demo.jpg" at bounding box center [125, 347] width 137 height 23
paste input "media1.giphy.com/media/v1.Y2lkPTc5MGI3NjExZHNkd3lvZmloNTFibDg3ZmRtb256eHJndzIwN…"
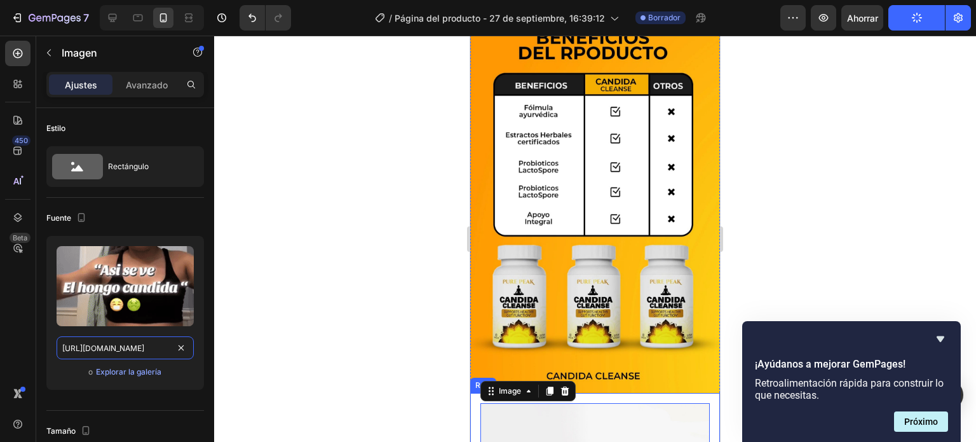
type input "https://media1.giphy.com/media/v1.Y2lkPTc5MGI3NjExZHNkd3lvZmloNTFibDg3ZmRtb256e…"
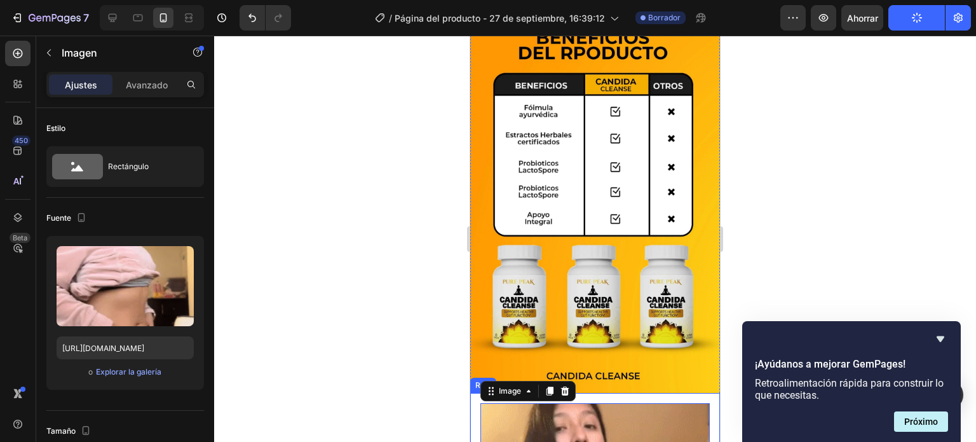
click at [355, 306] on div at bounding box center [595, 239] width 762 height 406
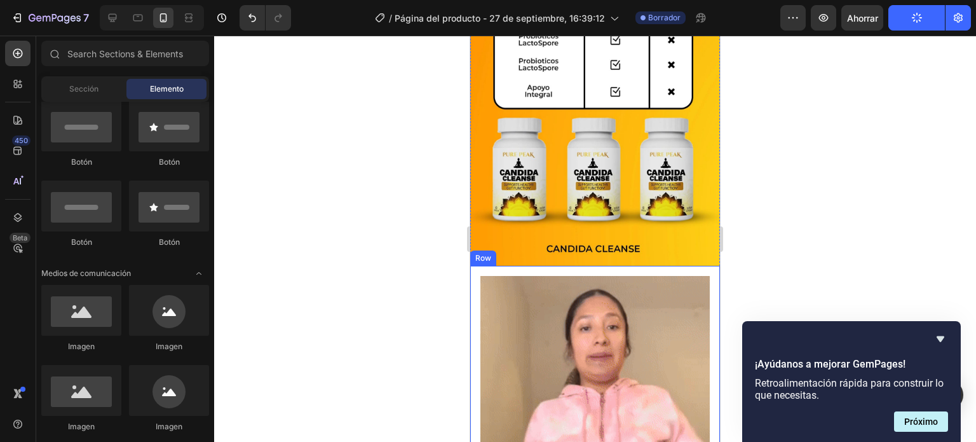
scroll to position [1779, 0]
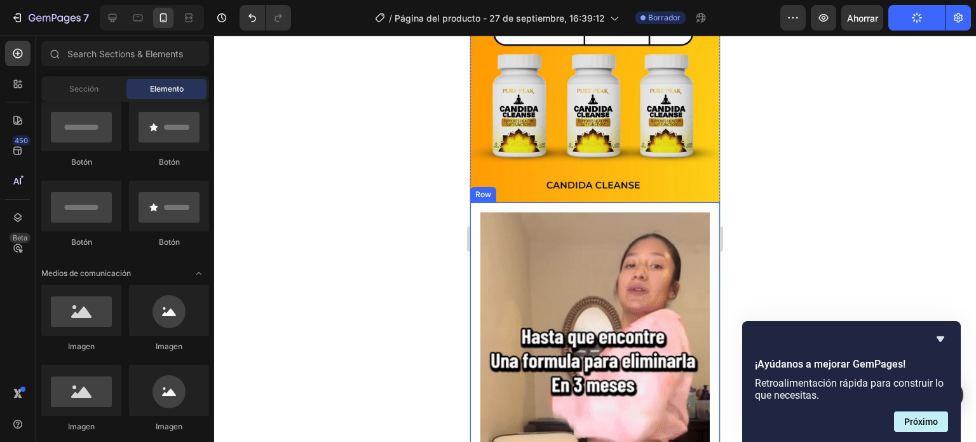
click at [475, 236] on div "Image Row" at bounding box center [595, 416] width 250 height 428
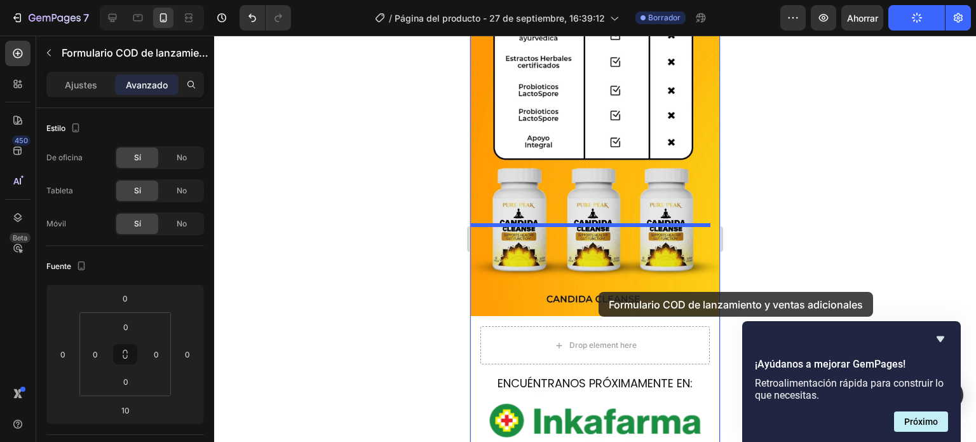
scroll to position [2173, 0]
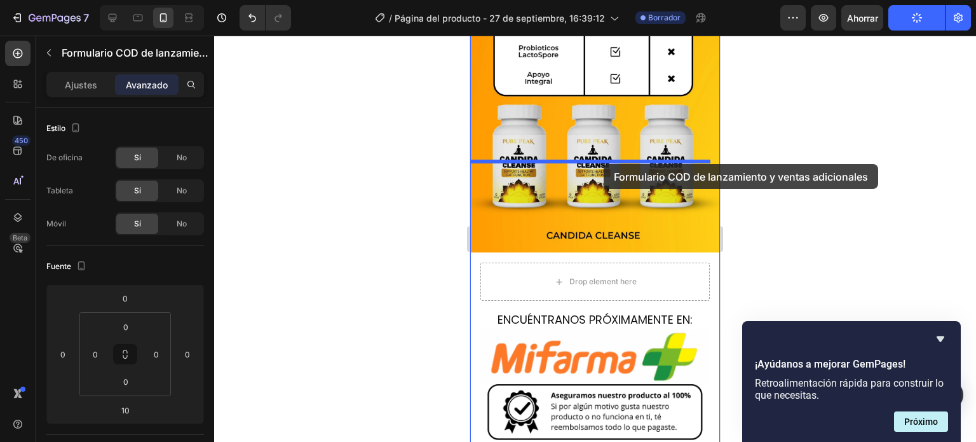
drag, startPoint x: 653, startPoint y: 242, endPoint x: 604, endPoint y: 164, distance: 92.2
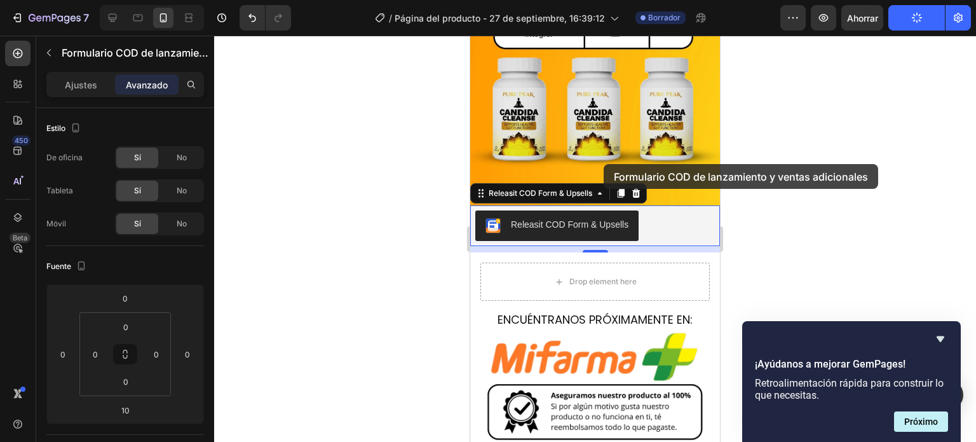
scroll to position [2125, 0]
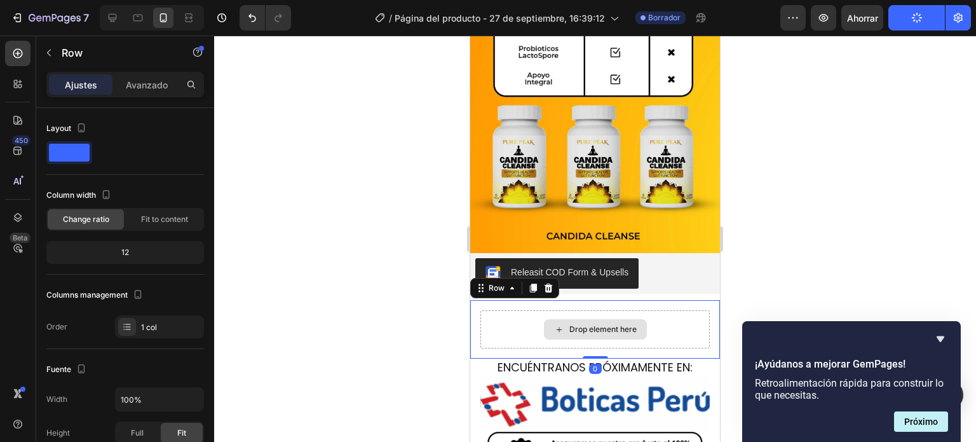
click at [681, 310] on div "Drop element here" at bounding box center [594, 329] width 229 height 38
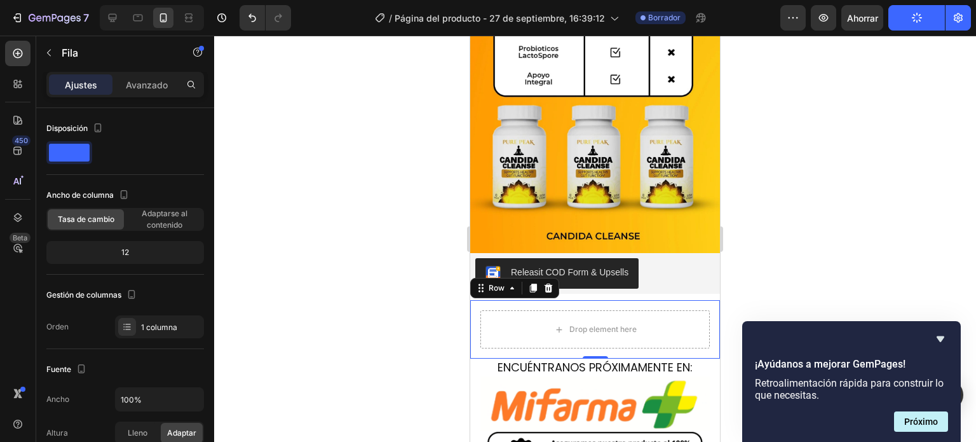
click at [421, 245] on div at bounding box center [595, 239] width 762 height 406
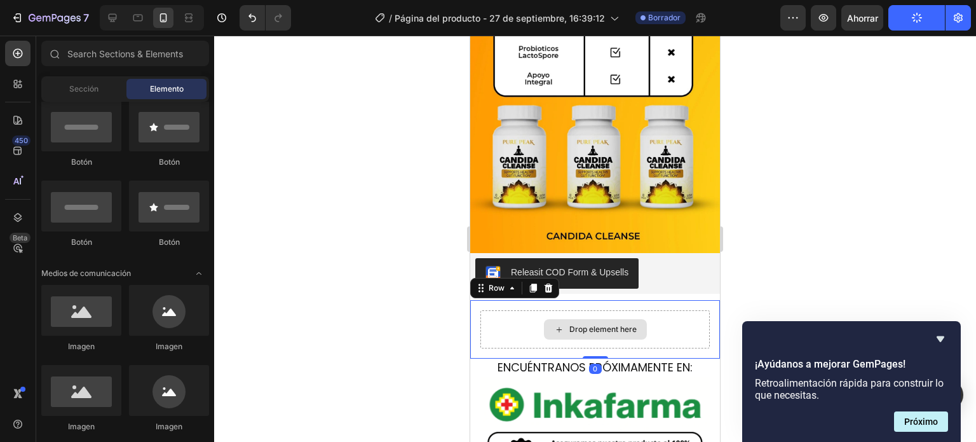
click at [498, 310] on div "Drop element here" at bounding box center [594, 329] width 229 height 38
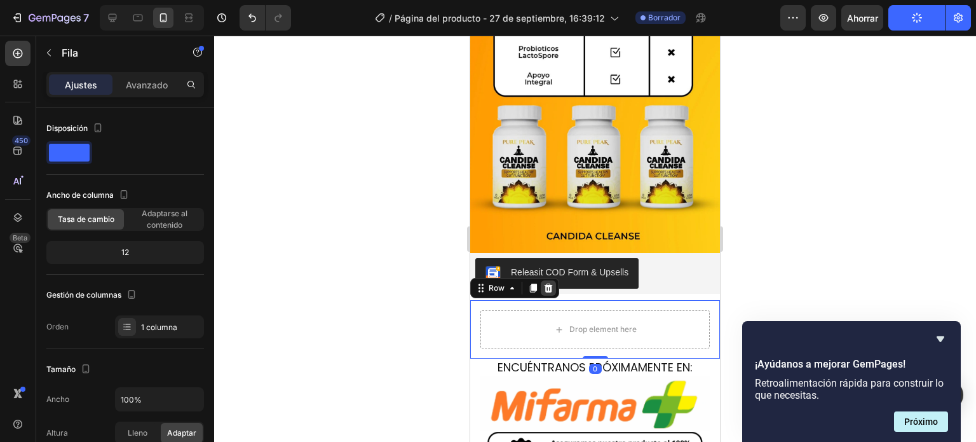
click at [552, 280] on div at bounding box center [548, 287] width 15 height 15
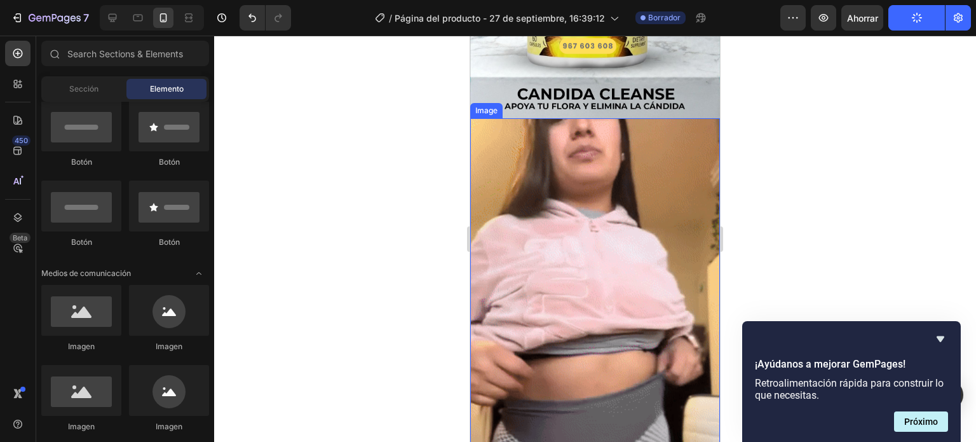
scroll to position [445, 0]
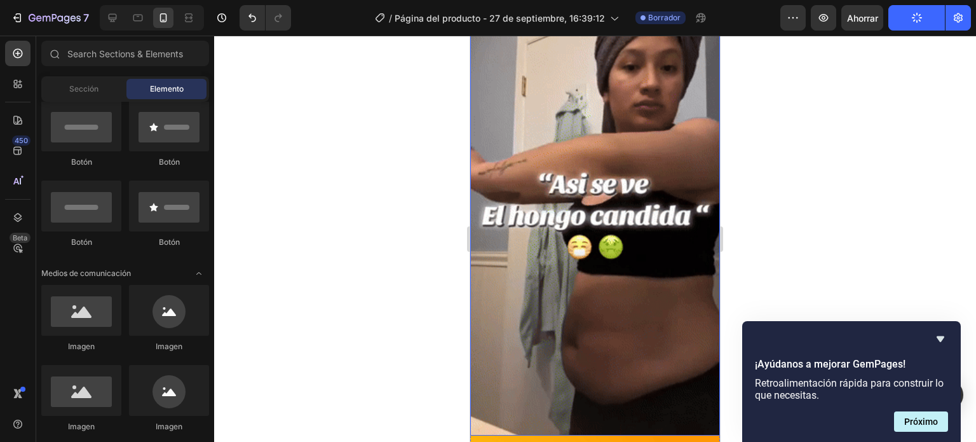
click at [636, 181] on img at bounding box center [595, 213] width 250 height 444
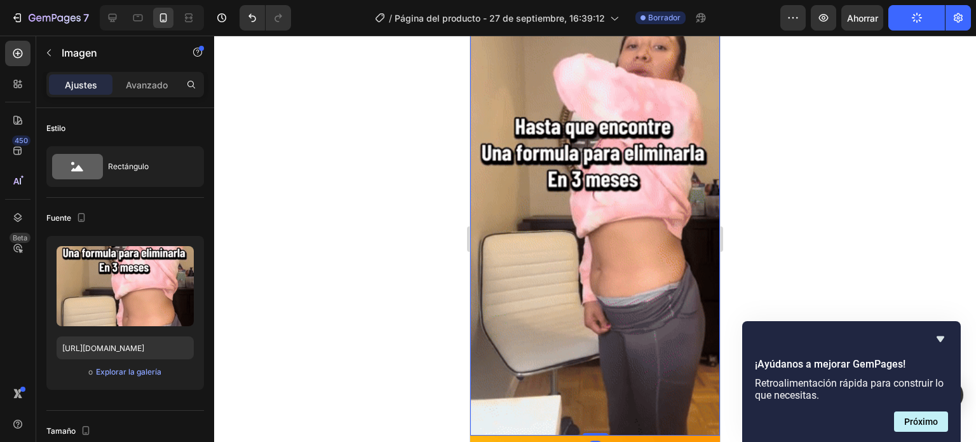
click at [792, 168] on div at bounding box center [595, 239] width 762 height 406
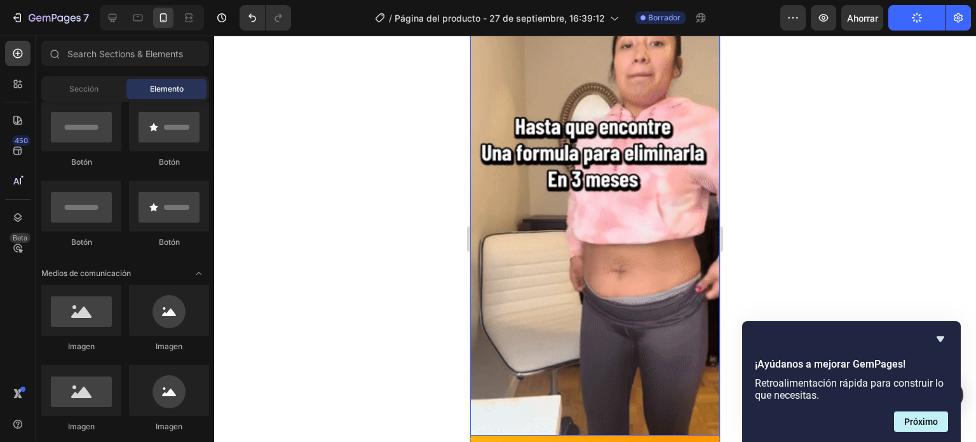
click at [594, 193] on img at bounding box center [595, 213] width 250 height 444
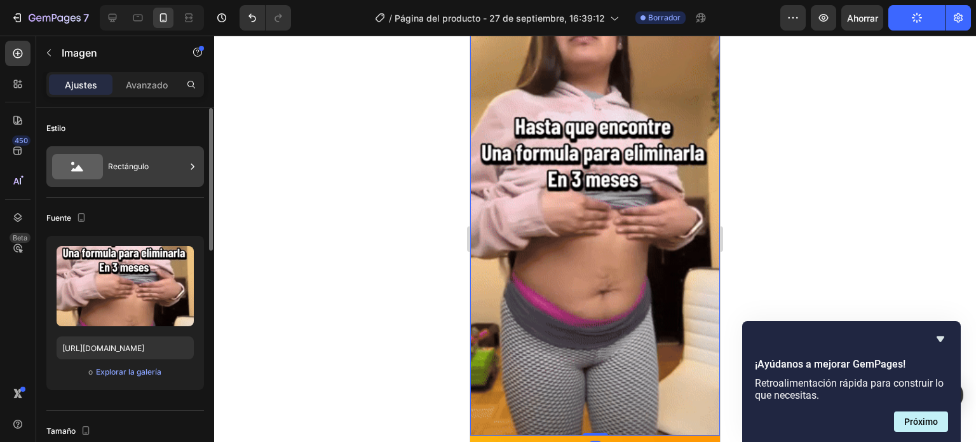
click at [140, 172] on div "Rectángulo" at bounding box center [147, 166] width 78 height 29
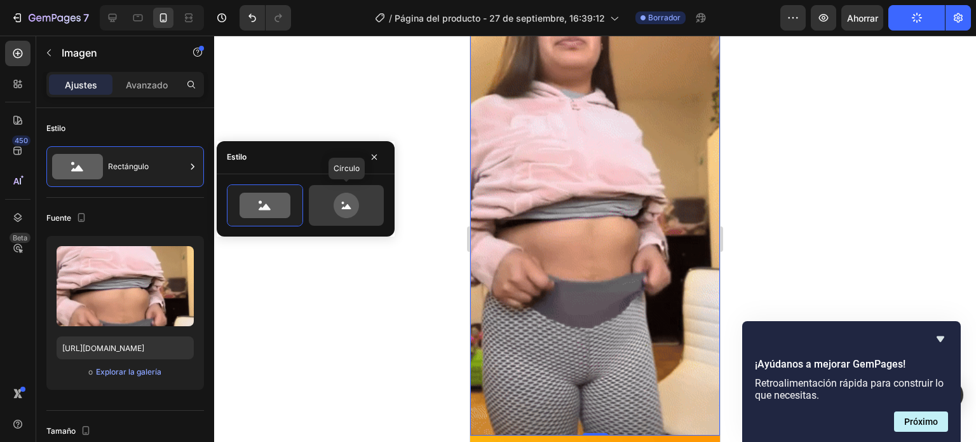
click at [351, 207] on icon at bounding box center [346, 205] width 25 height 25
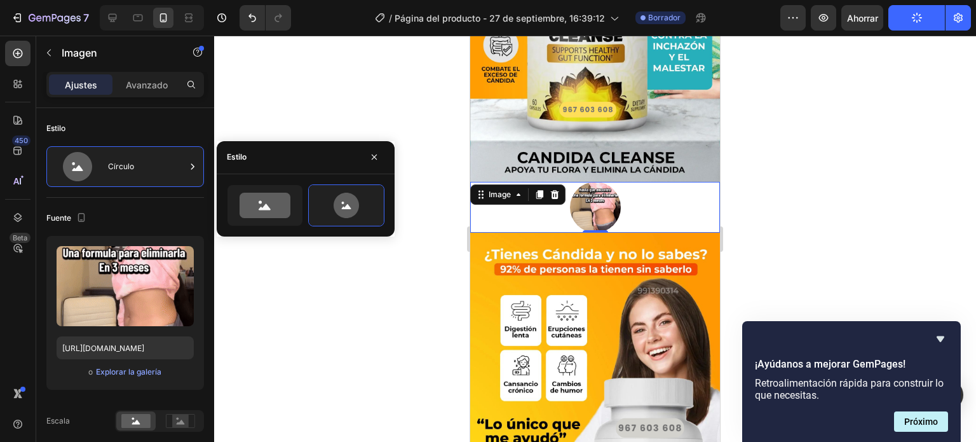
scroll to position [191, 0]
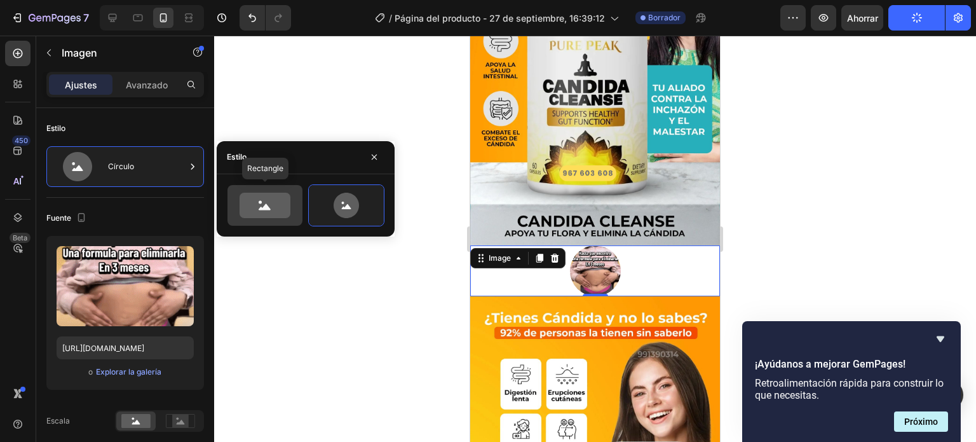
click at [288, 215] on icon at bounding box center [265, 205] width 51 height 25
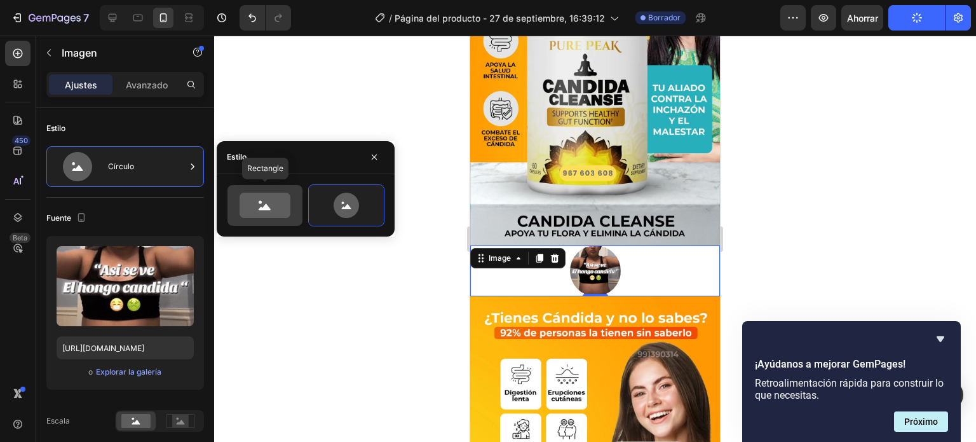
type input "100"
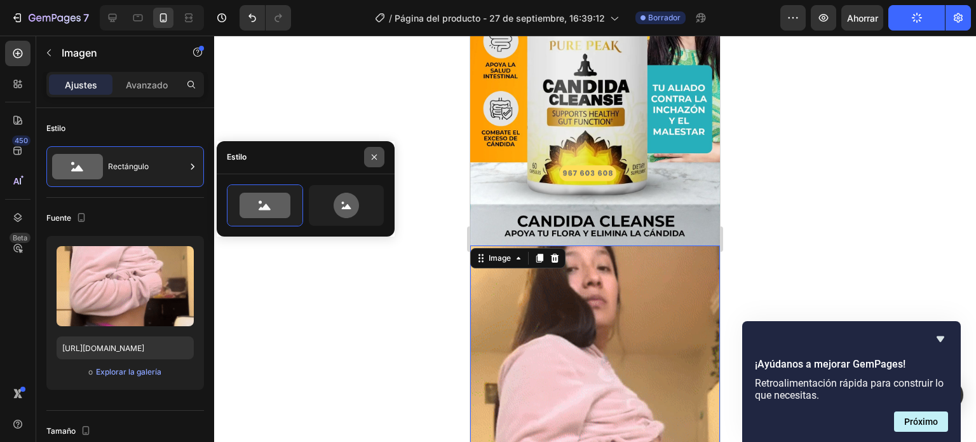
click at [381, 154] on button "button" at bounding box center [374, 157] width 20 height 20
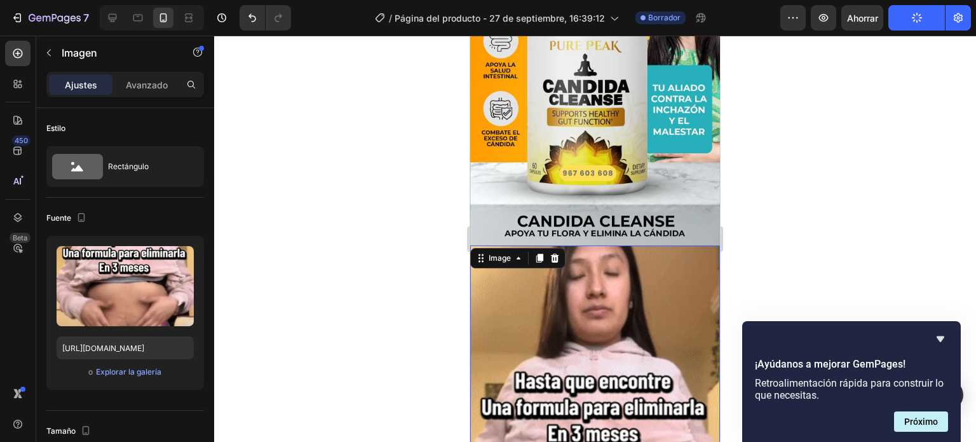
click at [444, 198] on div at bounding box center [595, 239] width 762 height 406
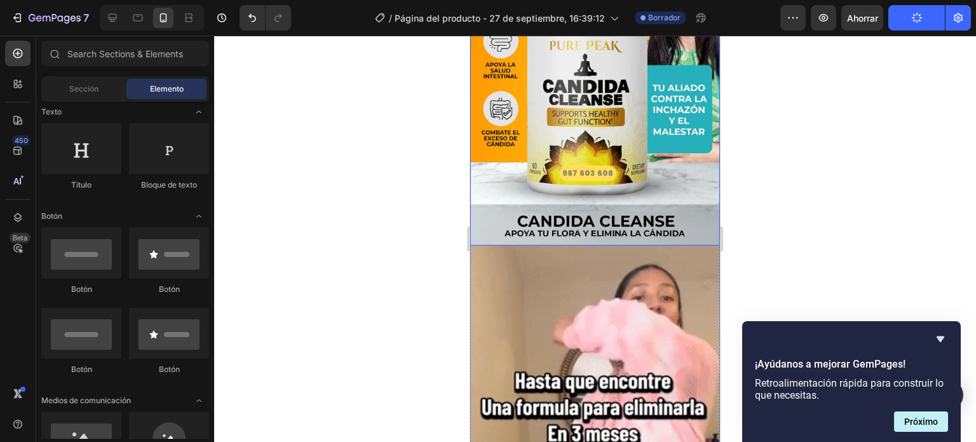
scroll to position [64, 0]
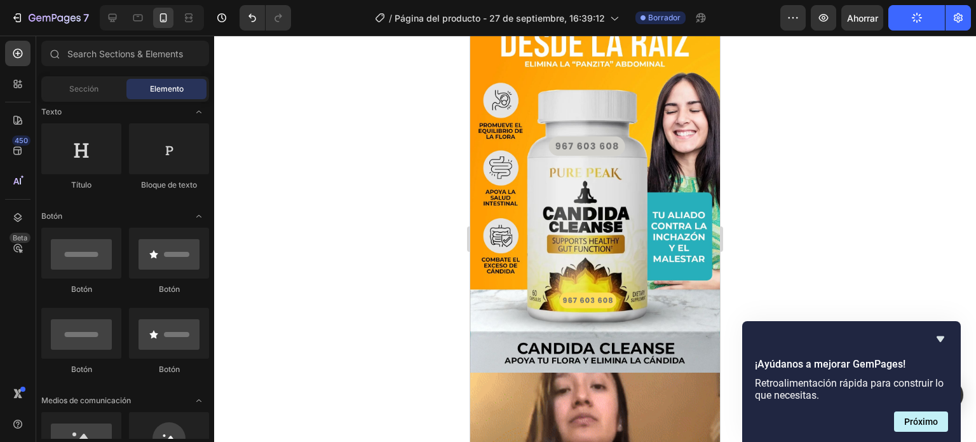
click at [854, 275] on div at bounding box center [595, 239] width 762 height 406
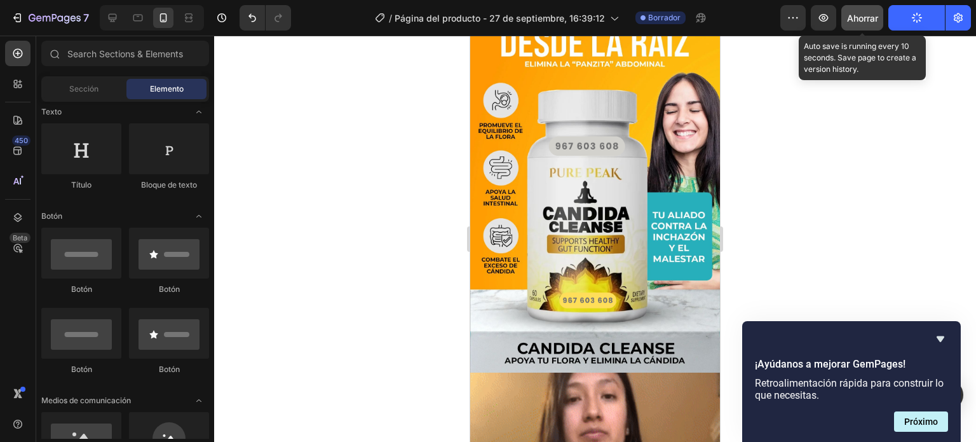
click at [858, 18] on font "Ahorrar" at bounding box center [862, 18] width 31 height 11
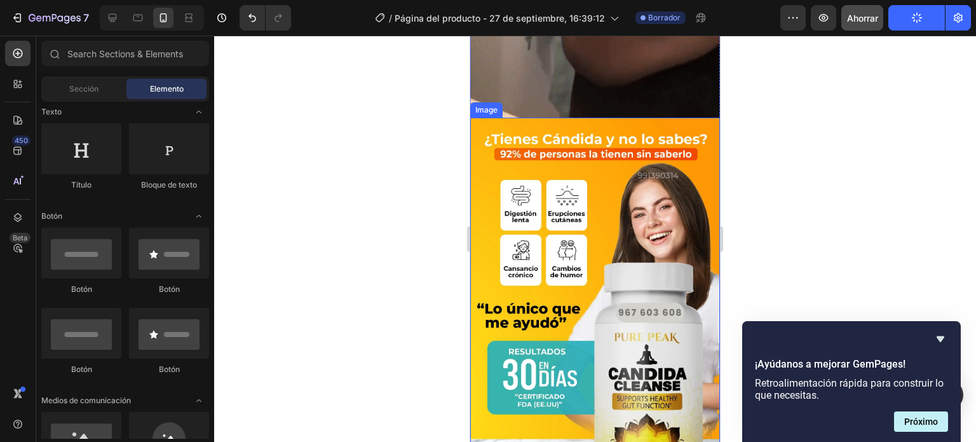
scroll to position [1080, 0]
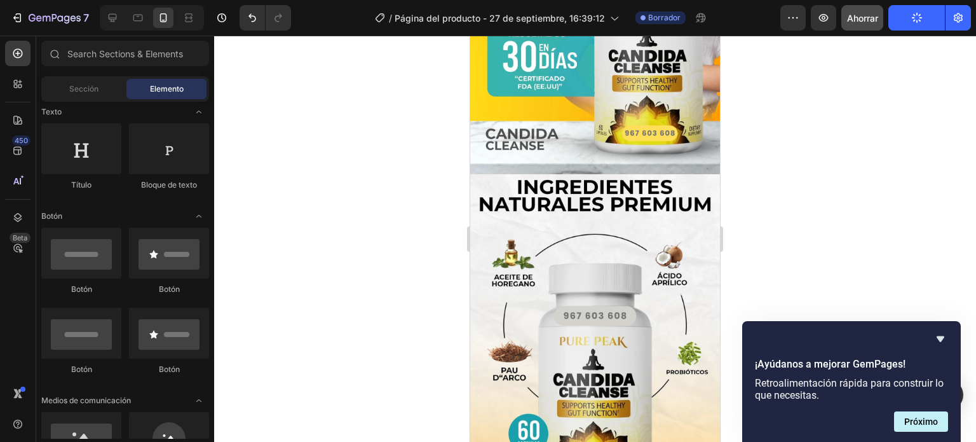
drag, startPoint x: 925, startPoint y: 7, endPoint x: 925, endPoint y: 15, distance: 7.7
click at [925, 7] on button "Publicar" at bounding box center [916, 17] width 57 height 25
click at [922, 20] on button "Publicar" at bounding box center [916, 17] width 57 height 25
click at [580, 182] on img at bounding box center [595, 361] width 250 height 374
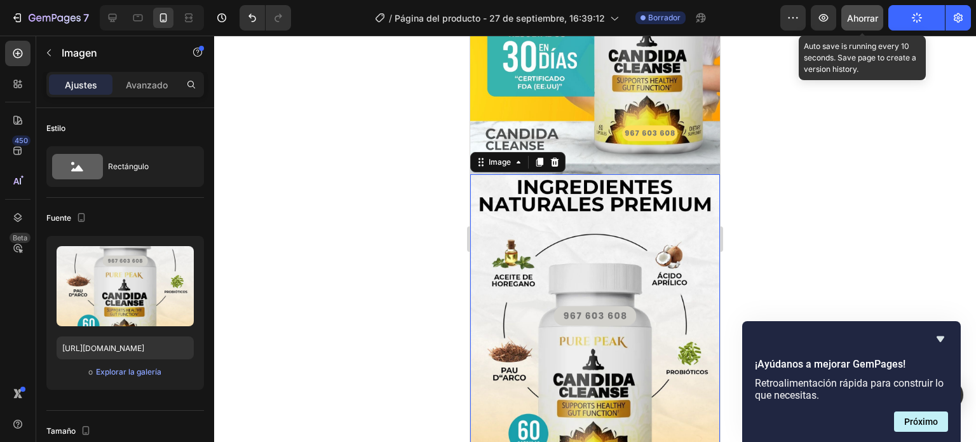
click at [864, 19] on font "Ahorrar" at bounding box center [862, 18] width 31 height 11
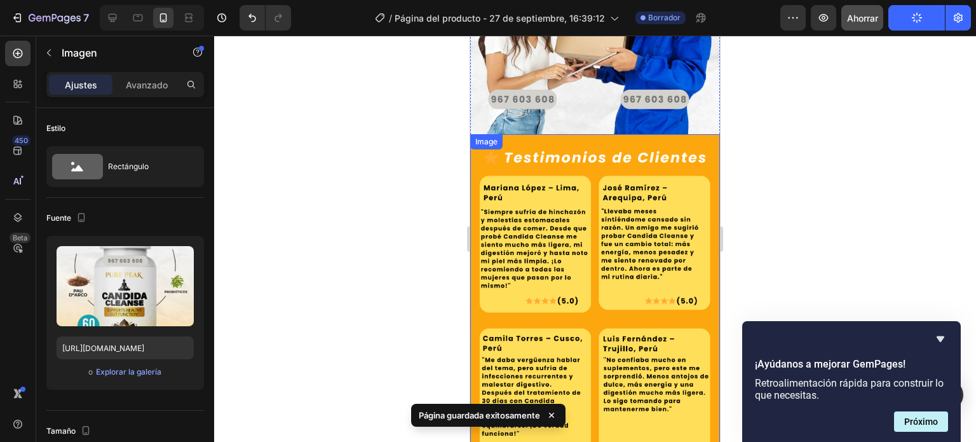
scroll to position [3427, 0]
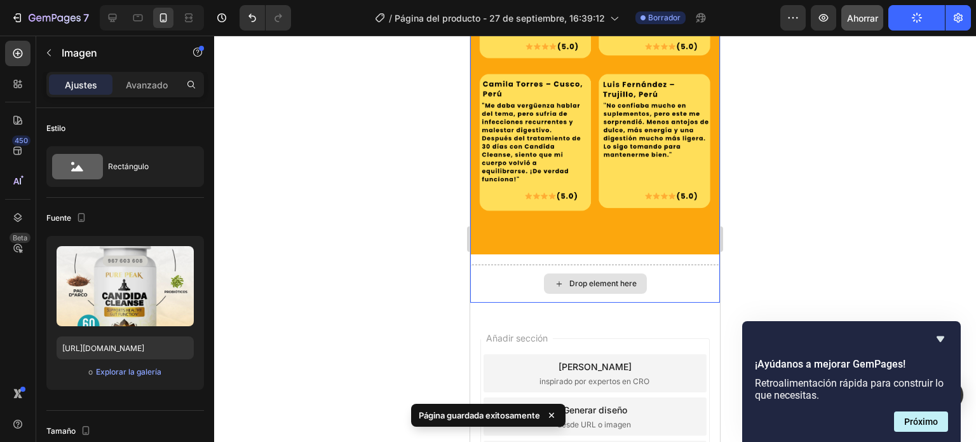
click at [664, 264] on div "Drop element here" at bounding box center [595, 283] width 250 height 38
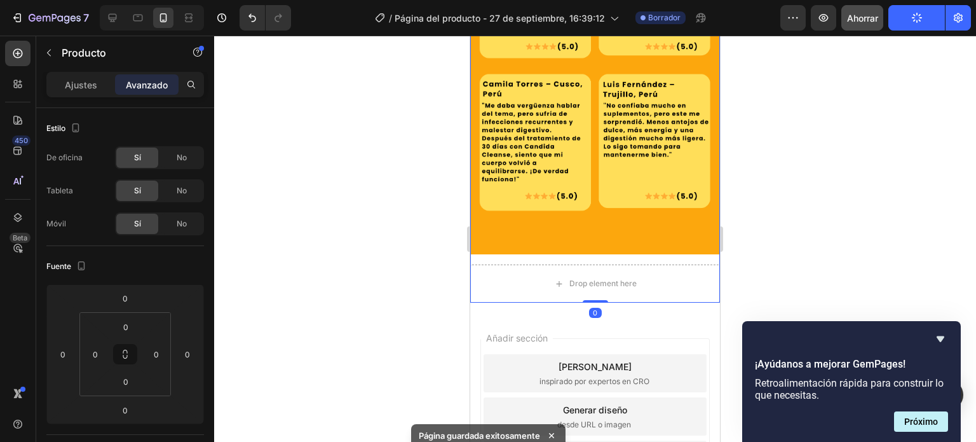
scroll to position [3236, 0]
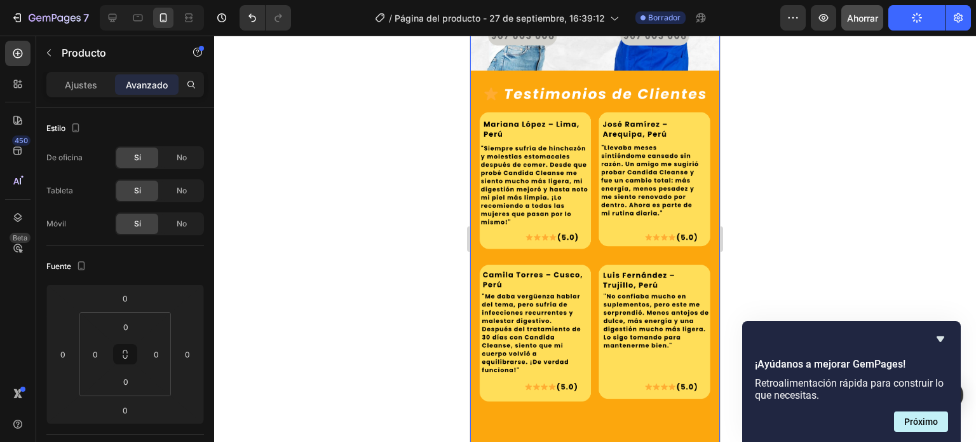
drag, startPoint x: 591, startPoint y: 351, endPoint x: 594, endPoint y: 297, distance: 54.7
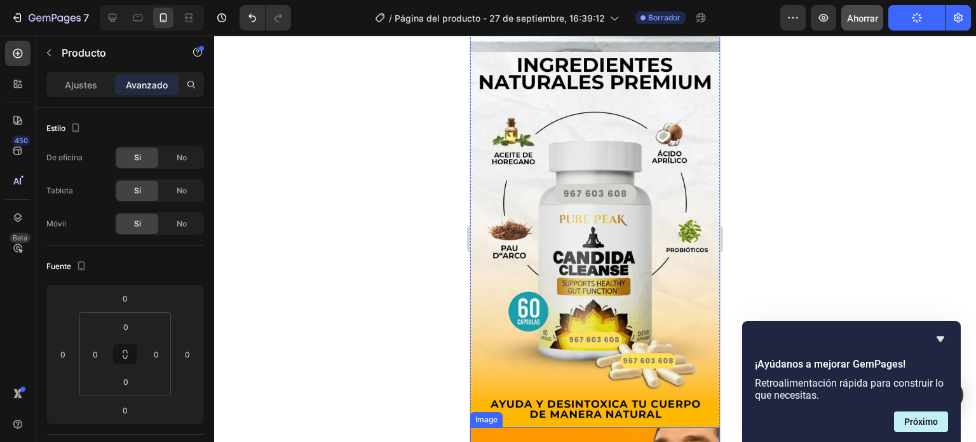
scroll to position [948, 0]
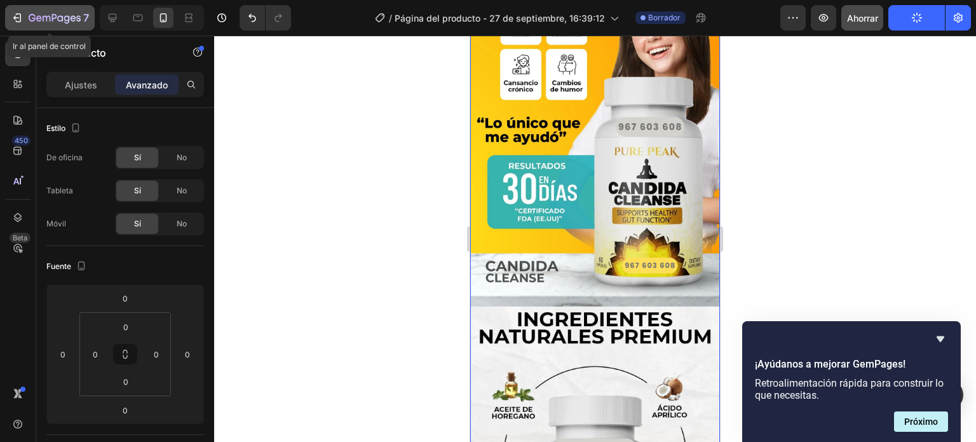
click at [18, 17] on icon "button" at bounding box center [16, 18] width 6 height 4
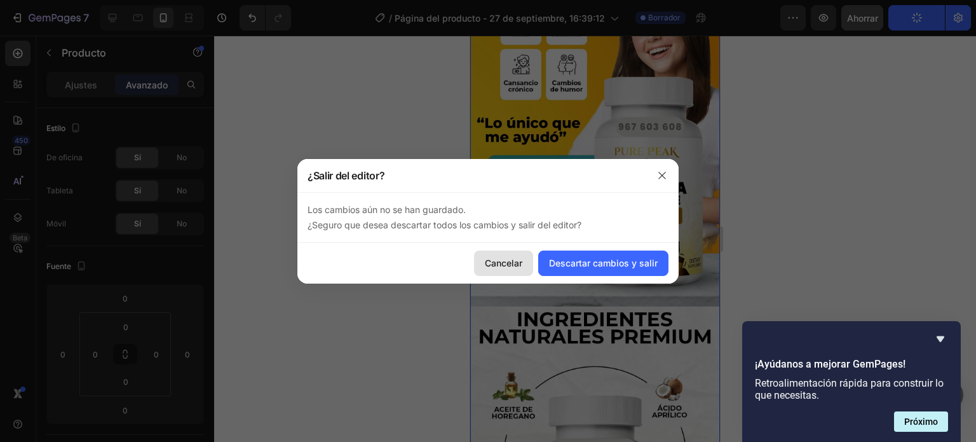
click at [505, 265] on font "Cancelar" at bounding box center [503, 262] width 37 height 11
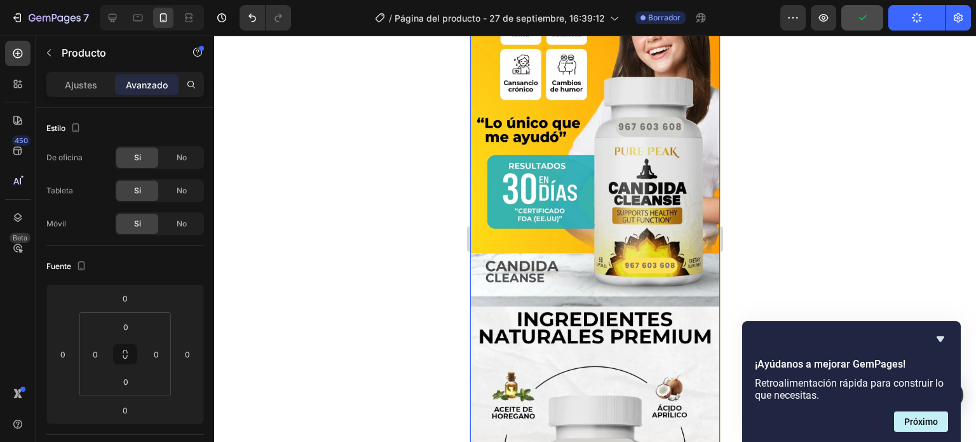
click at [831, 114] on div at bounding box center [595, 239] width 762 height 406
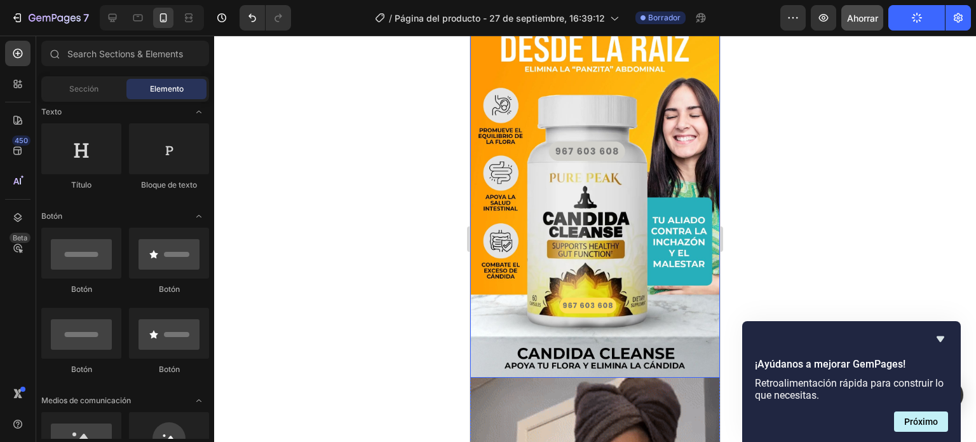
scroll to position [0, 0]
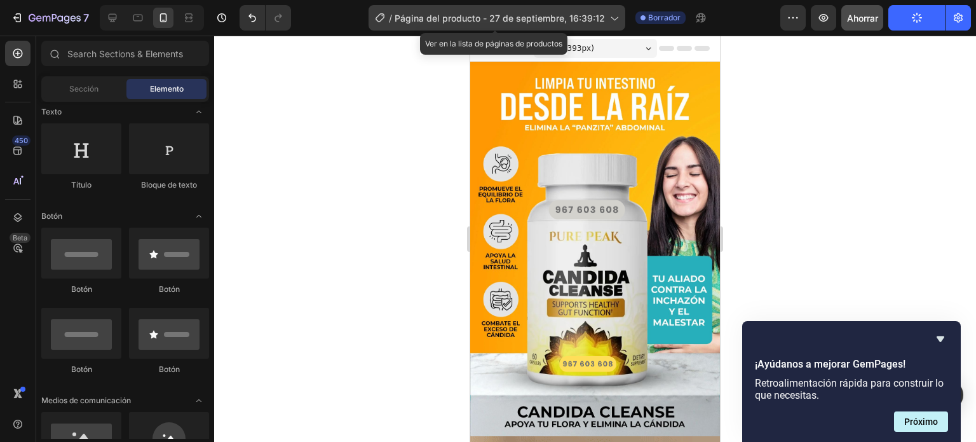
click at [568, 18] on font "Página del producto - 27 de septiembre, 16:39:12" at bounding box center [500, 18] width 210 height 11
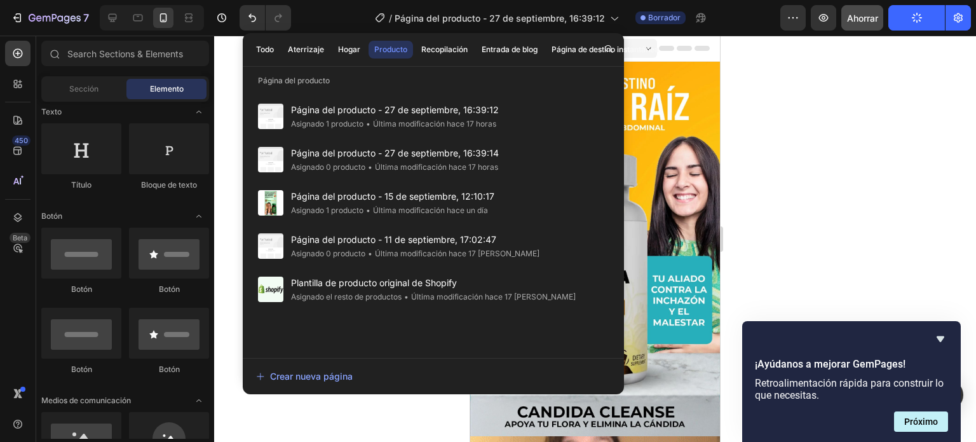
click at [834, 122] on div at bounding box center [595, 239] width 762 height 406
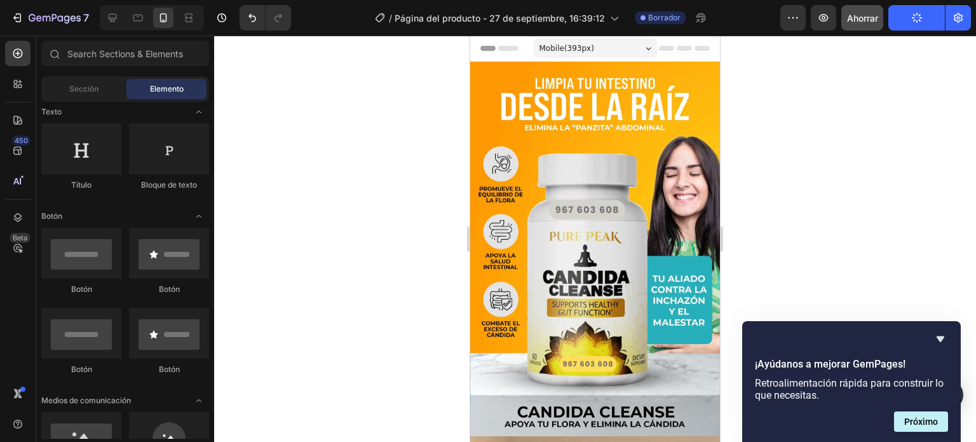
click at [925, 27] on button "Publicar" at bounding box center [916, 17] width 57 height 25
click at [810, 121] on div at bounding box center [595, 239] width 762 height 406
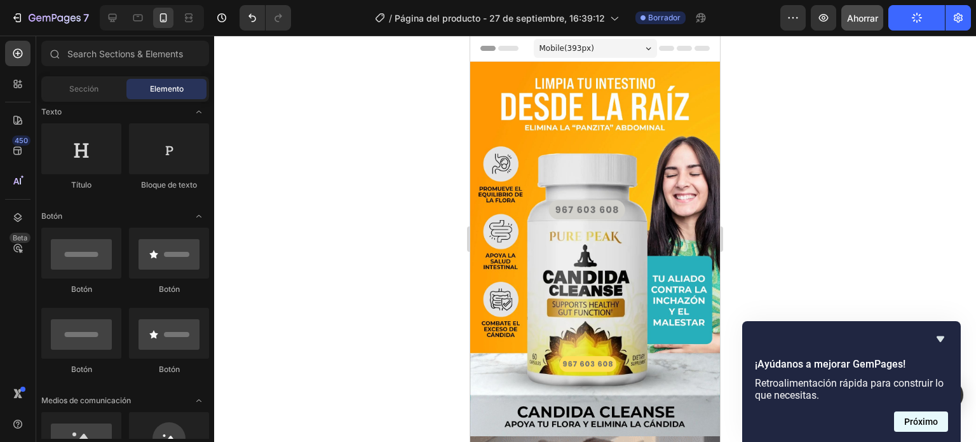
click at [917, 421] on font "Próximo" at bounding box center [921, 421] width 34 height 10
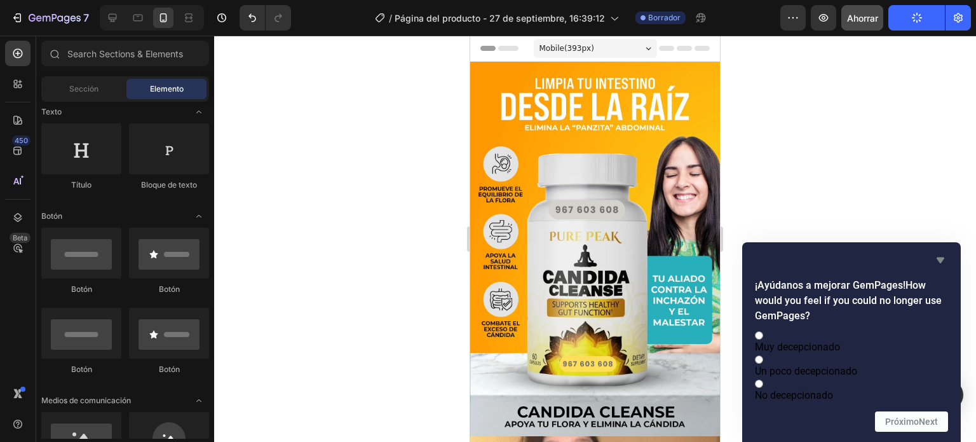
click at [935, 252] on icon "Ocultar encuesta" at bounding box center [940, 259] width 15 height 15
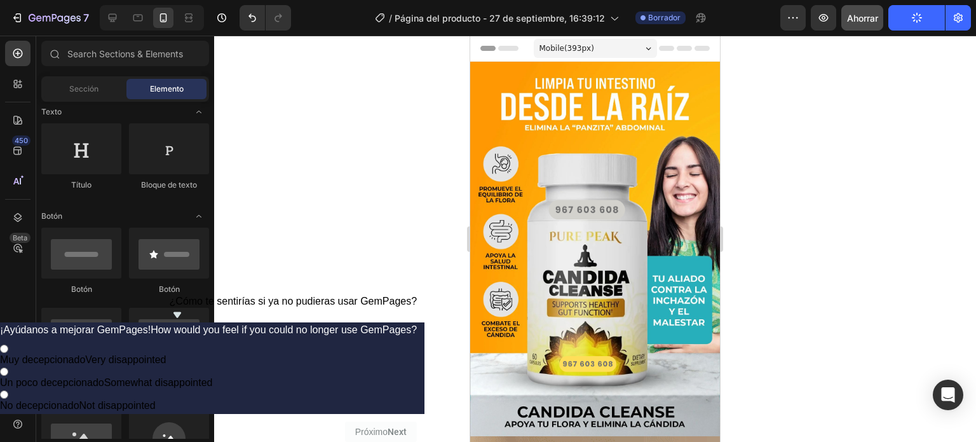
drag, startPoint x: 915, startPoint y: 291, endPoint x: 840, endPoint y: 270, distance: 78.5
click at [914, 290] on div at bounding box center [595, 239] width 762 height 406
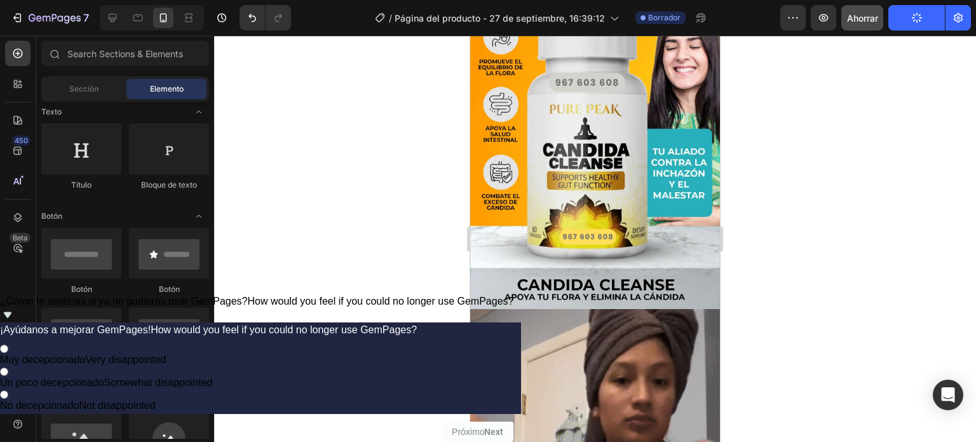
click at [366, 269] on div at bounding box center [595, 239] width 762 height 406
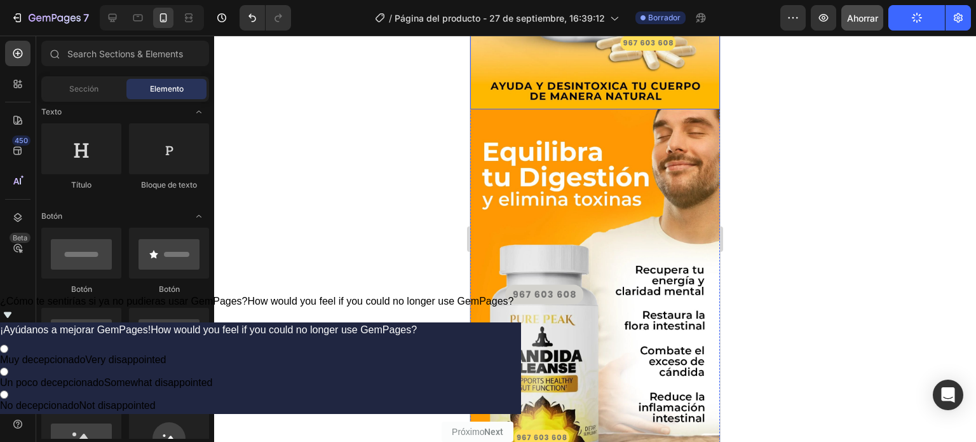
scroll to position [1202, 0]
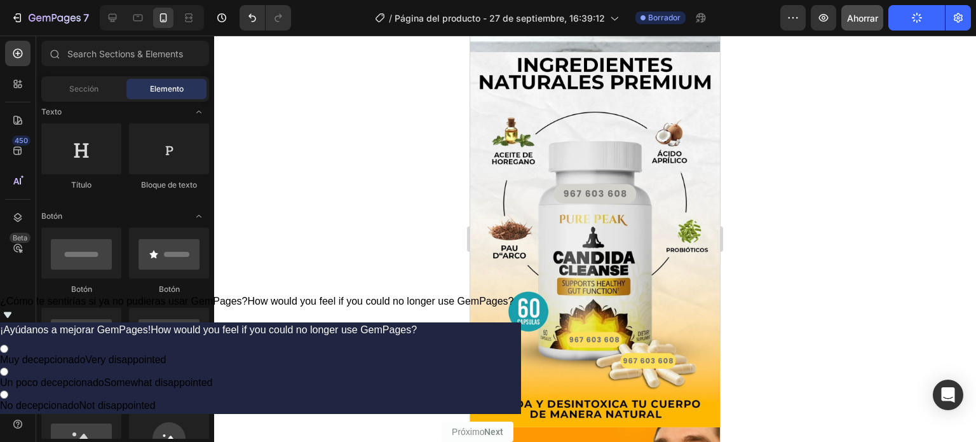
click at [906, 15] on button "Publicar" at bounding box center [916, 17] width 57 height 25
drag, startPoint x: 906, startPoint y: 15, endPoint x: 916, endPoint y: 17, distance: 9.7
click at [907, 15] on button "Publicar" at bounding box center [916, 17] width 57 height 25
click at [952, 18] on icon "button" at bounding box center [958, 17] width 13 height 13
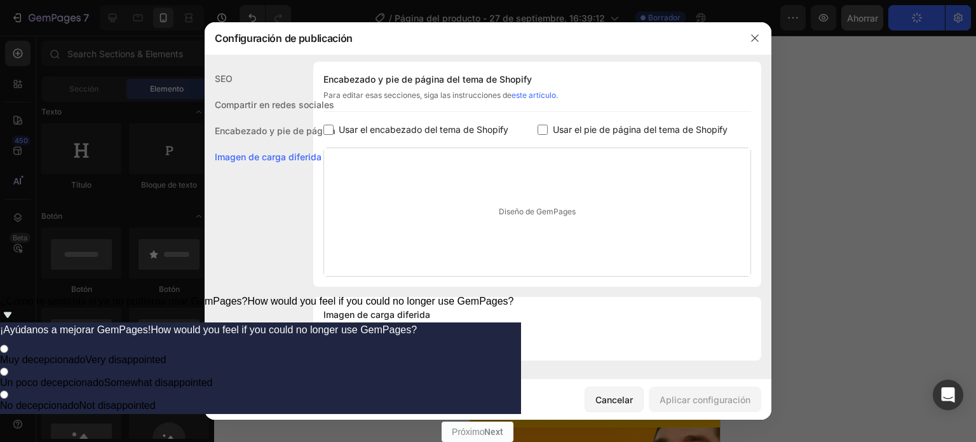
scroll to position [336, 0]
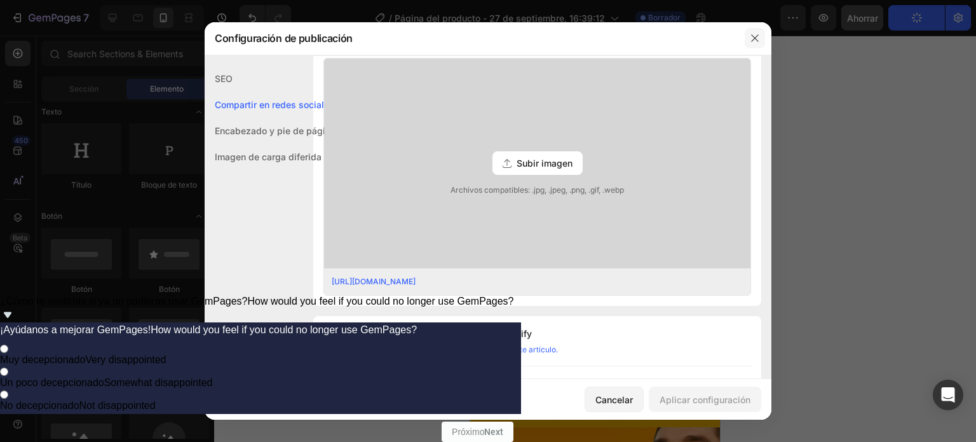
click at [759, 45] on button "button" at bounding box center [755, 38] width 20 height 20
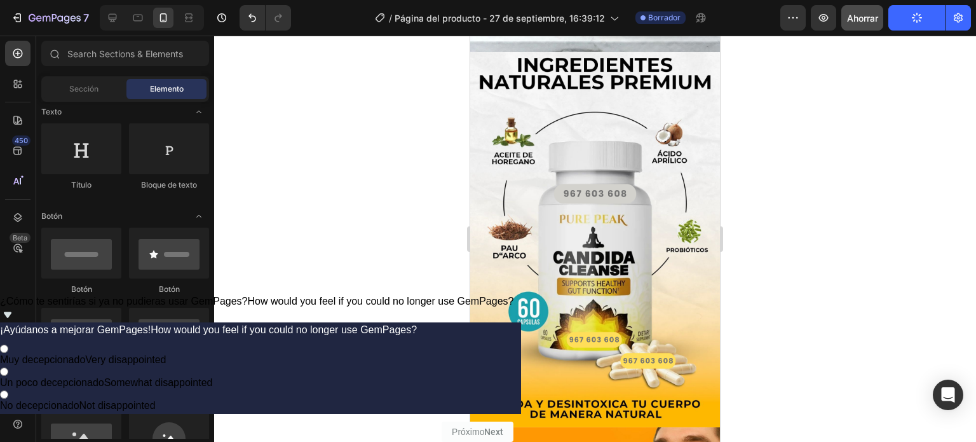
click at [831, 143] on div at bounding box center [595, 239] width 762 height 406
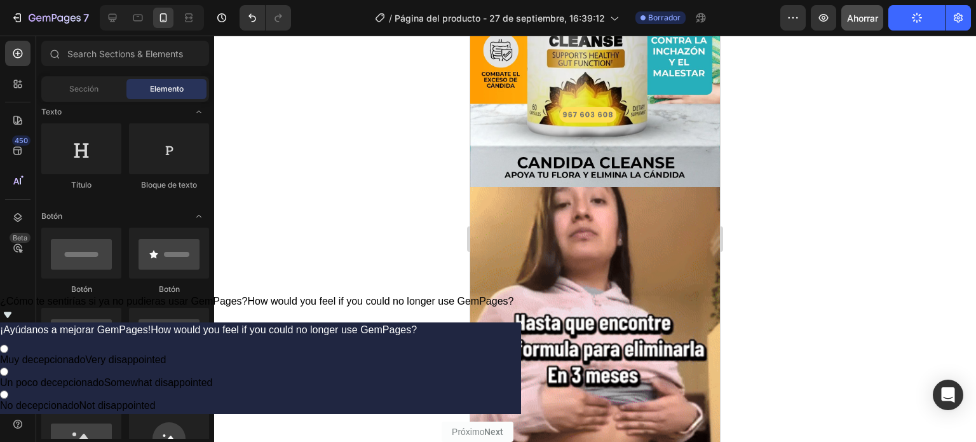
scroll to position [0, 0]
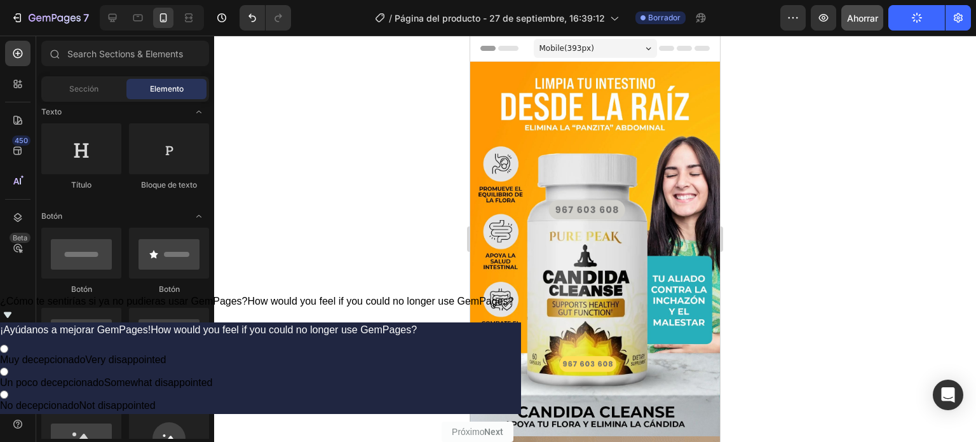
click at [902, 21] on button "Publicar" at bounding box center [916, 17] width 57 height 25
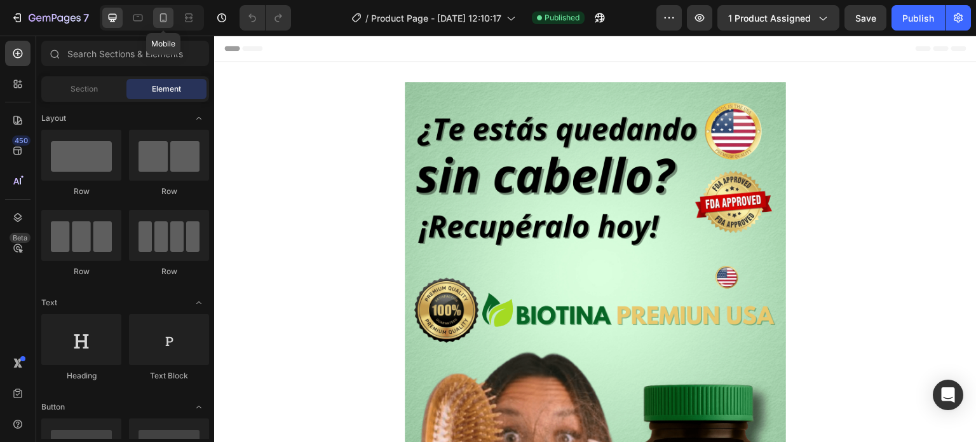
click at [167, 15] on icon at bounding box center [163, 17] width 13 height 13
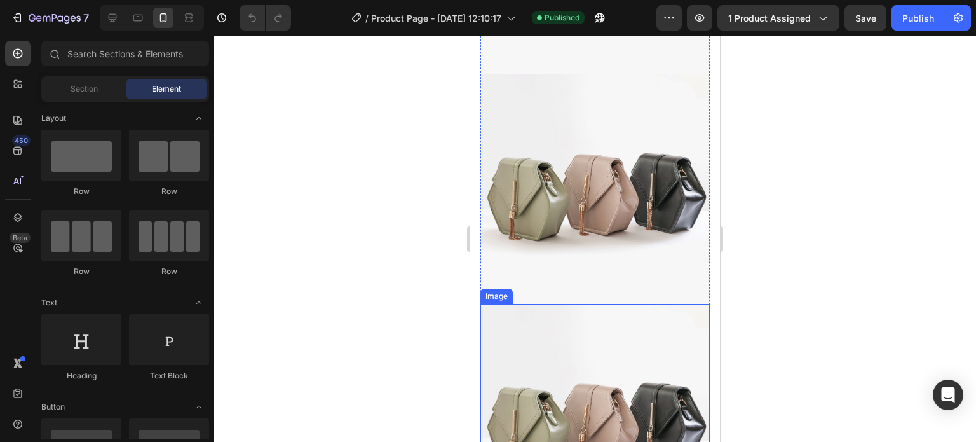
scroll to position [1335, 0]
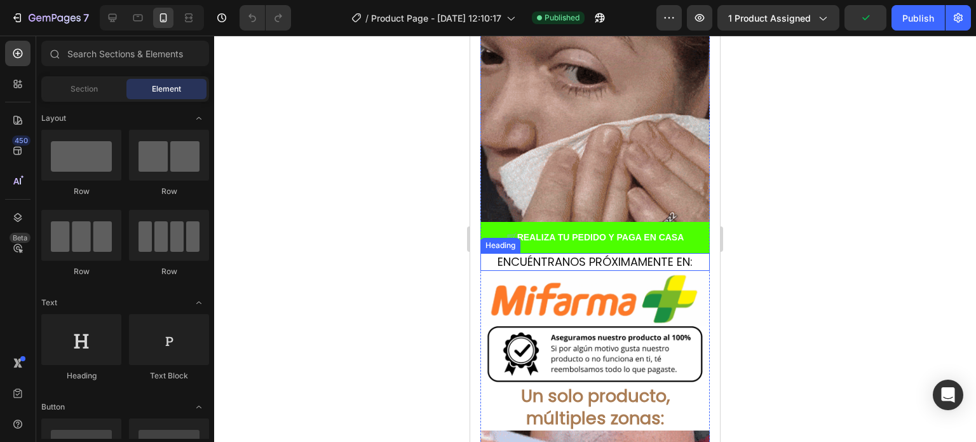
click at [587, 253] on h2 "ENCUÉNTRANOS PRÓXIMAMENTE EN:" at bounding box center [594, 261] width 229 height 17
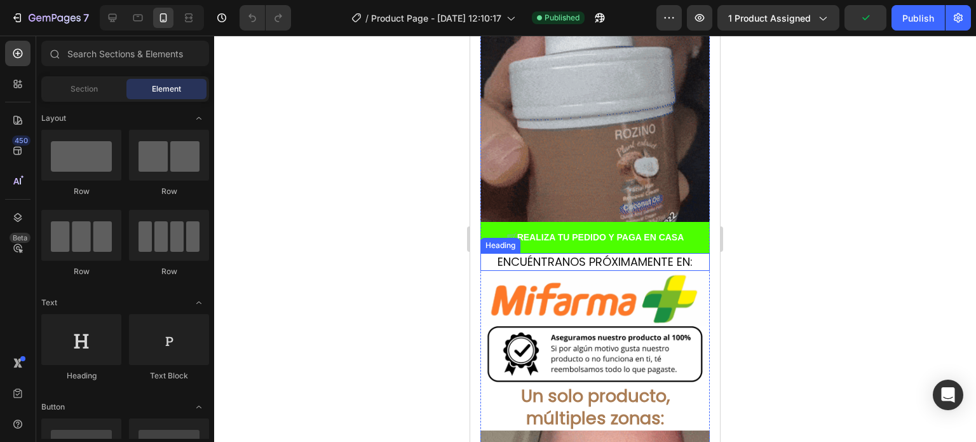
click at [587, 253] on h2 "ENCUÉNTRANOS PRÓXIMAMENTE EN:" at bounding box center [594, 261] width 229 height 17
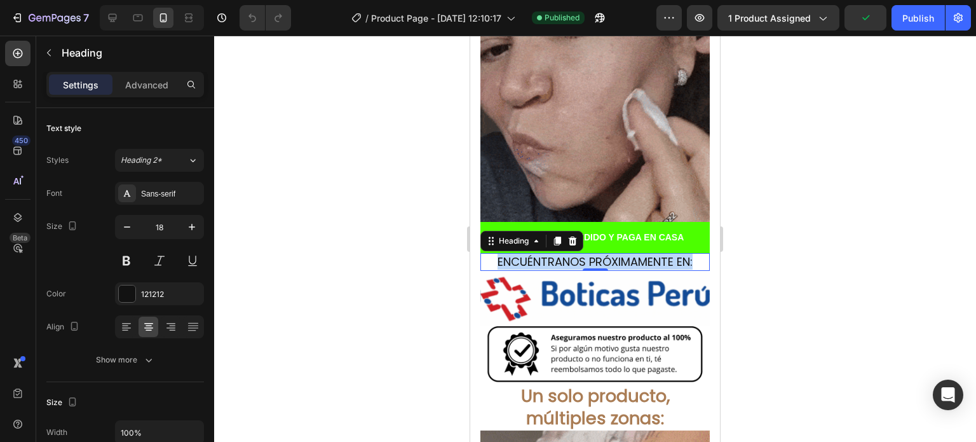
click at [587, 254] on p "ENCUÉNTRANOS PRÓXIMAMENTE EN:" at bounding box center [595, 261] width 227 height 15
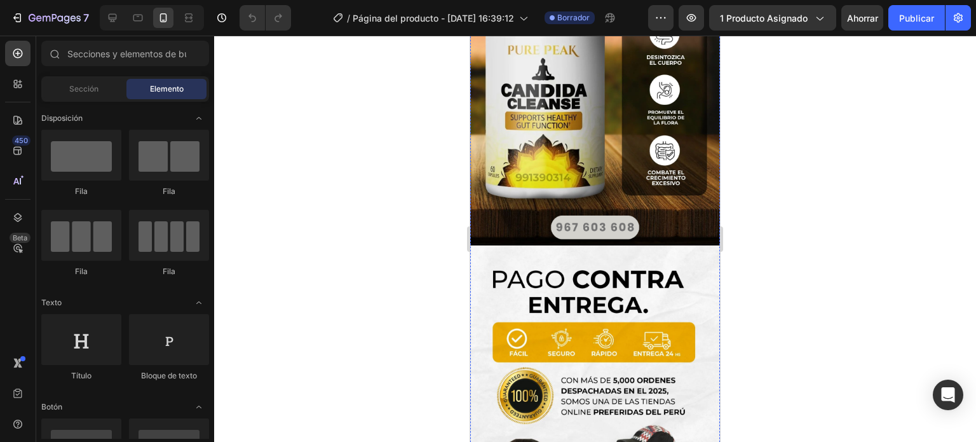
scroll to position [508, 0]
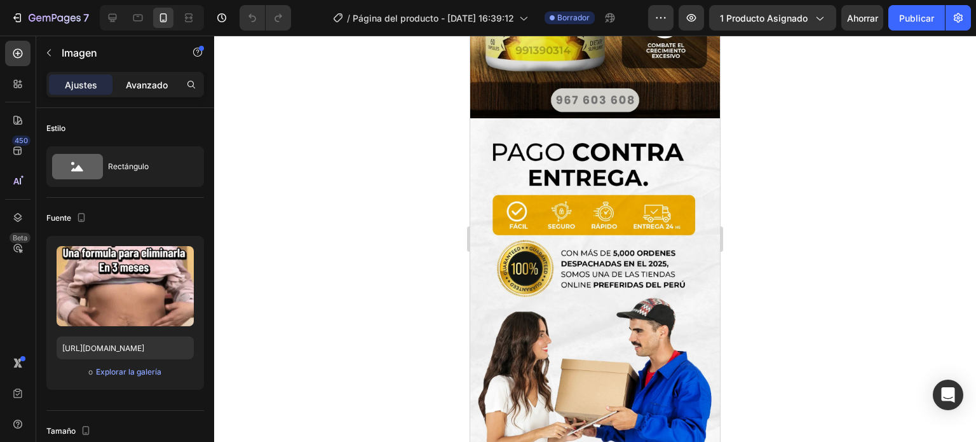
click at [139, 87] on font "Avanzado" at bounding box center [147, 84] width 42 height 11
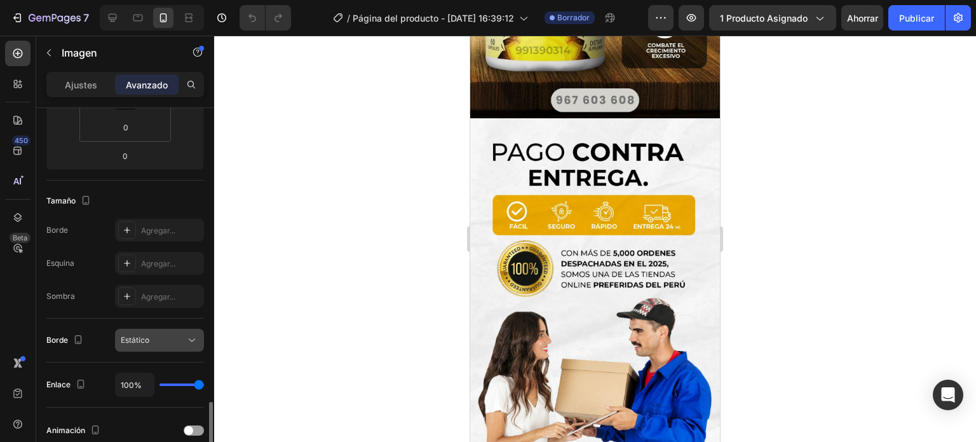
scroll to position [381, 0]
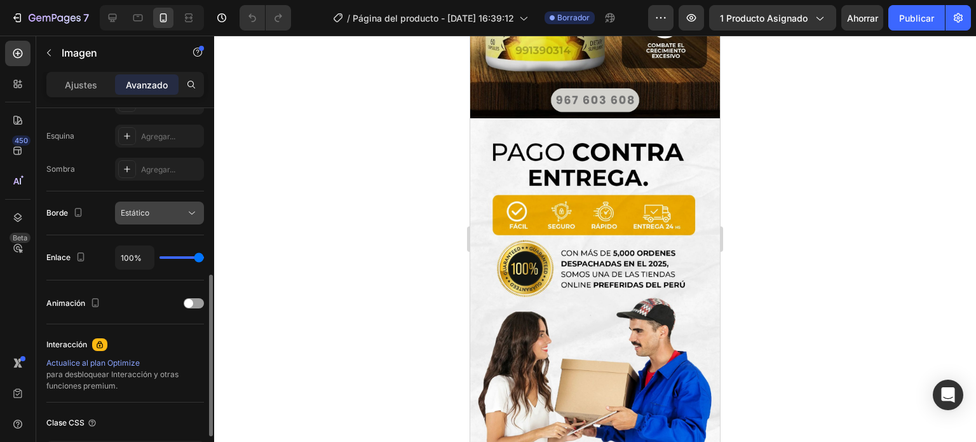
click at [173, 214] on div "Estático" at bounding box center [153, 212] width 65 height 11
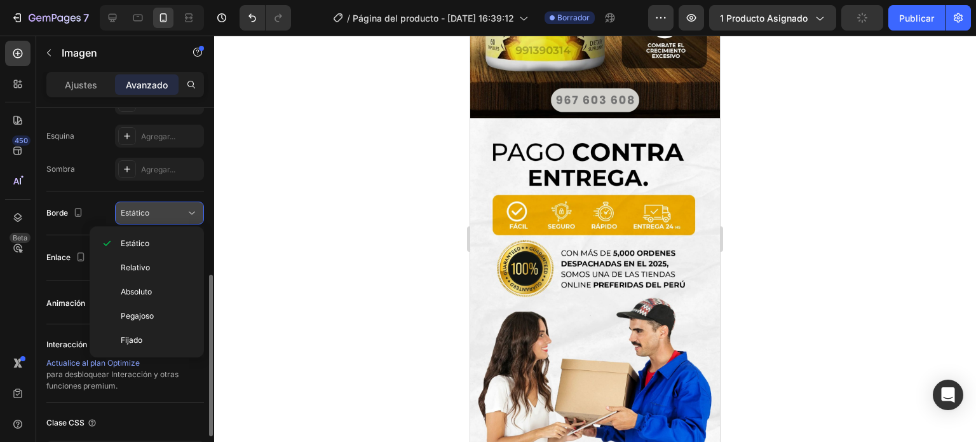
click at [173, 214] on div "Estático" at bounding box center [153, 212] width 65 height 11
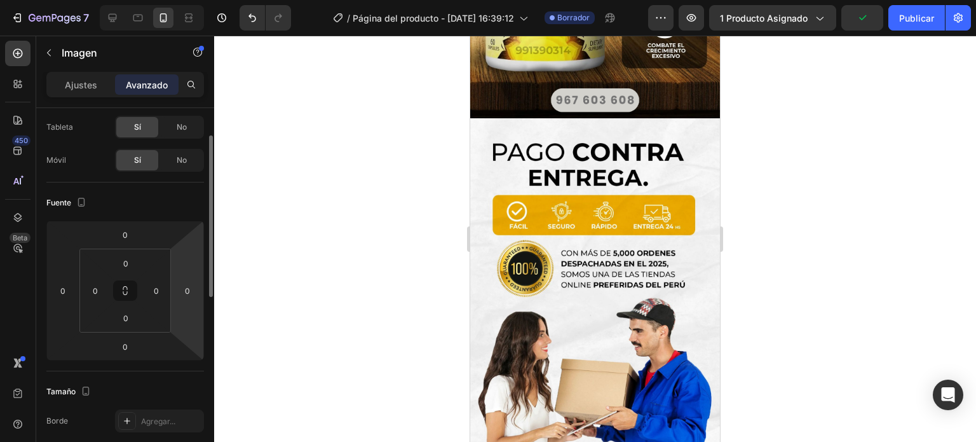
scroll to position [0, 0]
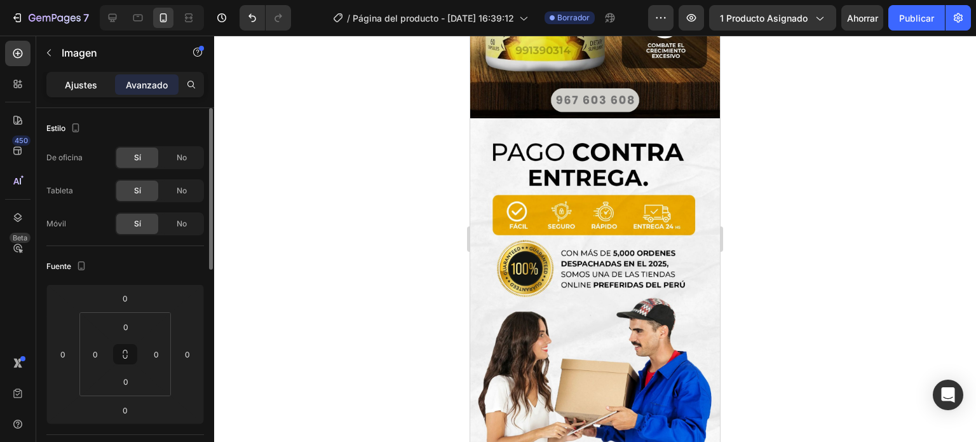
click at [99, 90] on div "Ajustes" at bounding box center [81, 84] width 64 height 20
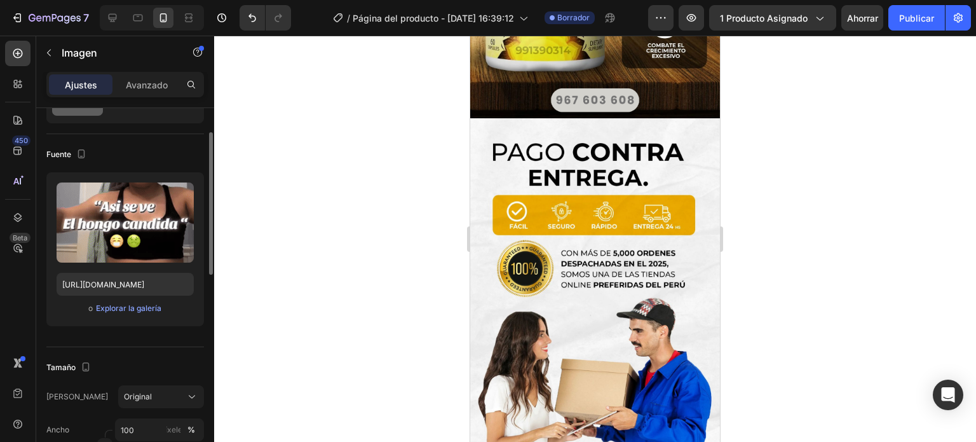
scroll to position [191, 0]
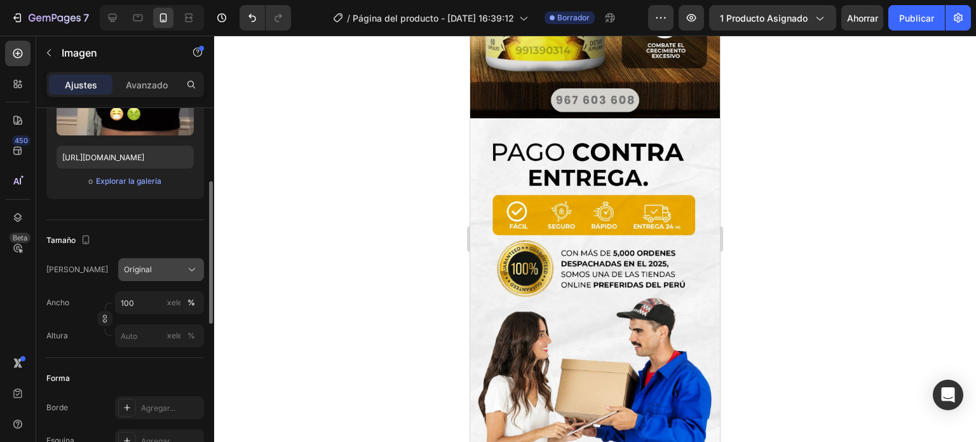
click at [165, 271] on div "Original" at bounding box center [153, 269] width 59 height 11
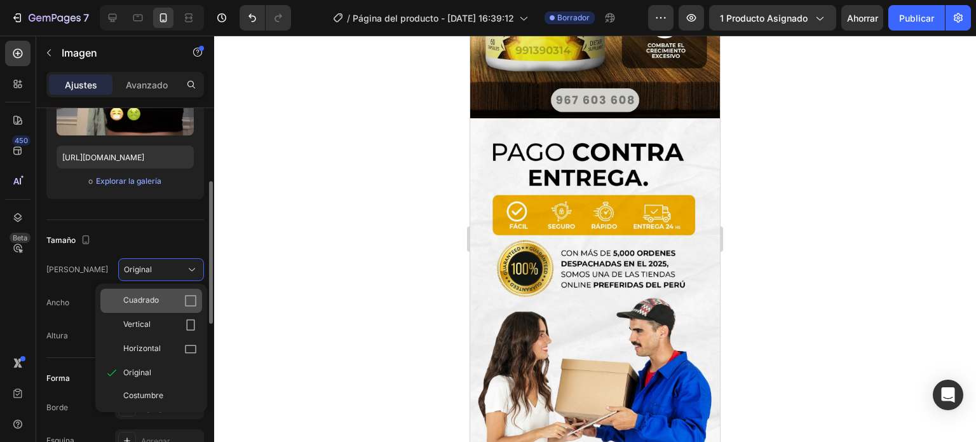
click at [172, 309] on div "Cuadrado" at bounding box center [151, 301] width 102 height 24
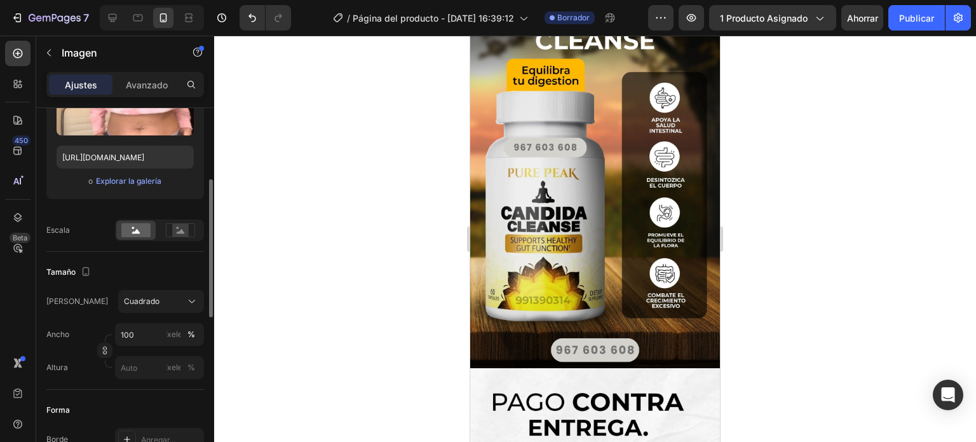
drag, startPoint x: 370, startPoint y: 223, endPoint x: 371, endPoint y: 233, distance: 10.2
click at [370, 223] on div at bounding box center [595, 239] width 762 height 406
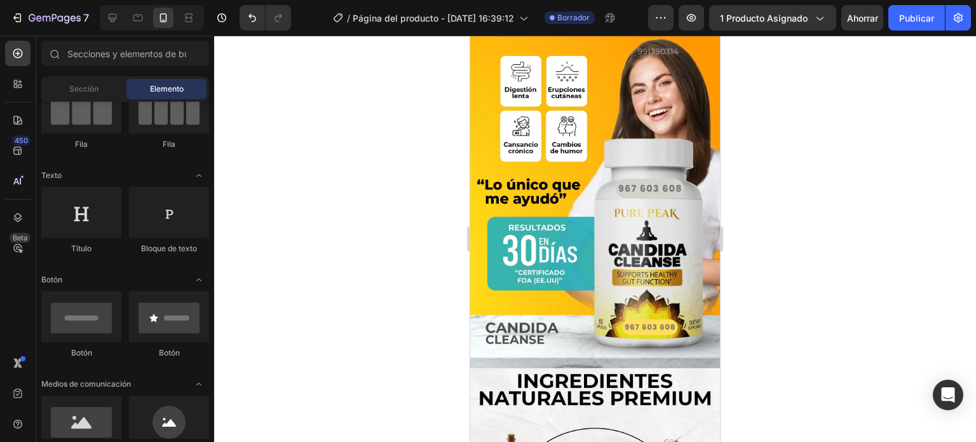
scroll to position [0, 0]
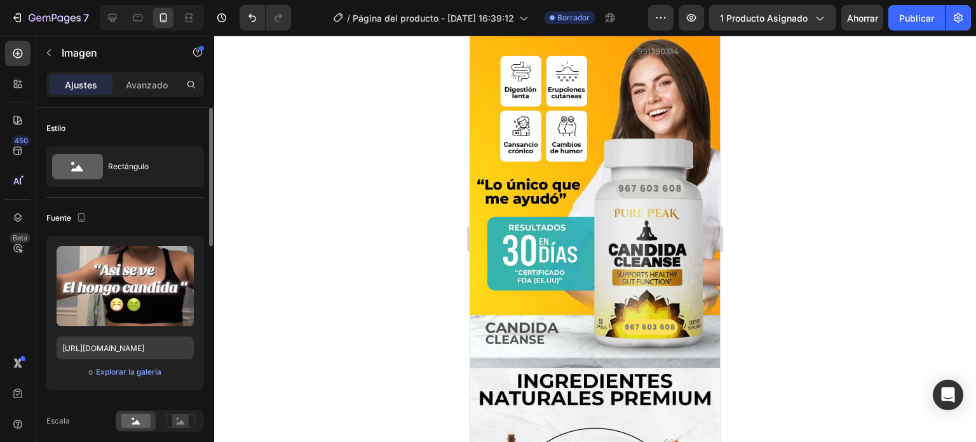
scroll to position [127, 0]
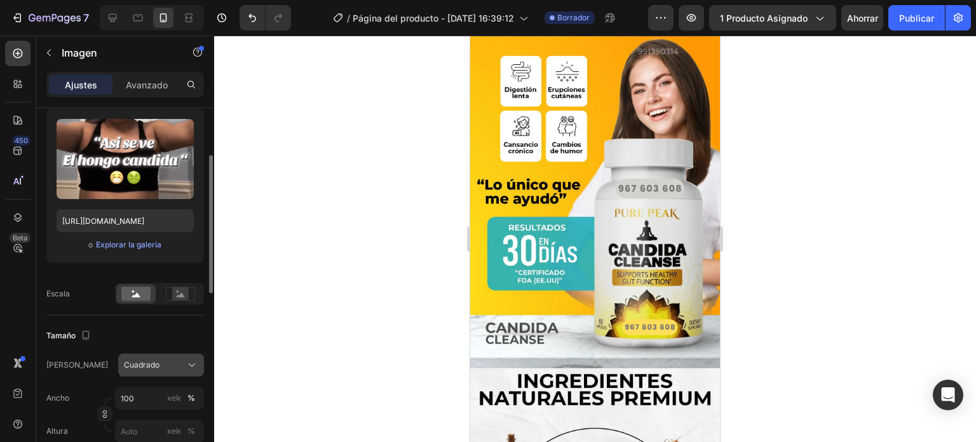
click at [163, 359] on div "Cuadrado" at bounding box center [153, 364] width 59 height 11
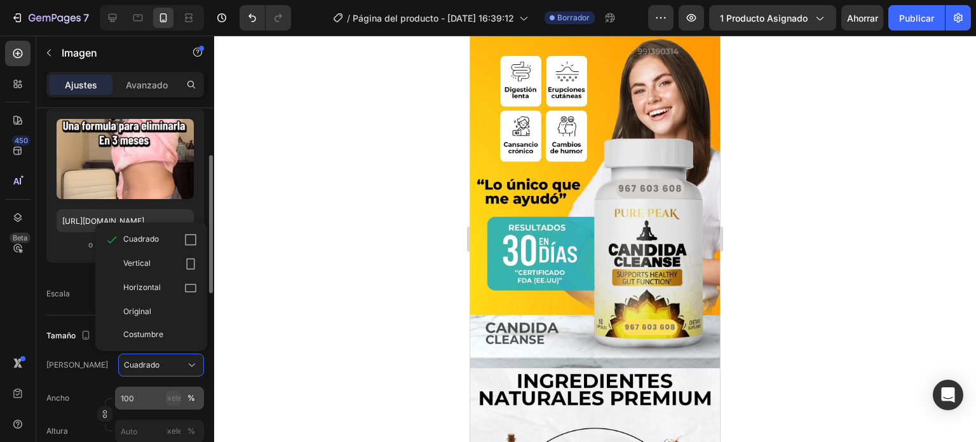
scroll to position [191, 0]
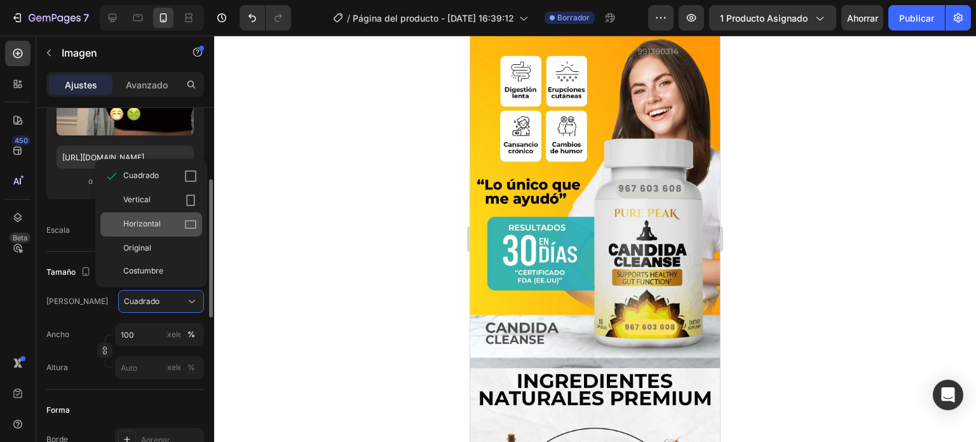
click at [164, 225] on div "Horizontal" at bounding box center [160, 224] width 74 height 13
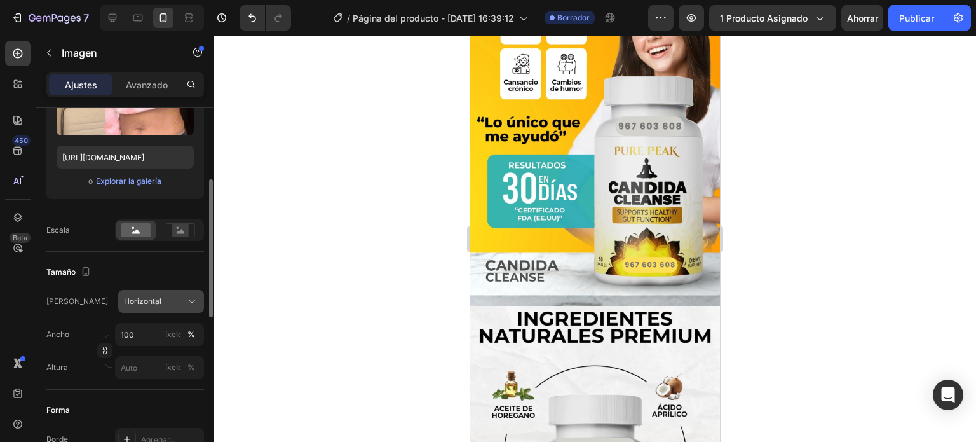
click at [170, 301] on div "Horizontal" at bounding box center [153, 301] width 59 height 11
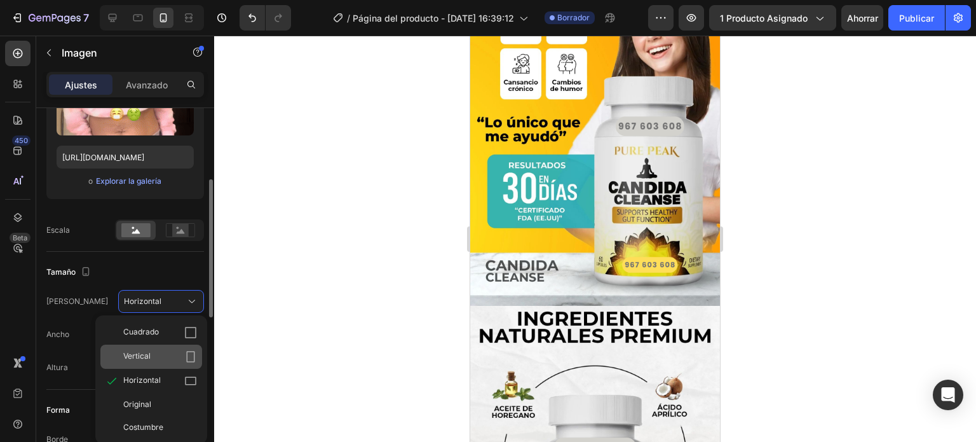
click at [157, 350] on div "Vertical" at bounding box center [160, 356] width 74 height 13
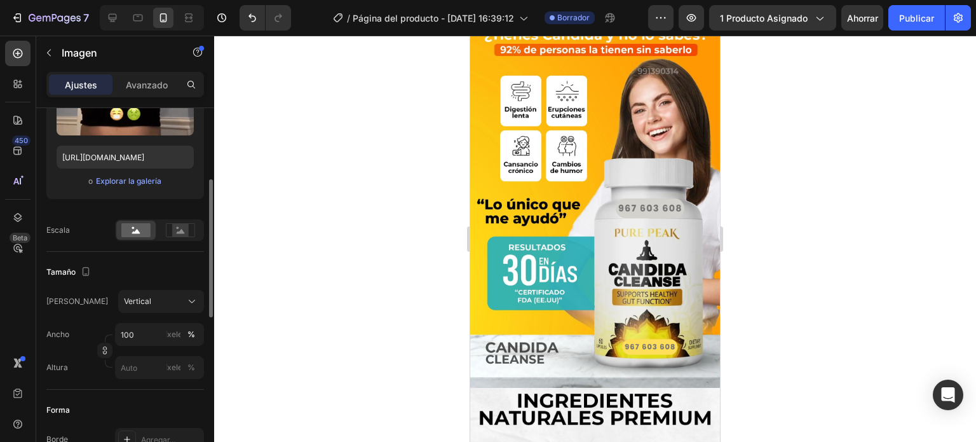
click at [775, 271] on div at bounding box center [595, 239] width 762 height 406
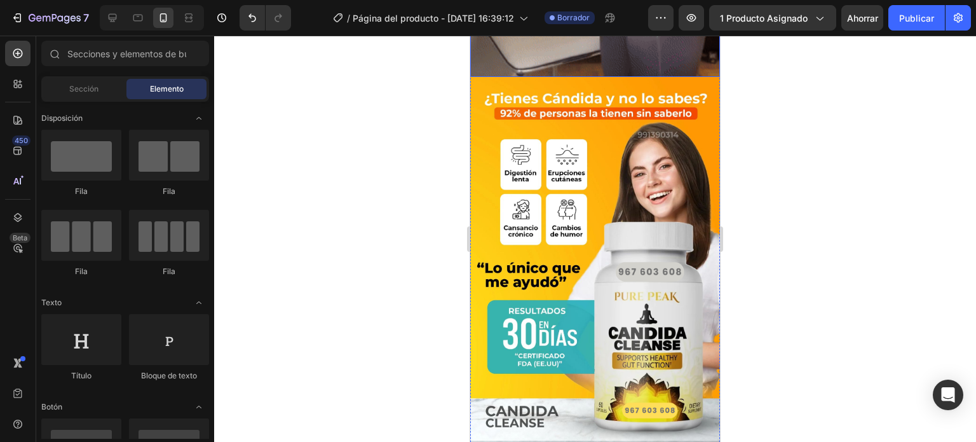
scroll to position [445, 0]
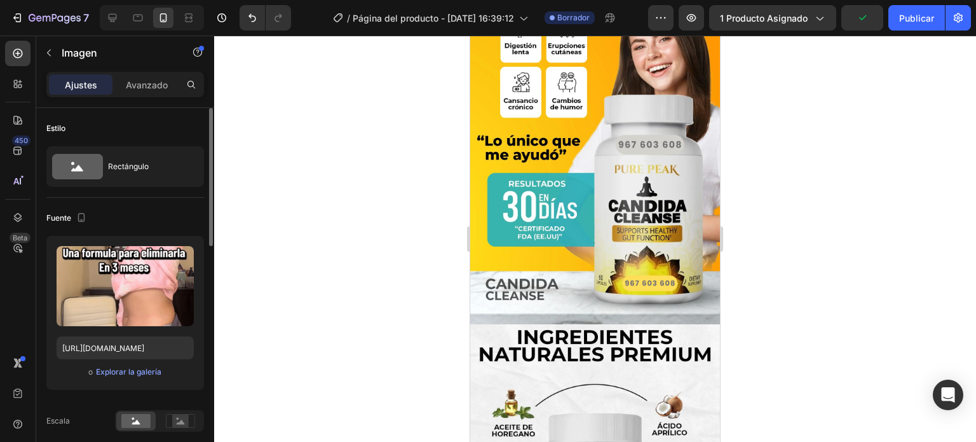
scroll to position [127, 0]
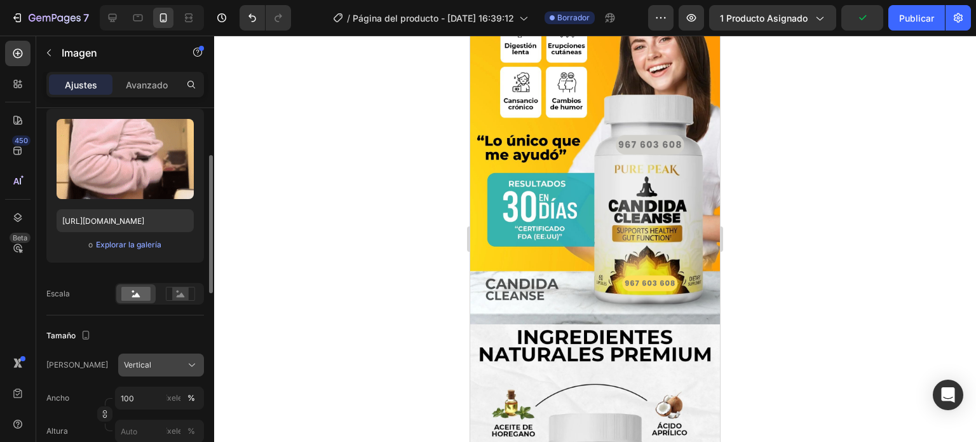
click at [175, 369] on div "Vertical" at bounding box center [153, 364] width 59 height 11
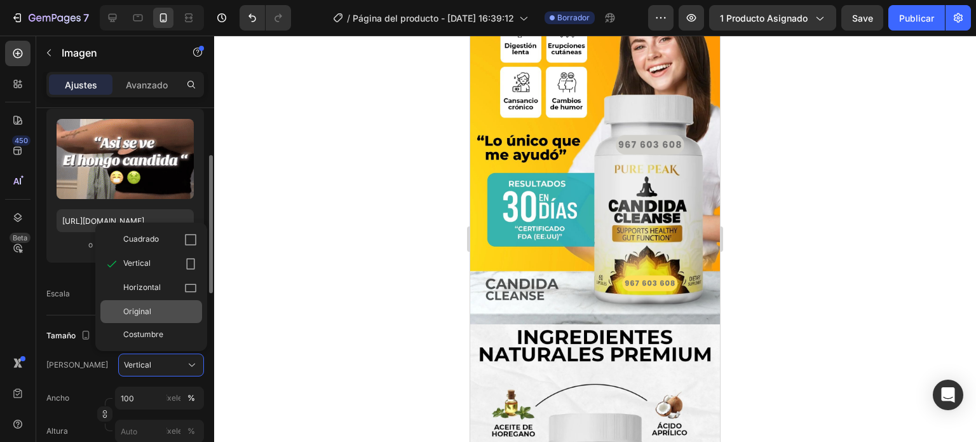
click at [173, 315] on div "Original" at bounding box center [160, 311] width 74 height 11
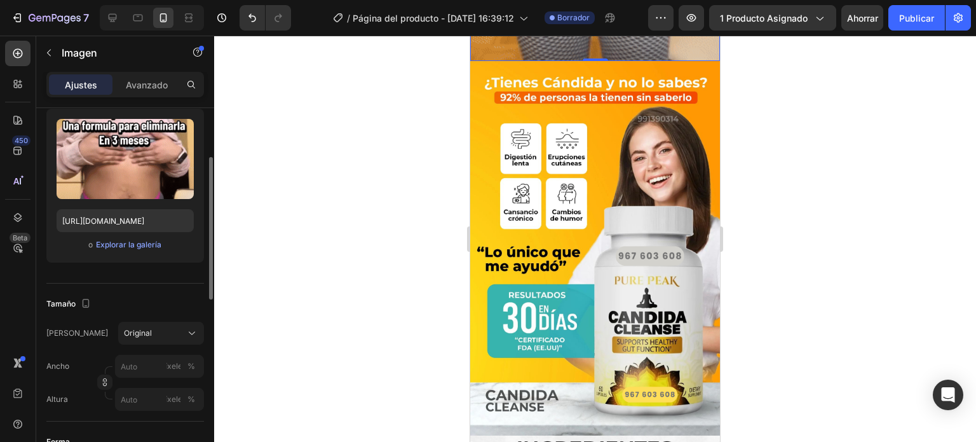
scroll to position [381, 0]
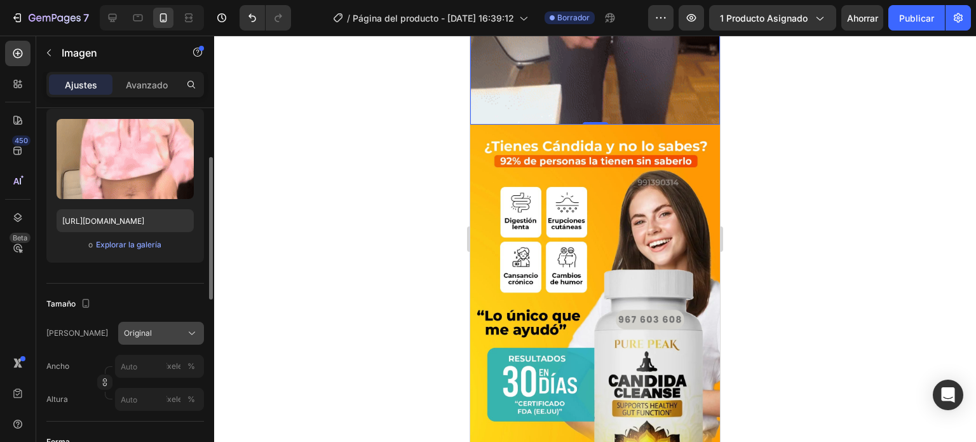
click at [177, 330] on div "Original" at bounding box center [153, 332] width 59 height 11
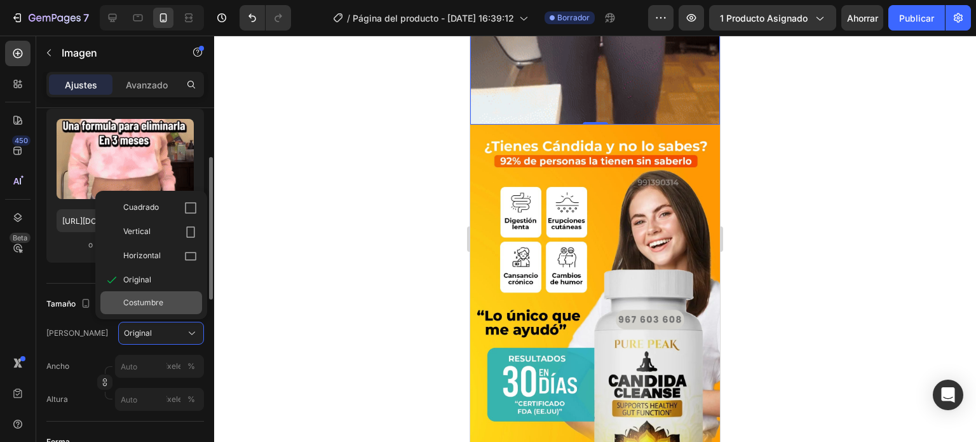
click at [168, 304] on div "Costumbre" at bounding box center [160, 302] width 74 height 11
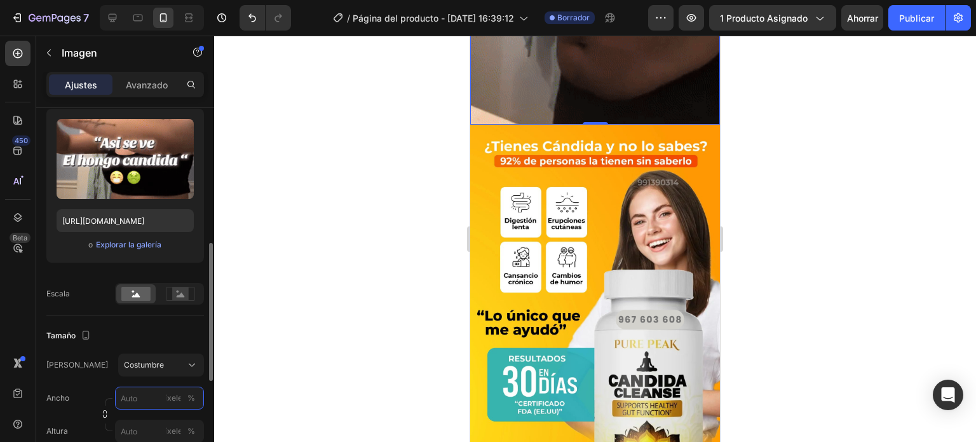
scroll to position [191, 0]
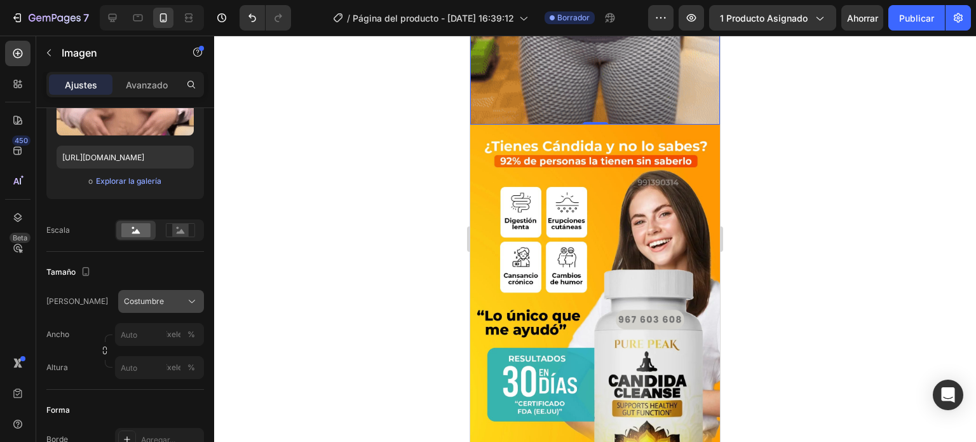
click at [182, 307] on div "Marco Costumbre Ancho píxeles % Altura píxeles %" at bounding box center [125, 334] width 158 height 89
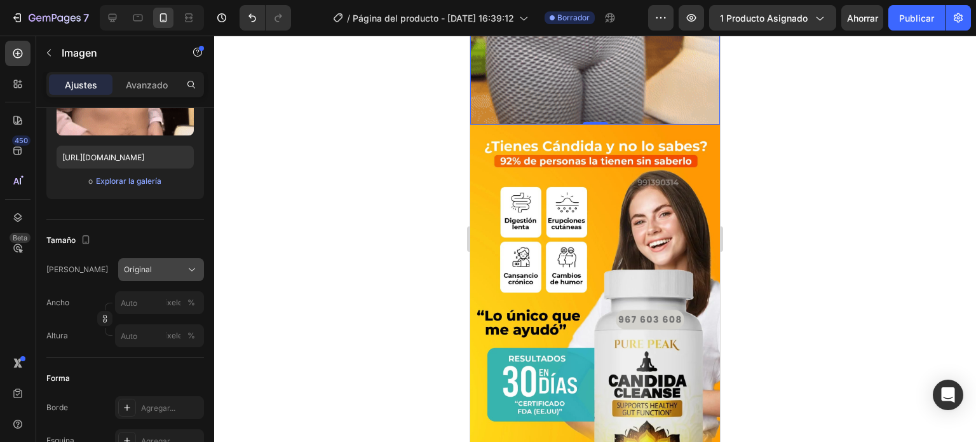
click at [189, 279] on button "Original" at bounding box center [161, 269] width 86 height 23
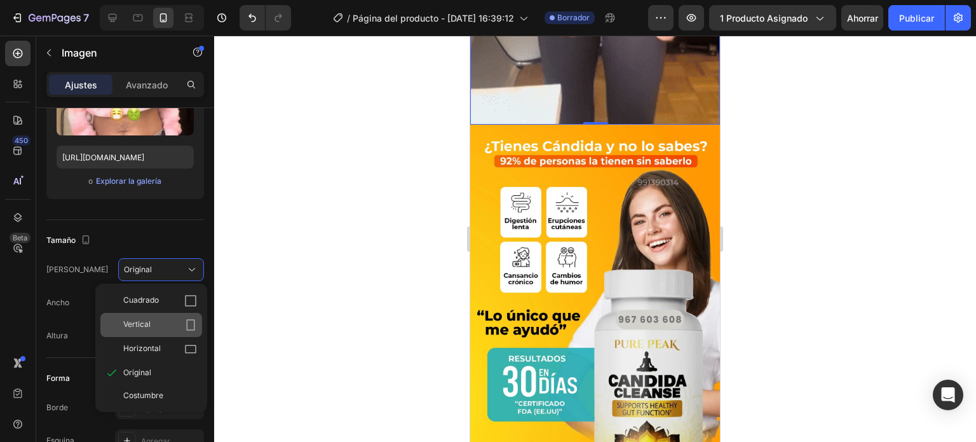
click at [164, 323] on div "Vertical" at bounding box center [160, 324] width 74 height 13
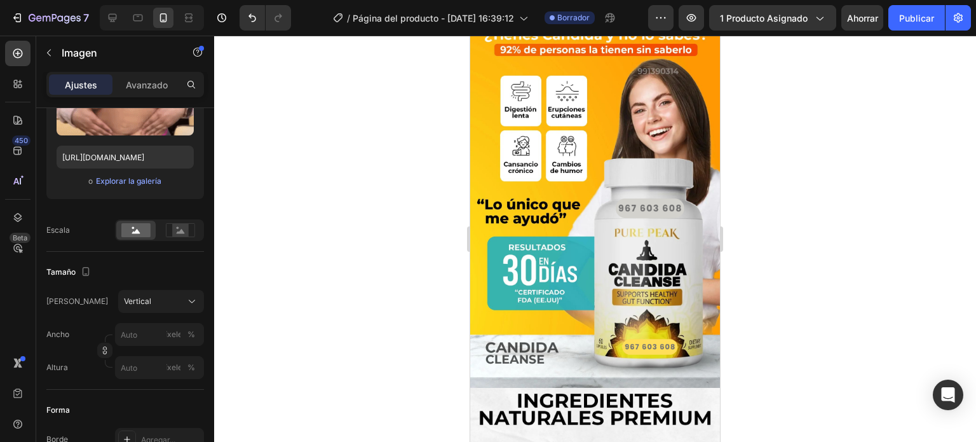
click at [372, 271] on div at bounding box center [595, 239] width 762 height 406
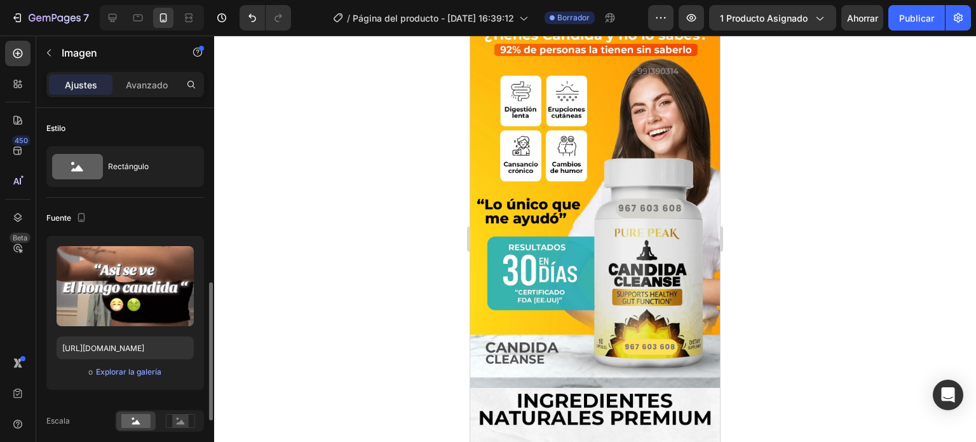
scroll to position [127, 0]
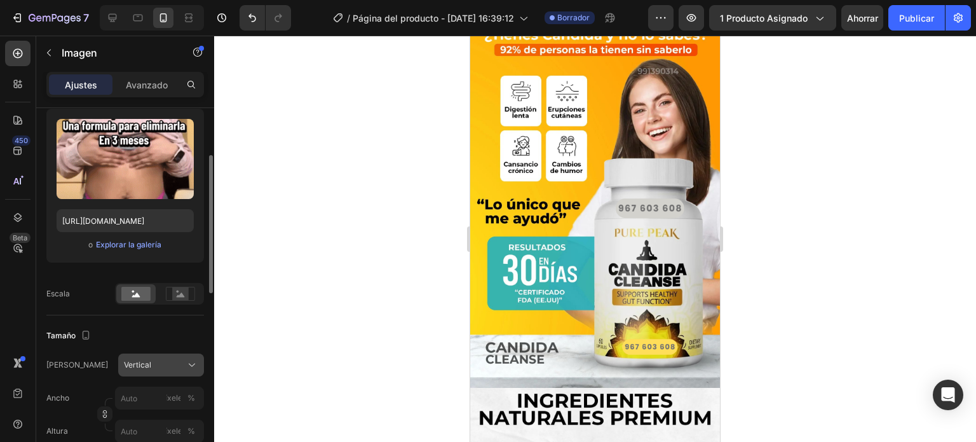
click at [186, 370] on icon at bounding box center [192, 364] width 13 height 13
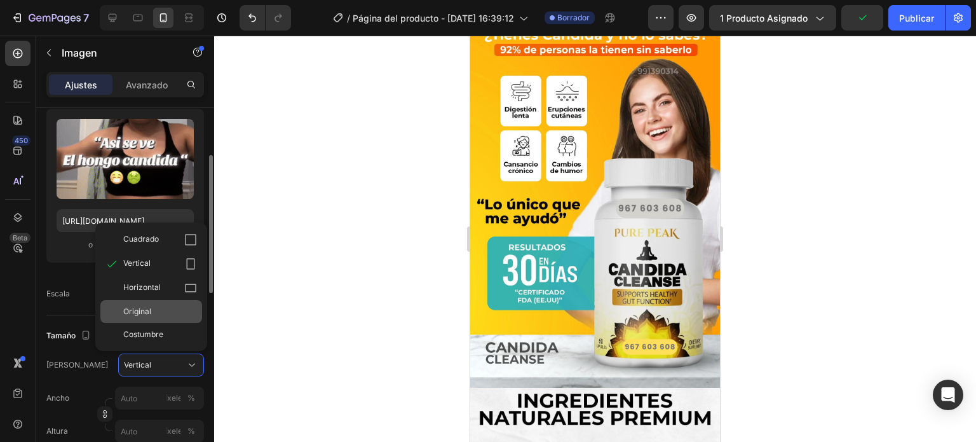
click at [170, 312] on div "Original" at bounding box center [160, 311] width 74 height 11
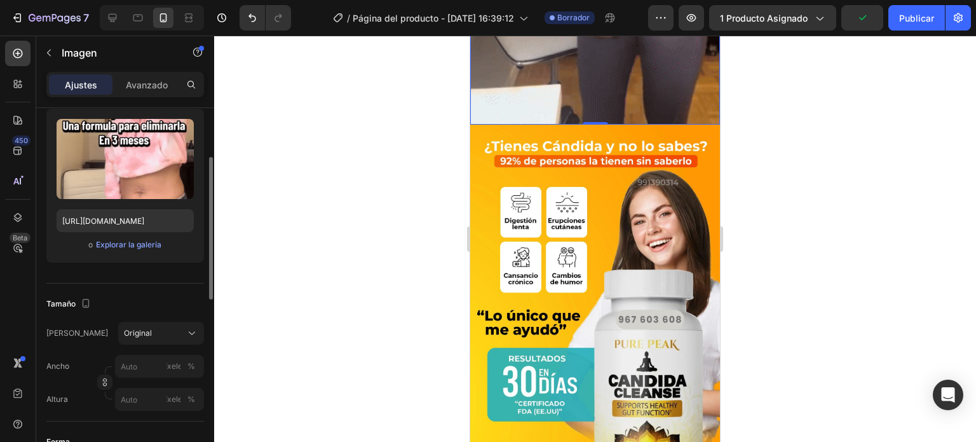
click at [397, 254] on div at bounding box center [595, 239] width 762 height 406
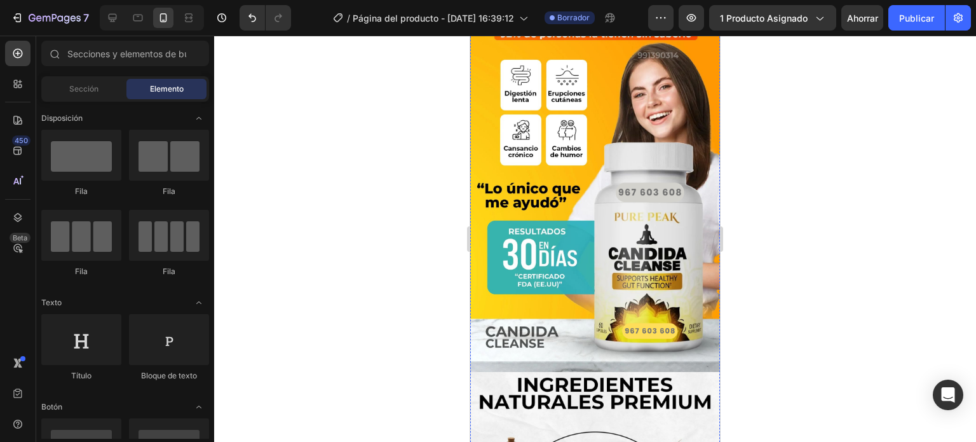
scroll to position [699, 0]
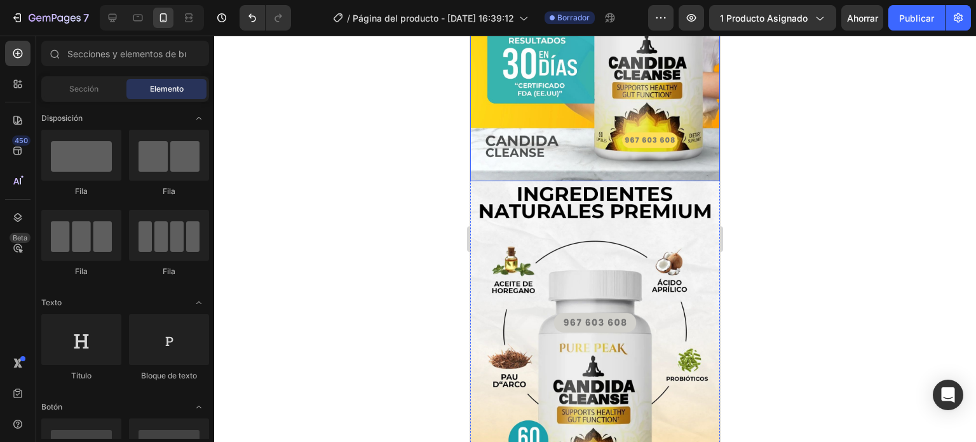
click at [333, 254] on div at bounding box center [595, 239] width 762 height 406
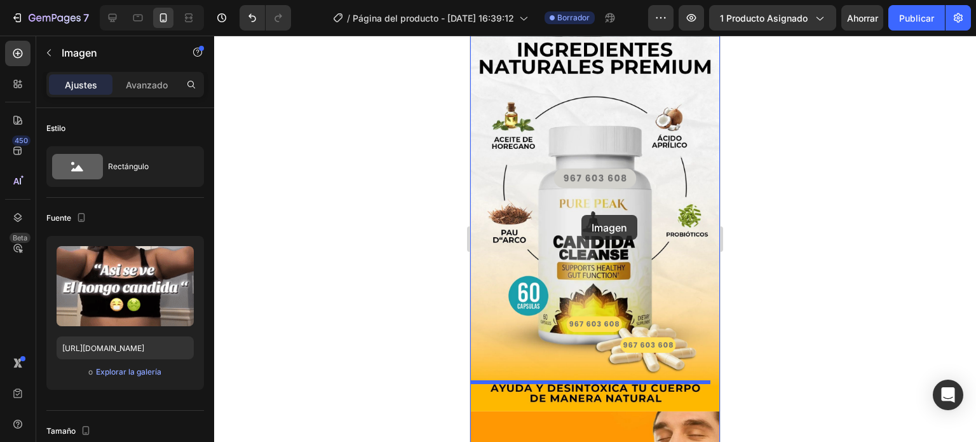
scroll to position [890, 0]
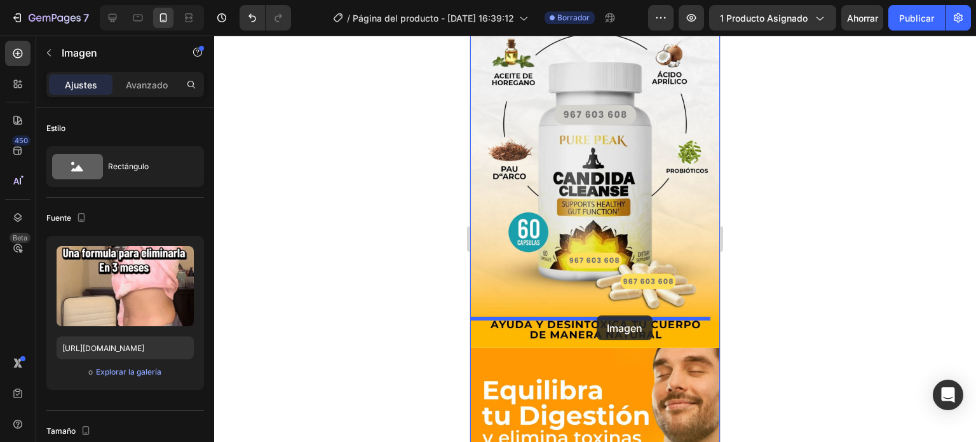
drag, startPoint x: 578, startPoint y: 159, endPoint x: 596, endPoint y: 317, distance: 159.3
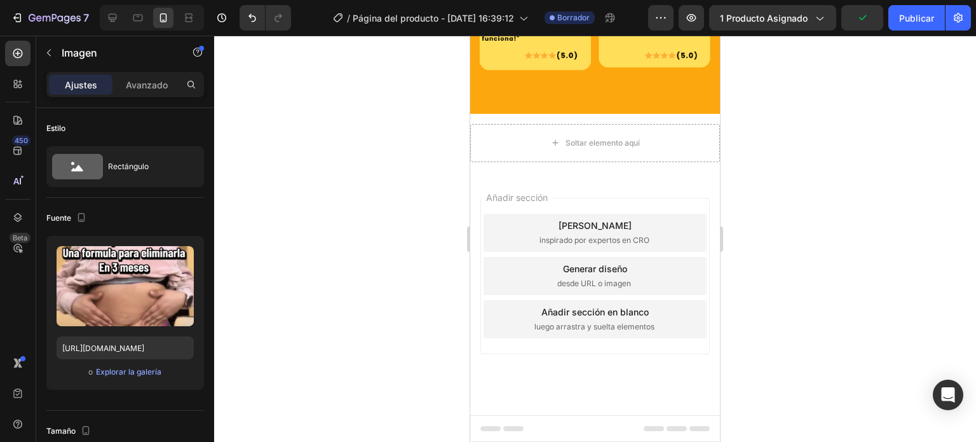
scroll to position [3178, 0]
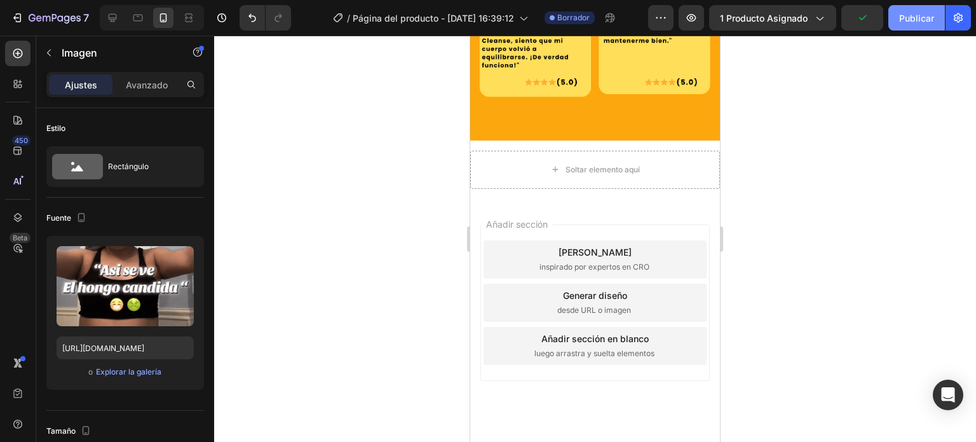
click at [913, 22] on font "Publicar" at bounding box center [916, 18] width 35 height 11
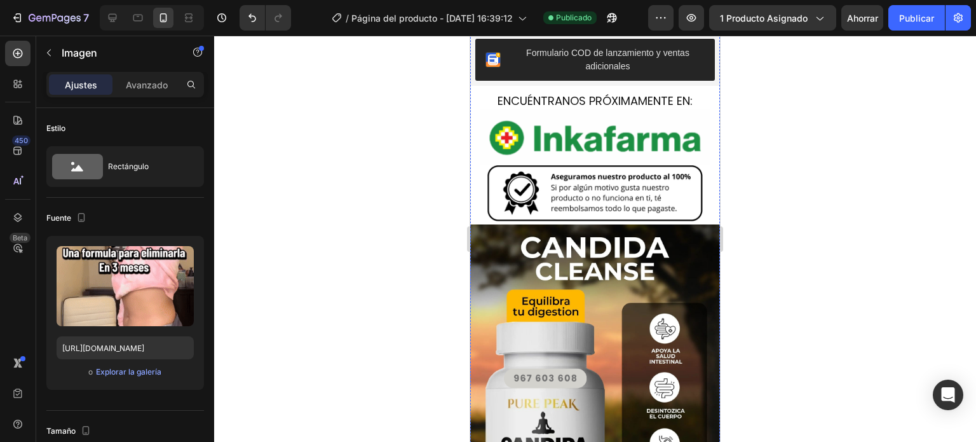
scroll to position [2161, 0]
